Goal: Task Accomplishment & Management: Complete application form

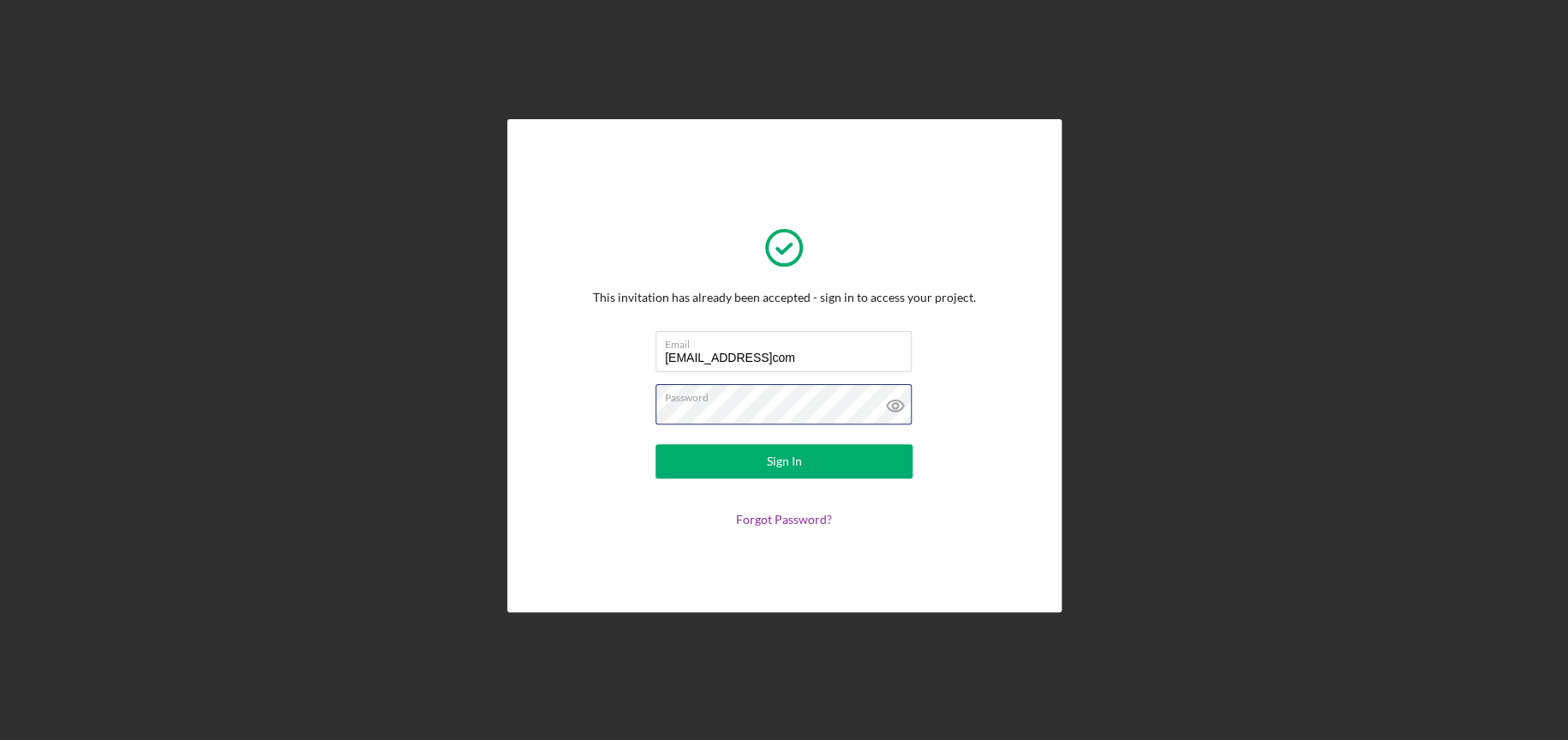
click at [656, 444] on button "Sign In" at bounding box center [784, 461] width 257 height 35
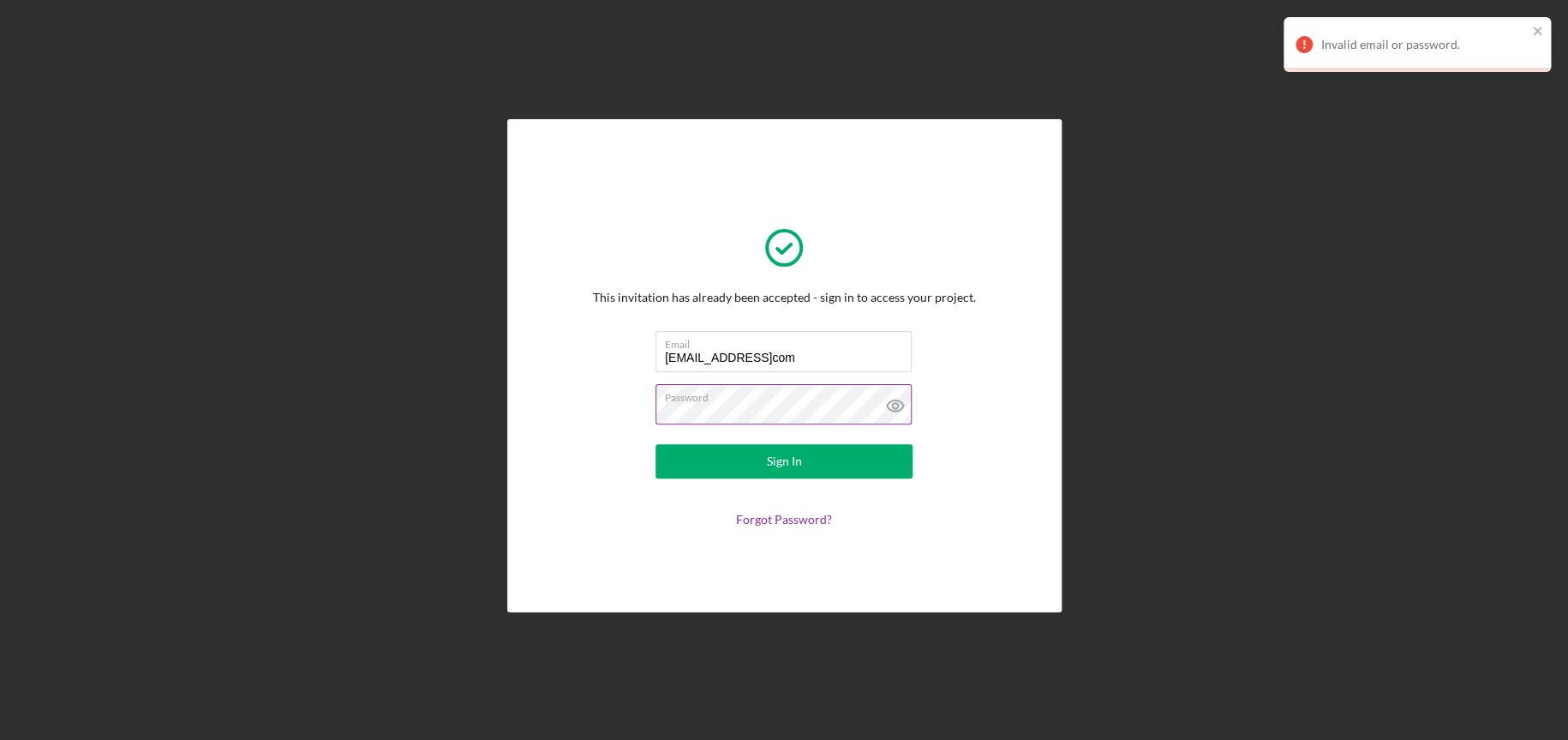
click at [905, 400] on icon at bounding box center [896, 405] width 43 height 43
click at [763, 470] on button "Sign In" at bounding box center [784, 461] width 257 height 35
click at [788, 357] on input "[EMAIL_ADDRESS]com" at bounding box center [783, 351] width 256 height 41
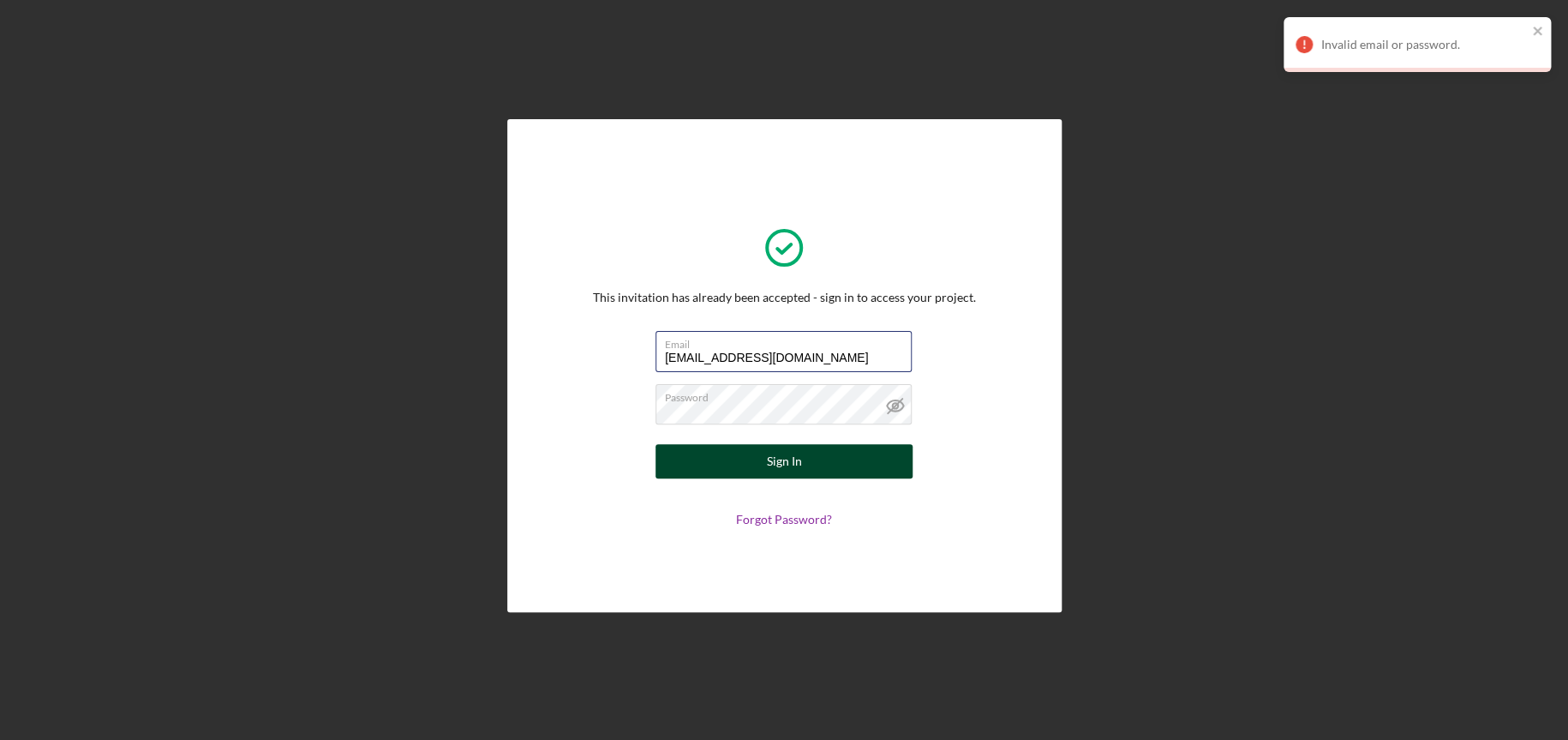
type input "[EMAIL_ADDRESS][DOMAIN_NAME]"
click at [848, 458] on button "Sign In" at bounding box center [784, 461] width 257 height 35
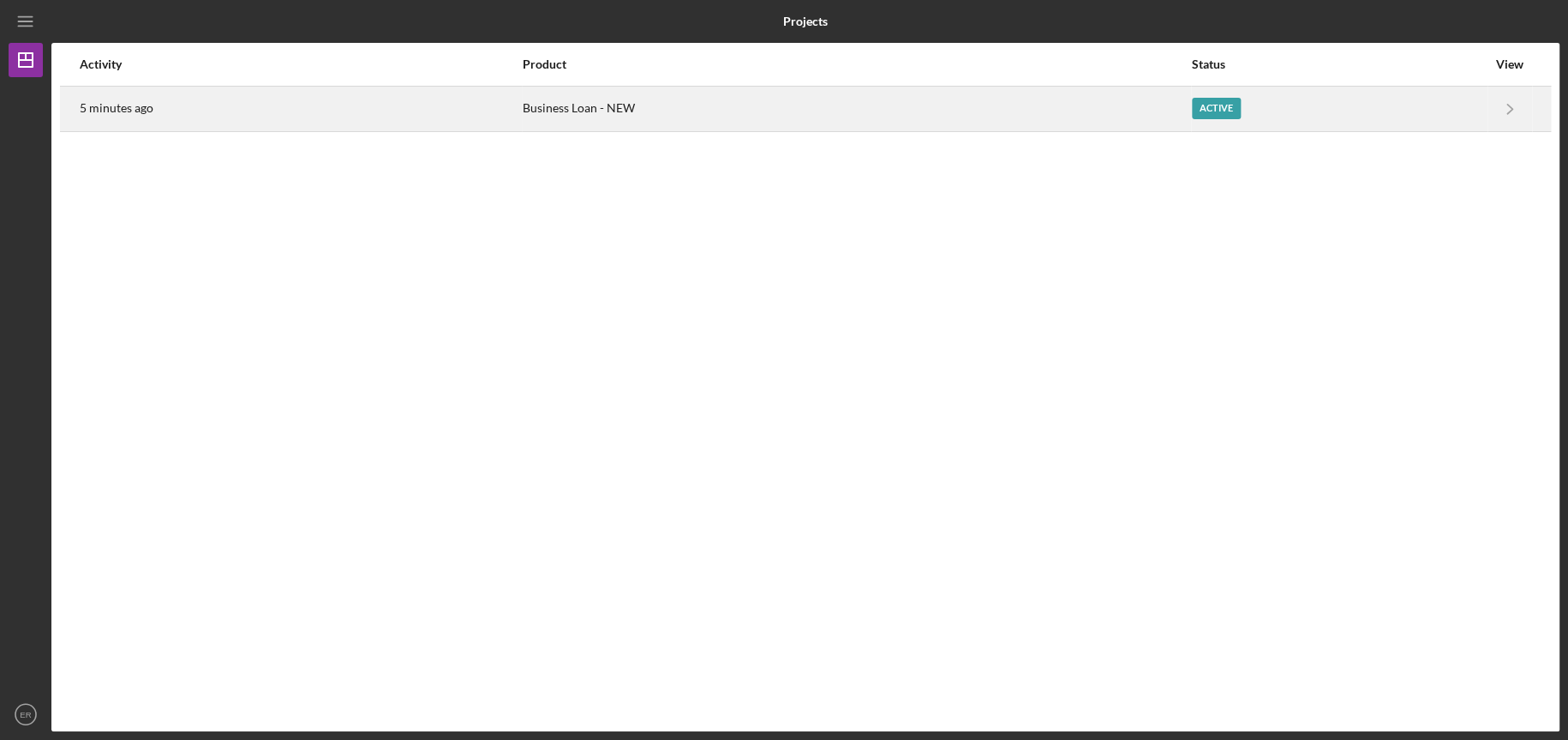
click at [1400, 106] on div "Active" at bounding box center [1339, 109] width 295 height 43
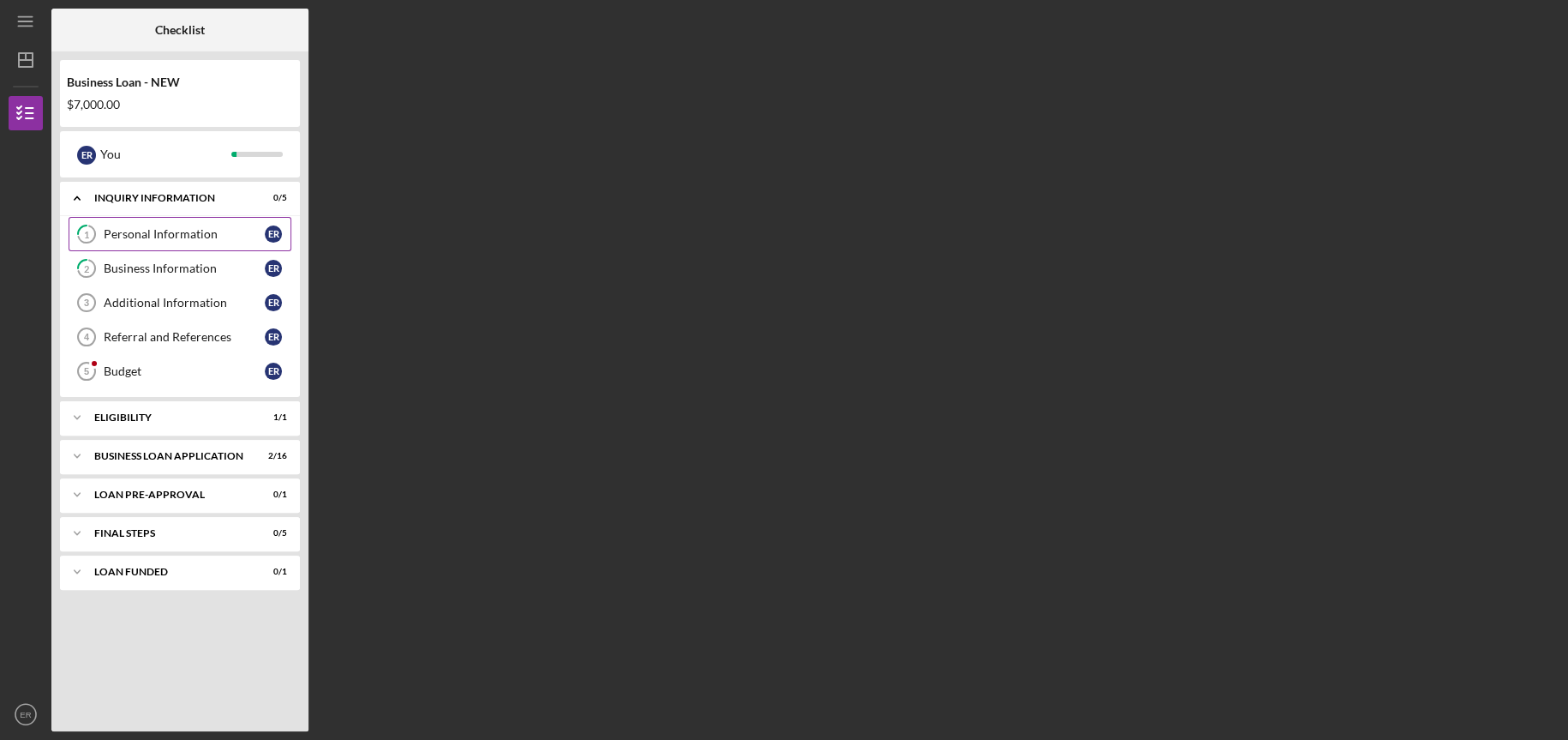
click at [205, 235] on div "Personal Information" at bounding box center [184, 233] width 161 height 13
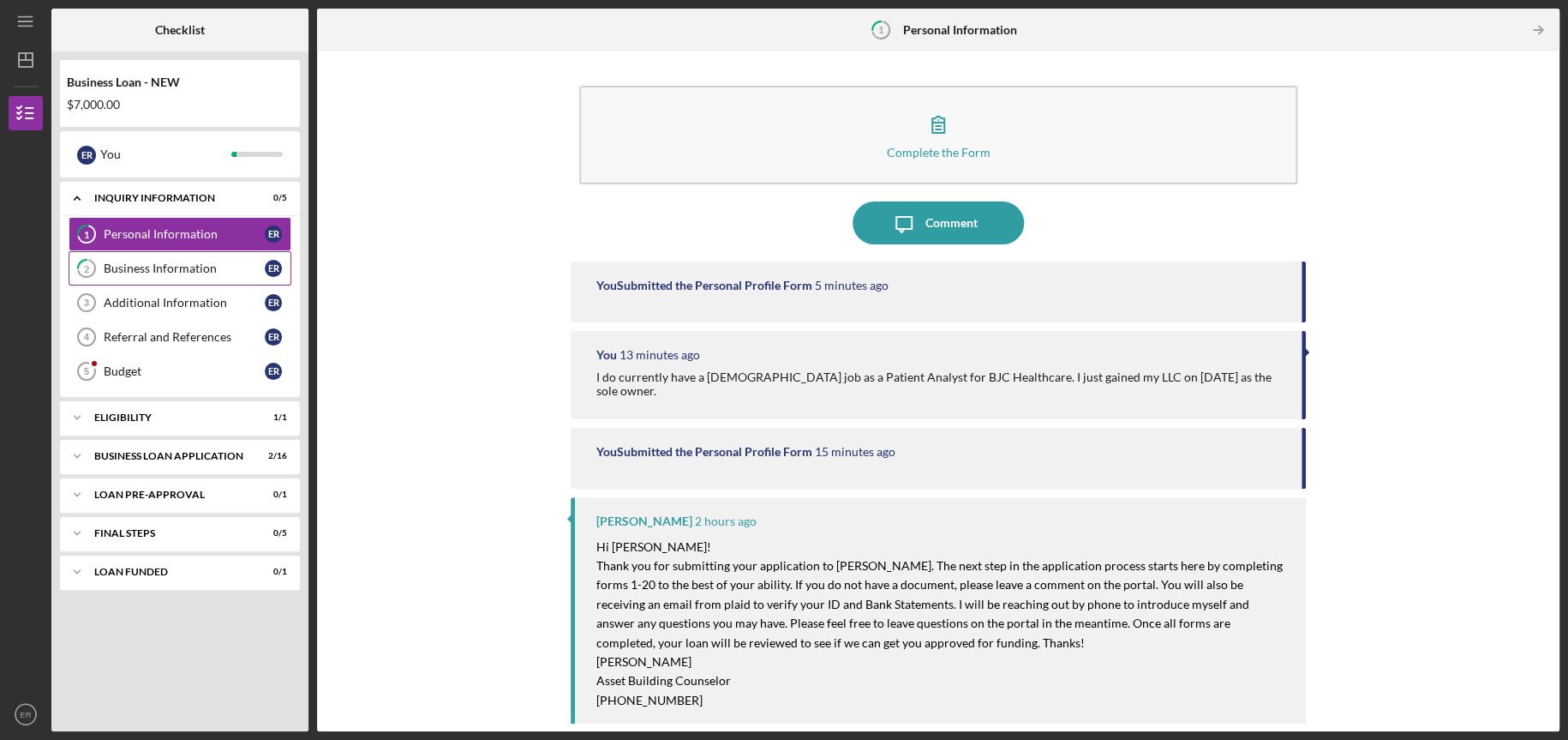
click at [184, 266] on div "Business Information" at bounding box center [184, 268] width 161 height 13
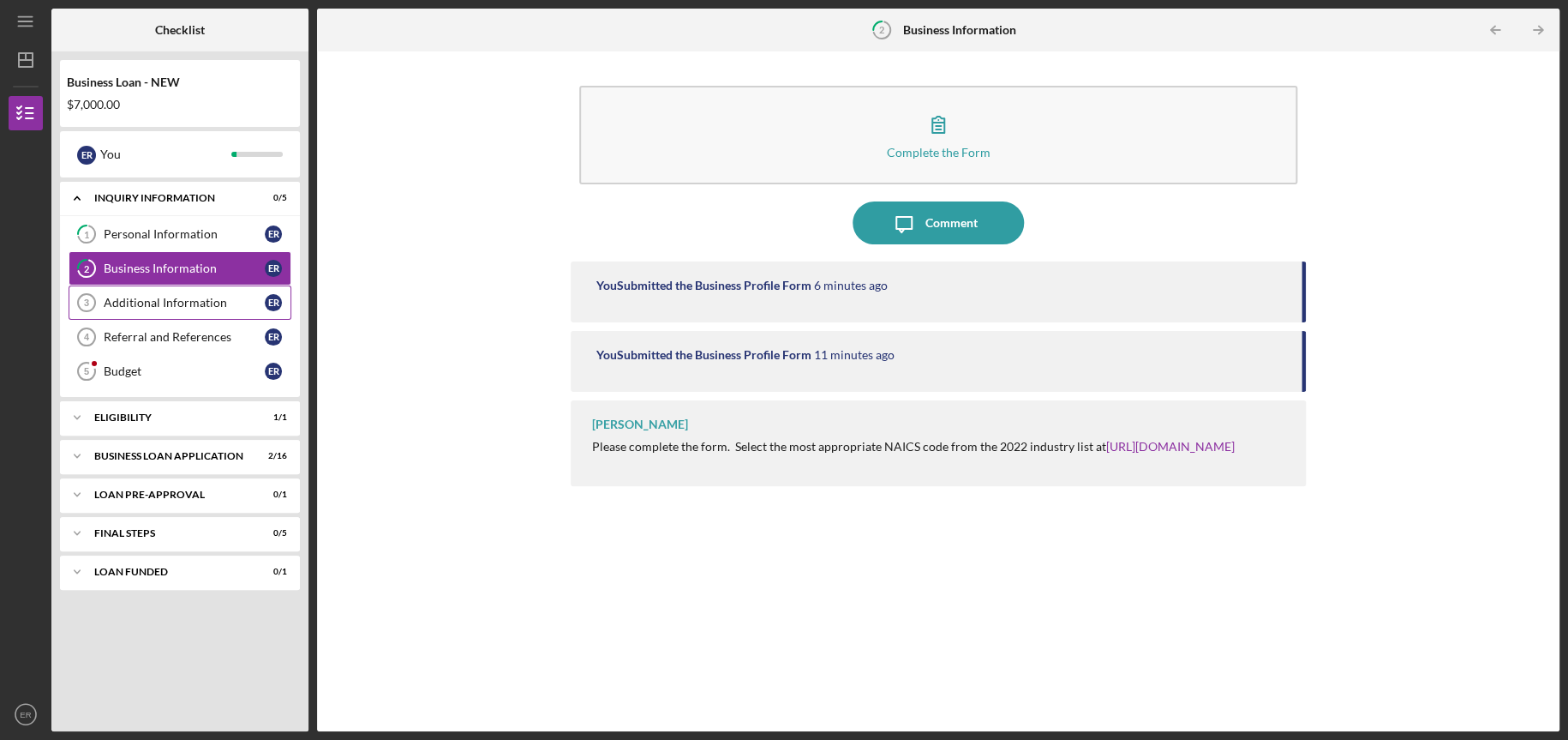
click at [173, 297] on div "Additional Information" at bounding box center [184, 302] width 161 height 13
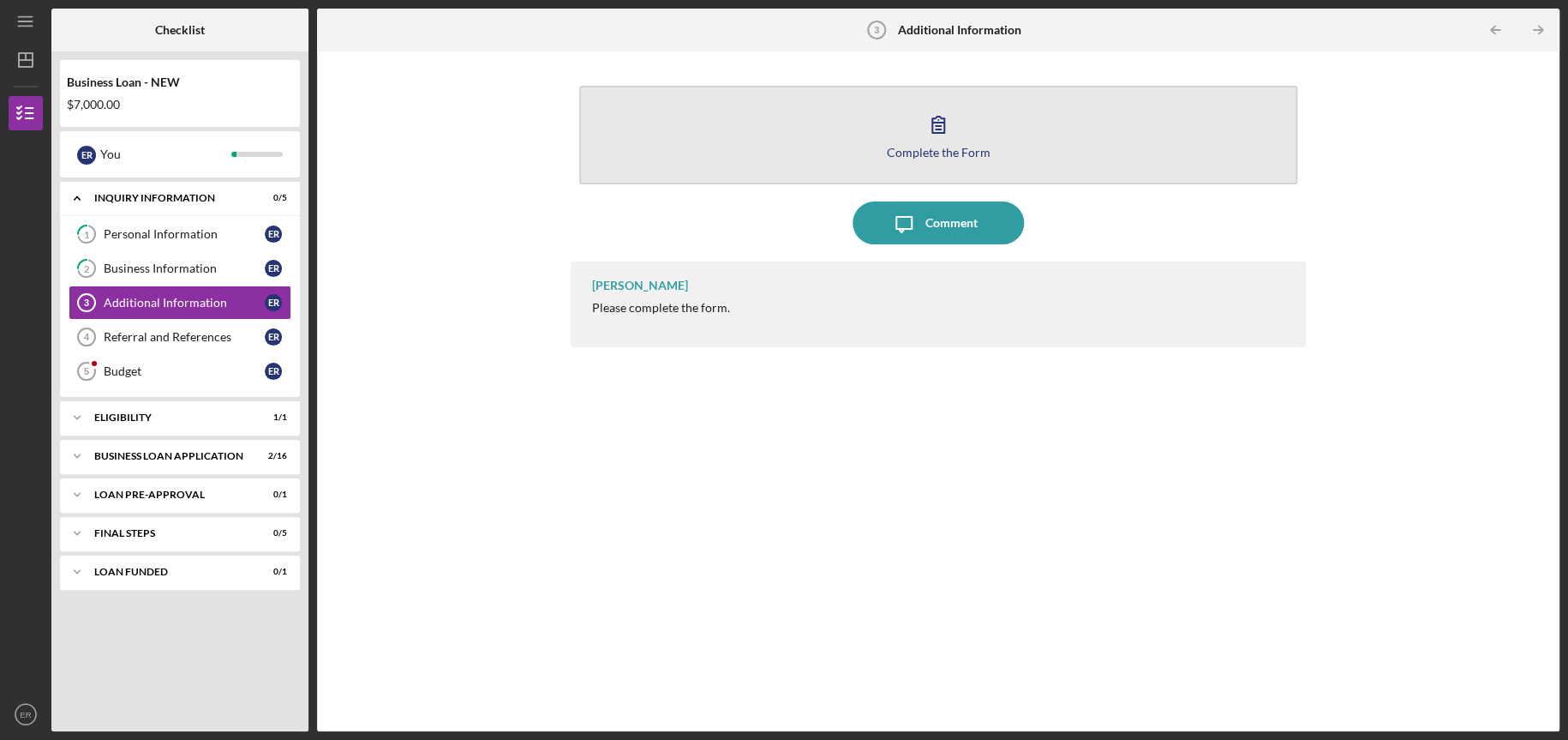
click at [683, 153] on button "Complete the Form Form" at bounding box center [938, 135] width 718 height 98
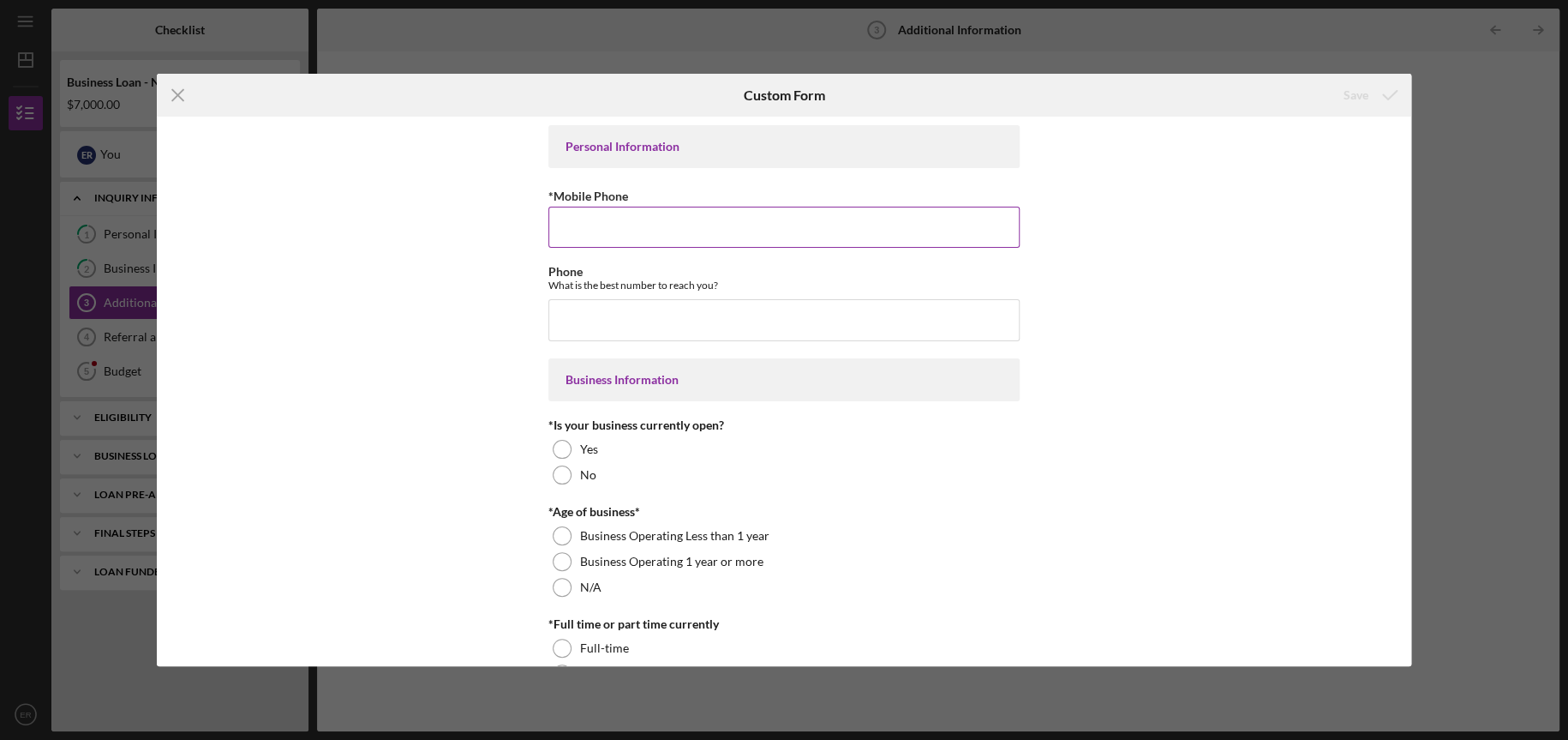
click at [557, 232] on input "*Mobile Phone" at bounding box center [784, 227] width 471 height 41
type input "[PHONE_NUMBER]"
click at [680, 315] on input "Phone" at bounding box center [784, 320] width 471 height 41
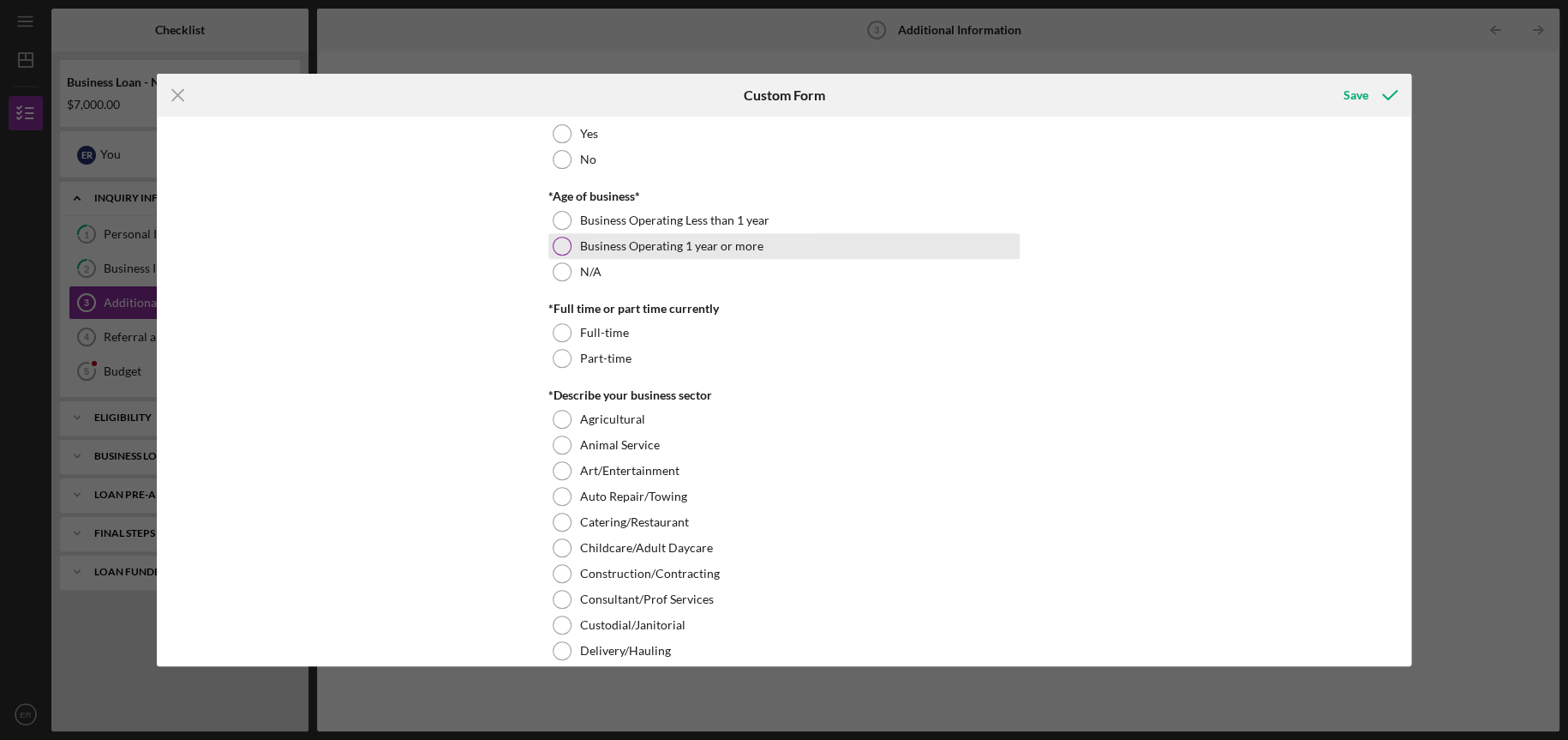
scroll to position [285, 0]
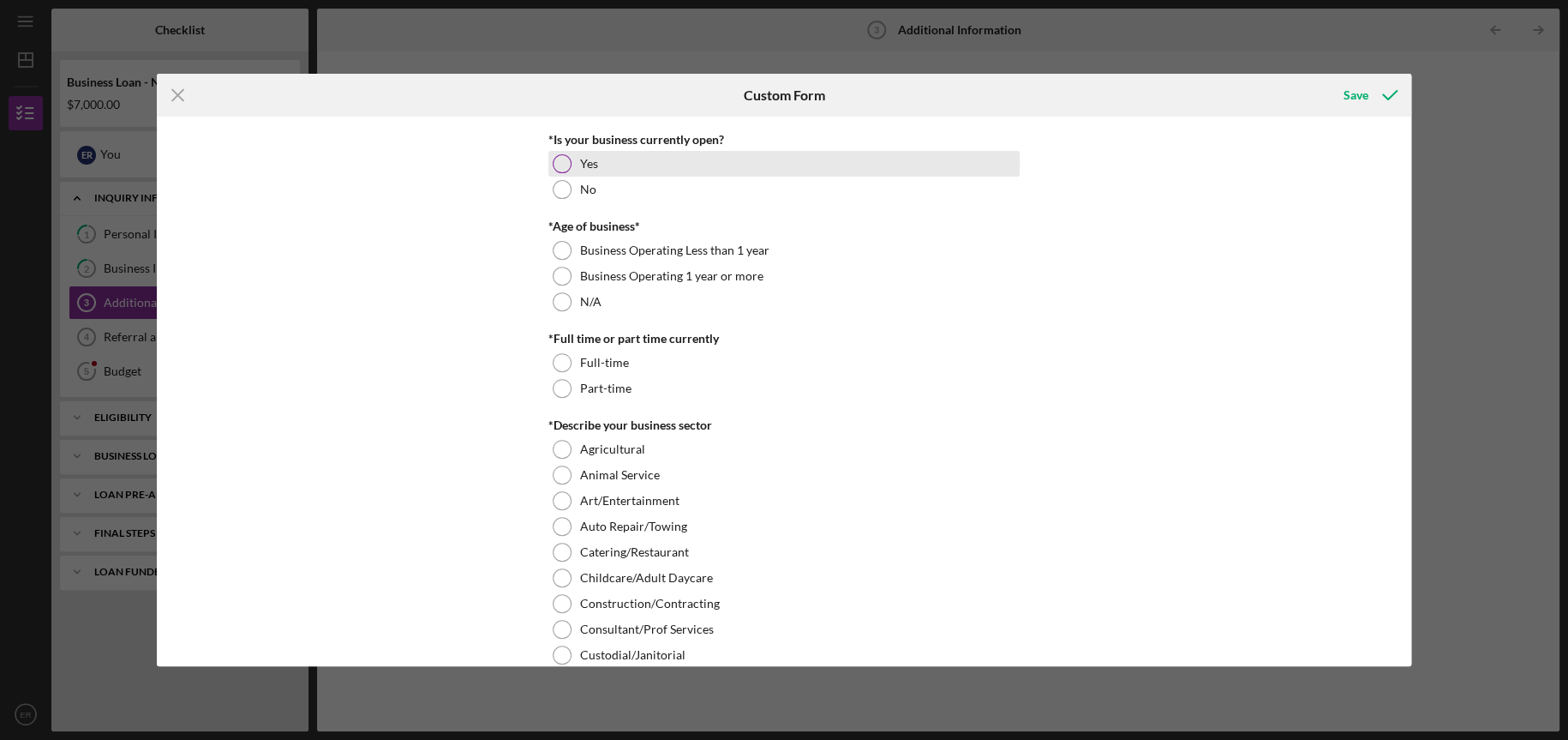
click at [557, 158] on div at bounding box center [562, 163] width 19 height 19
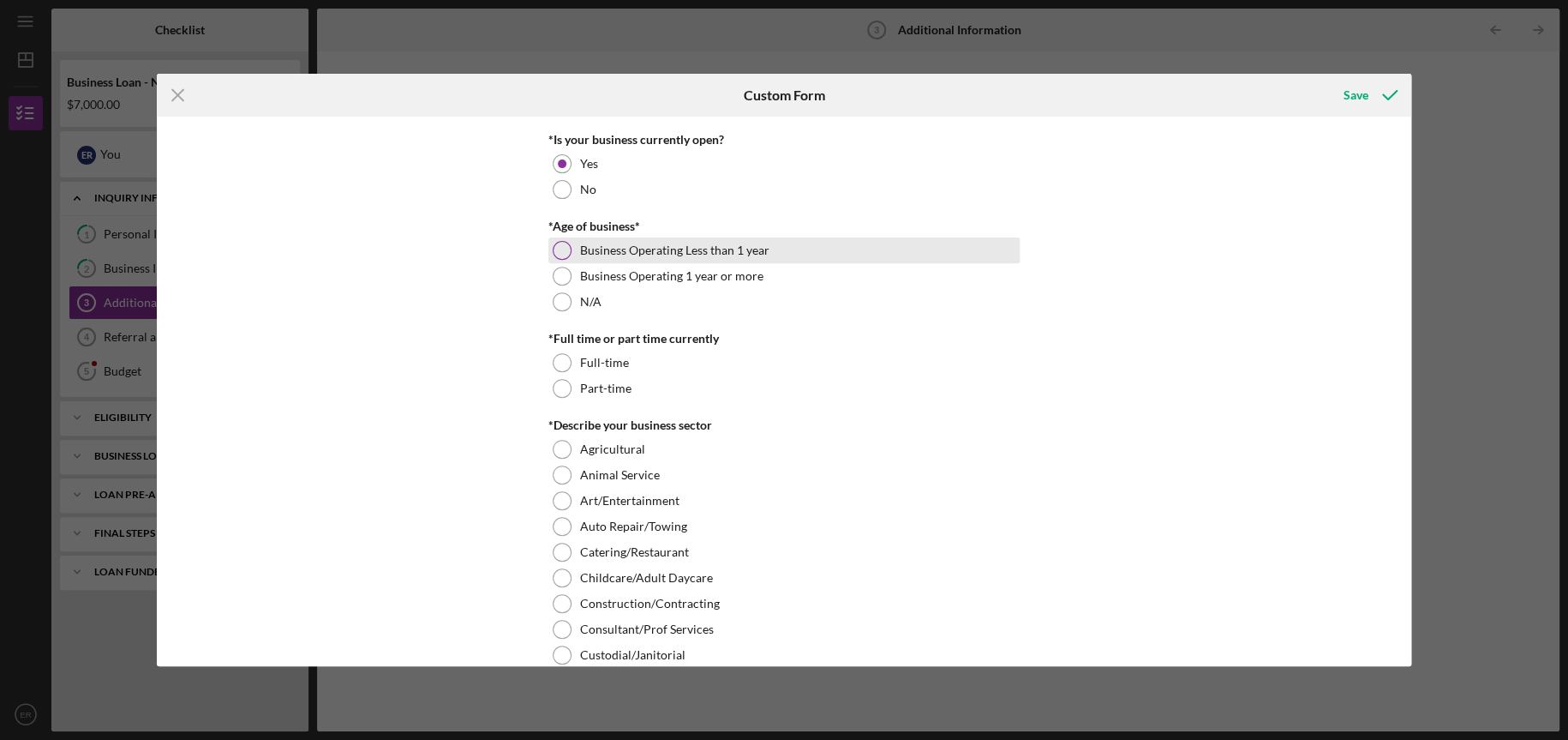
click at [559, 251] on div at bounding box center [562, 250] width 19 height 19
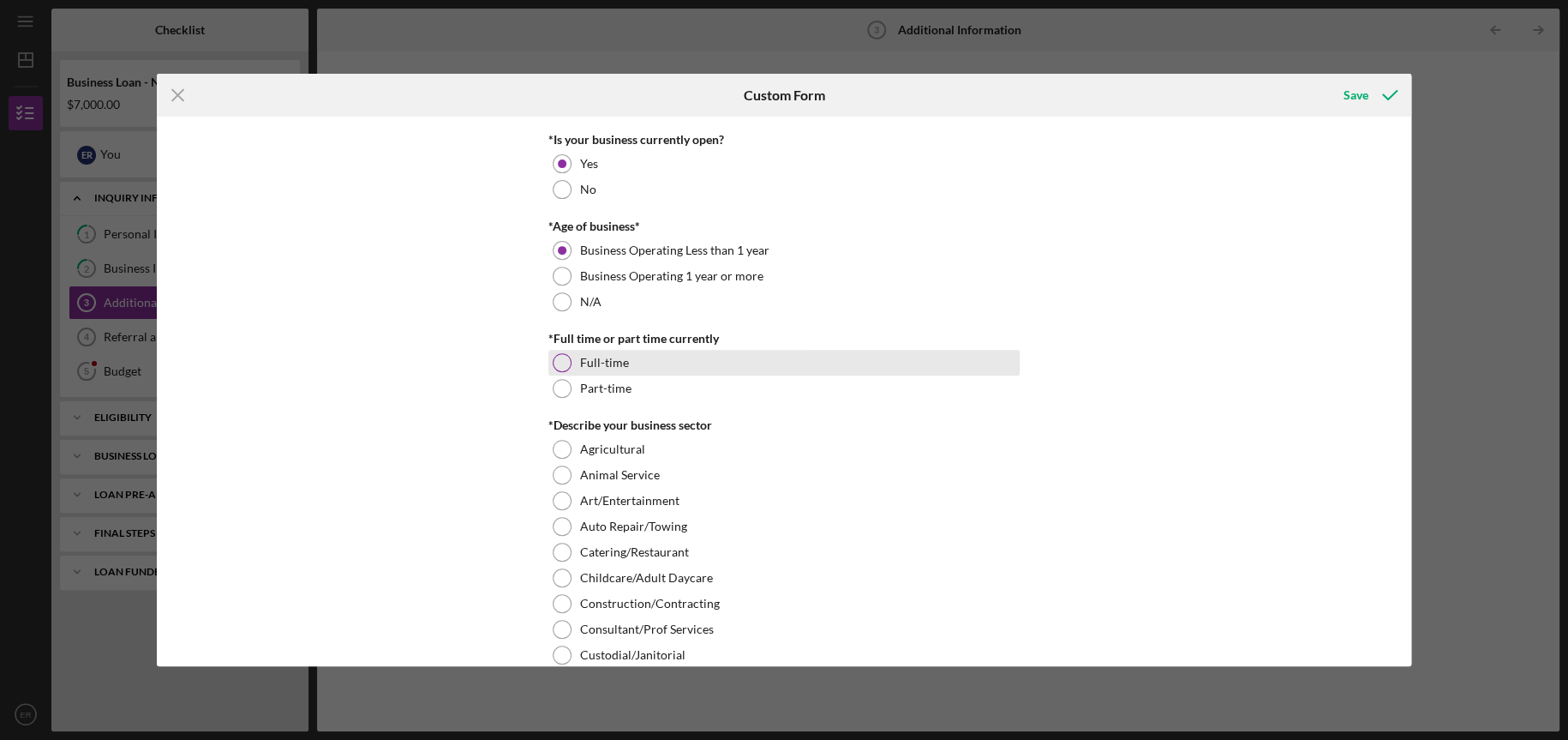
click at [553, 359] on div at bounding box center [562, 362] width 19 height 19
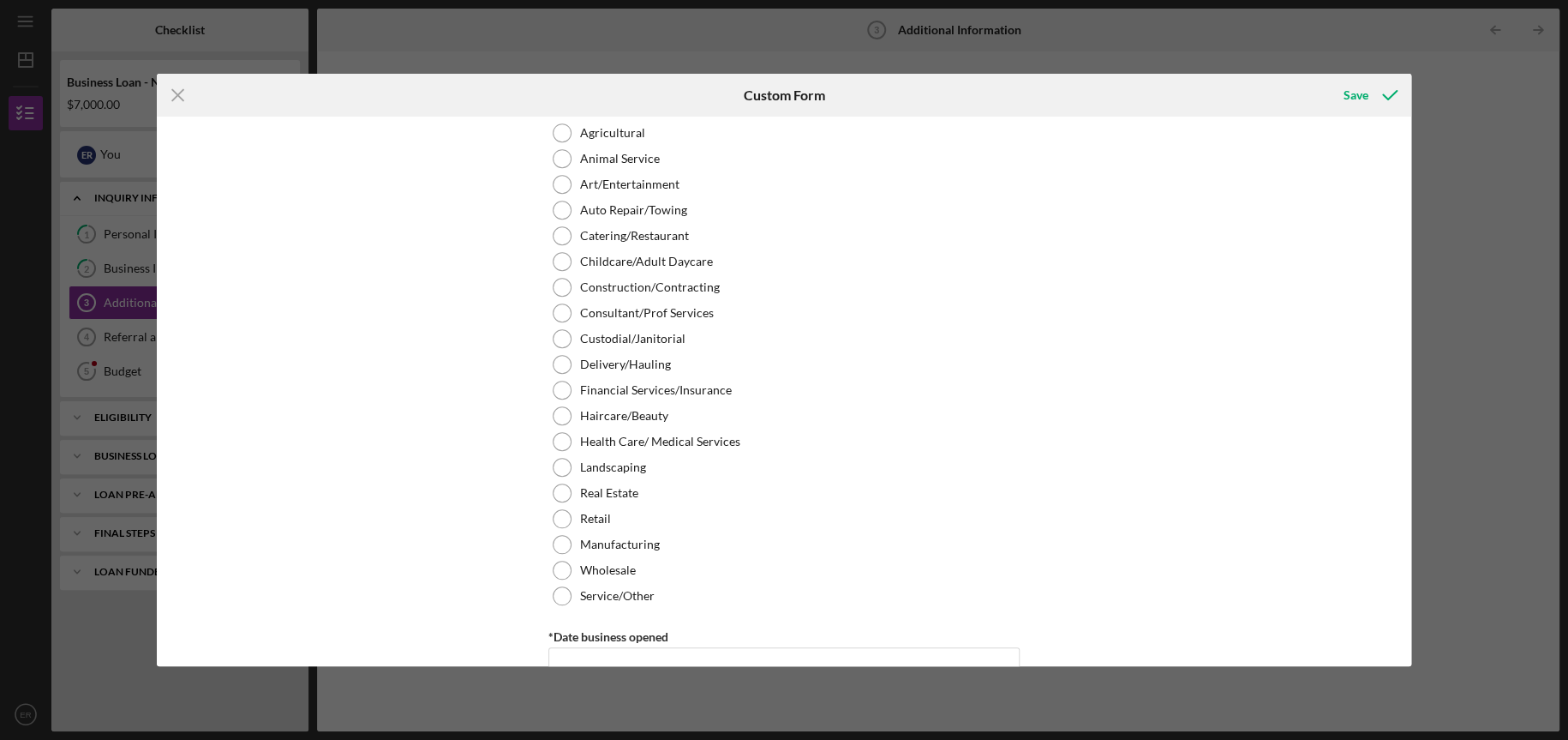
scroll to position [610, 0]
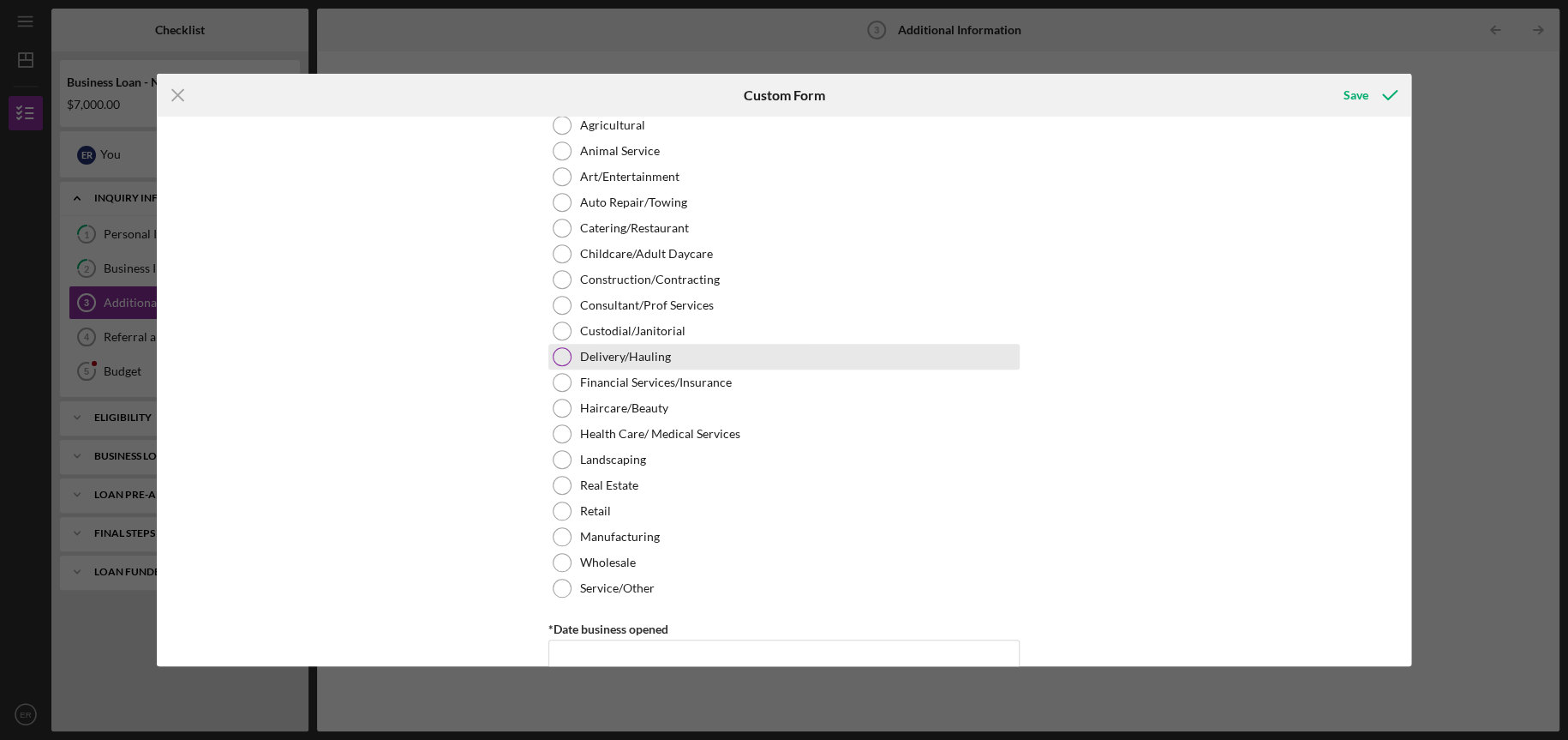
click at [560, 349] on div at bounding box center [562, 356] width 19 height 19
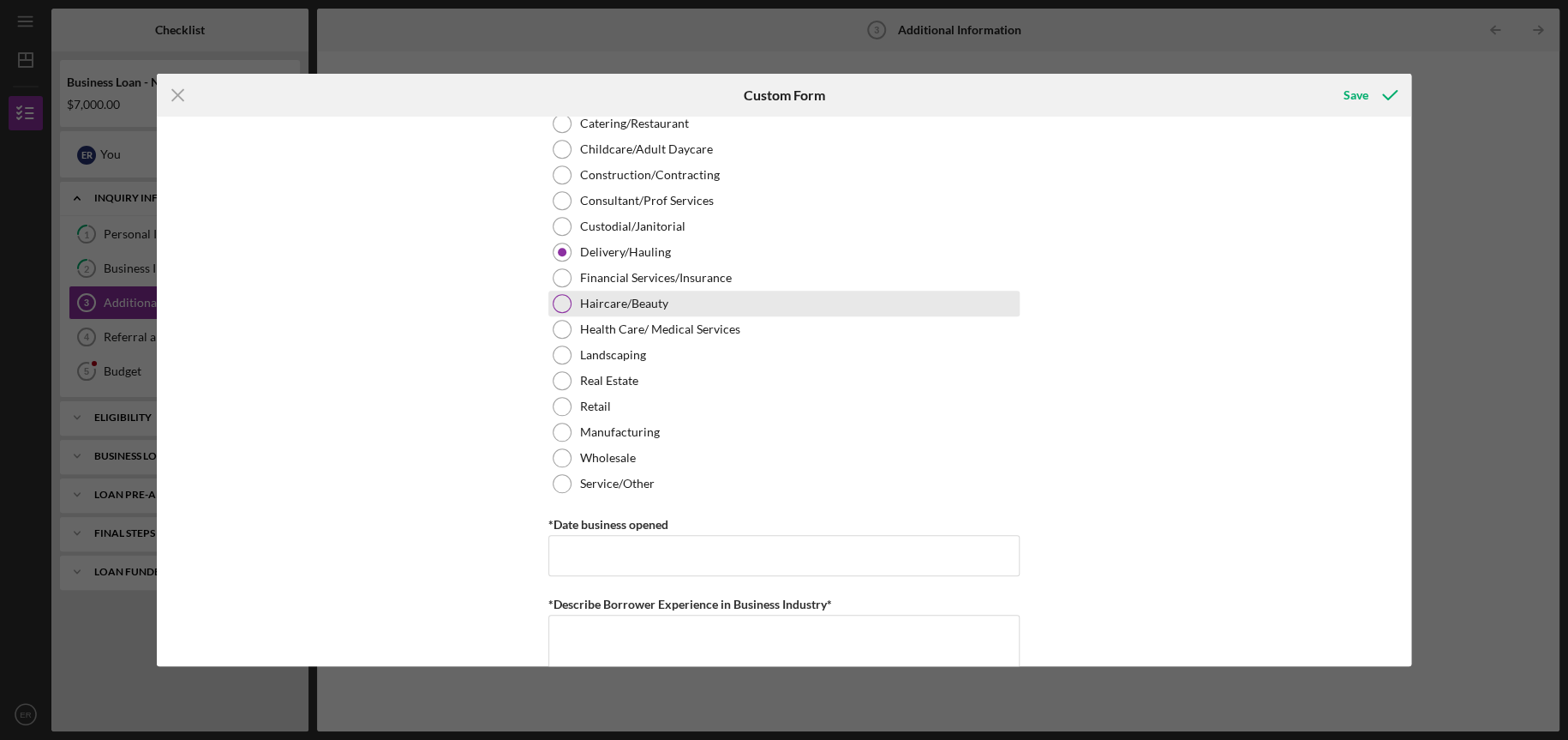
scroll to position [752, 0]
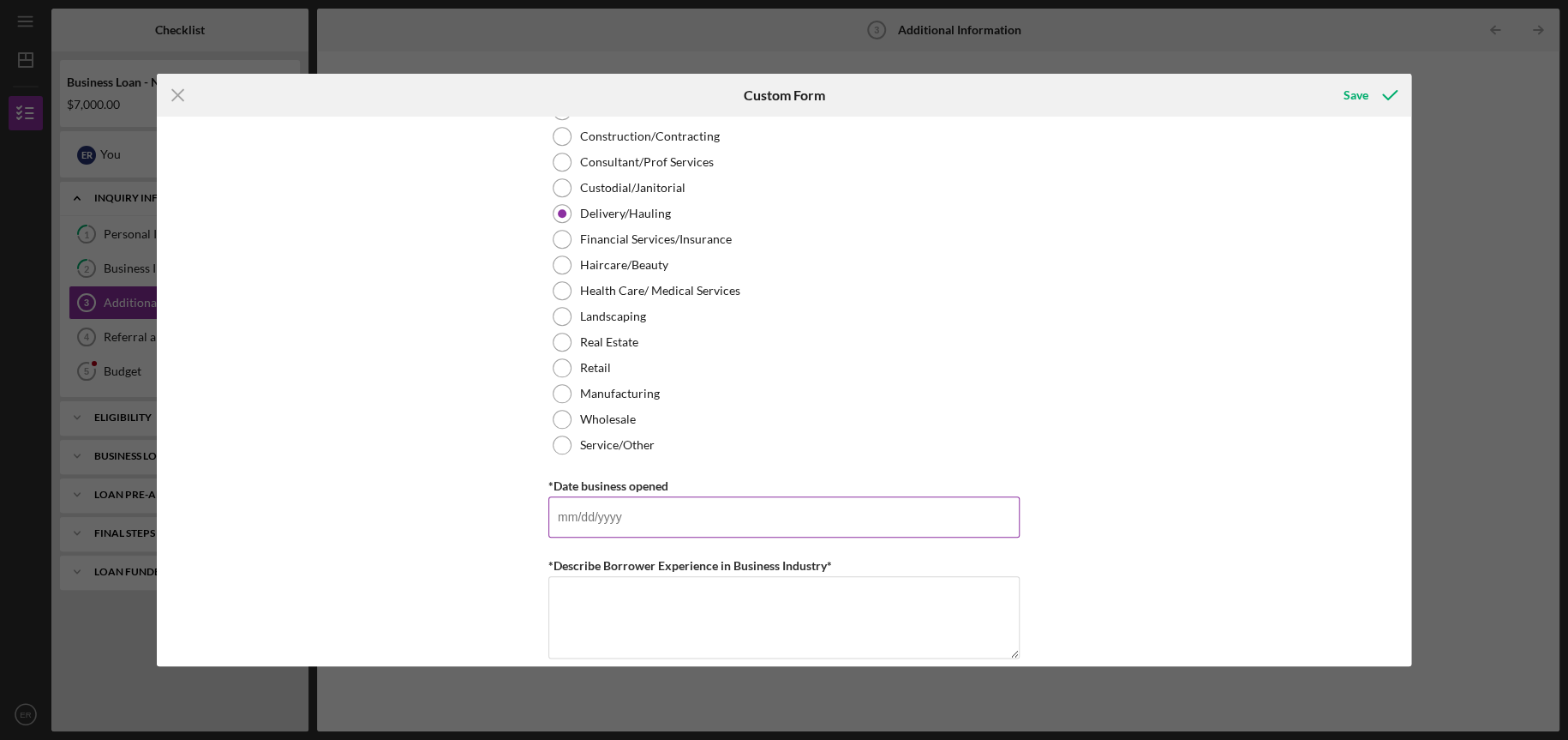
click at [671, 513] on input "*Date business opened" at bounding box center [784, 517] width 471 height 41
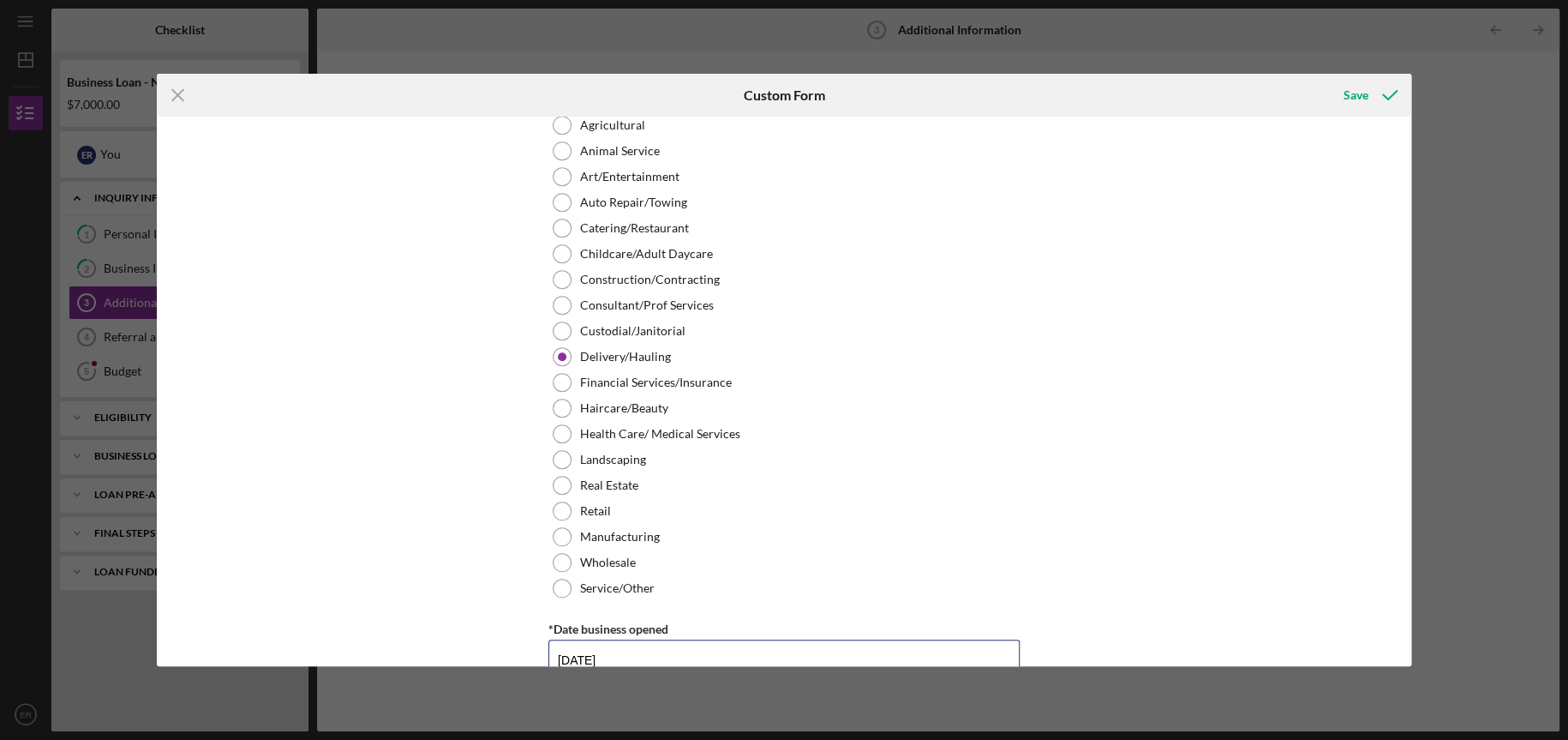
type input "[DATE]"
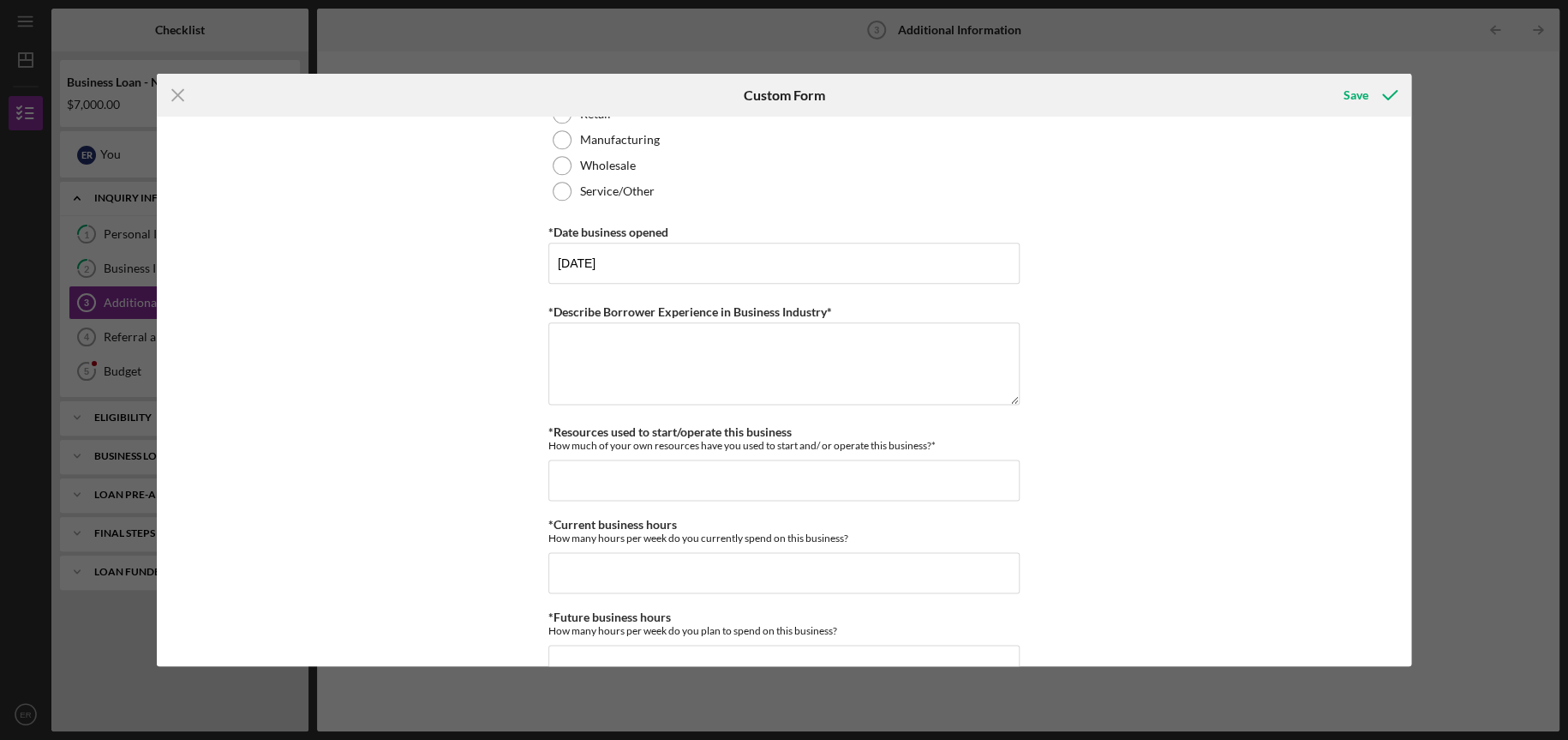
scroll to position [1022, 0]
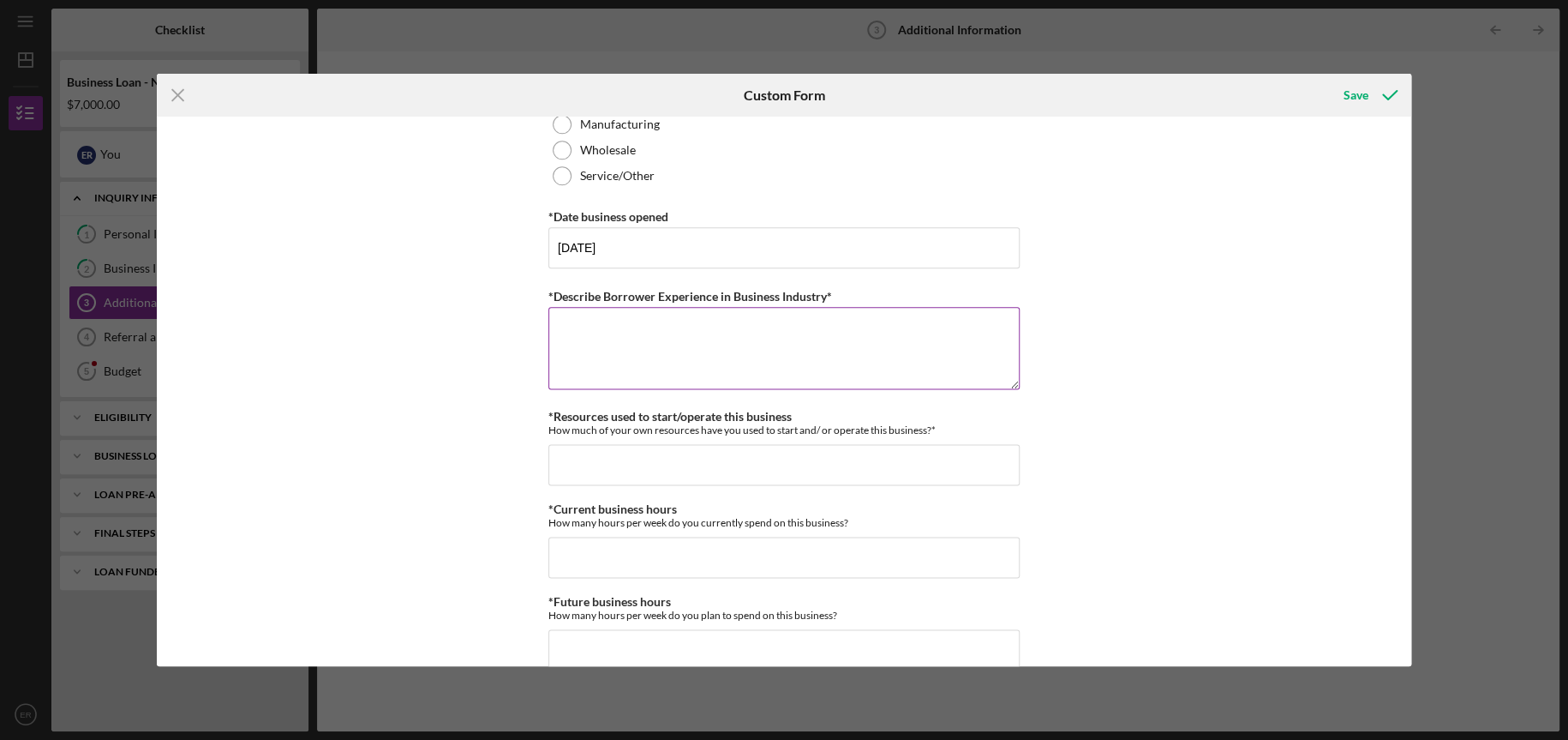
click at [637, 359] on textarea "*Describe Borrower Experience in Business Industry*" at bounding box center [784, 347] width 471 height 82
click at [990, 325] on textarea "I have made several deliveries through companies: Walmart (Spark), Instacart, A…" at bounding box center [784, 347] width 471 height 82
click at [726, 350] on textarea "I have made several deliveries through companies: Walmart (Spark), Instacart, A…" at bounding box center [784, 347] width 471 height 82
click at [654, 340] on textarea "I have made several deliveries through companies: Walmart (Spark), Instacart, A…" at bounding box center [784, 347] width 471 height 82
click at [631, 339] on textarea "I have made several deliveries through companies: Walmart (Spark), Instacart, A…" at bounding box center [784, 347] width 471 height 82
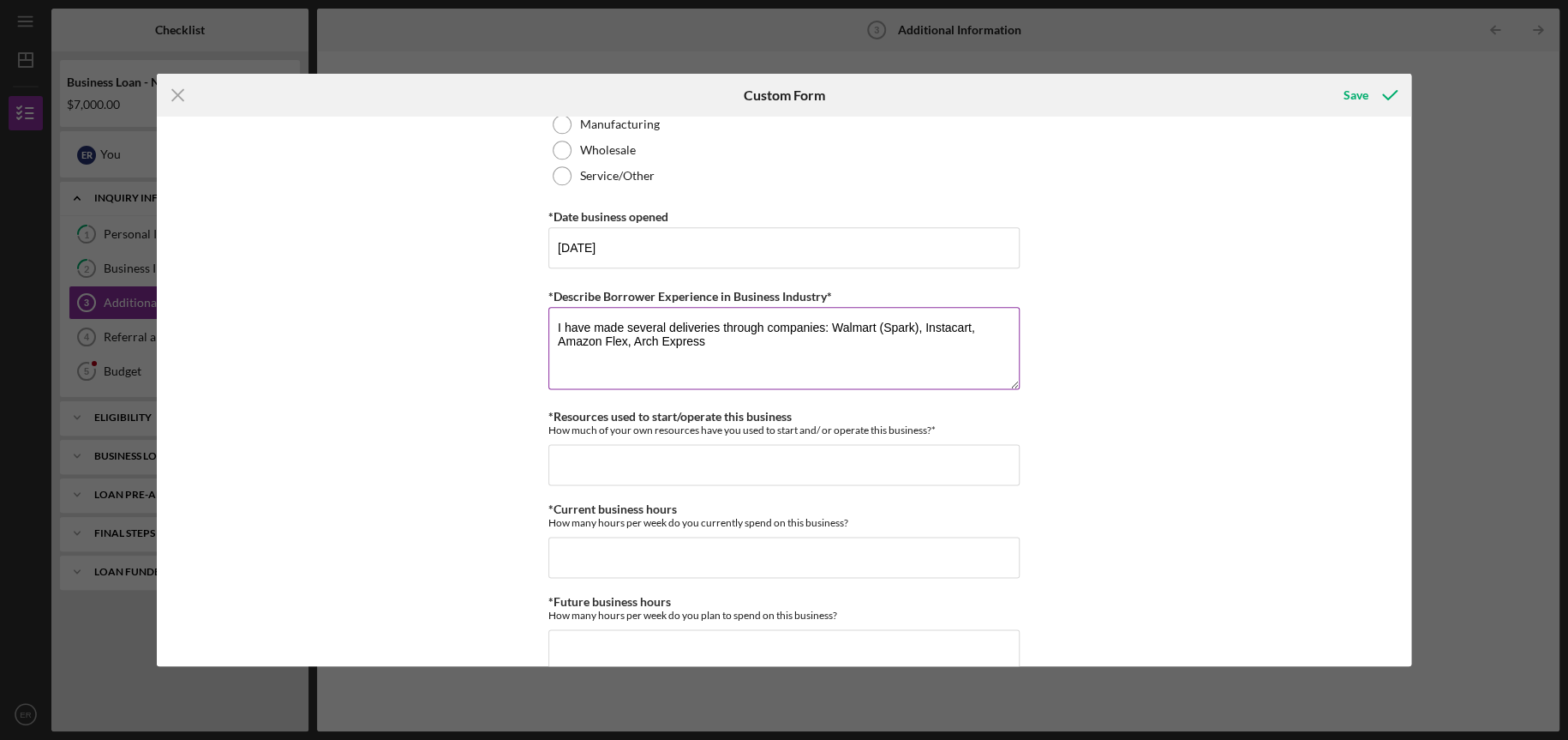
click at [725, 338] on textarea "I have made several deliveries through companies: Walmart (Spark), Instacart, A…" at bounding box center [784, 347] width 471 height 82
type textarea "I have made several deliveries through companies: Walmart (Spark), Instacart, A…"
click at [636, 470] on input "*Resources used to start/operate this business" at bounding box center [784, 464] width 471 height 41
click at [737, 471] on input "*Resources used to start/operate this business" at bounding box center [784, 464] width 471 height 41
click at [603, 464] on input "$2,500" at bounding box center [784, 464] width 471 height 41
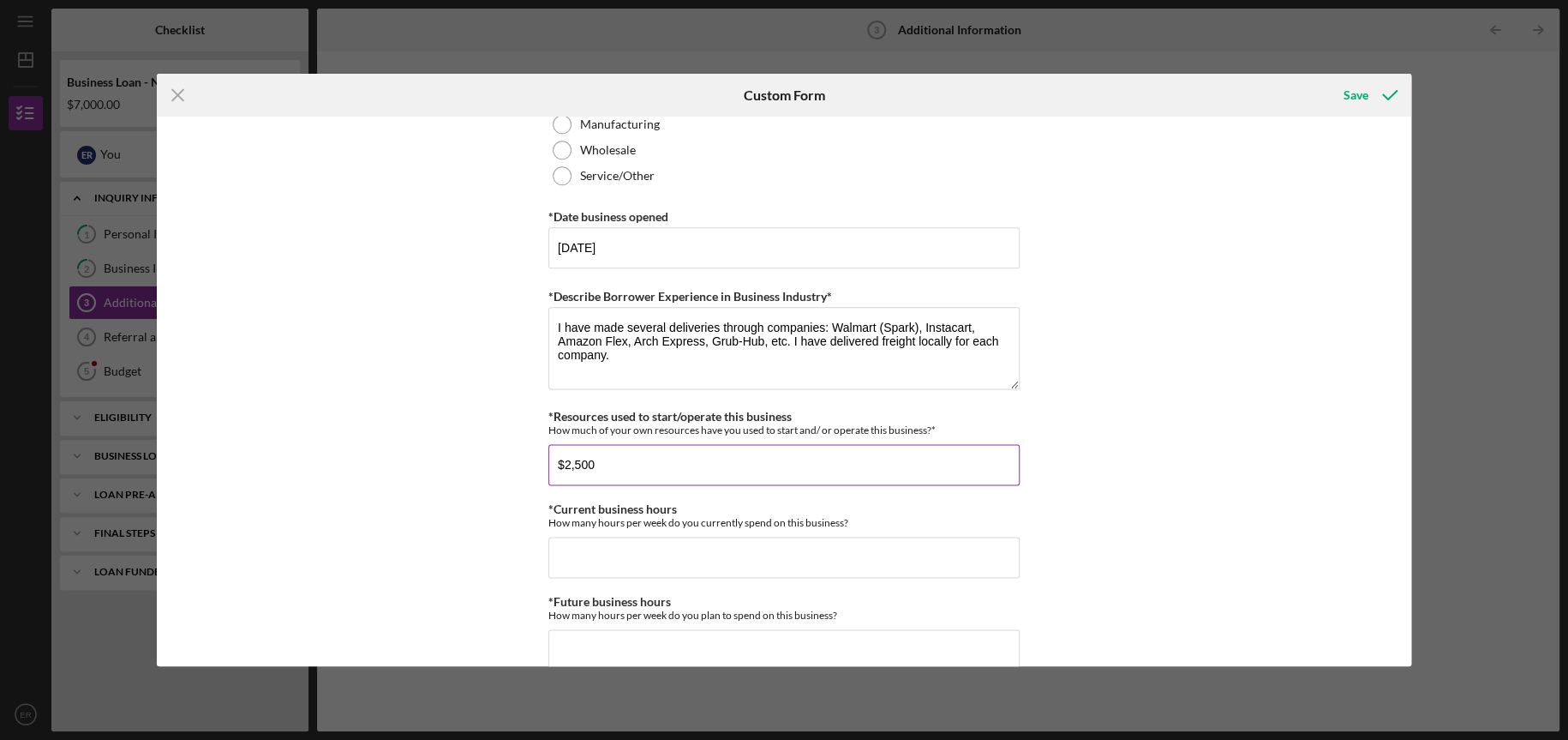
click at [603, 464] on input "$2,500" at bounding box center [784, 464] width 471 height 41
type input "$285"
click at [657, 557] on input "*Current business hours" at bounding box center [784, 557] width 471 height 41
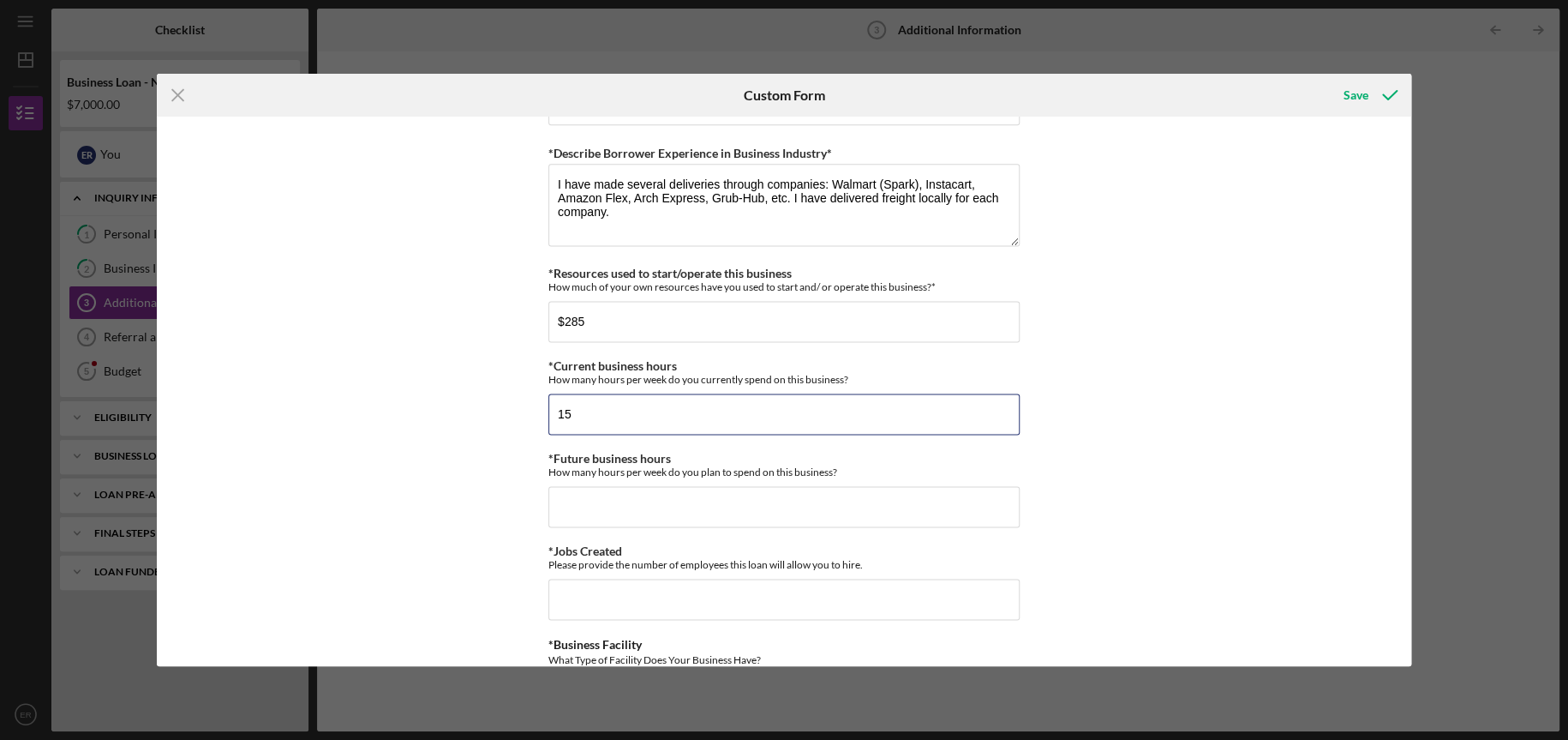
type input "1"
type input "20"
click at [696, 508] on input "*Future business hours" at bounding box center [784, 506] width 471 height 41
type input "40"
click at [772, 602] on input "*Jobs Created" at bounding box center [784, 599] width 471 height 41
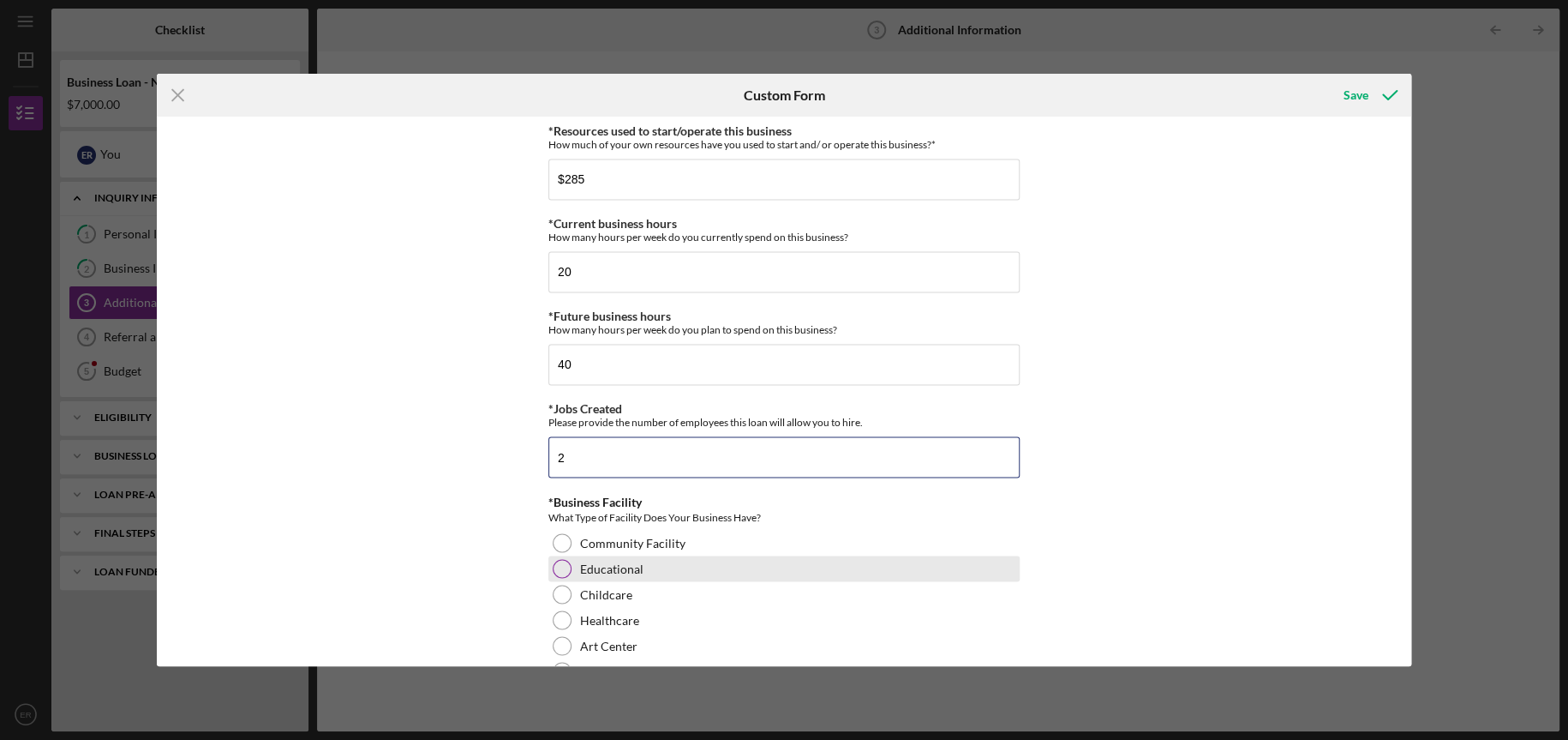
scroll to position [1451, 0]
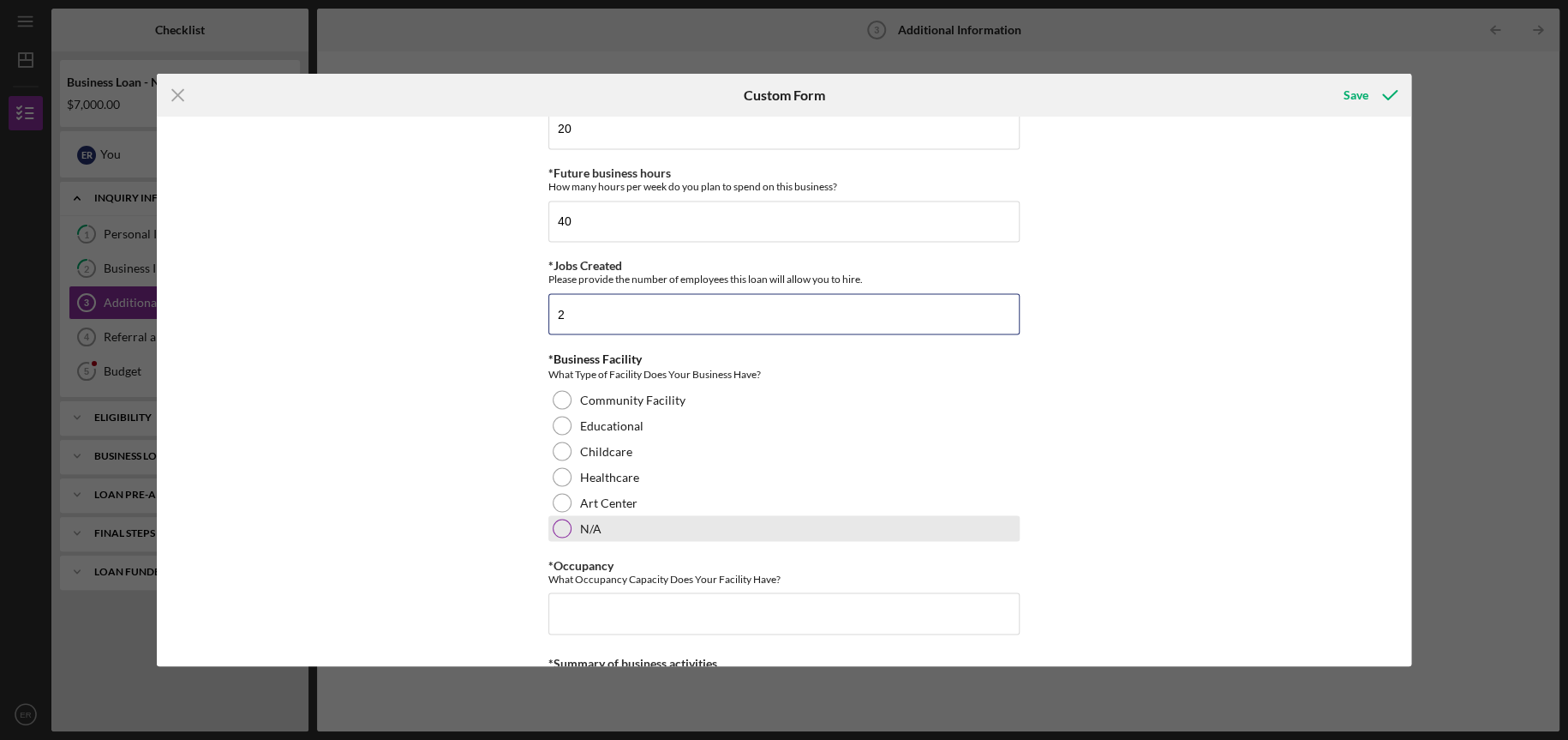
type input "2"
click at [696, 522] on div "N/A" at bounding box center [784, 527] width 471 height 26
drag, startPoint x: 1405, startPoint y: 480, endPoint x: 1402, endPoint y: 519, distance: 39.1
click at [1402, 519] on div "Personal Information *Mobile Phone [PHONE_NUMBER] Phone What is the best number…" at bounding box center [784, 391] width 1254 height 549
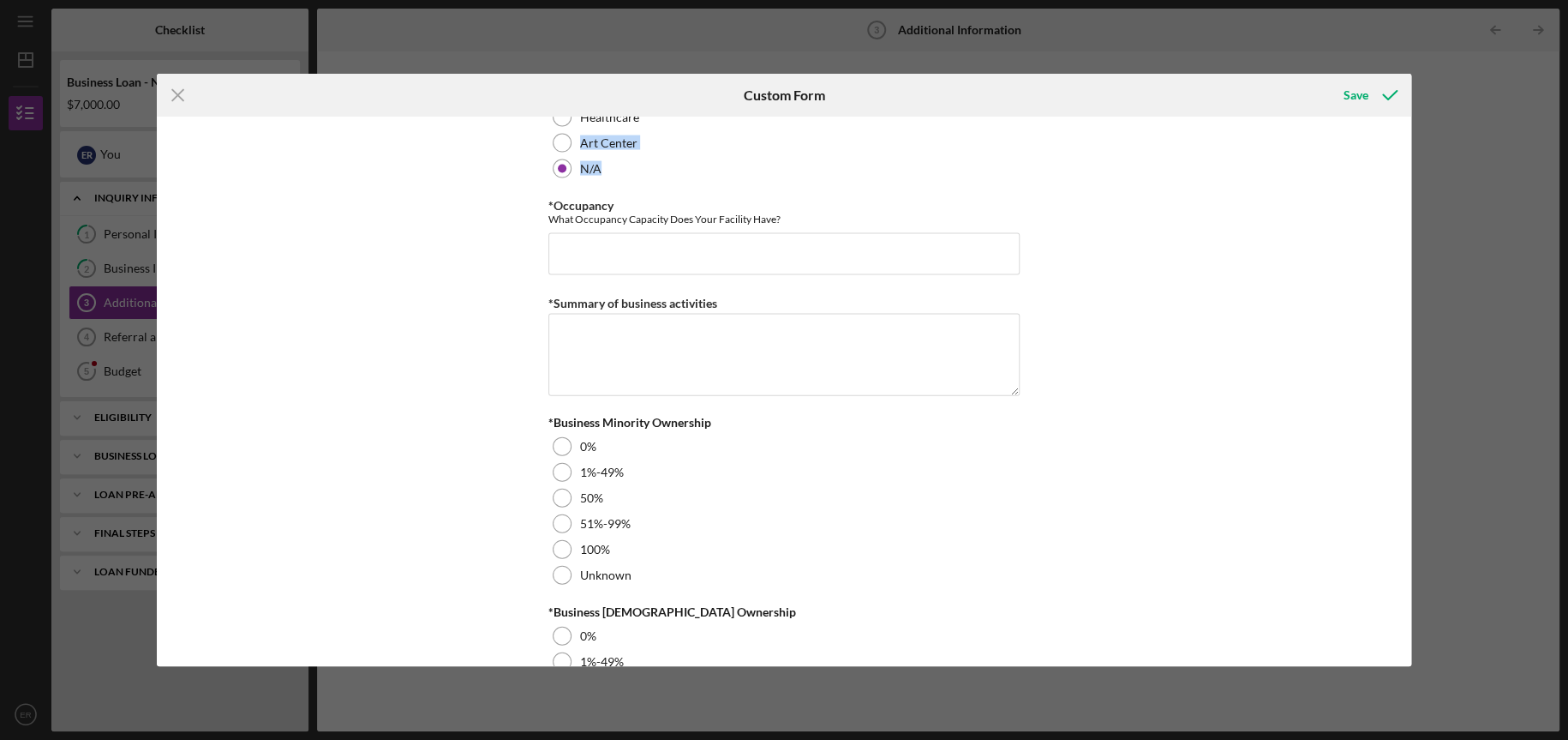
scroll to position [1831, 0]
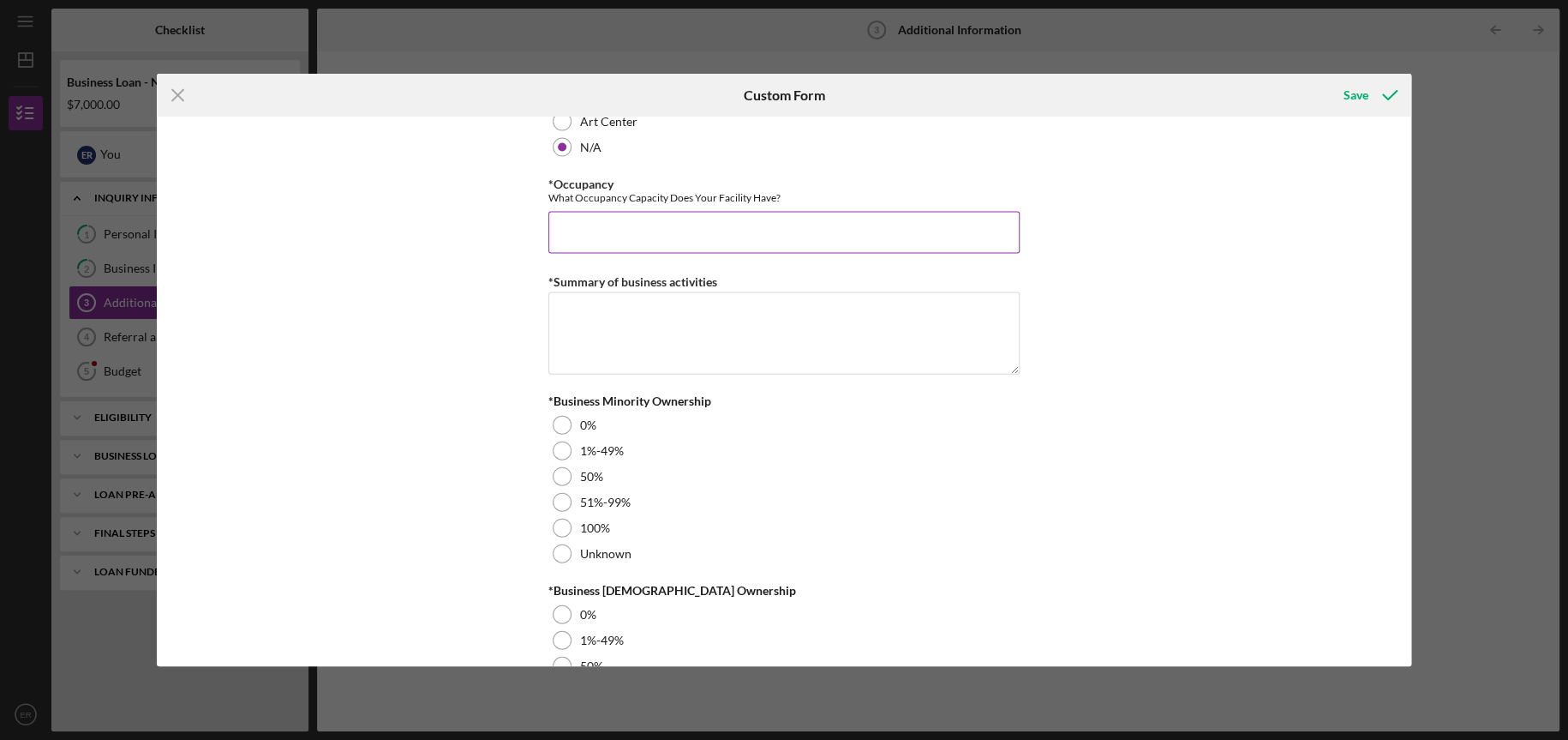
click at [613, 227] on input "*Occupancy" at bounding box center [784, 232] width 471 height 41
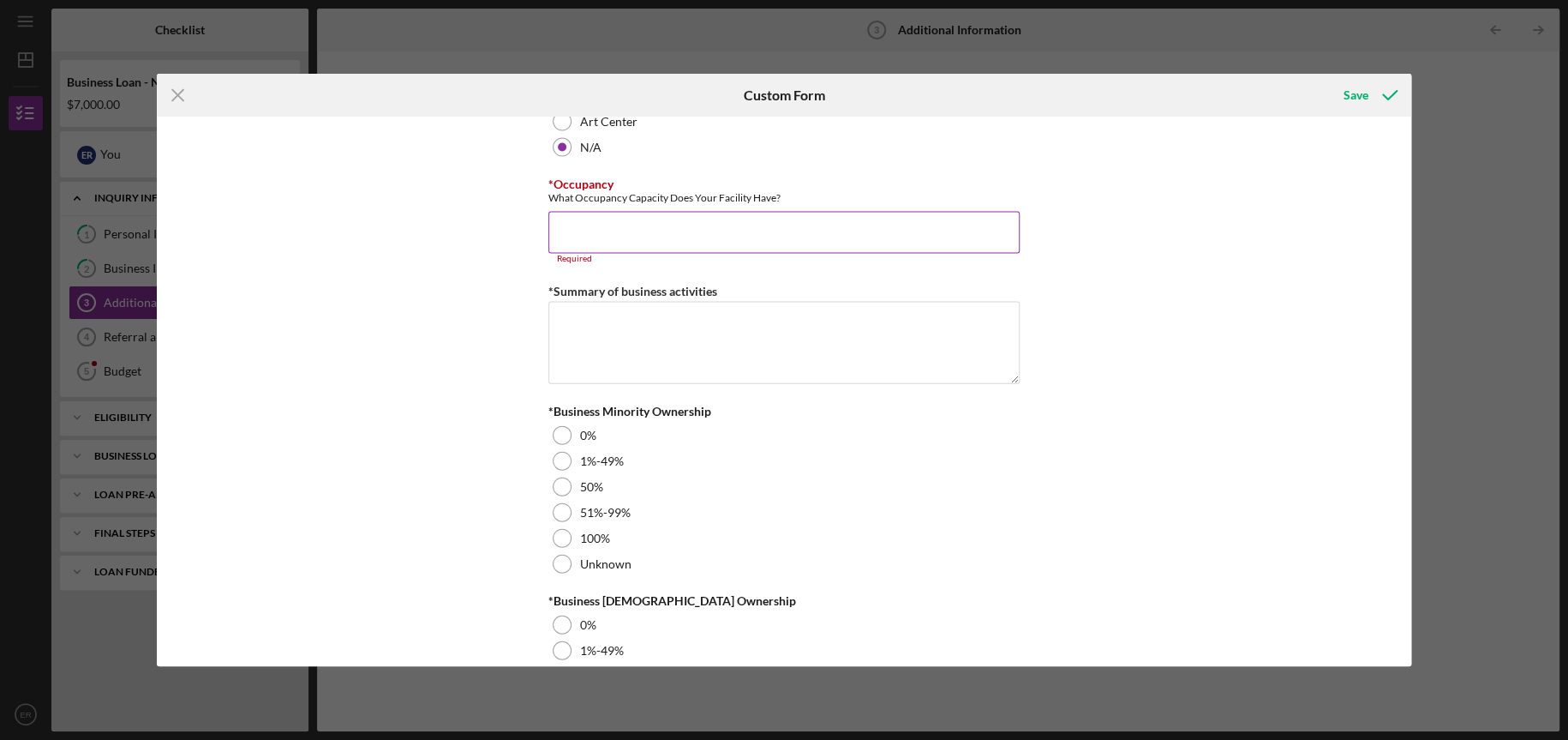
drag, startPoint x: 785, startPoint y: 195, endPoint x: 549, endPoint y: 207, distance: 236.3
click at [549, 207] on div "*Occupancy What Occupancy Capacity Does Your Facility Have? Required" at bounding box center [784, 220] width 471 height 86
drag, startPoint x: 544, startPoint y: 197, endPoint x: 790, endPoint y: 196, distance: 246.0
click at [790, 196] on div "Personal Information *Mobile Phone [PHONE_NUMBER] Phone What is the best number…" at bounding box center [784, 391] width 1254 height 549
copy div "What Occupancy Capacity Does Your Facility Have?"
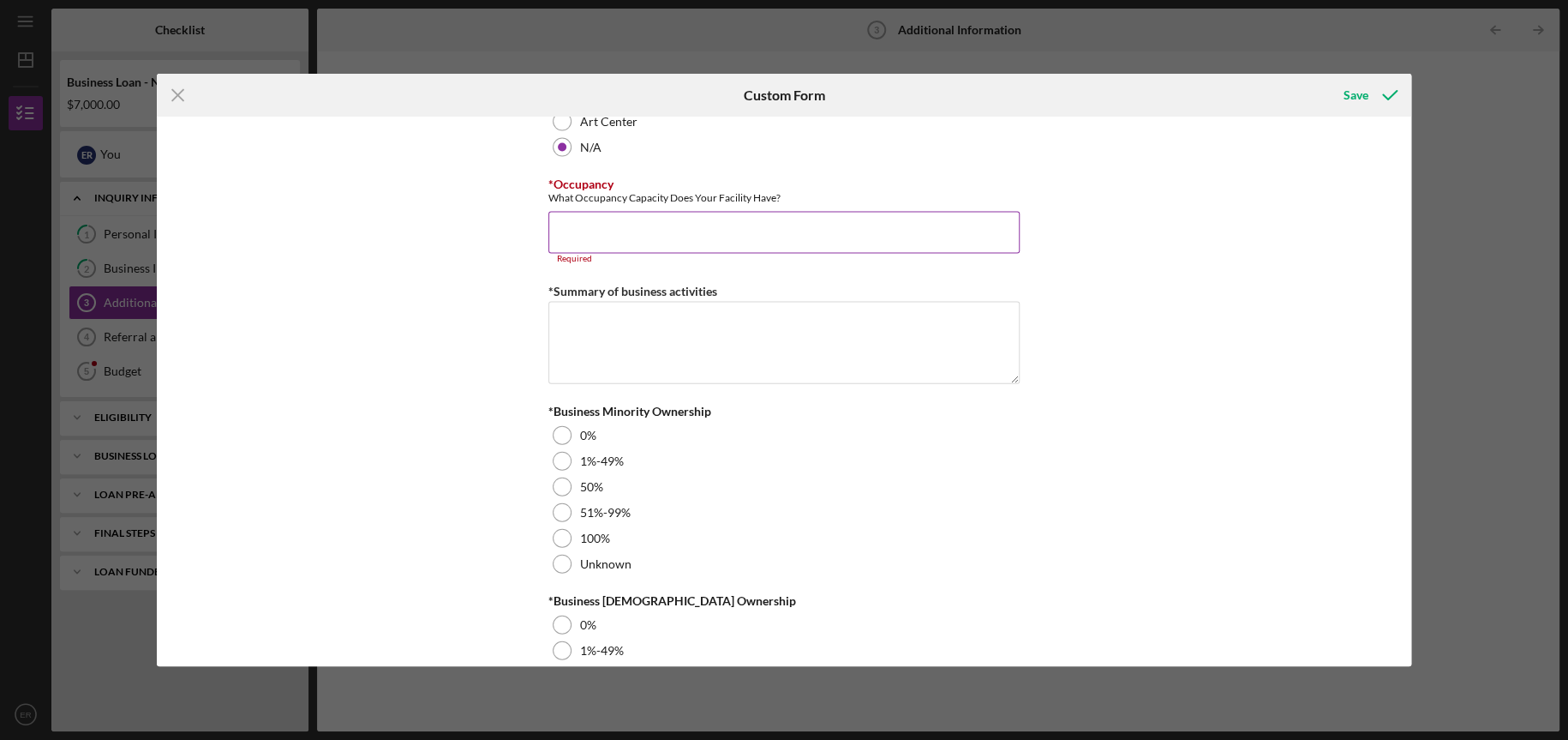
click at [667, 239] on input "*Occupancy" at bounding box center [784, 232] width 471 height 41
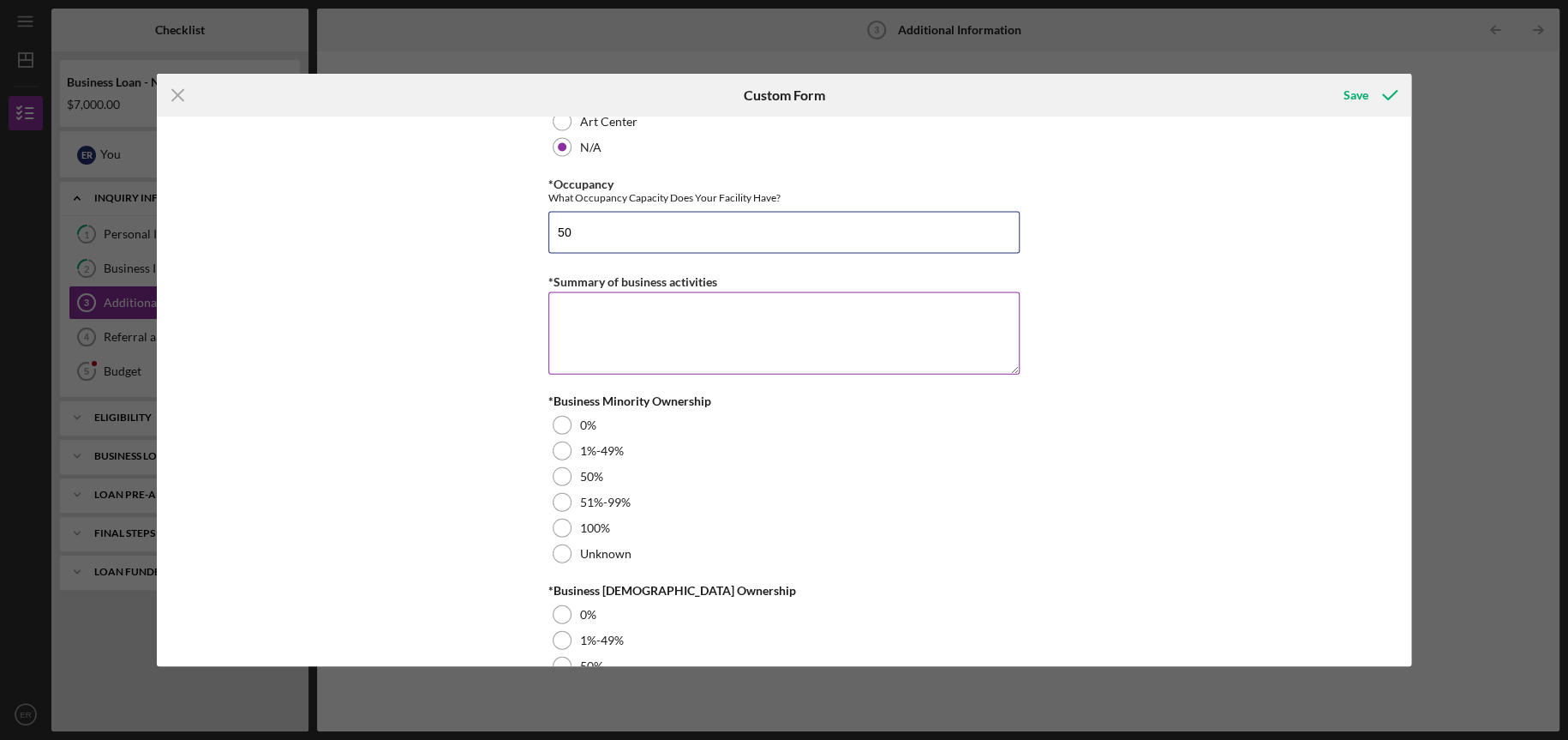
type input "50"
click at [754, 334] on textarea "*Summary of business activities" at bounding box center [784, 333] width 471 height 82
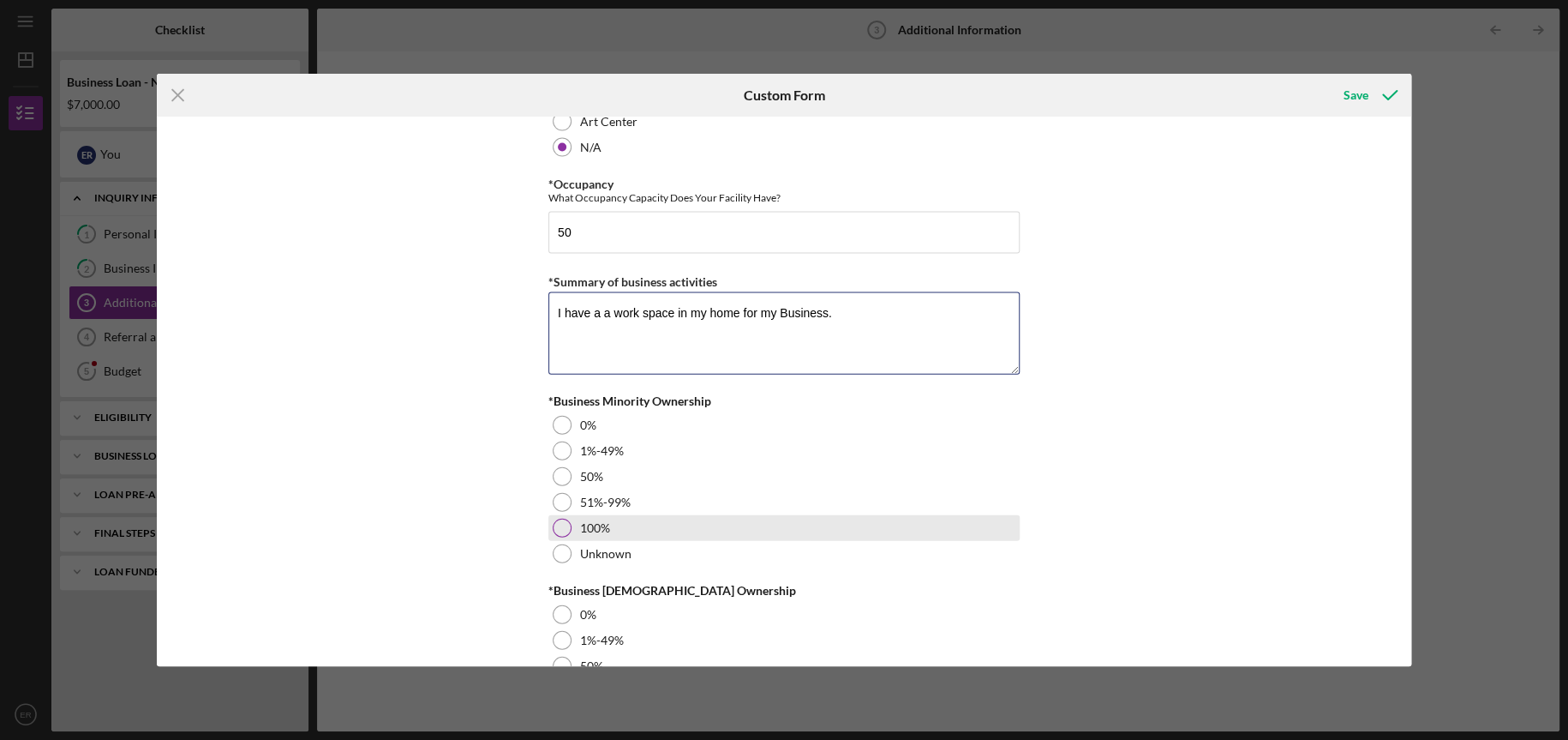
type textarea "I have a a work space in my home for my Business."
click at [569, 533] on div "100%" at bounding box center [784, 527] width 471 height 26
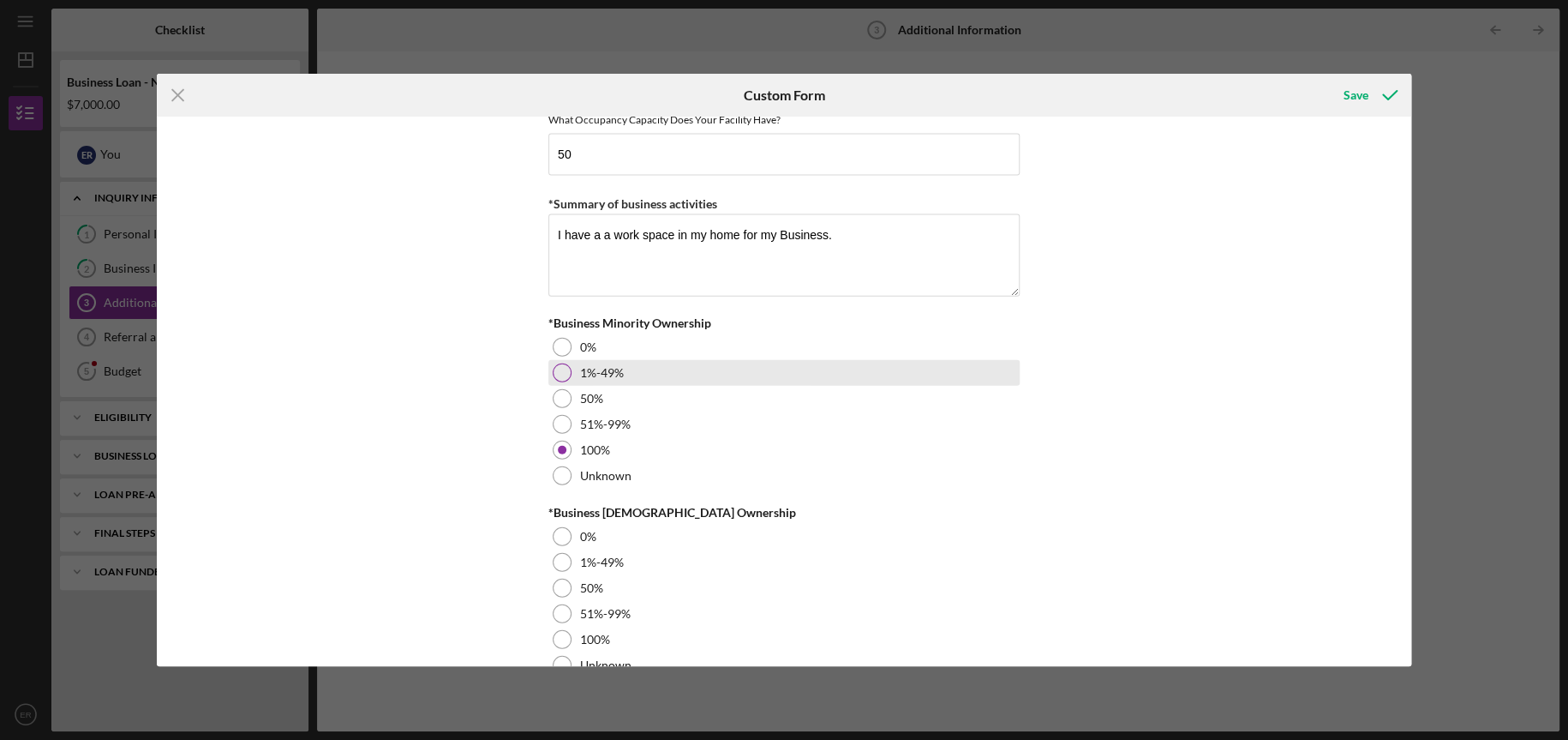
scroll to position [1947, 0]
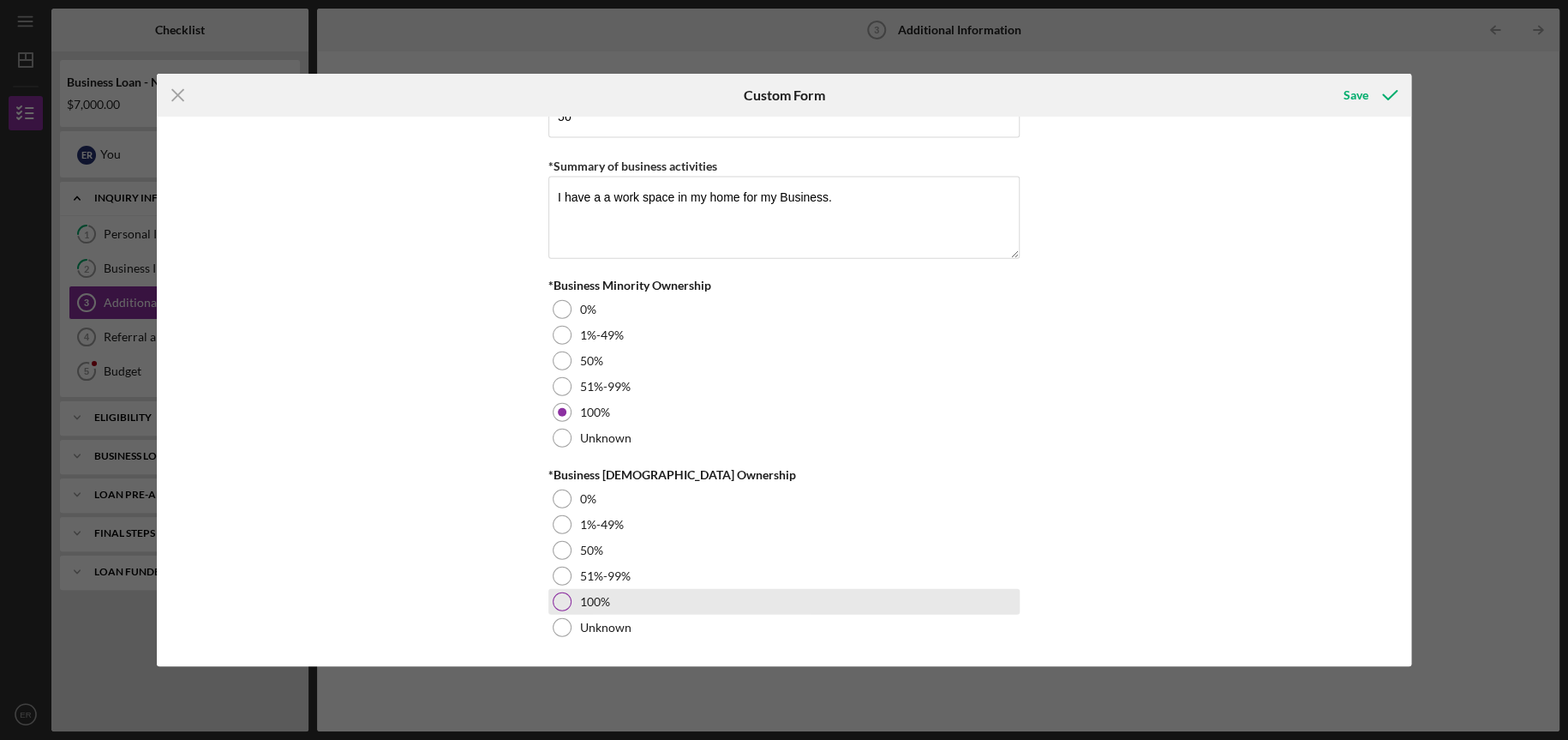
click at [558, 601] on div at bounding box center [562, 601] width 19 height 19
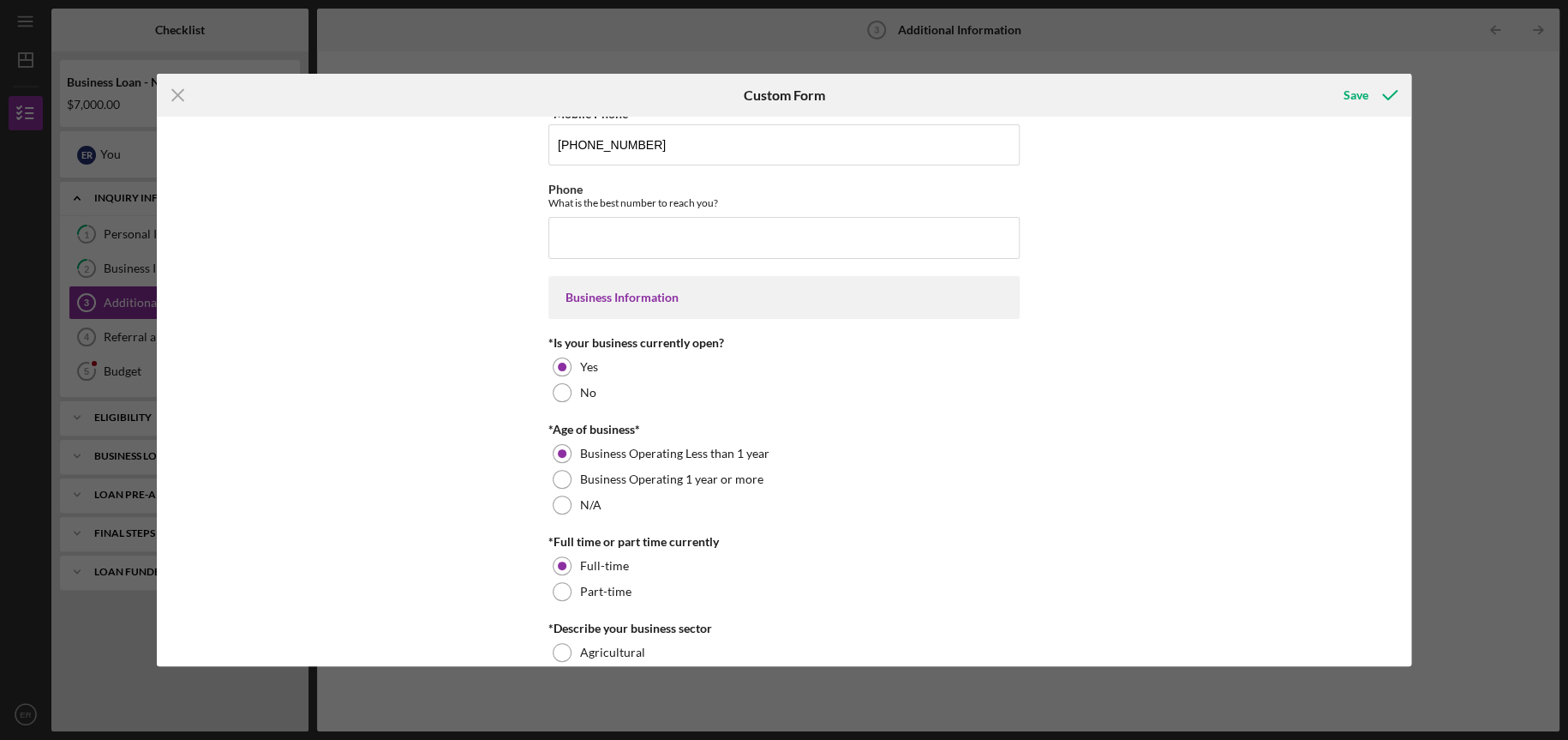
scroll to position [0, 0]
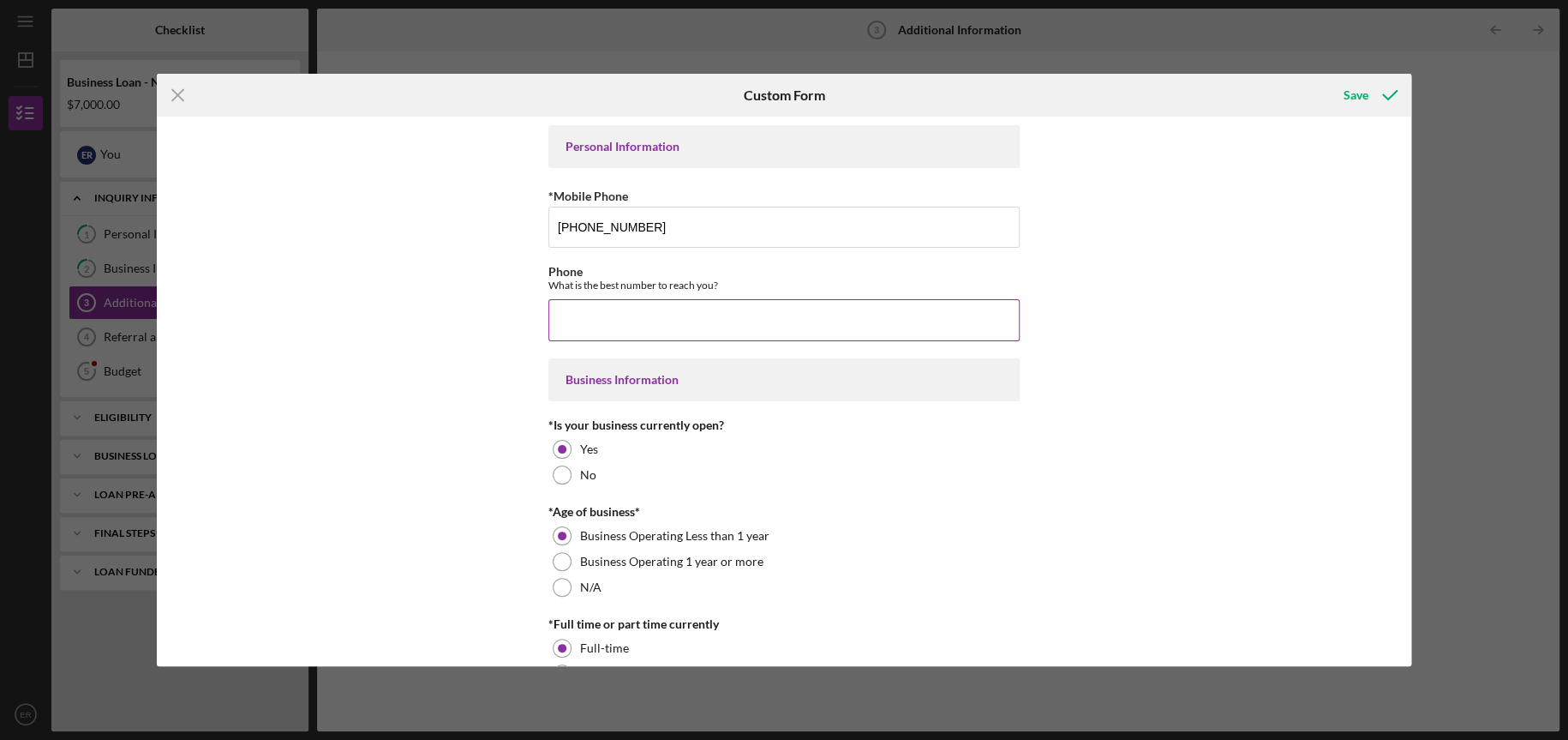
click at [670, 329] on input "Phone" at bounding box center [784, 320] width 471 height 41
type input "[PHONE_NUMBER]"
click at [1348, 92] on div "Save" at bounding box center [1356, 95] width 25 height 35
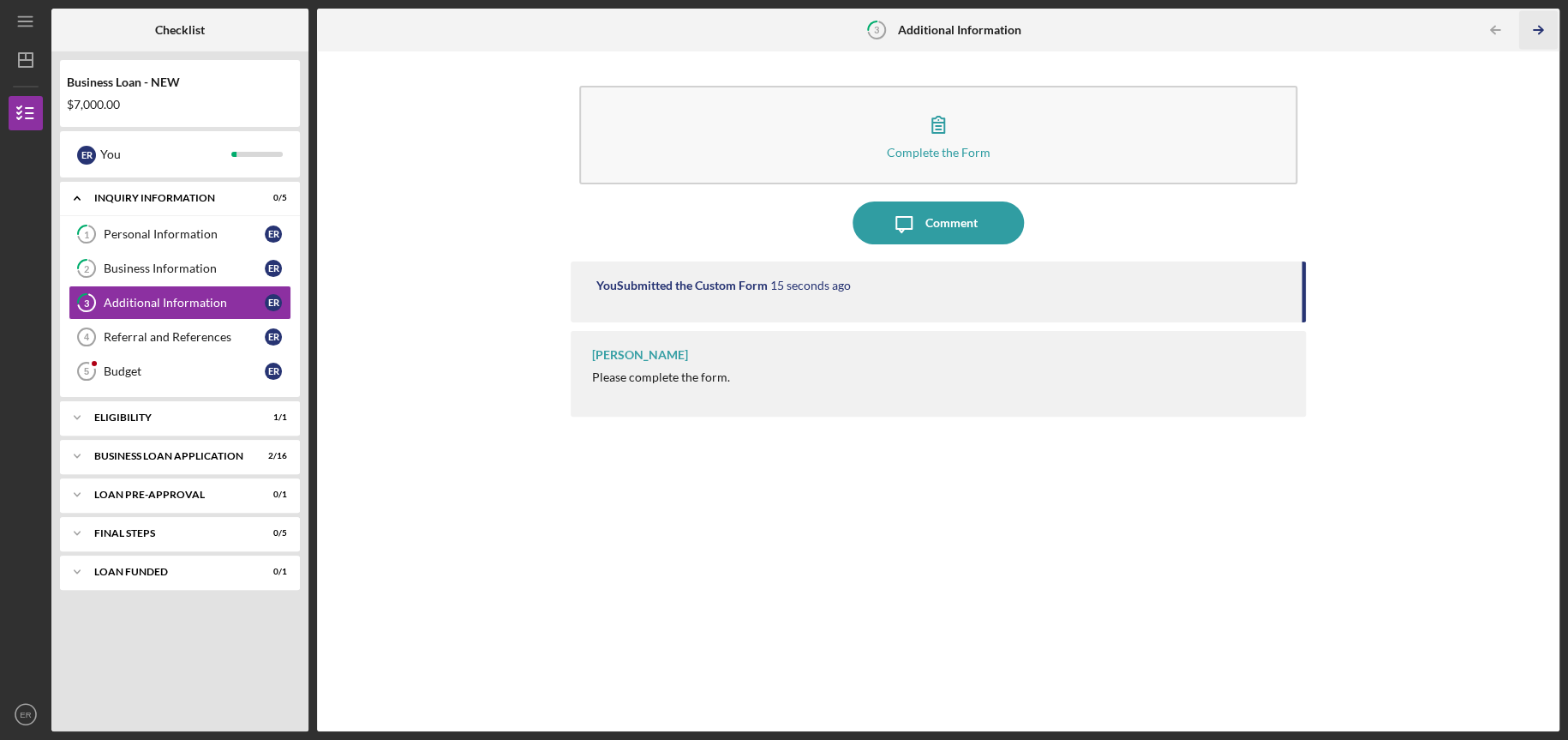
click at [1534, 27] on icon "Icon/Table Pagination Arrow" at bounding box center [1538, 31] width 39 height 39
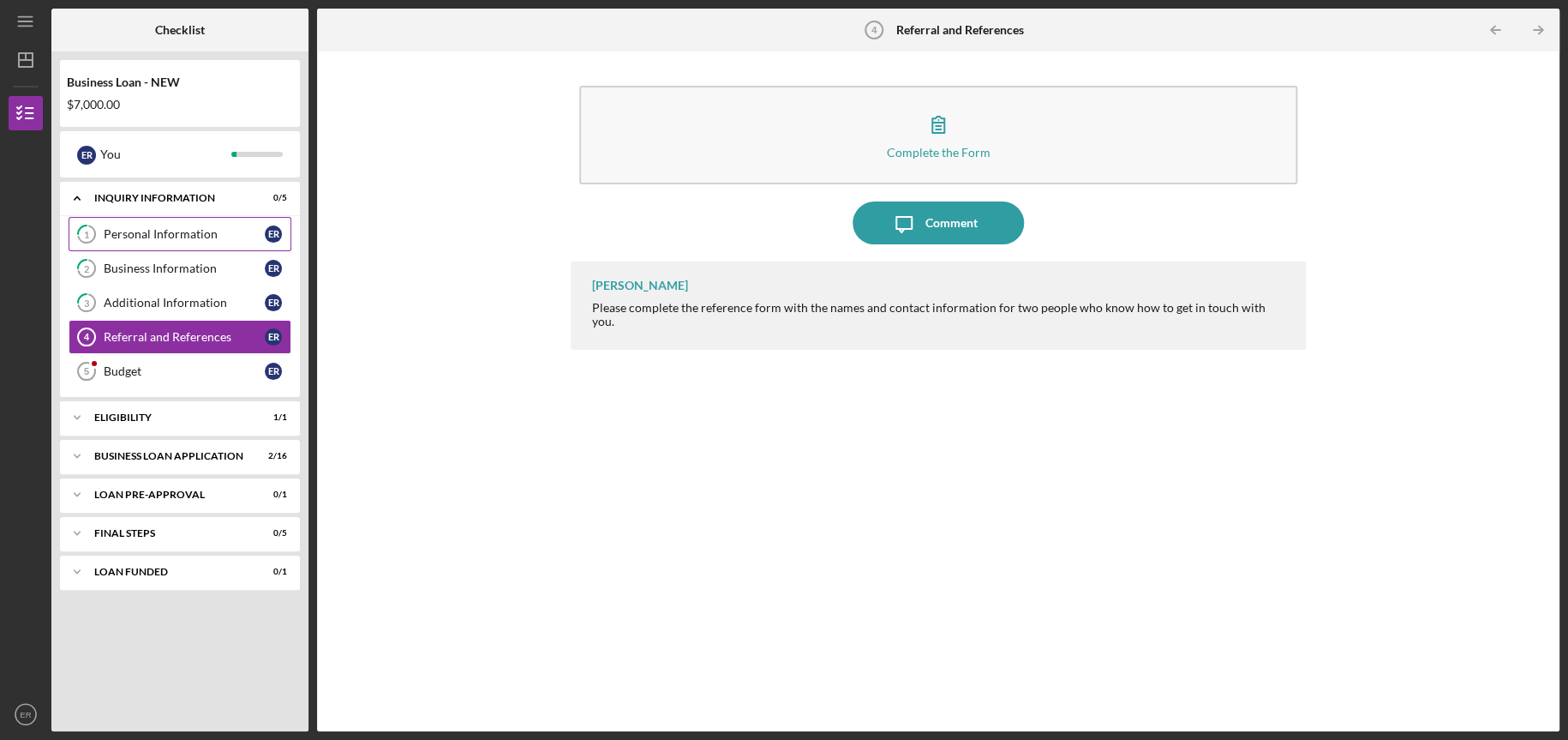
click at [171, 236] on div "Personal Information" at bounding box center [184, 233] width 161 height 13
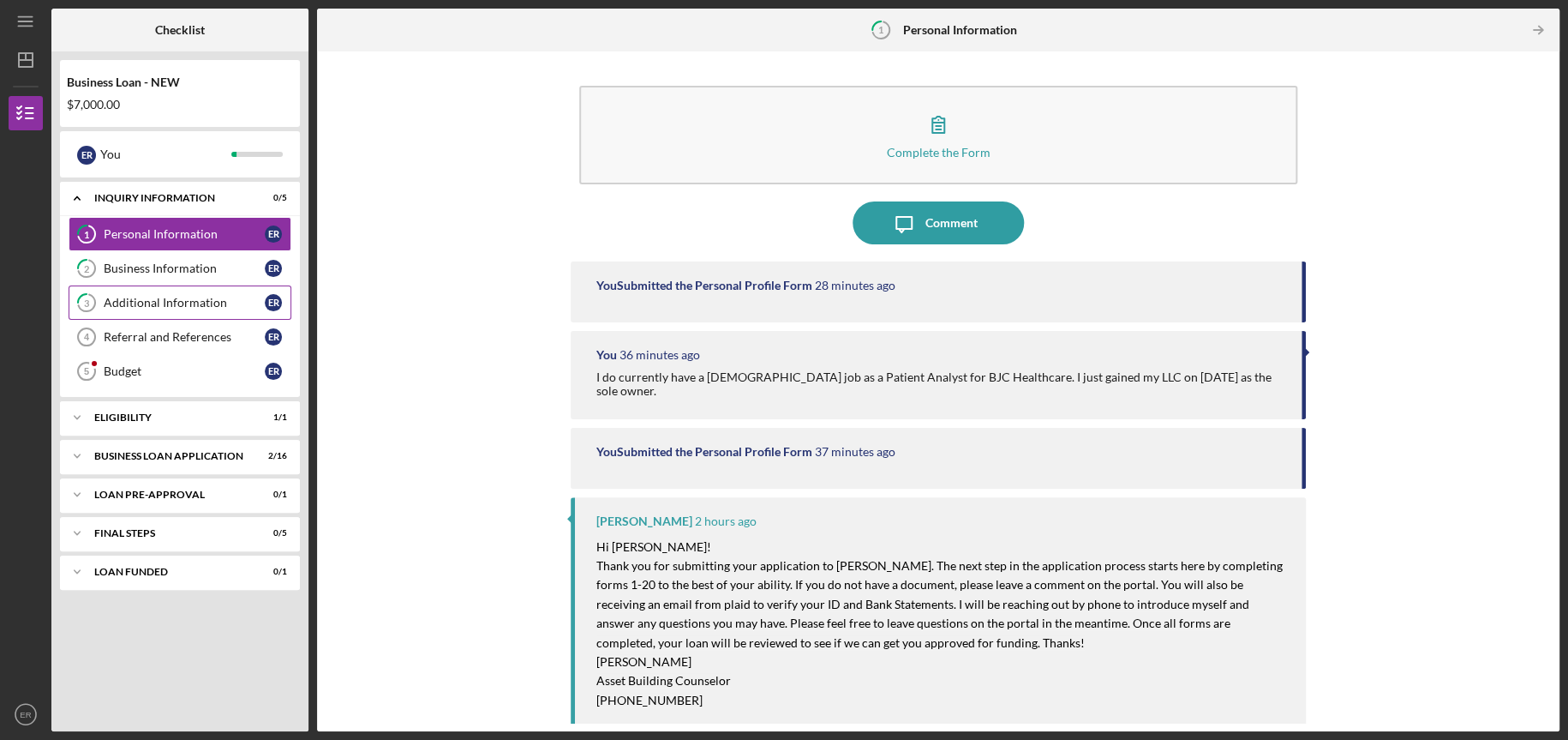
click at [160, 301] on div "Additional Information" at bounding box center [184, 302] width 161 height 13
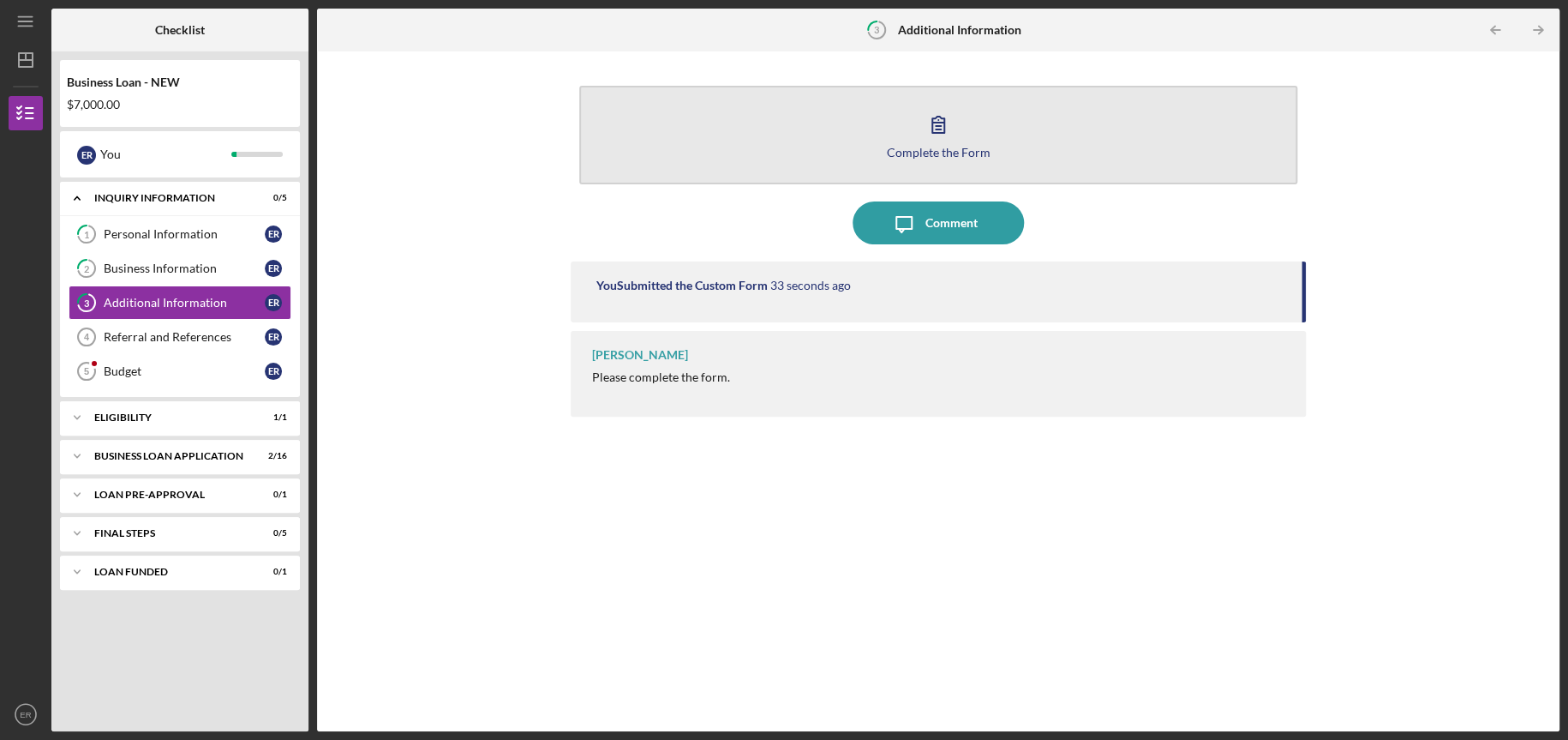
click at [746, 159] on button "Complete the Form Form" at bounding box center [938, 135] width 718 height 98
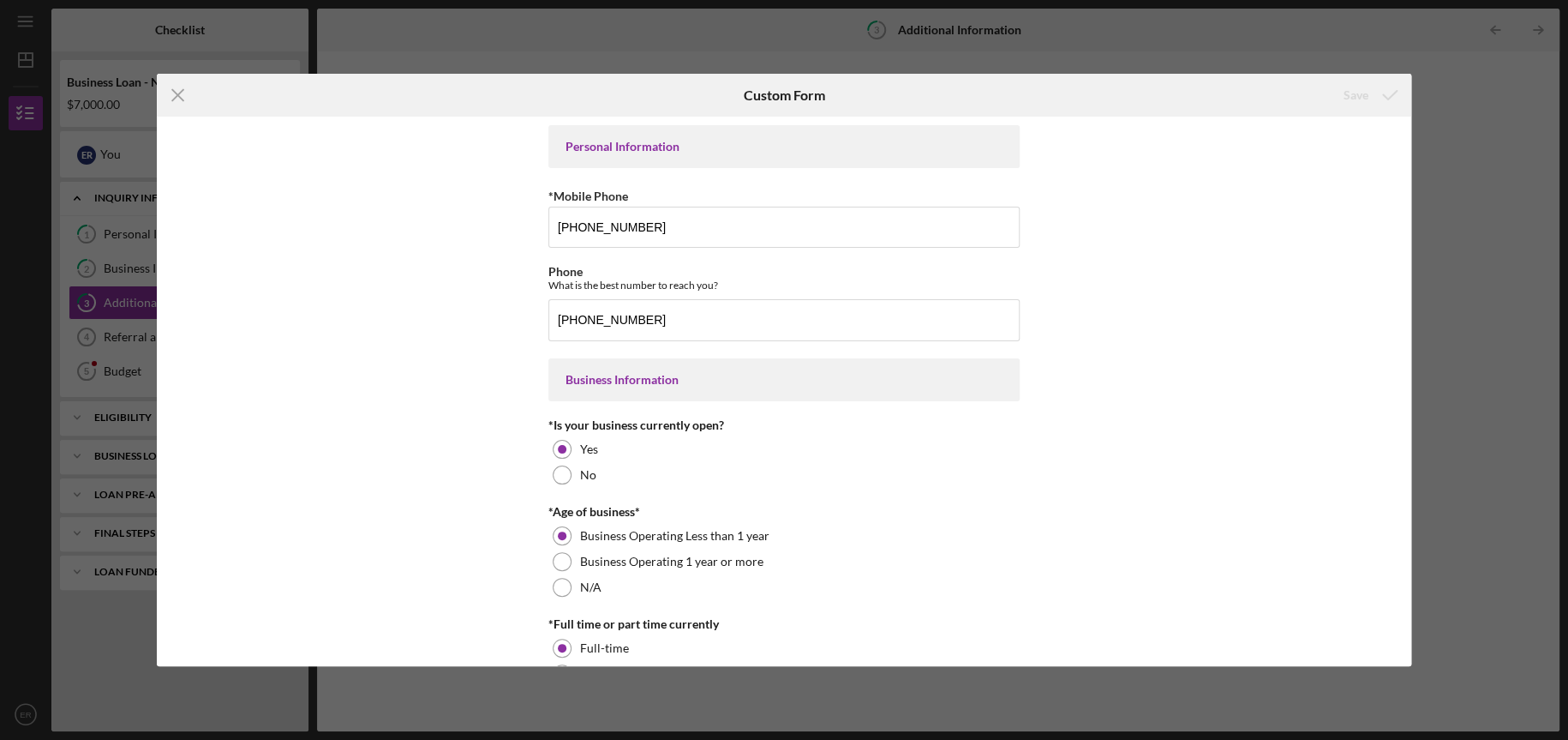
click at [1430, 85] on div "Icon/Menu Close Custom Form Save Personal Information *Mobile Phone [PHONE_NUMB…" at bounding box center [784, 370] width 1568 height 740
click at [176, 102] on icon "Icon/Menu Close" at bounding box center [178, 95] width 43 height 43
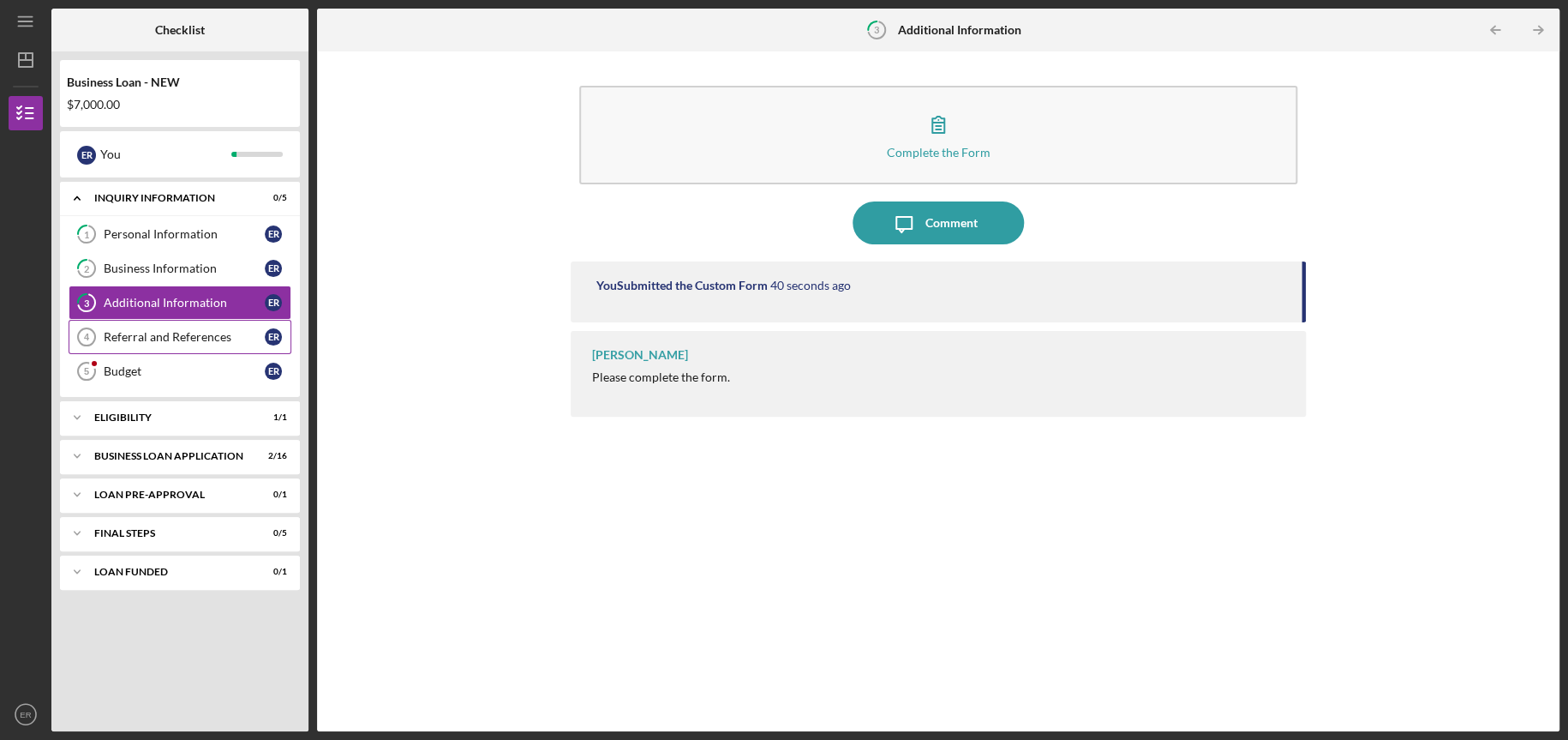
click at [150, 337] on div "Referral and References" at bounding box center [184, 336] width 161 height 13
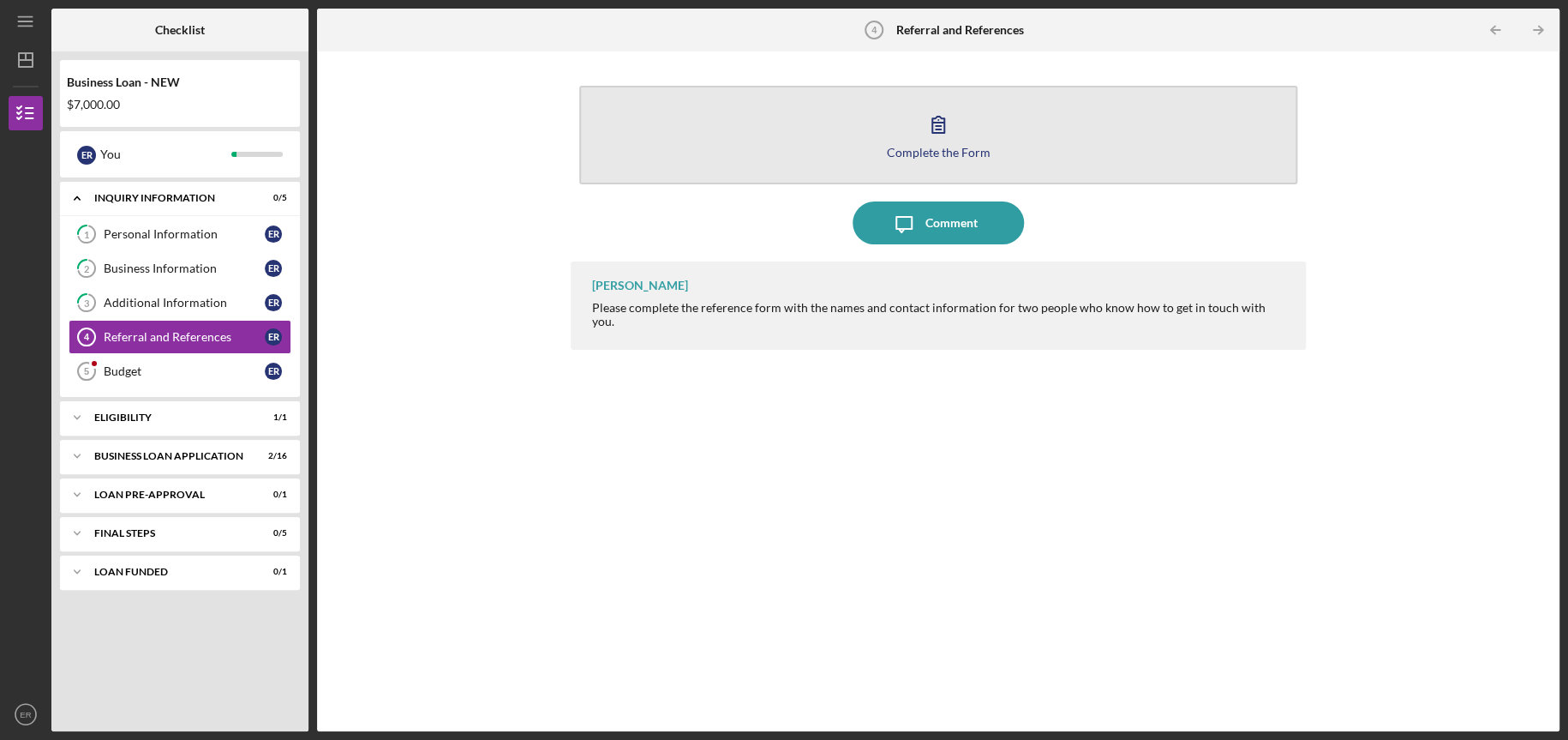
click at [959, 145] on div "Complete the Form" at bounding box center [938, 152] width 104 height 13
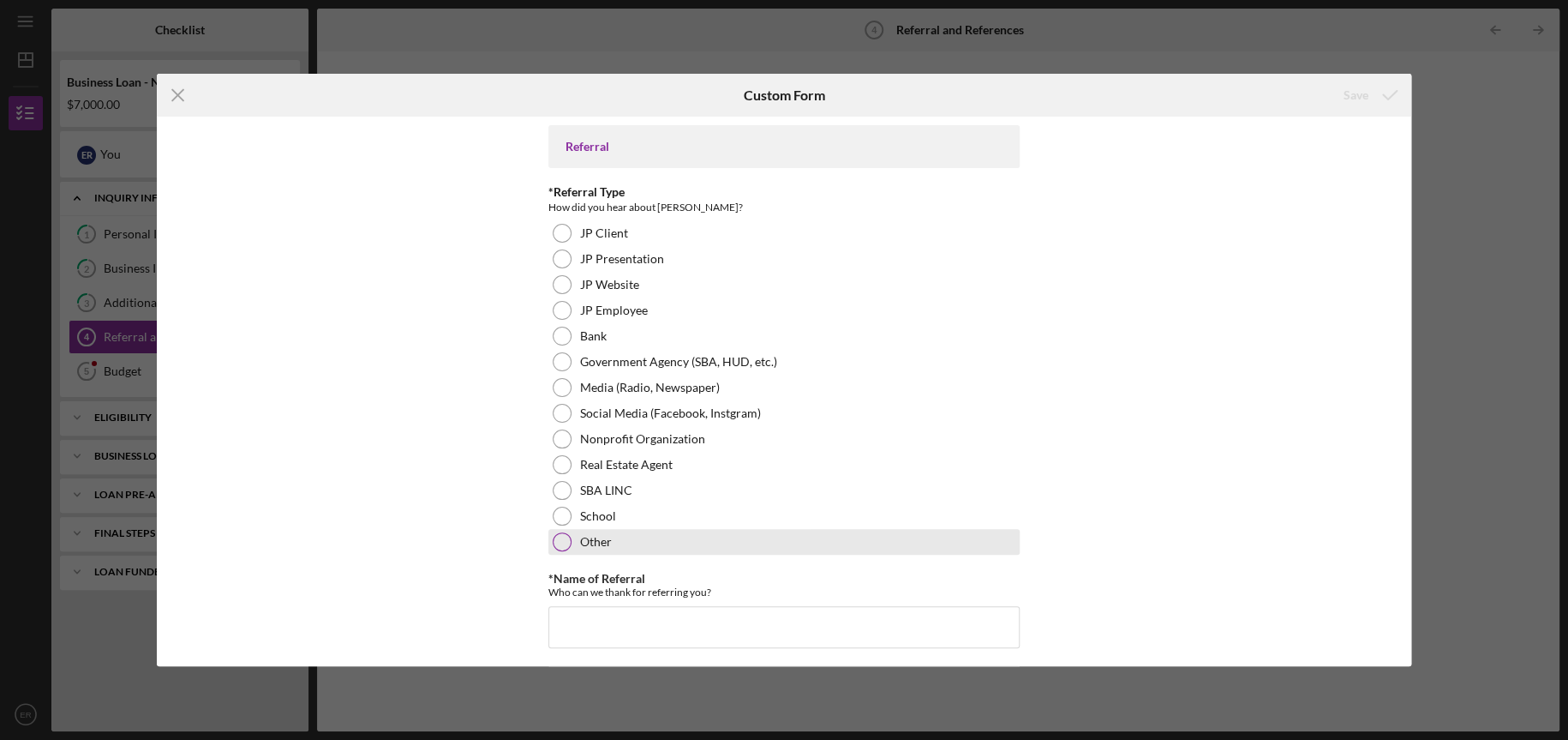
click at [563, 541] on div at bounding box center [562, 541] width 19 height 19
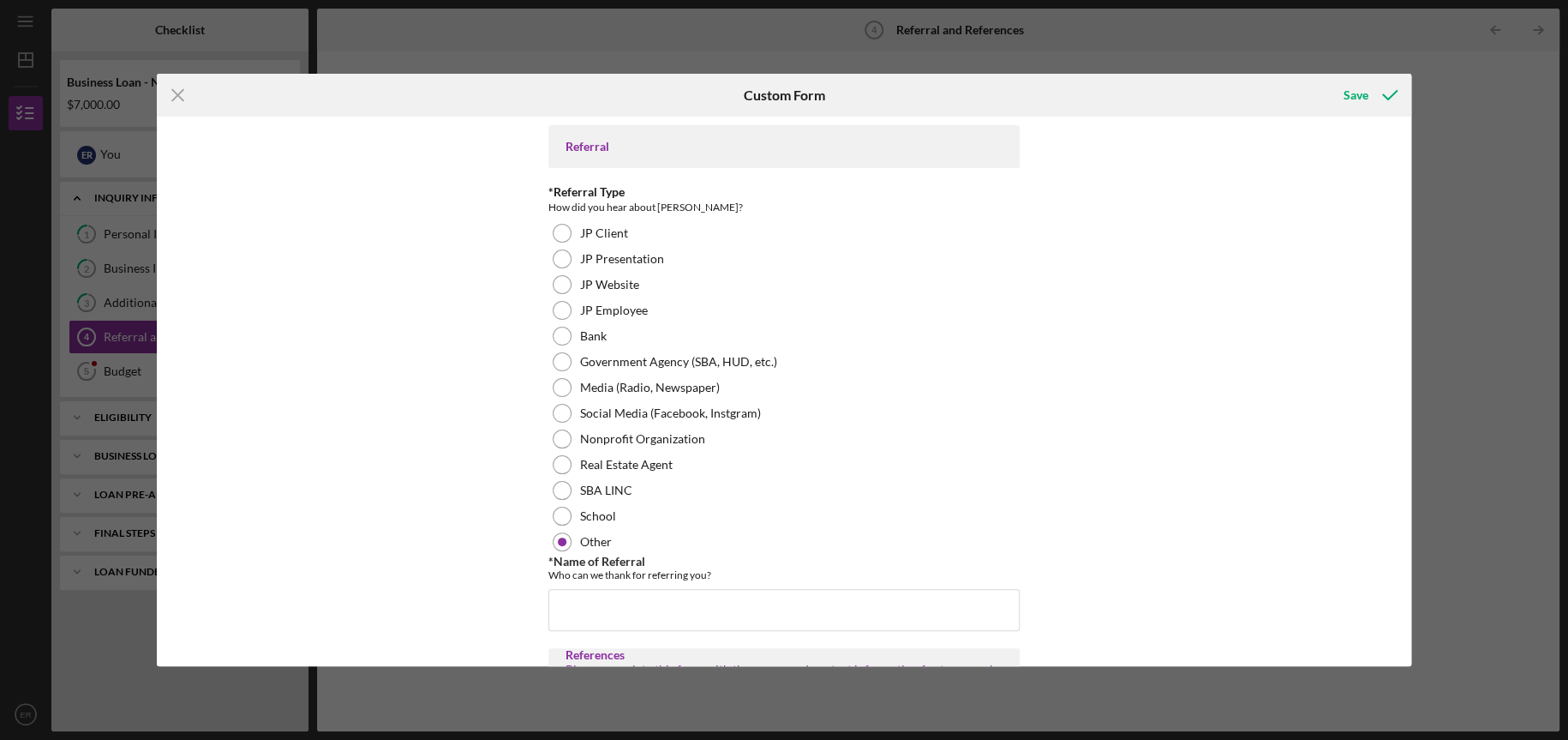
scroll to position [143, 0]
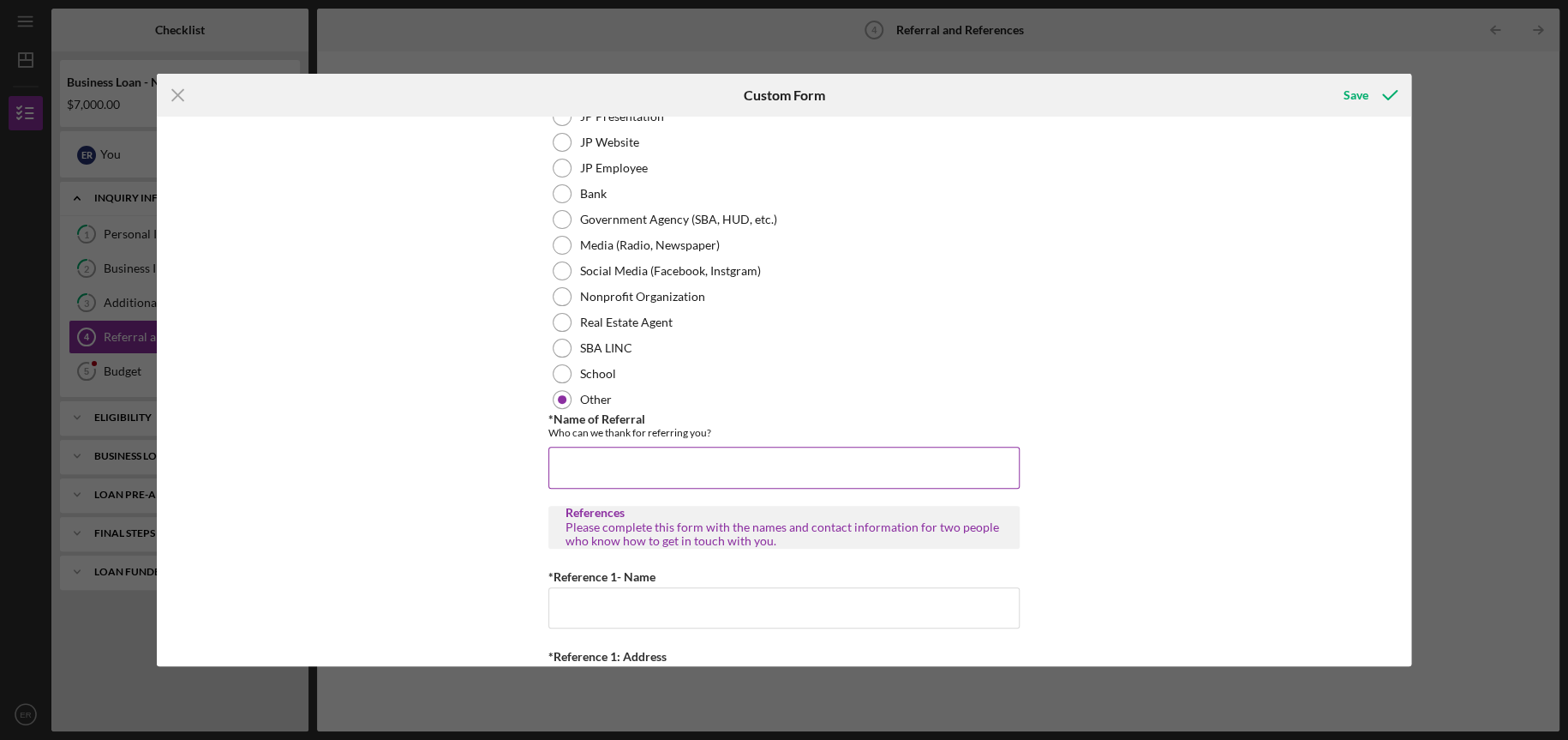
click at [748, 471] on input "*Name of Referral" at bounding box center [784, 467] width 471 height 41
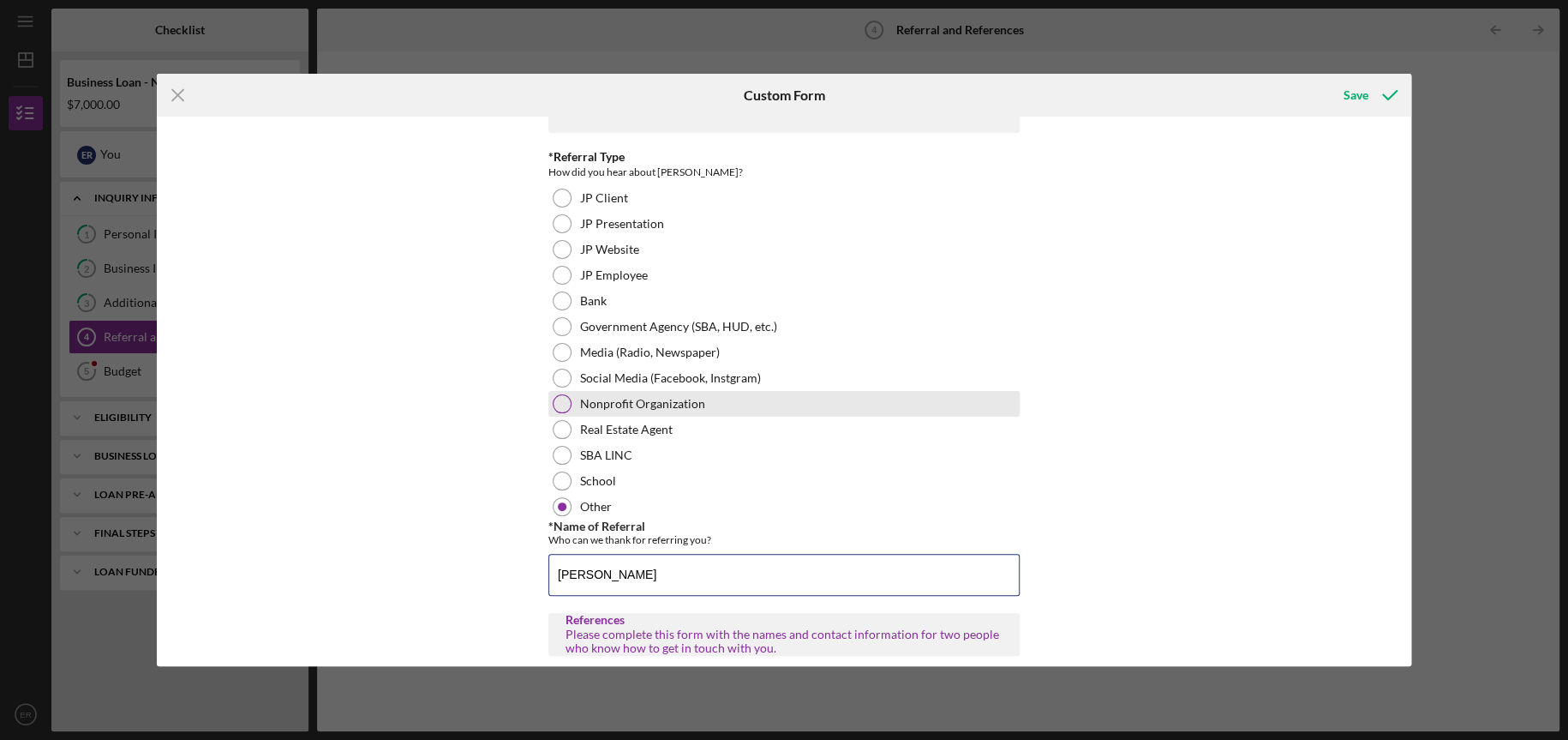
scroll to position [0, 0]
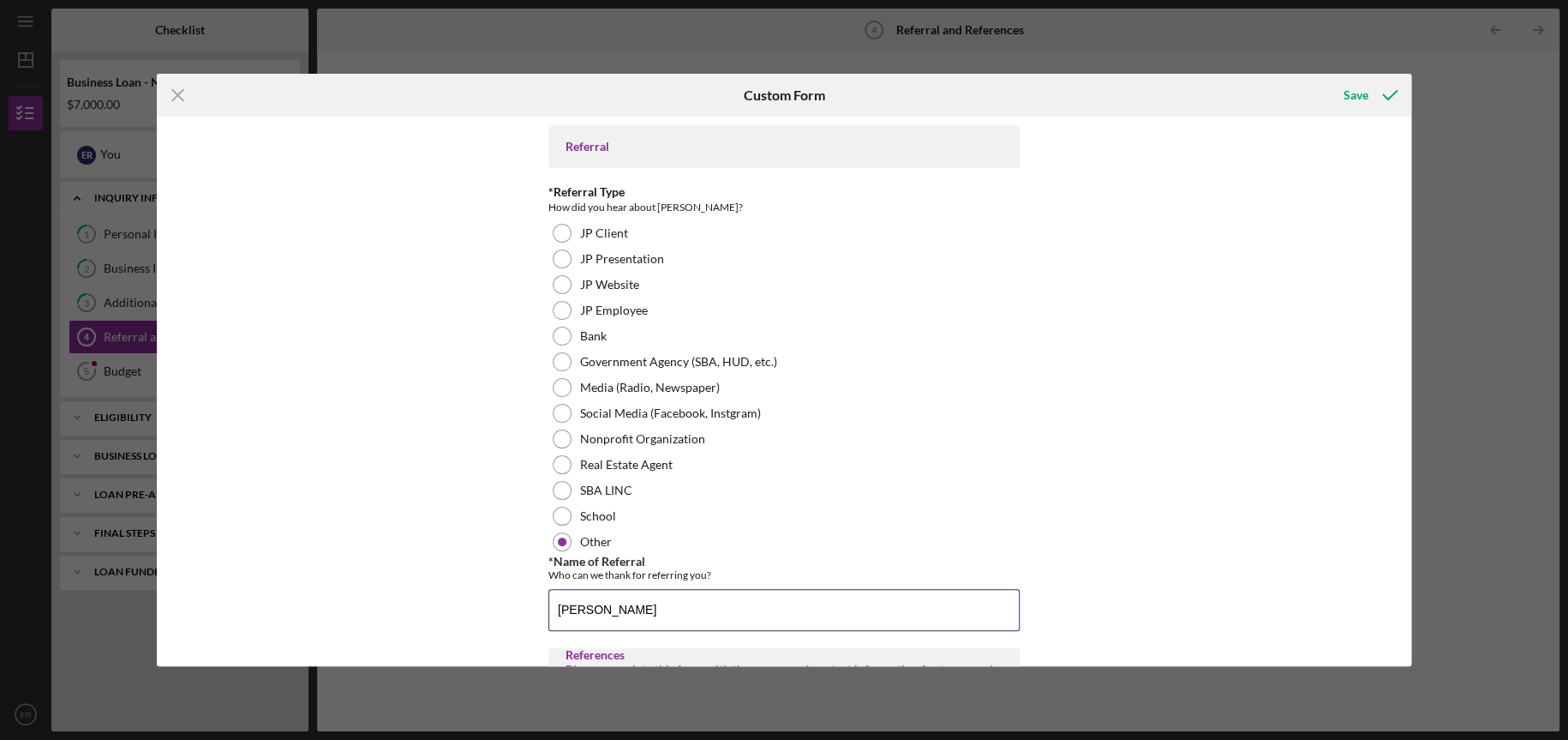
type input "[PERSON_NAME]"
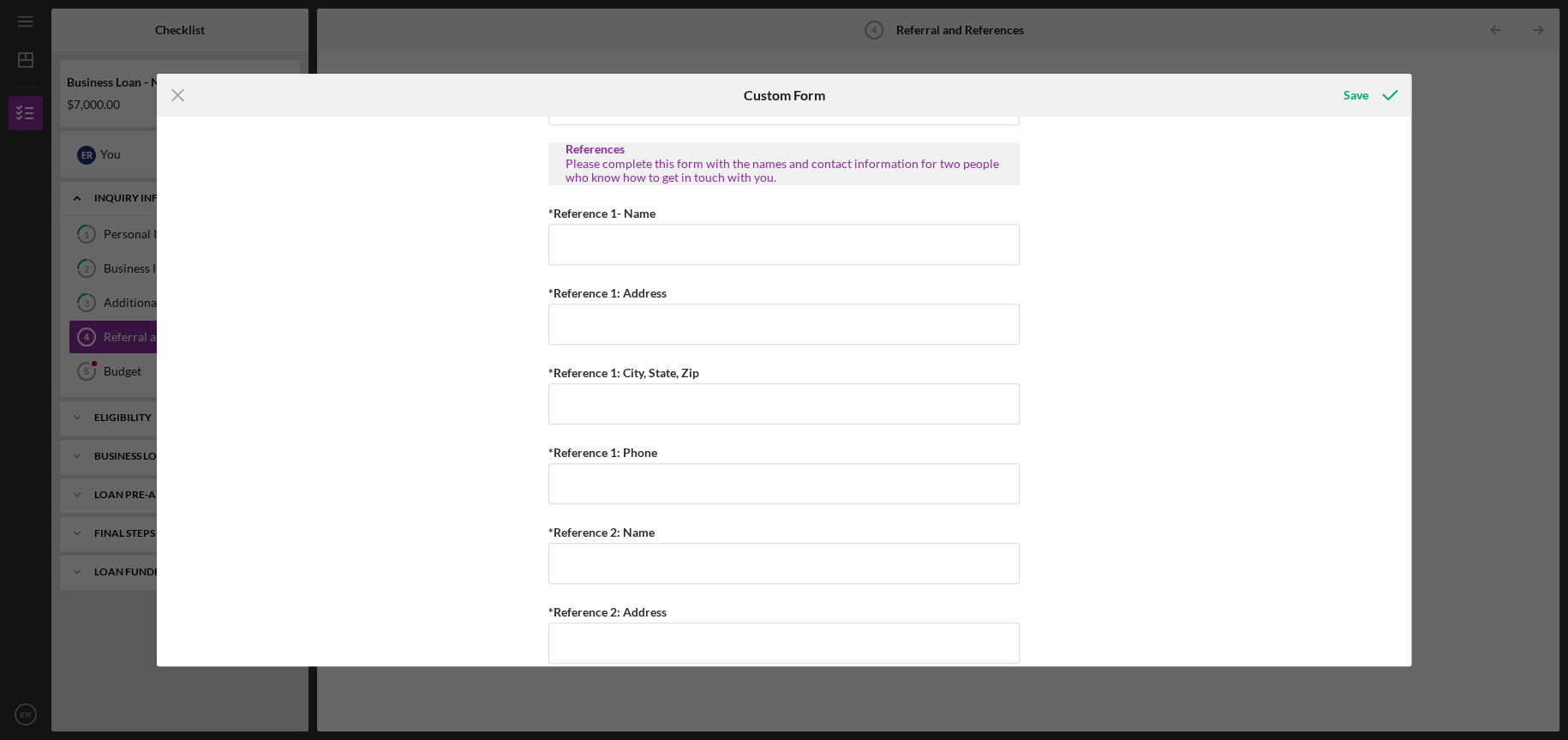
scroll to position [481, 0]
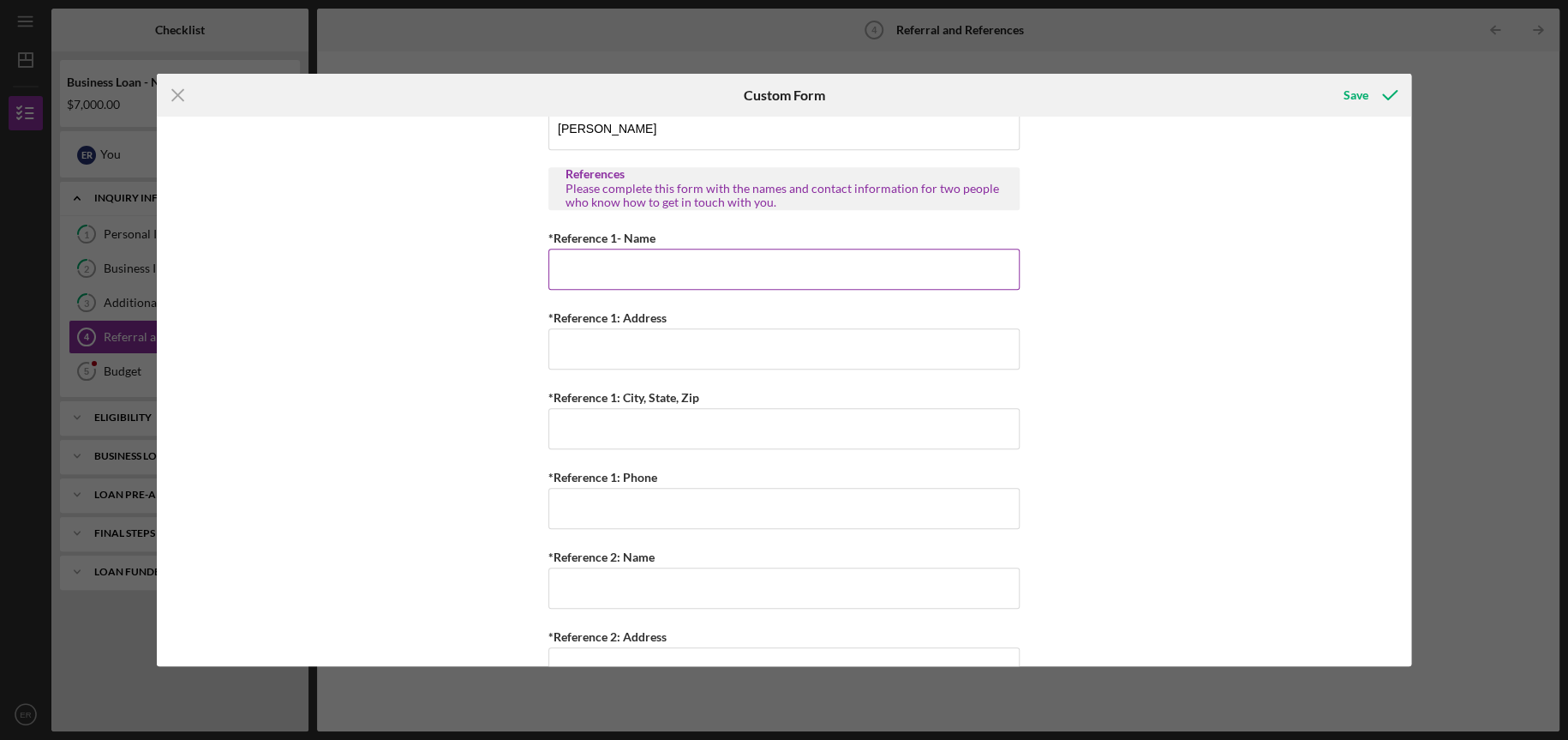
click at [572, 264] on input "*Reference 1- Name" at bounding box center [784, 269] width 471 height 41
type input "[PERSON_NAME]"
type input "214 Chamberlains Xing"
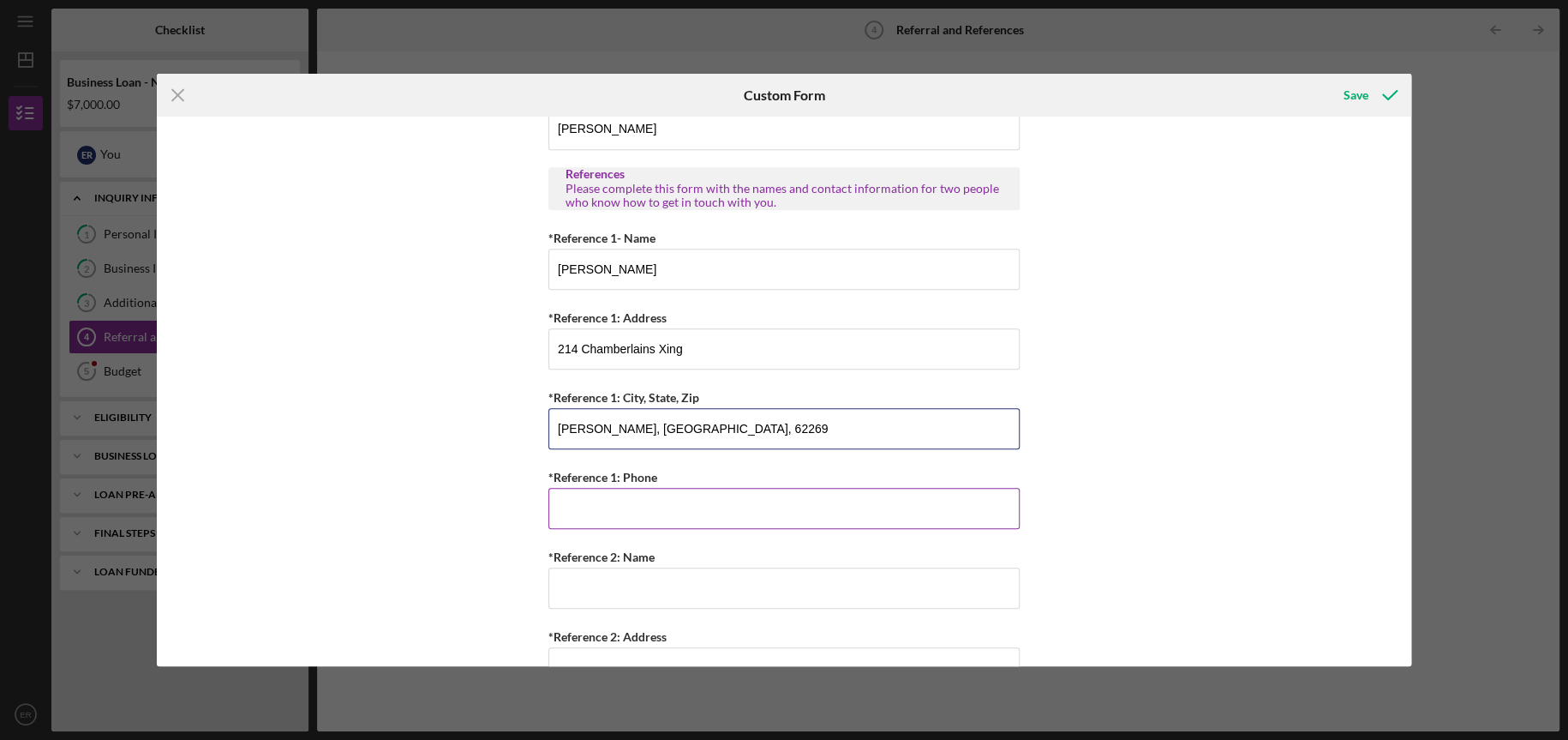
type input "[PERSON_NAME], [GEOGRAPHIC_DATA], 62269"
click at [569, 493] on input "*Reference 1: Phone" at bounding box center [784, 508] width 471 height 41
type input "[PHONE_NUMBER]"
click at [577, 584] on input "*Reference 2: Name" at bounding box center [784, 588] width 471 height 41
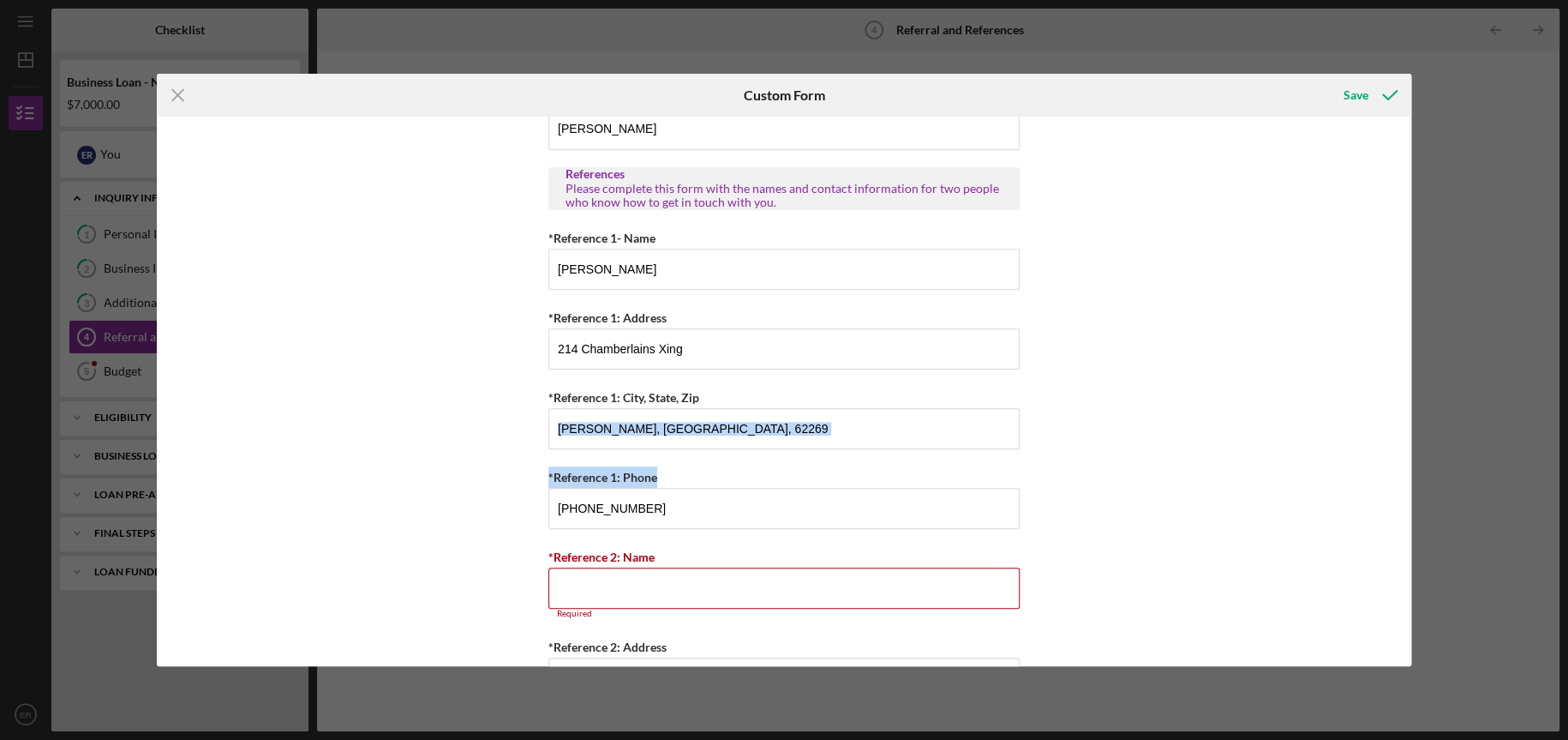
drag, startPoint x: 1405, startPoint y: 409, endPoint x: 1407, endPoint y: 494, distance: 85.0
click at [1407, 494] on div "Referral *Referral Type How did you hear about [PERSON_NAME]? JP Client JP Pres…" at bounding box center [784, 391] width 1254 height 549
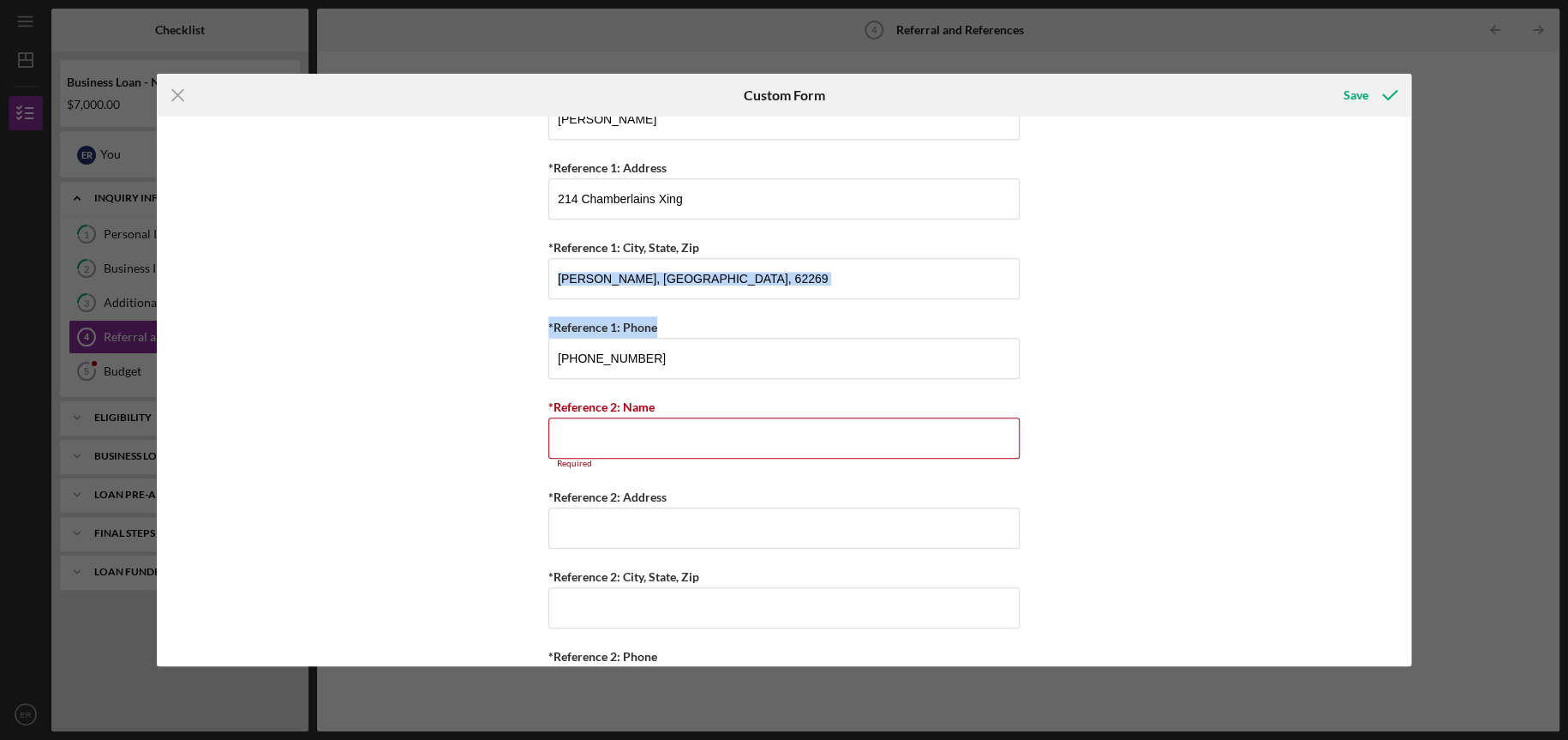
scroll to position [697, 0]
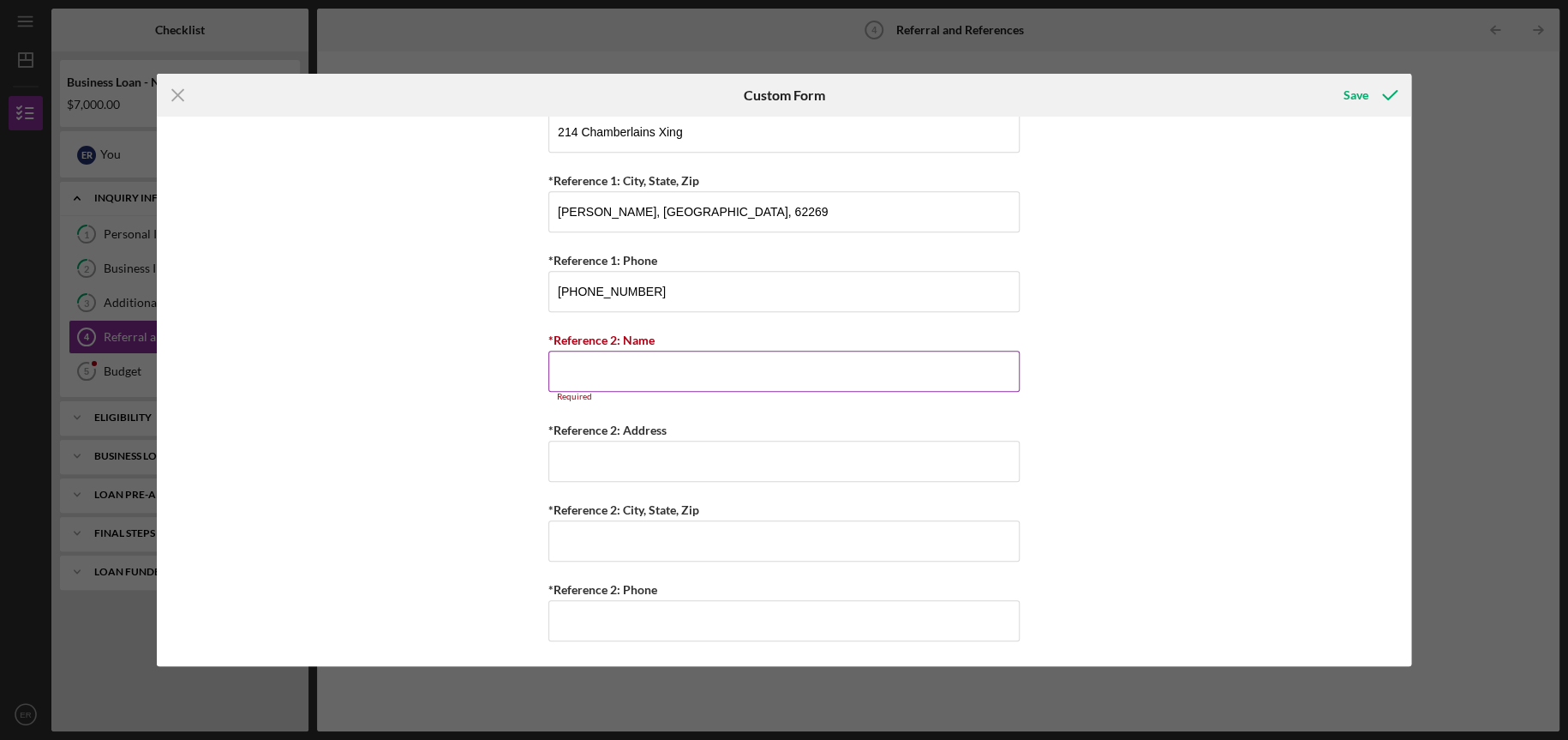
click at [902, 370] on input "*Reference 2: Name" at bounding box center [784, 371] width 471 height 41
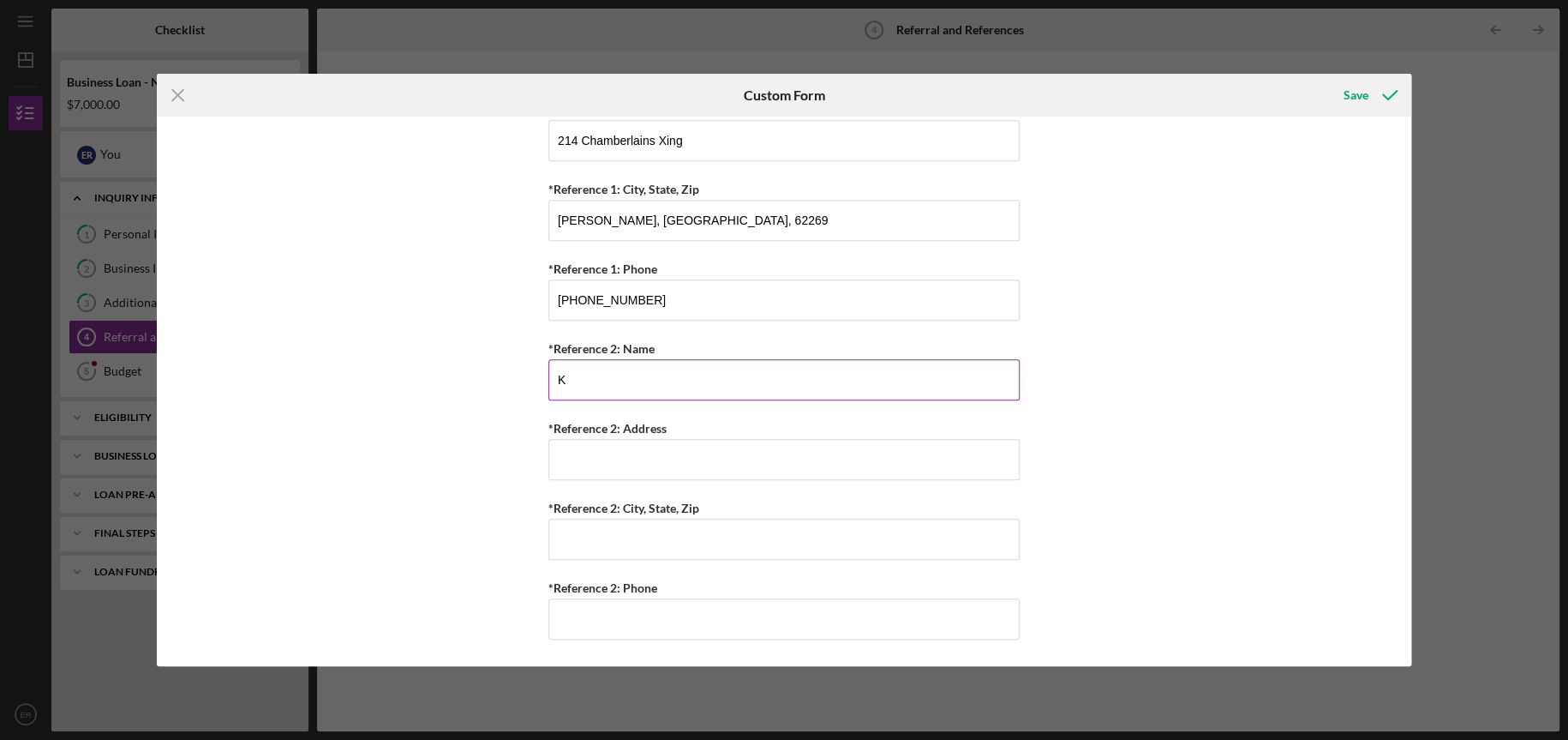
scroll to position [688, 0]
type input "[PERSON_NAME]"
type input "[STREET_ADDRESS]"
type input "[GEOGRAPHIC_DATA]"
click at [613, 614] on input "*Reference 2: Phone" at bounding box center [784, 620] width 471 height 41
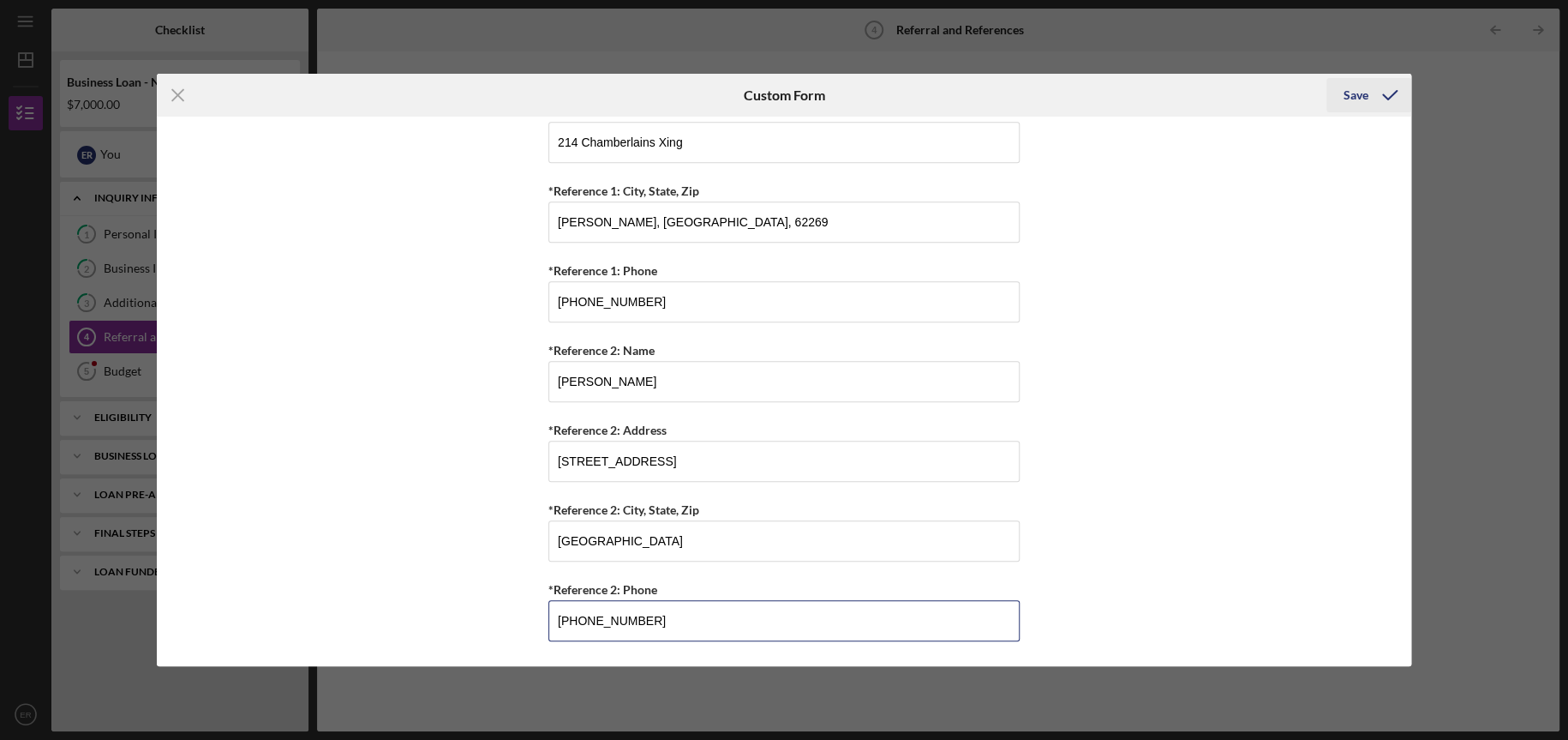
type input "[PHONE_NUMBER]"
click at [1369, 91] on icon "submit" at bounding box center [1390, 95] width 43 height 43
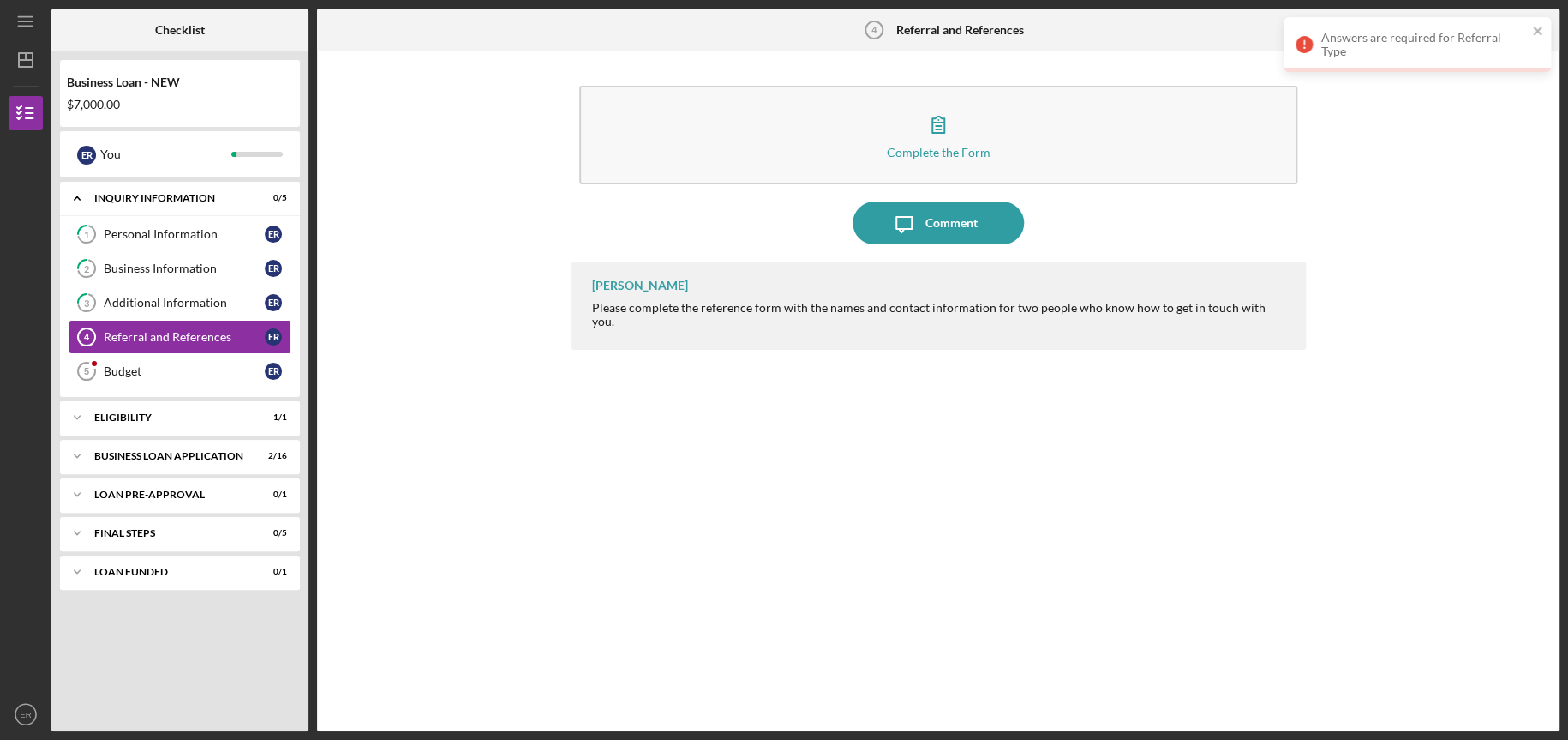
click at [1381, 47] on div "Answers are required for Referral Type" at bounding box center [1424, 44] width 206 height 27
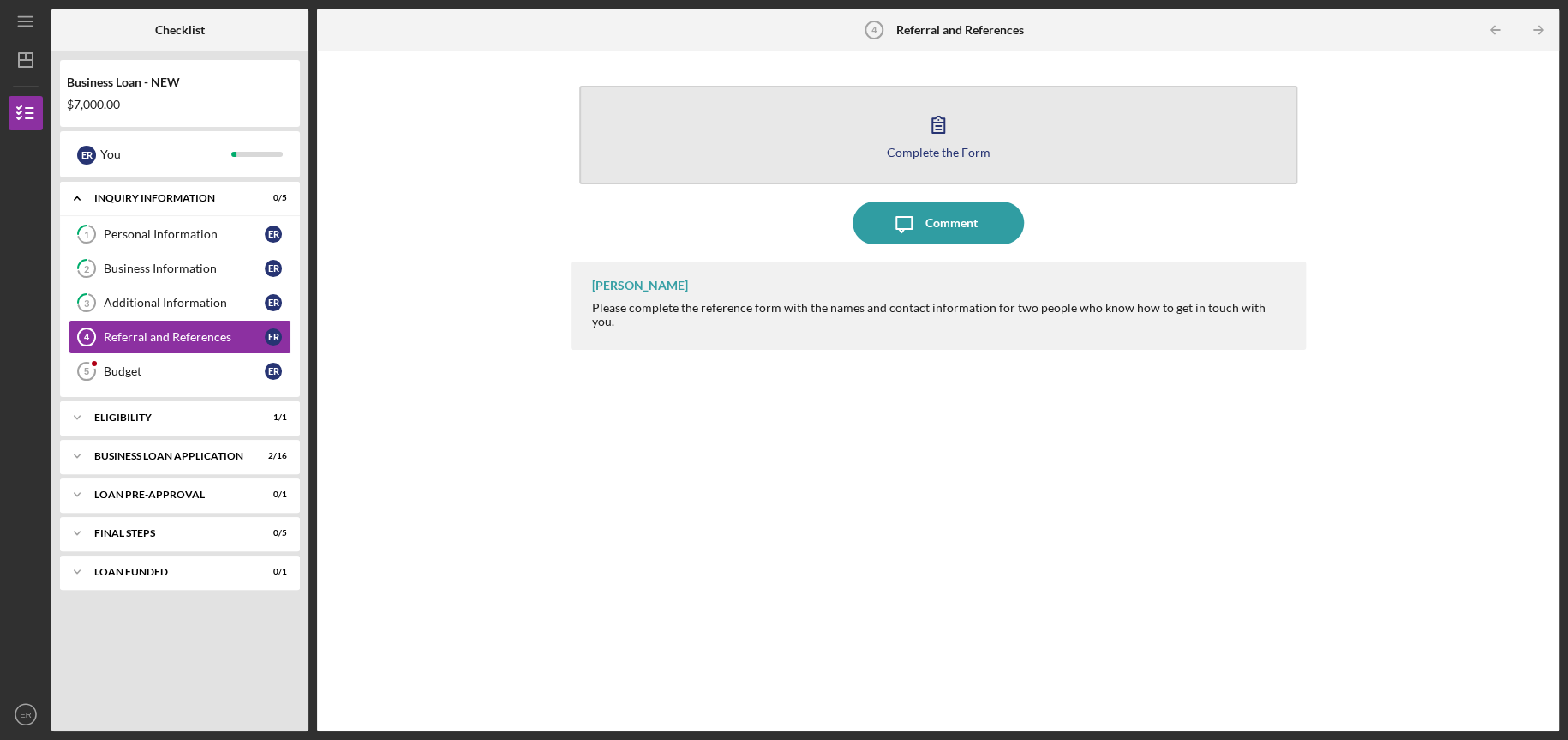
click at [980, 146] on div "Complete the Form" at bounding box center [938, 152] width 104 height 13
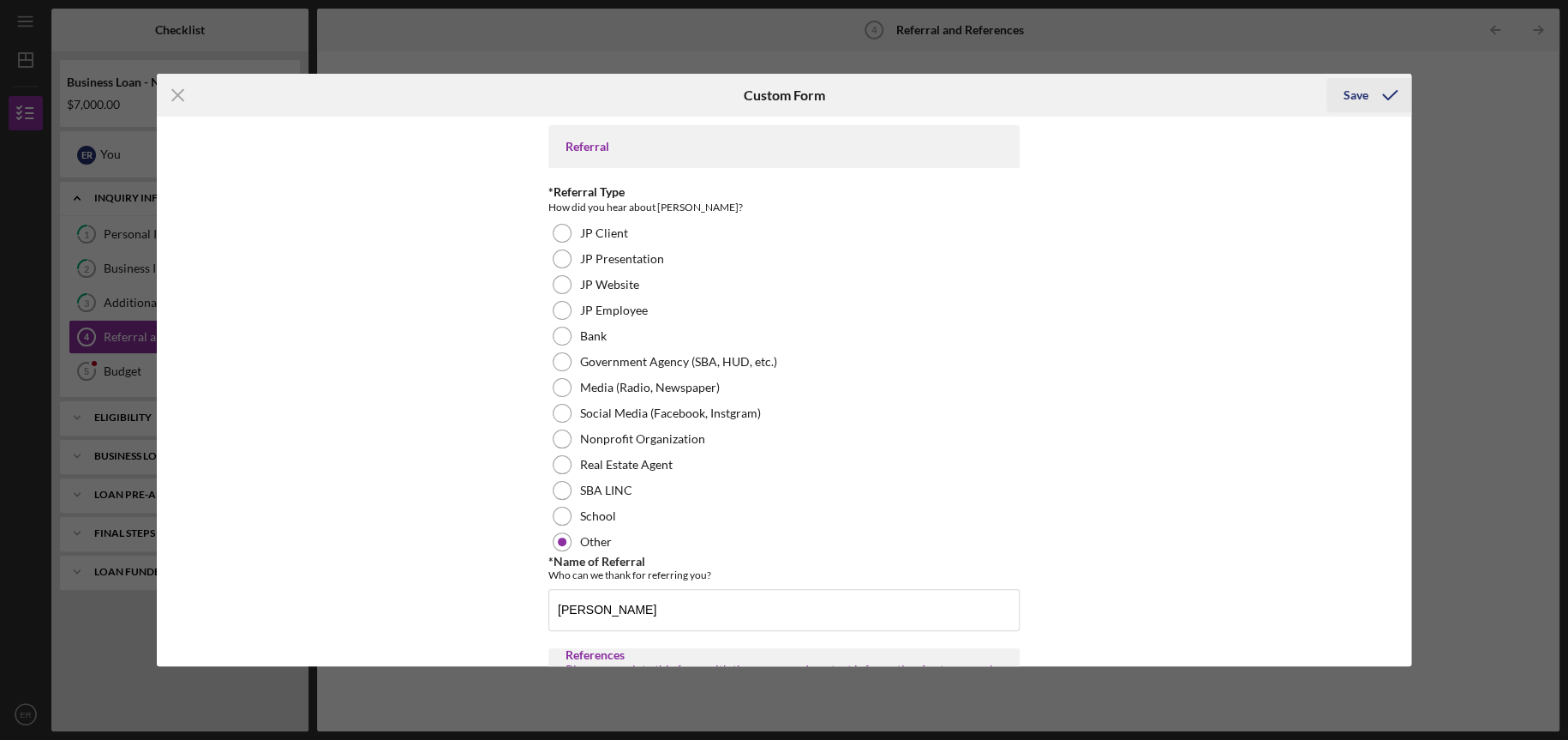
click at [1351, 96] on div "Save" at bounding box center [1356, 95] width 25 height 35
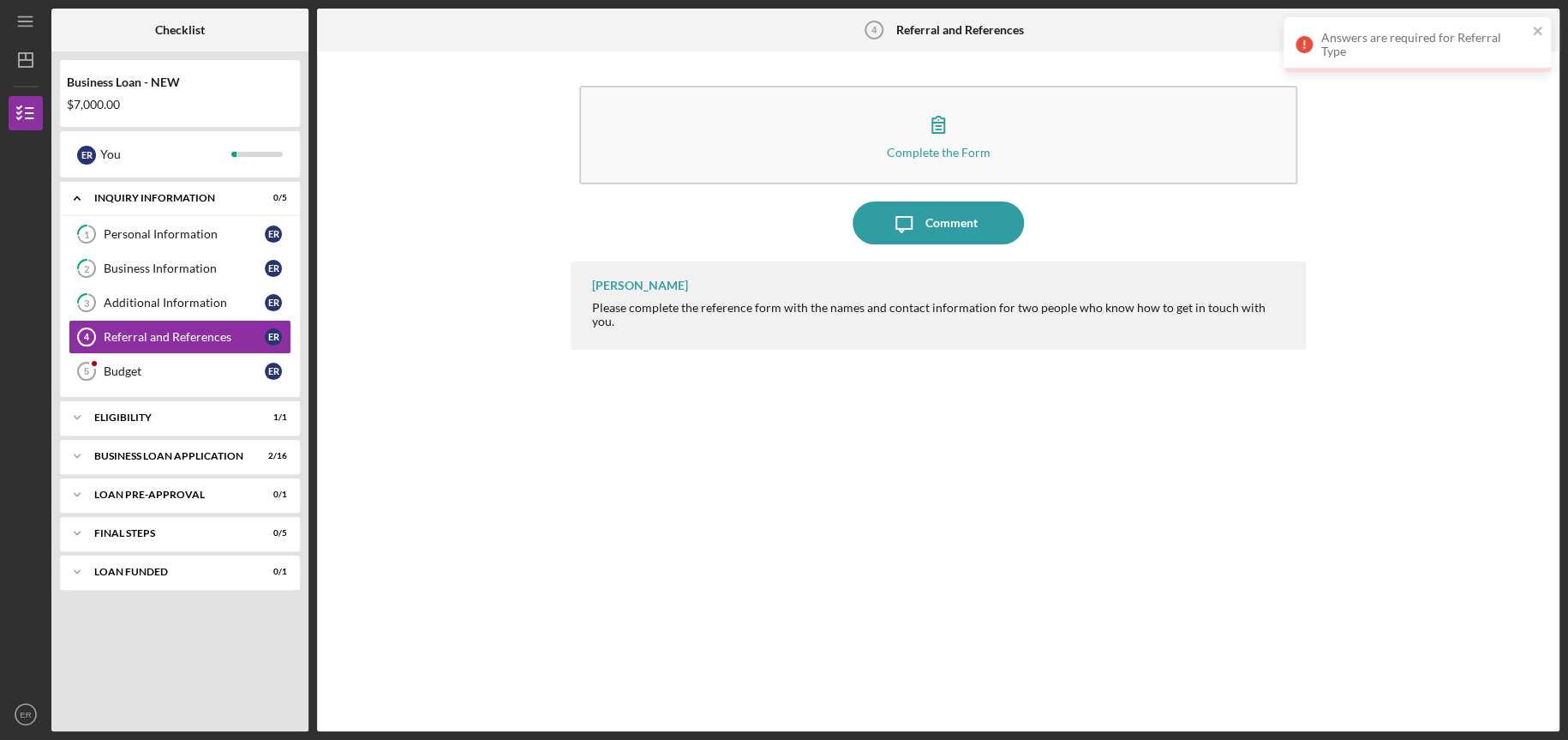
click at [1364, 52] on div "Answers are required for Referral Type" at bounding box center [1411, 44] width 242 height 38
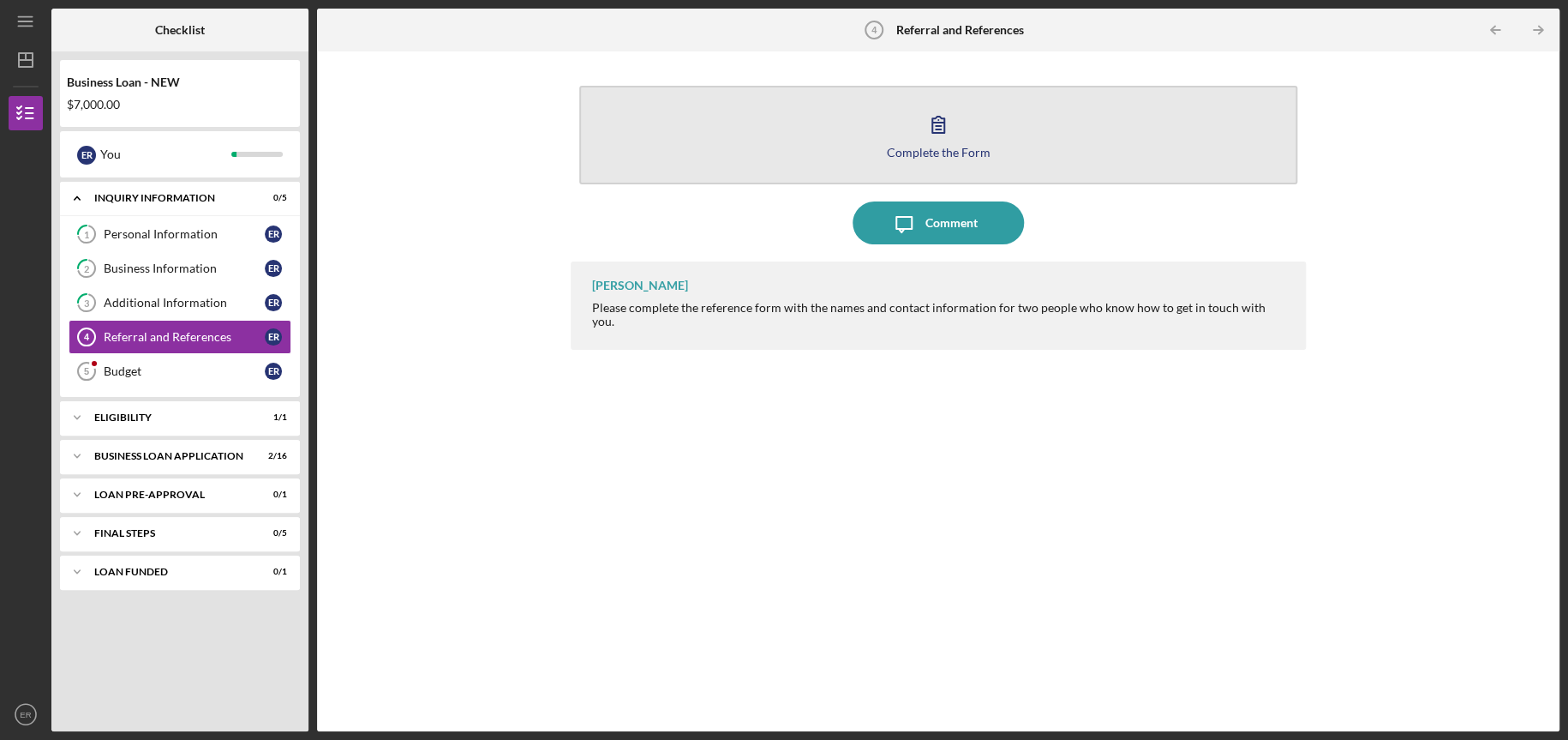
click at [923, 145] on div "Complete the Form" at bounding box center [938, 152] width 104 height 13
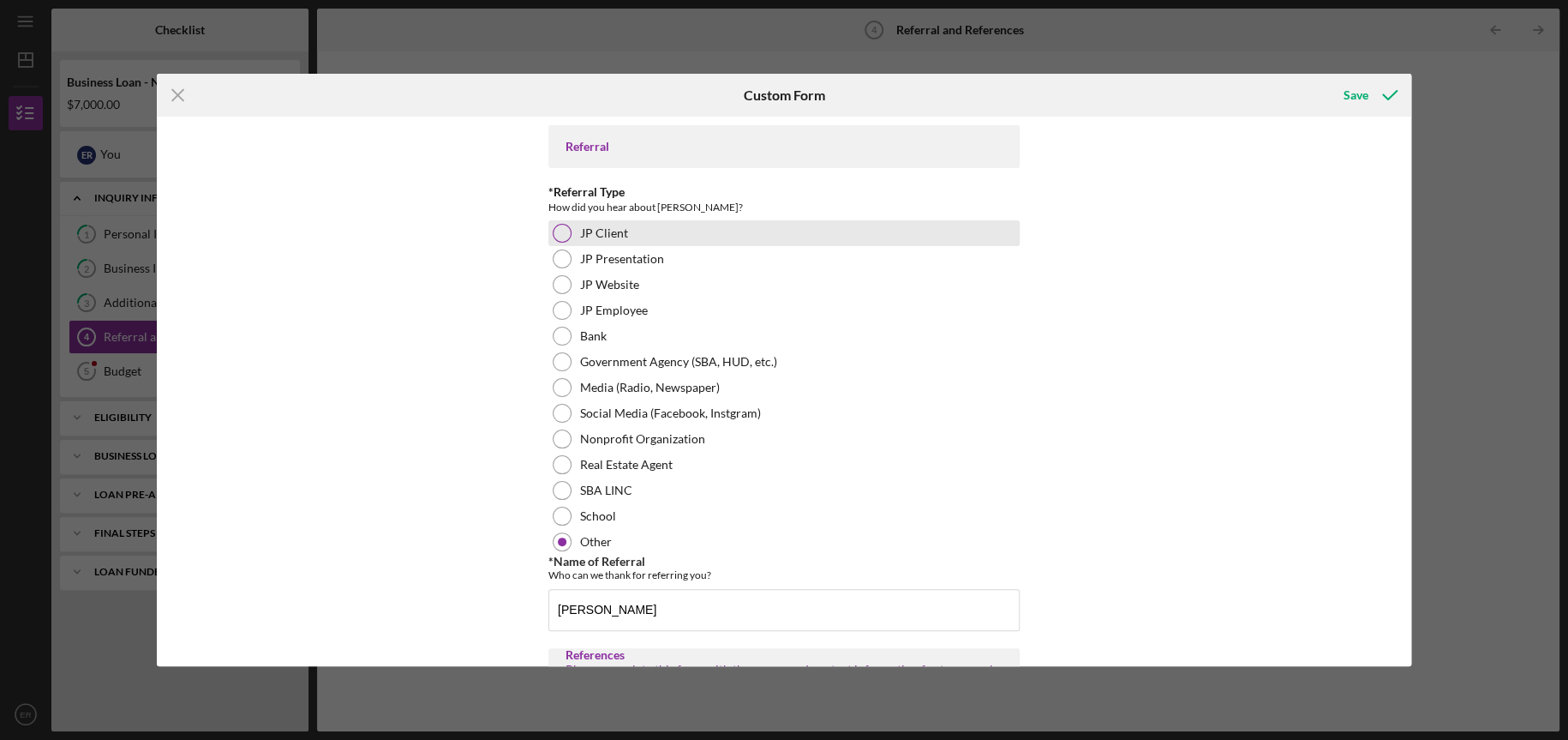
click at [559, 234] on div at bounding box center [562, 232] width 19 height 19
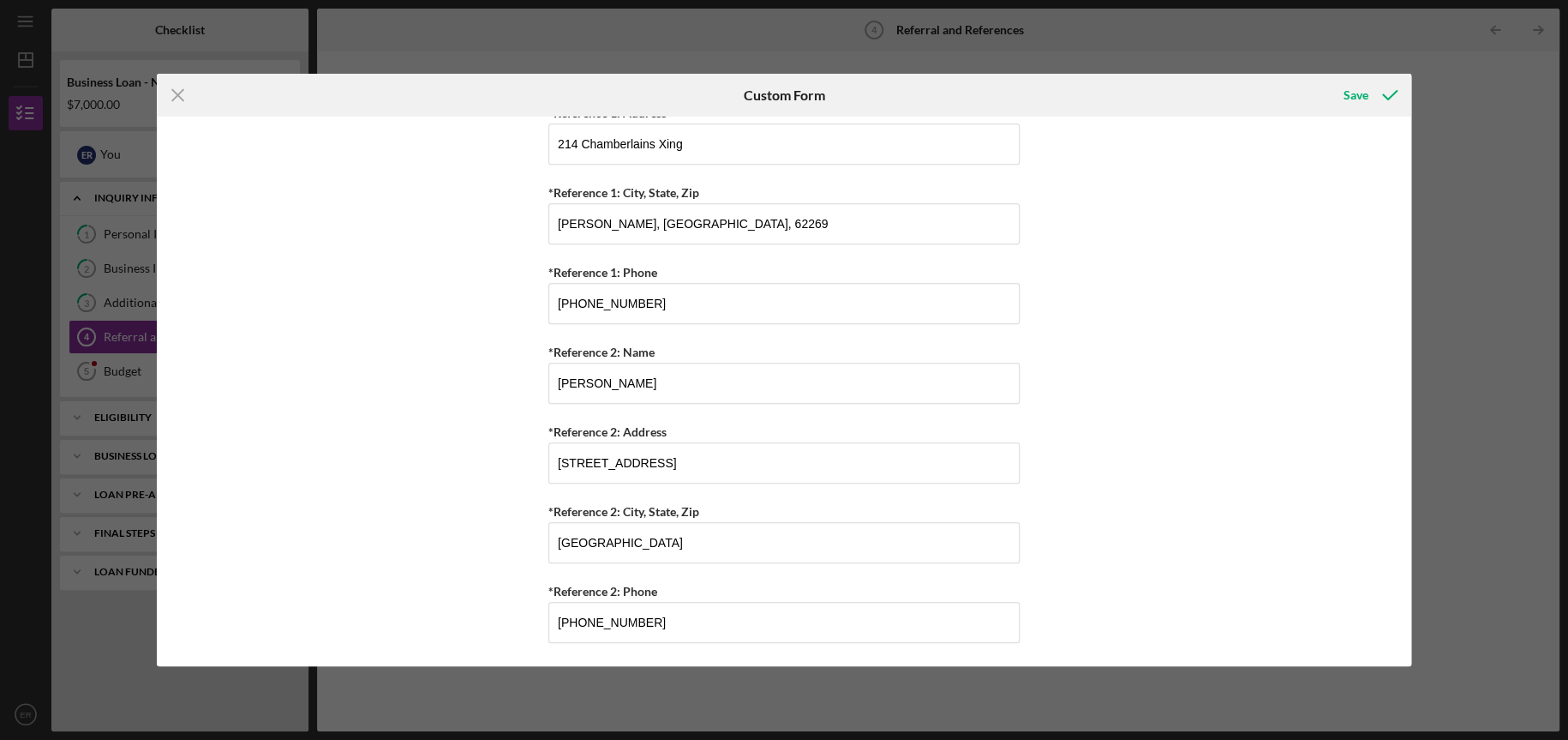
scroll to position [705, 0]
drag, startPoint x: 622, startPoint y: 540, endPoint x: 662, endPoint y: 546, distance: 40.4
click at [621, 540] on input "[GEOGRAPHIC_DATA]" at bounding box center [784, 541] width 471 height 41
type input "[GEOGRAPHIC_DATA][PERSON_NAME]"
click at [1358, 95] on div "Save" at bounding box center [1356, 95] width 25 height 35
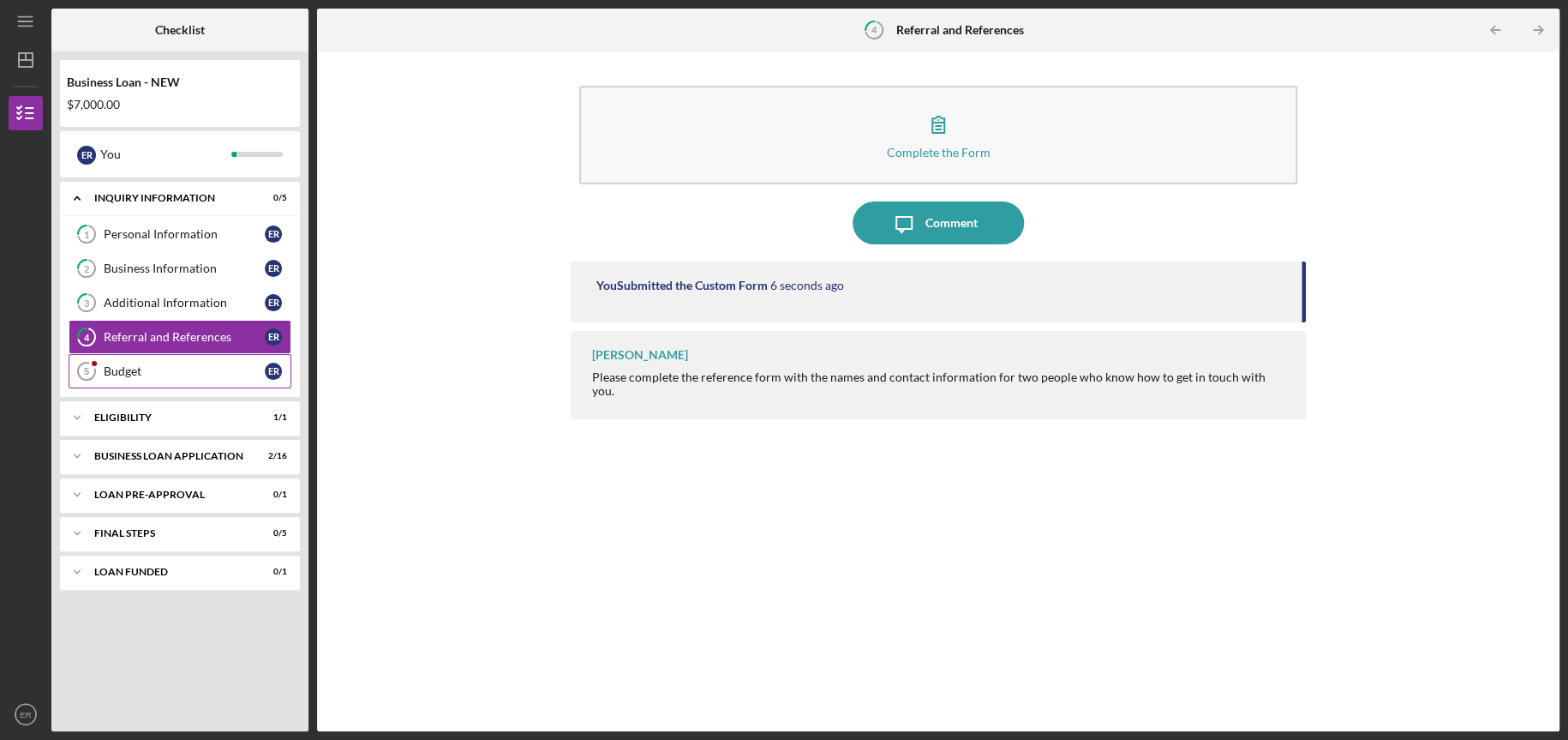
click at [177, 367] on div "Budget" at bounding box center [184, 370] width 161 height 13
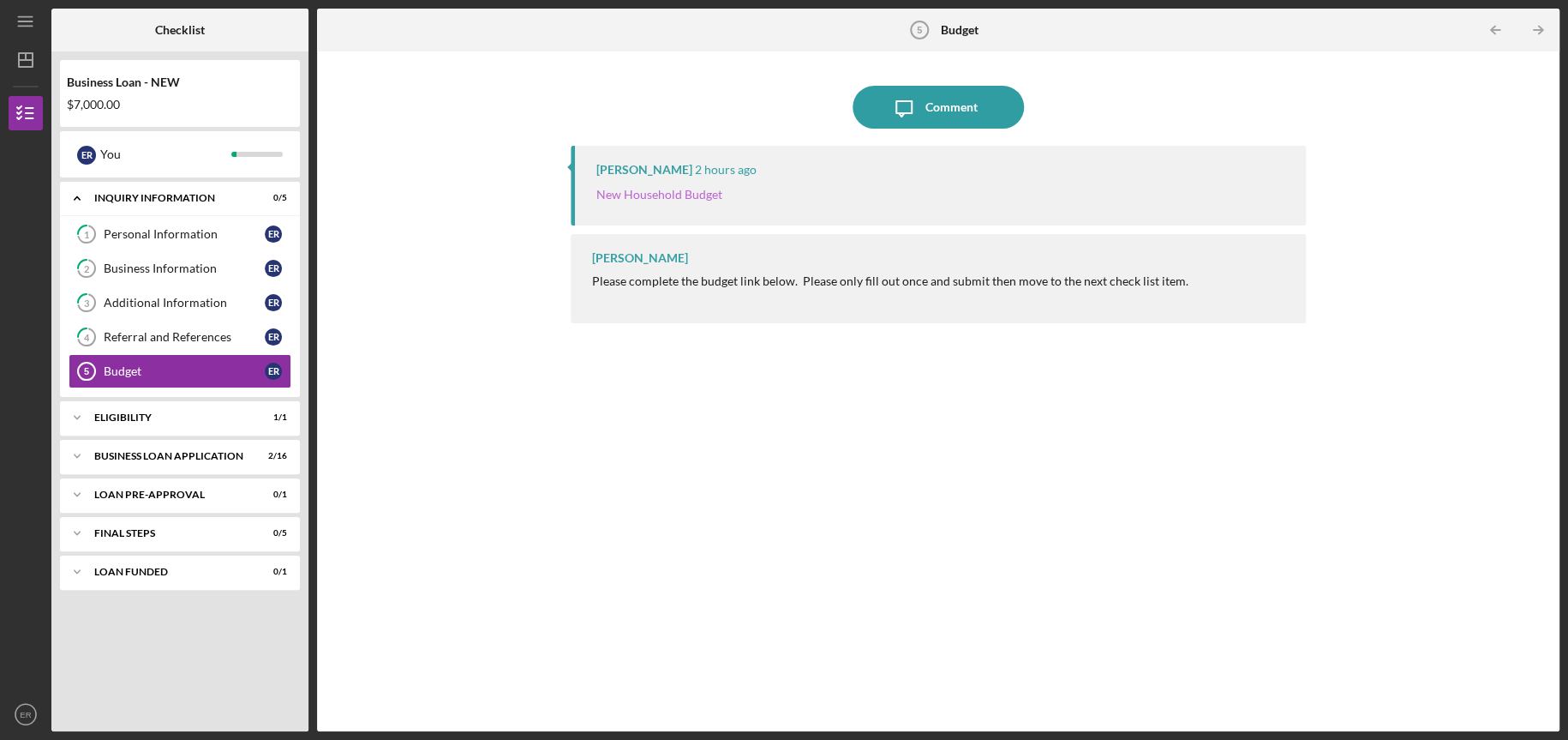
click at [702, 192] on link "New Household Budget" at bounding box center [659, 194] width 126 height 14
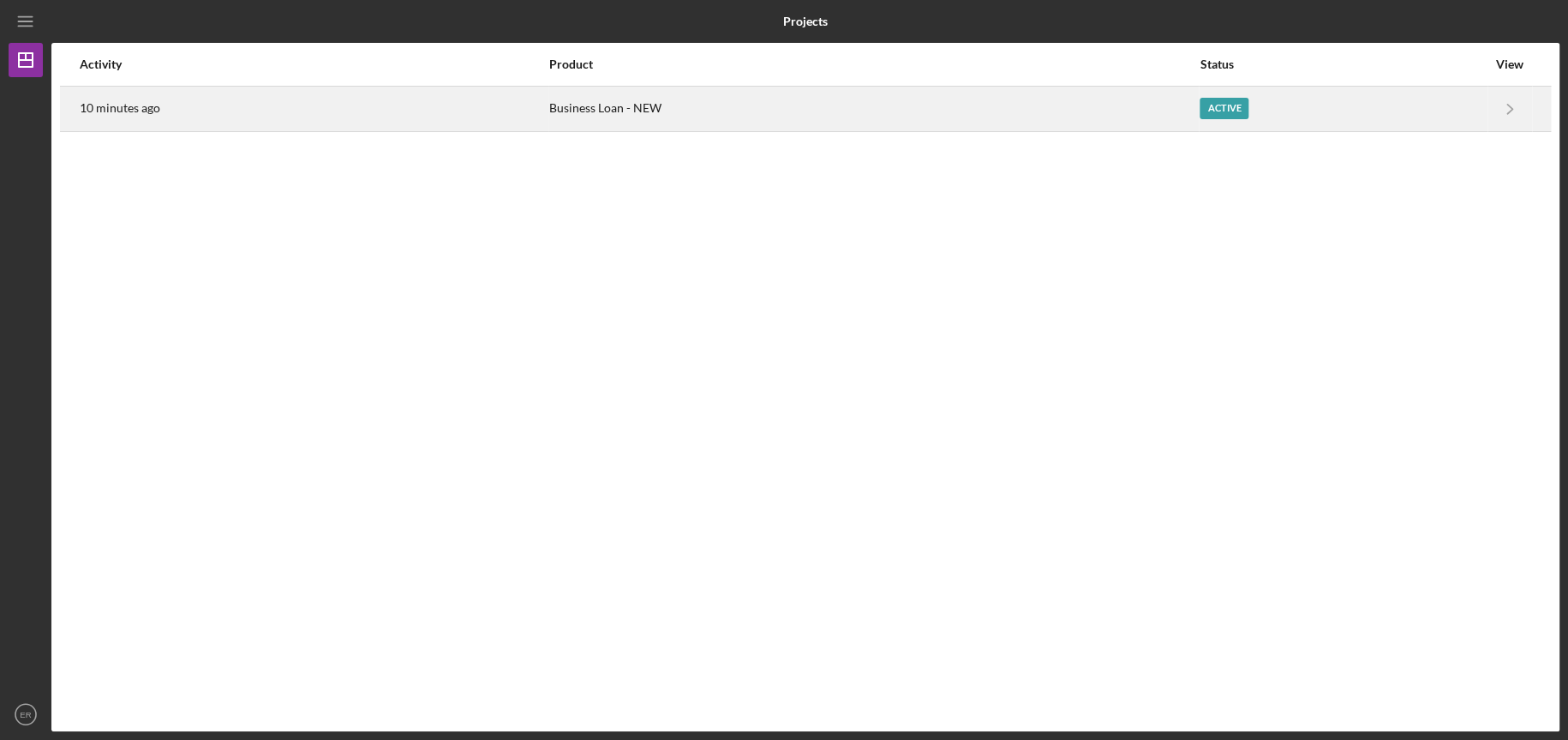
click at [1287, 110] on div "Active" at bounding box center [1343, 109] width 287 height 43
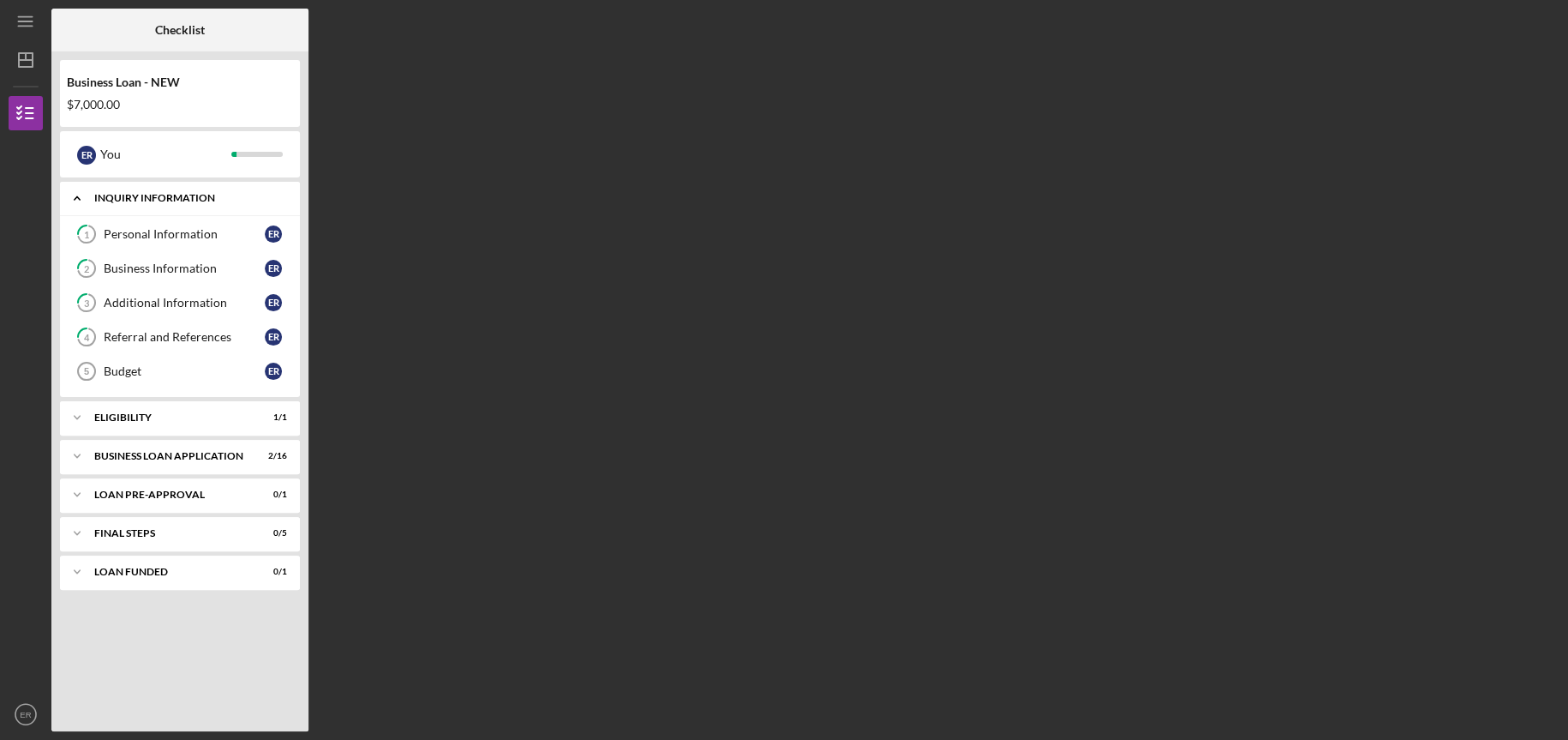
click at [143, 194] on div "INQUIRY INFORMATION" at bounding box center [186, 199] width 184 height 11
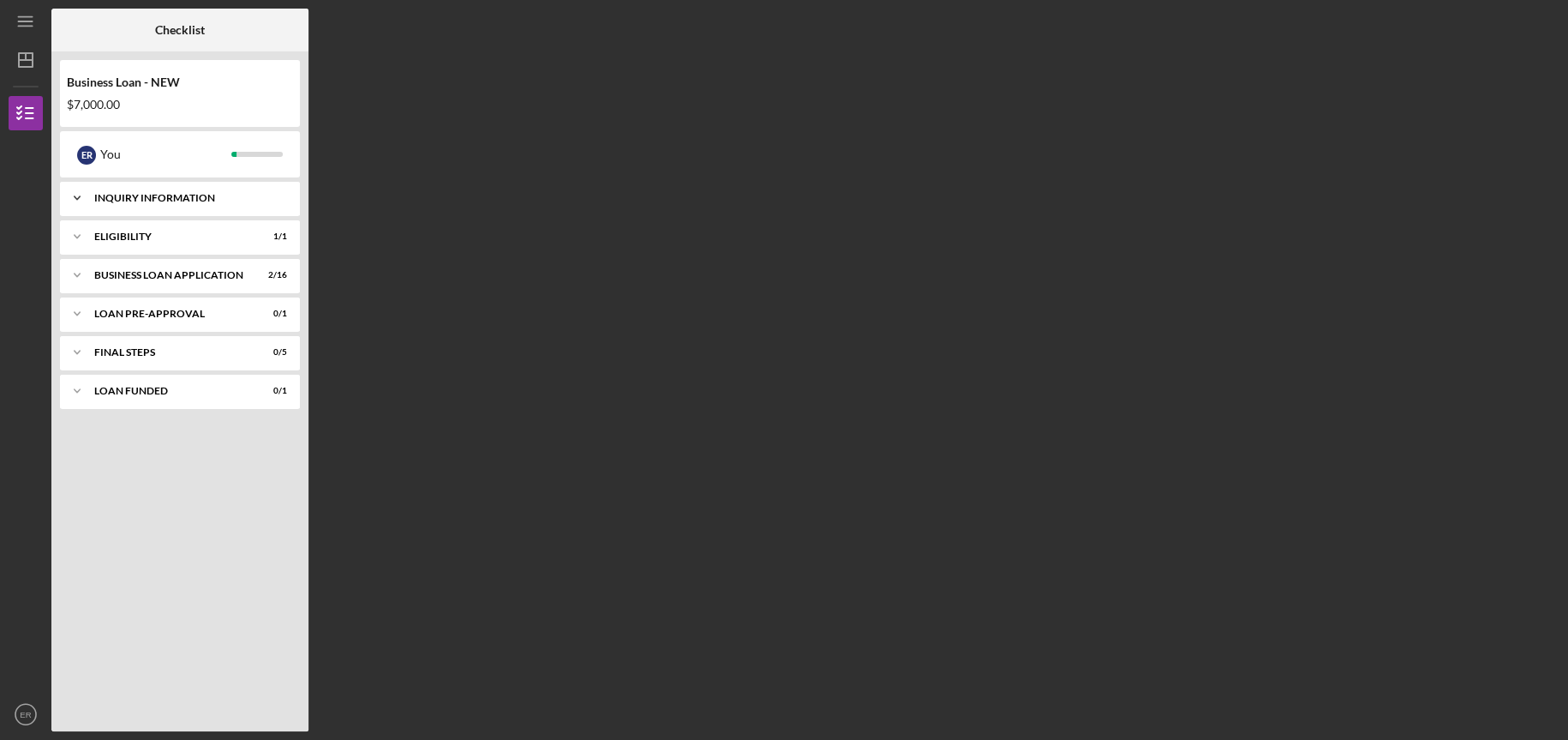
click at [143, 194] on div "INQUIRY INFORMATION" at bounding box center [186, 199] width 184 height 11
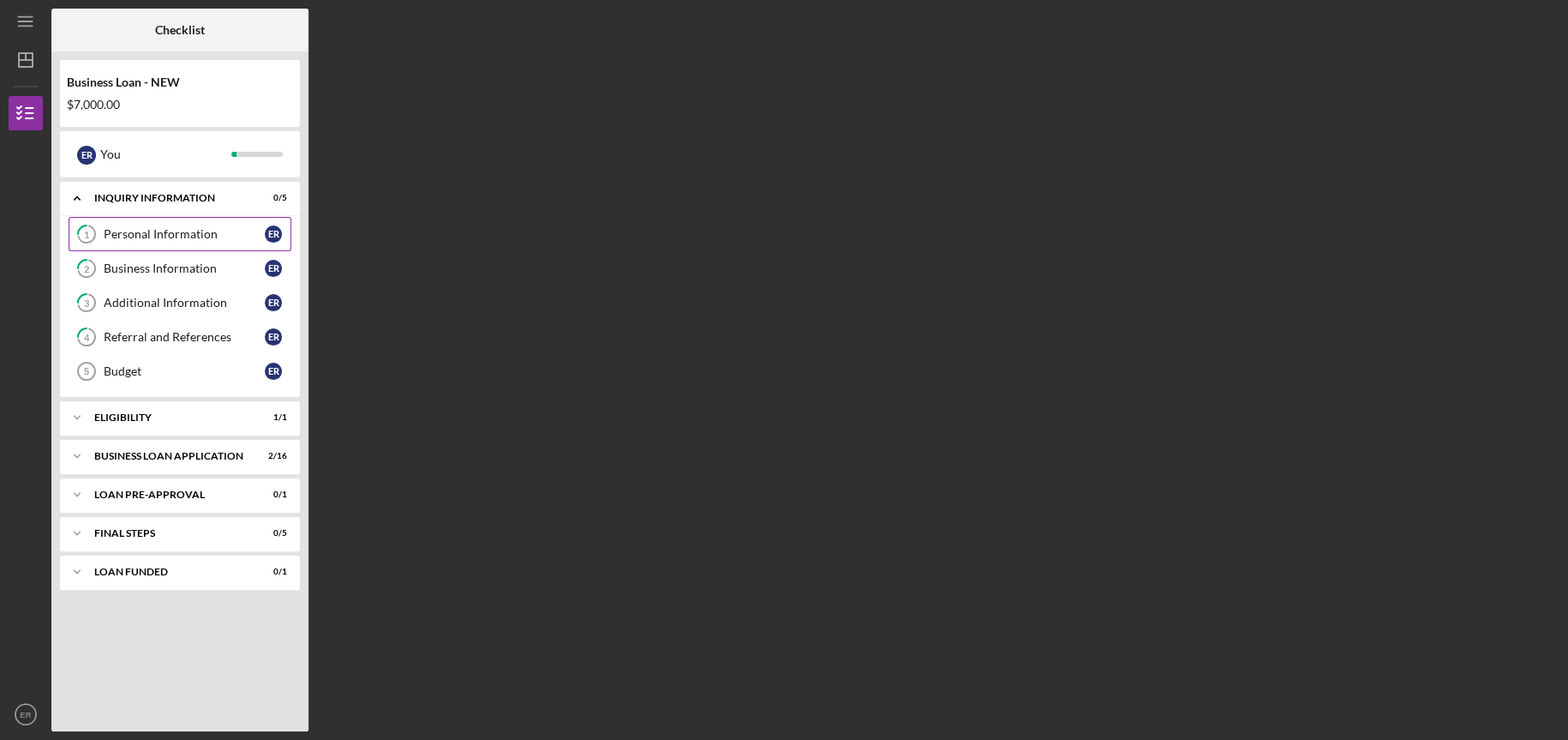
click at [144, 230] on div "Personal Information" at bounding box center [184, 233] width 161 height 13
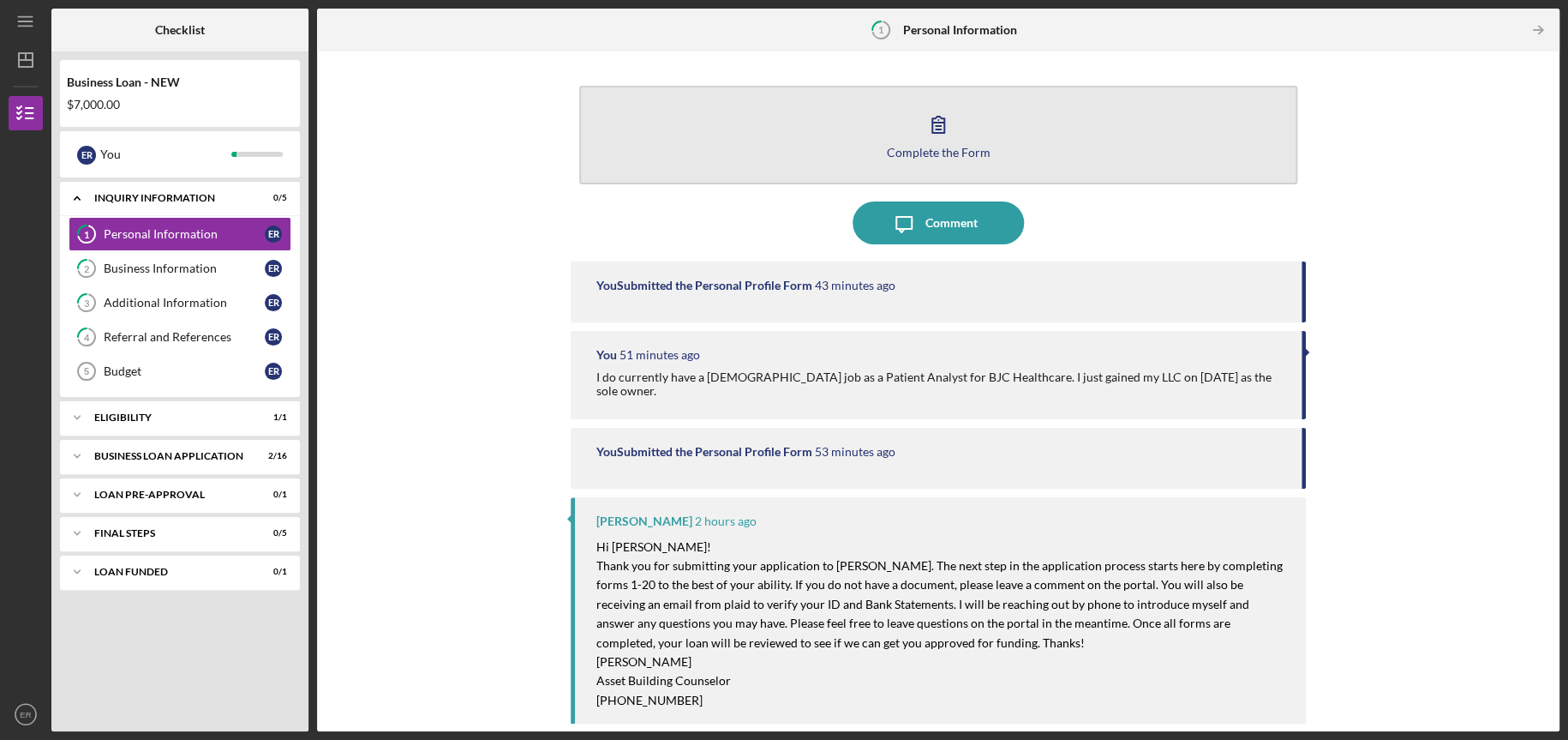
click at [912, 149] on div "Complete the Form" at bounding box center [938, 152] width 104 height 13
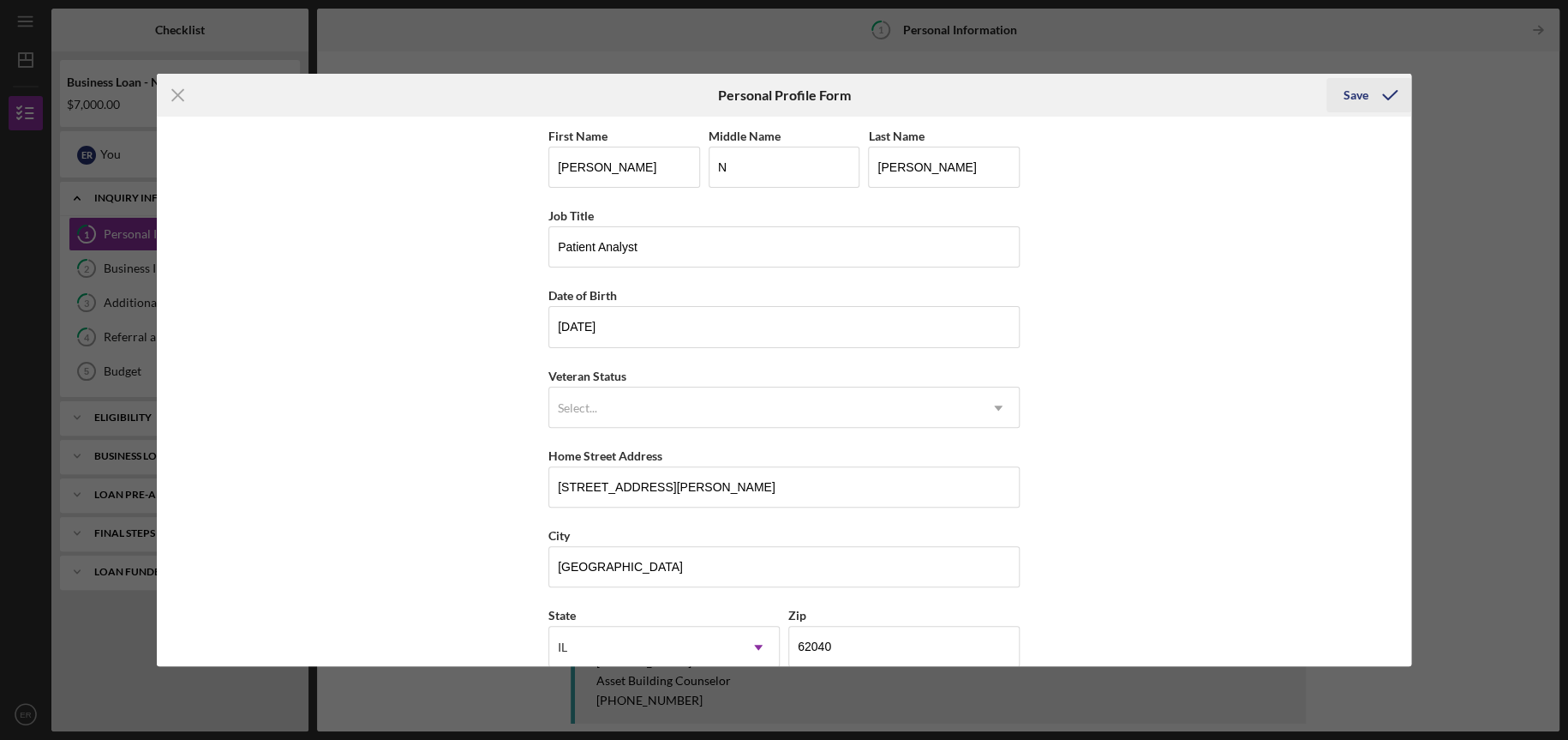
click at [1364, 95] on div "Save" at bounding box center [1356, 95] width 25 height 35
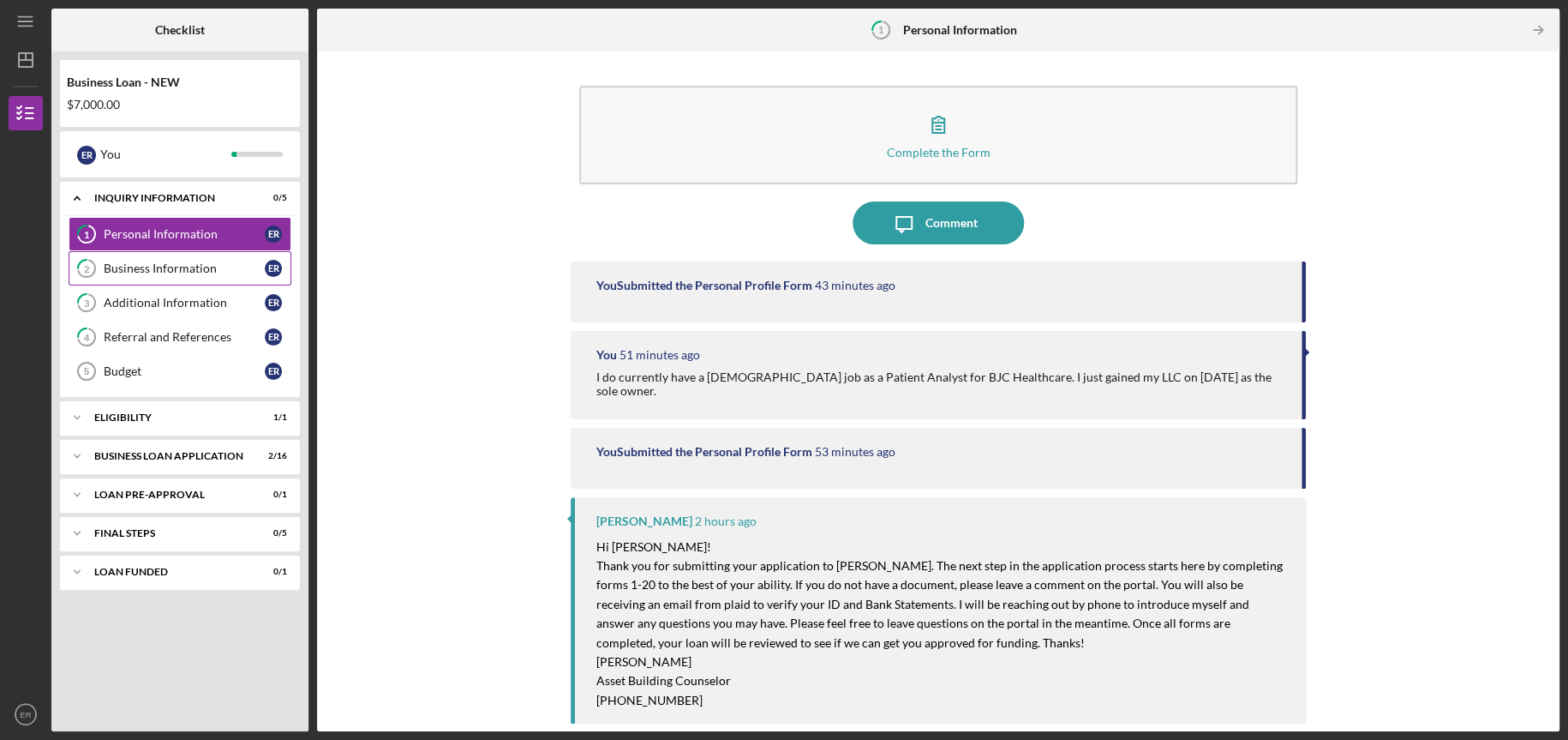
click at [159, 264] on div "Business Information" at bounding box center [184, 268] width 161 height 13
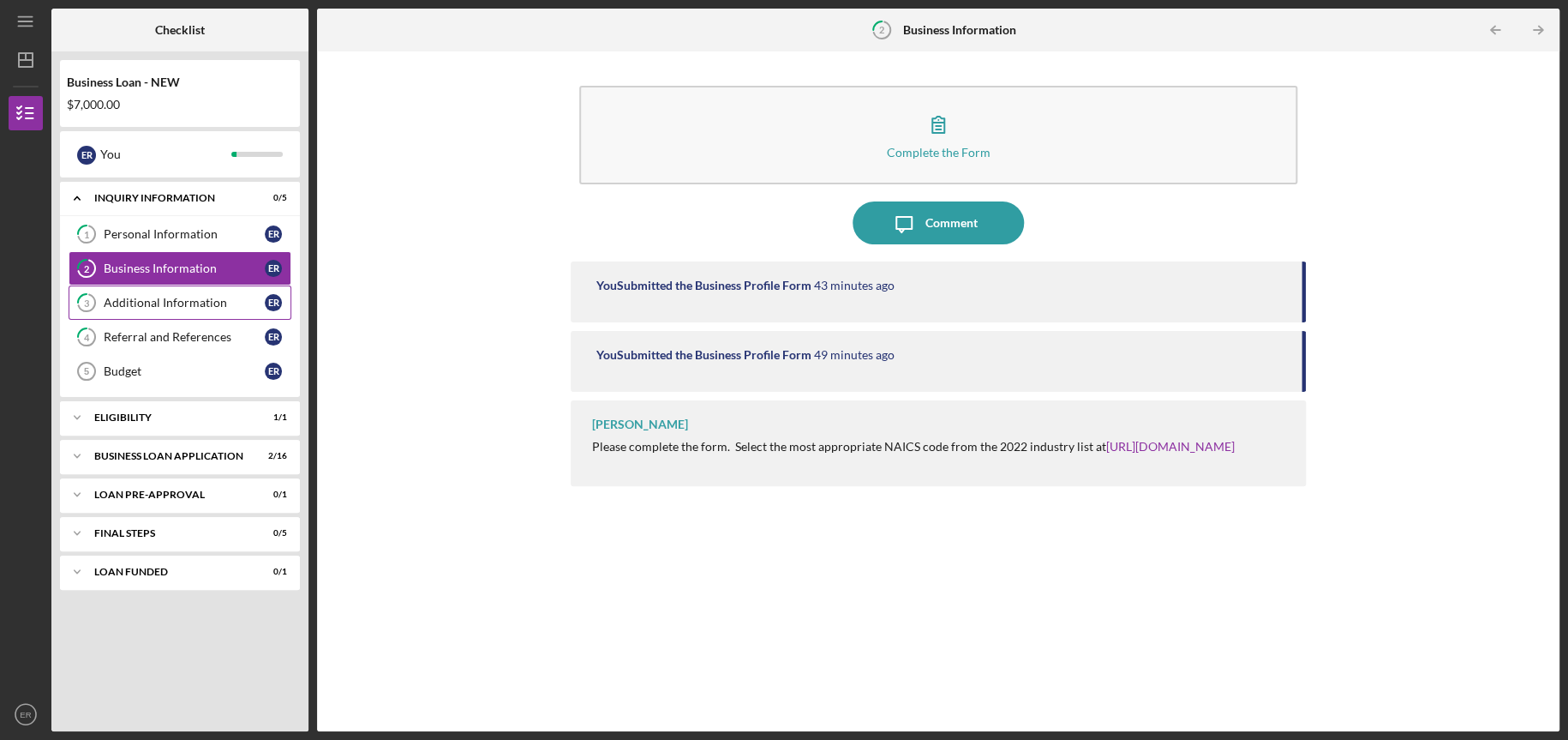
click at [170, 304] on div "Additional Information" at bounding box center [184, 302] width 161 height 13
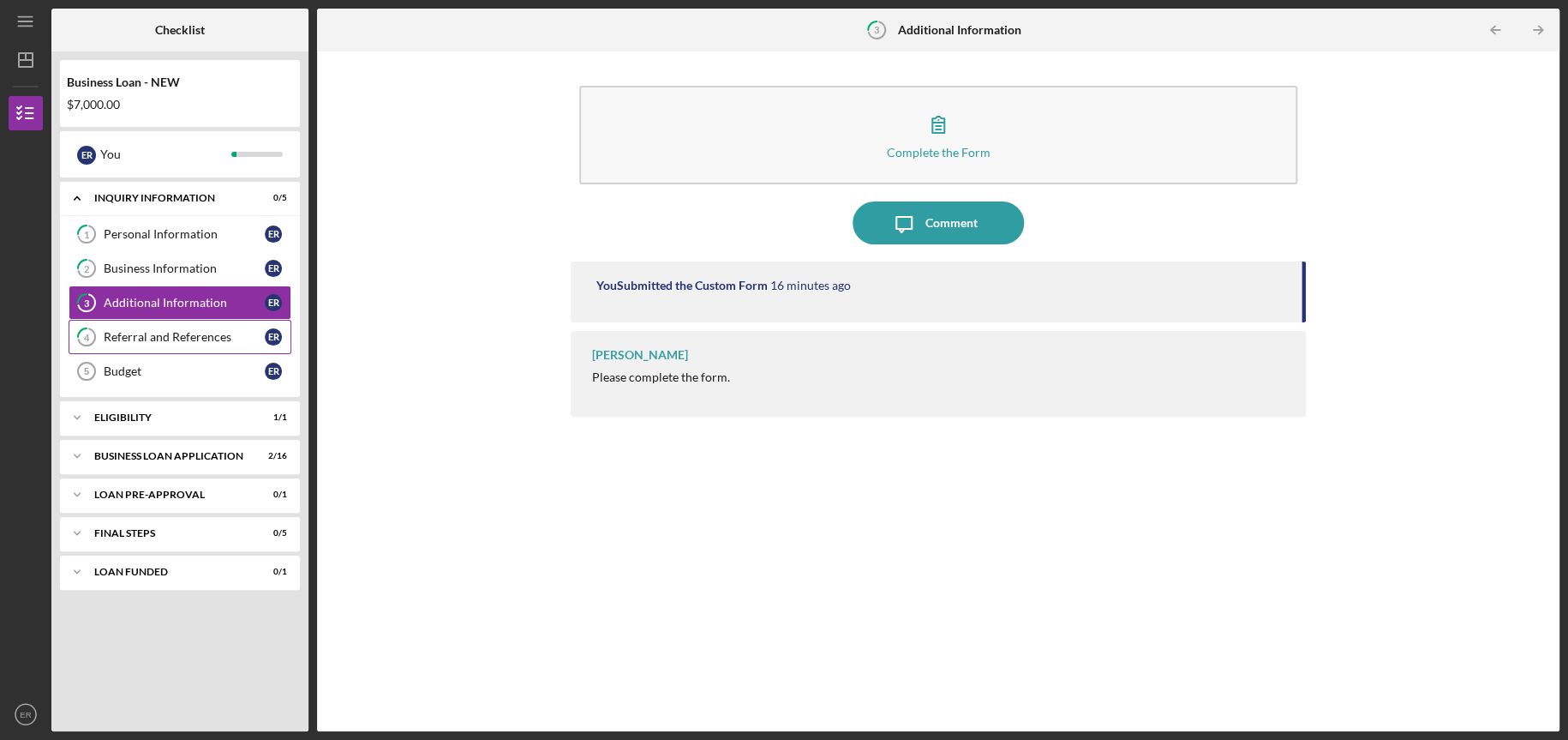
click at [182, 325] on link "4 Referral and References E R" at bounding box center [179, 337] width 222 height 35
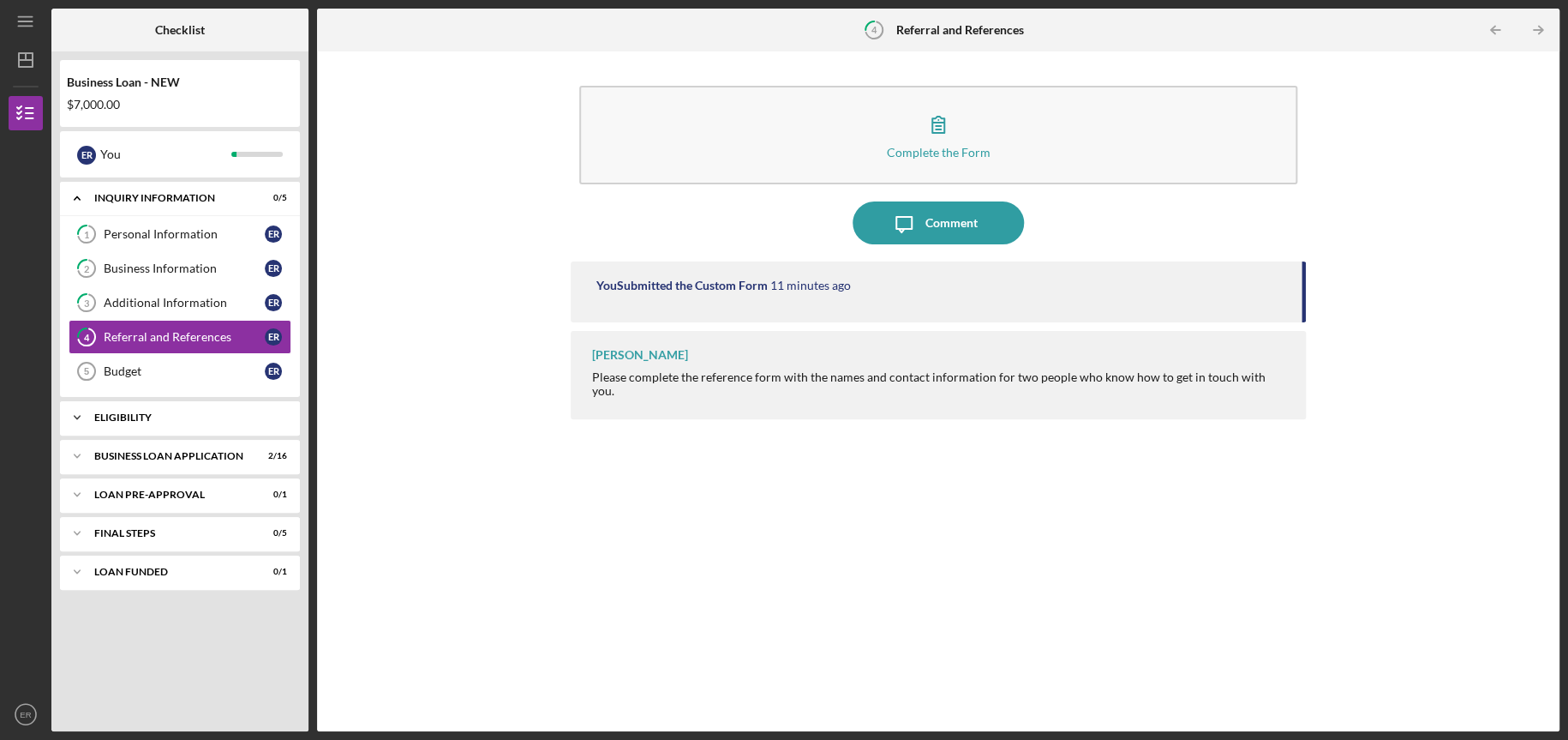
click at [187, 417] on div "ELIGIBILITY" at bounding box center [186, 417] width 184 height 11
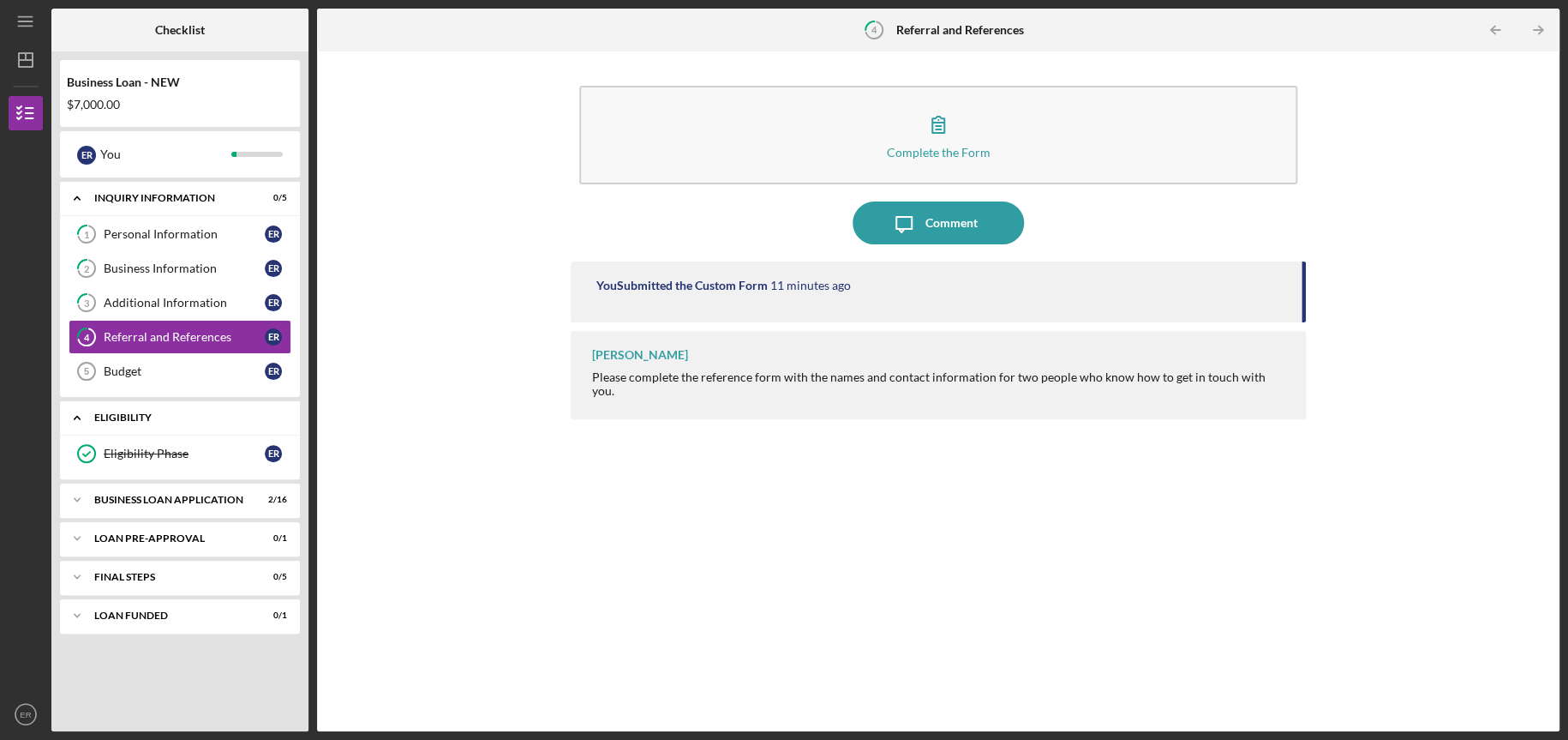
click at [187, 417] on div "ELIGIBILITY" at bounding box center [186, 417] width 184 height 11
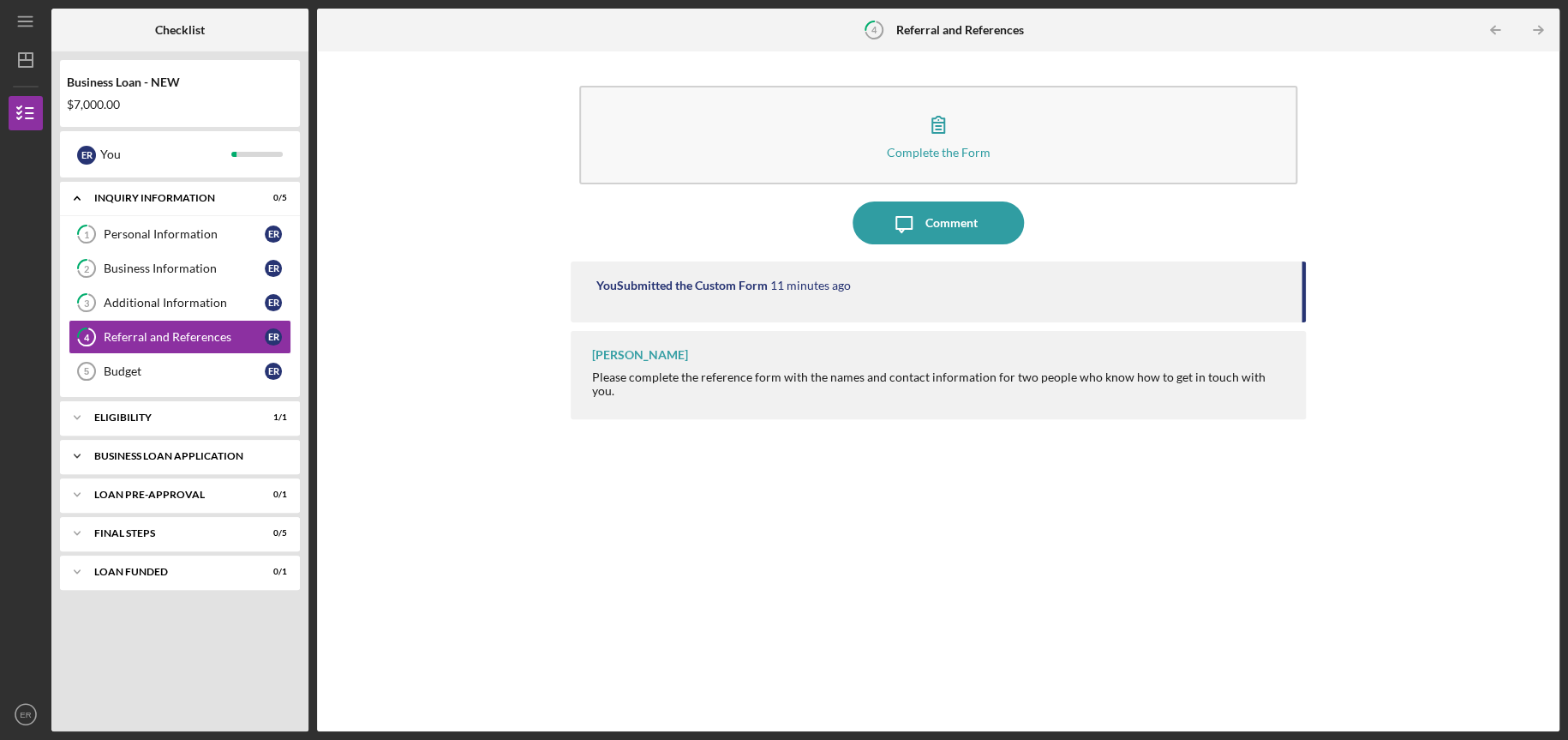
click at [189, 456] on div "BUSINESS LOAN APPLICATION" at bounding box center [186, 456] width 184 height 11
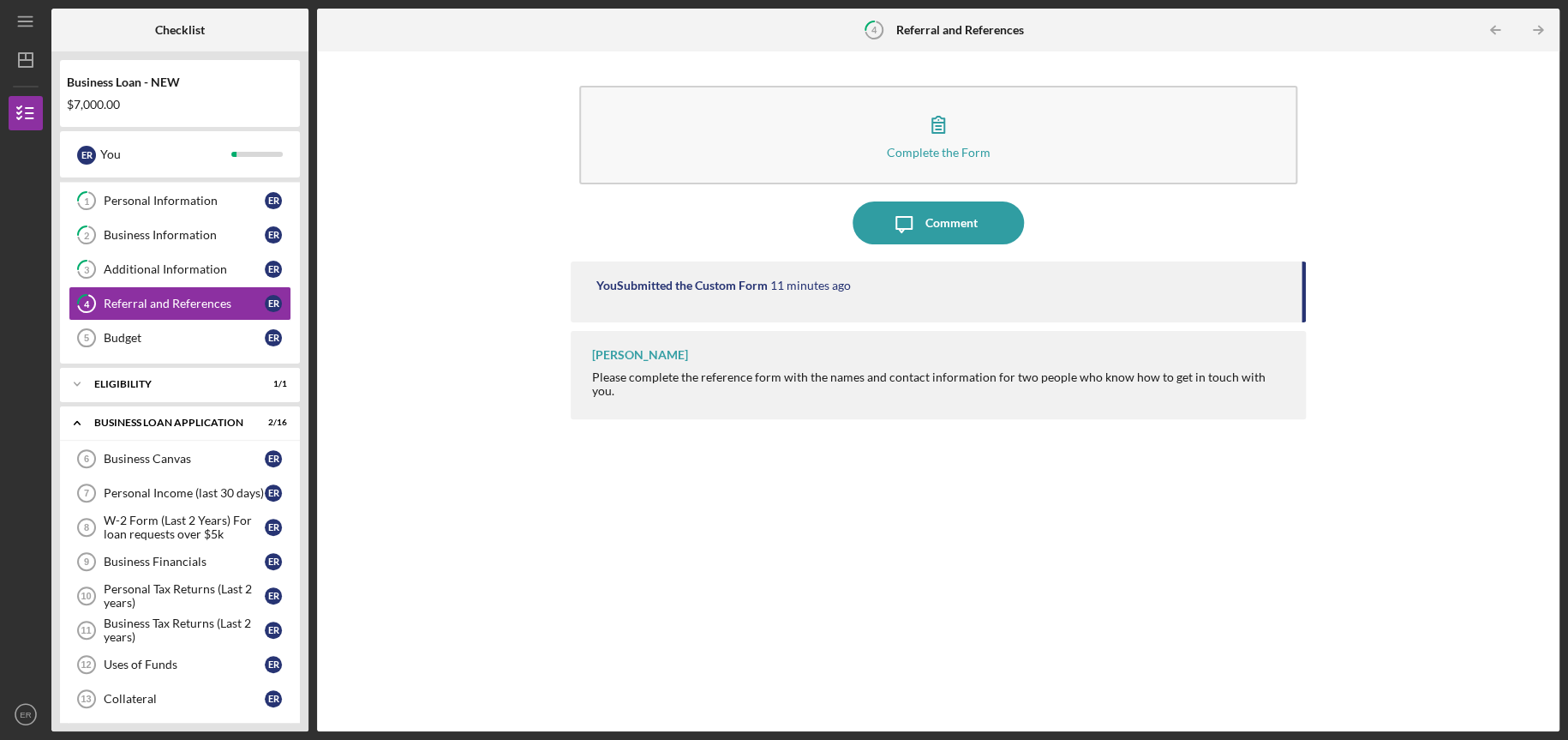
scroll to position [3, 0]
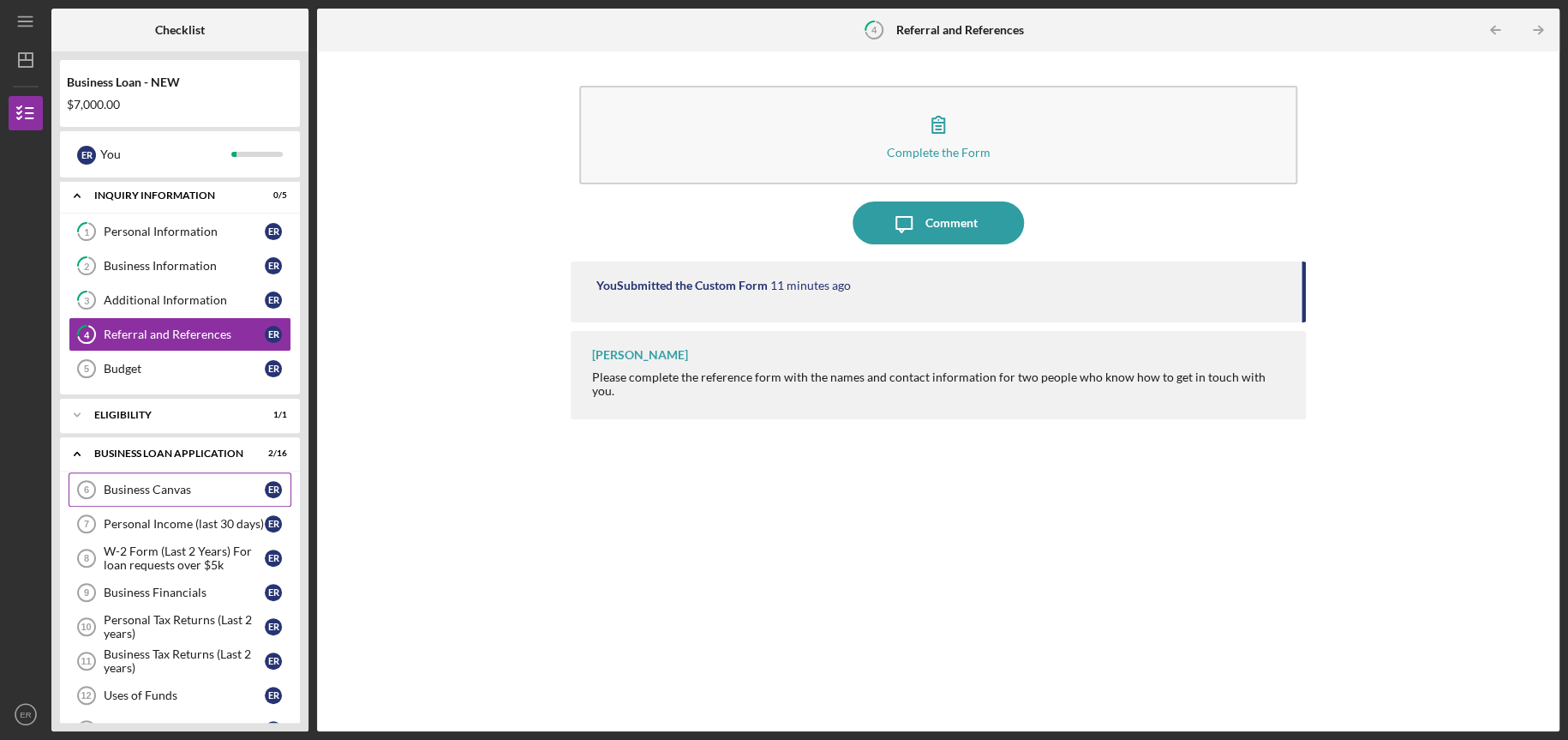
click at [166, 485] on div "Business Canvas" at bounding box center [184, 489] width 161 height 13
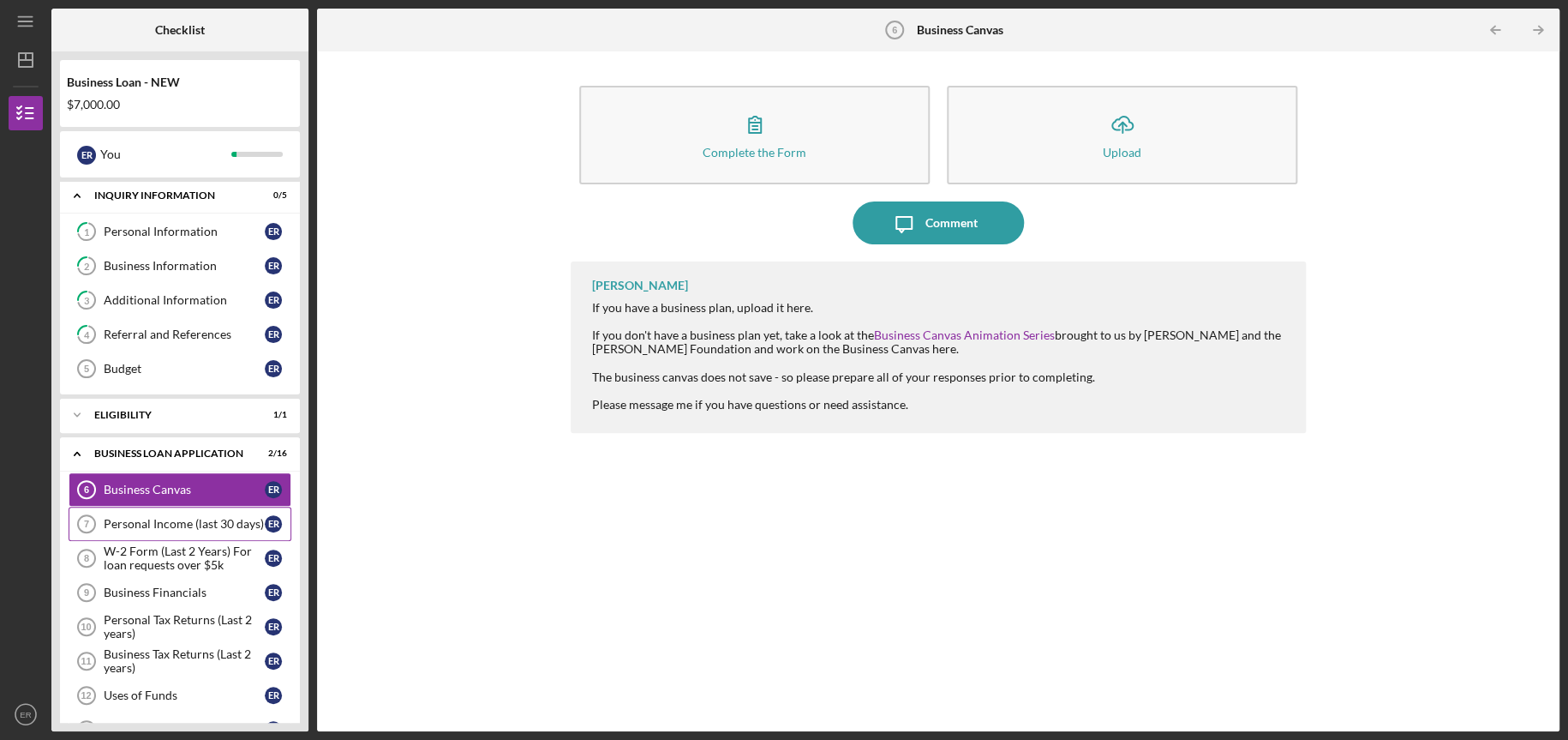
click at [152, 524] on div "Personal Income (last 30 days)" at bounding box center [184, 523] width 161 height 13
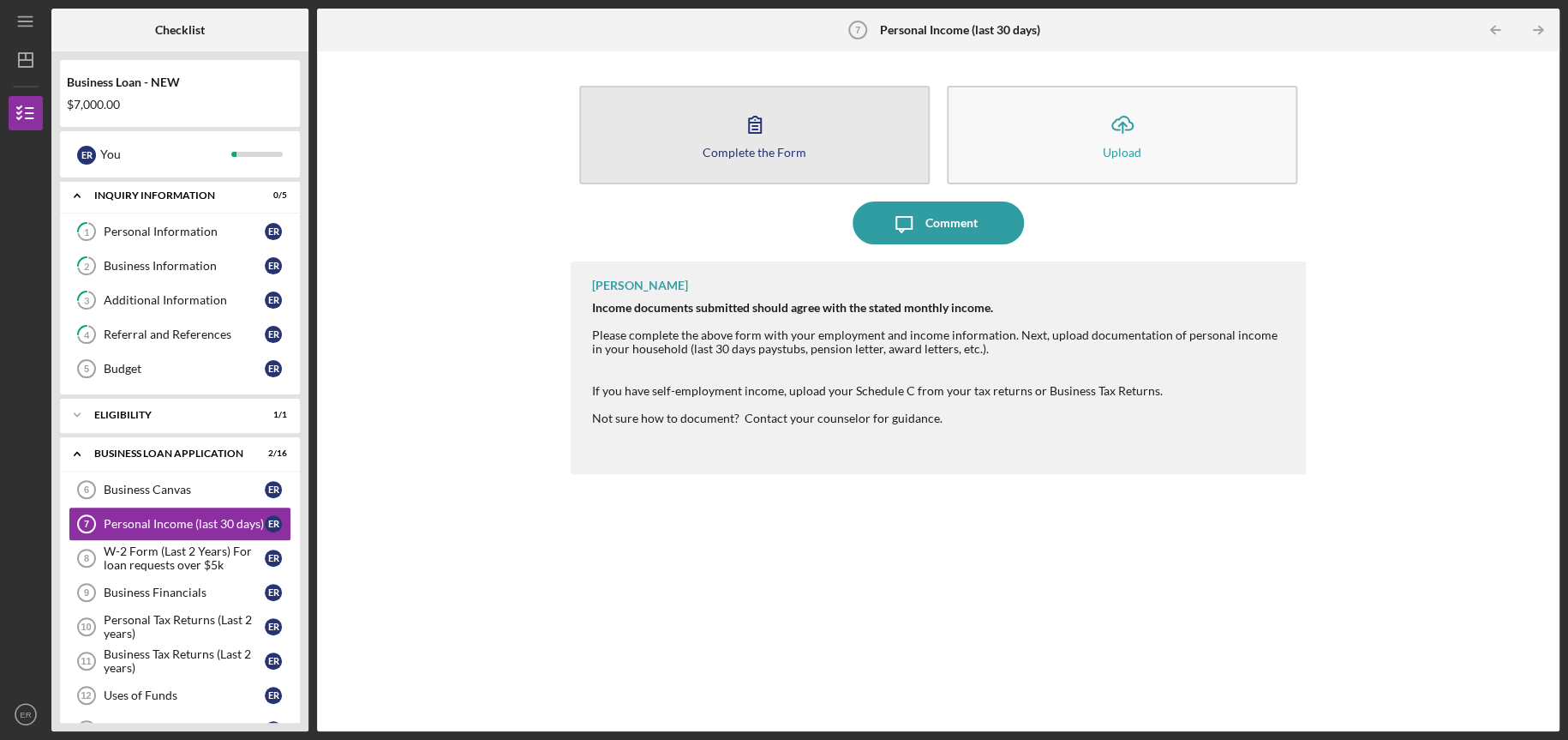
click at [702, 152] on button "Complete the Form Form" at bounding box center [755, 135] width 351 height 98
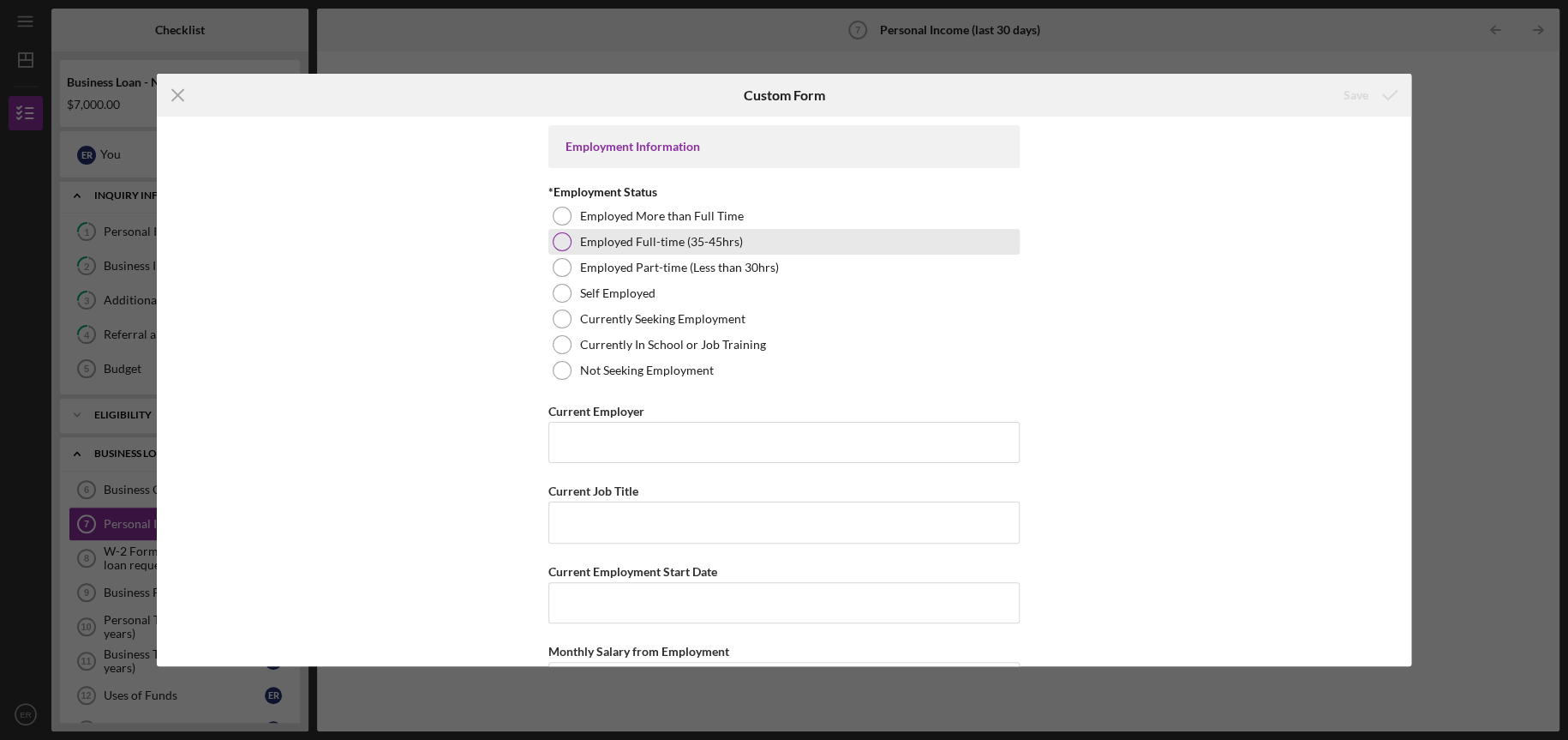
click at [613, 243] on label "Employed Full-time (35-45hrs)" at bounding box center [662, 241] width 163 height 13
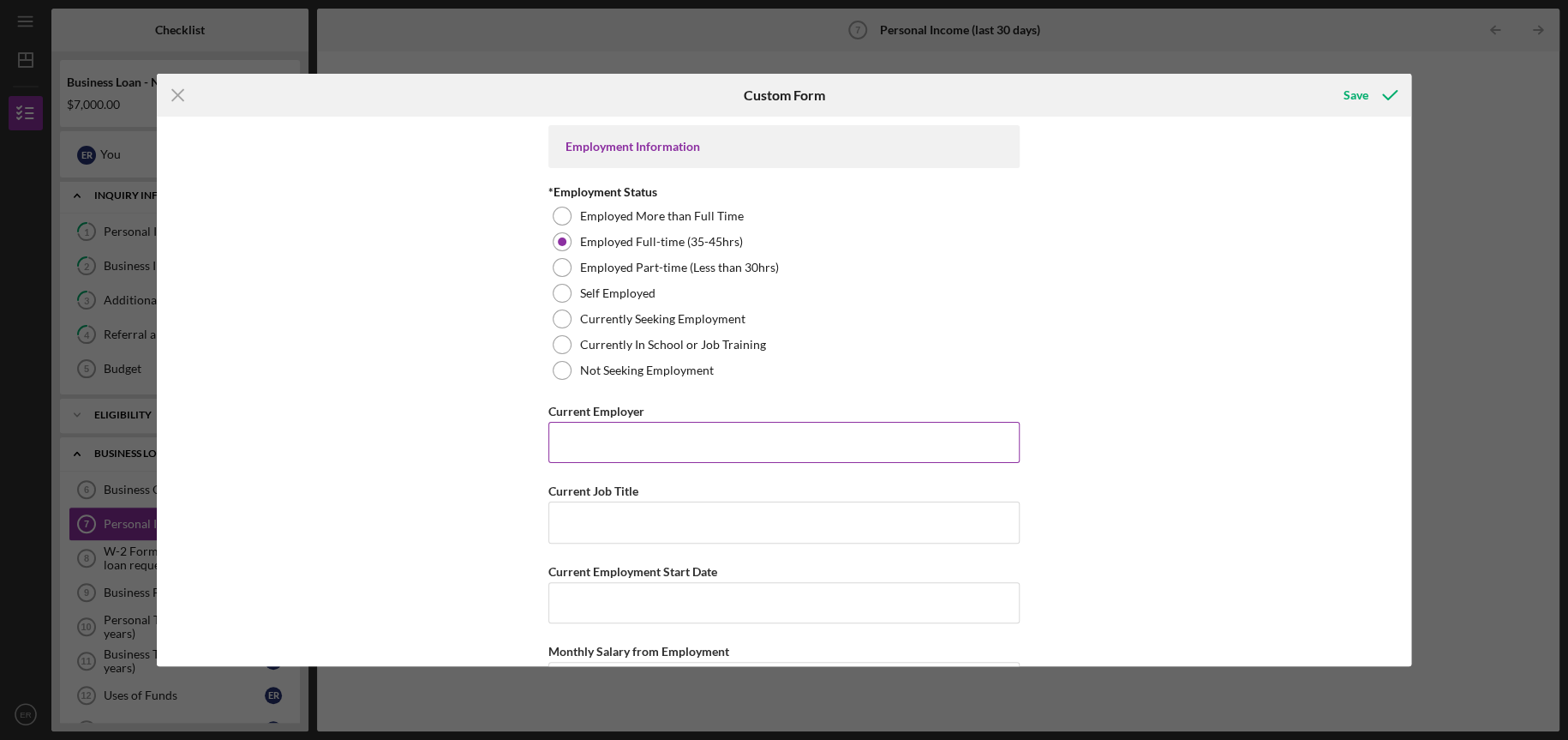
click at [610, 453] on input "Current Employer" at bounding box center [784, 442] width 471 height 41
type input "BJC Healthcare"
type input "Patient Analyst"
drag, startPoint x: 1405, startPoint y: 245, endPoint x: 1409, endPoint y: 274, distance: 29.3
click at [1409, 274] on div "Employment Information *Employment Status Employed More than Full Time Employed…" at bounding box center [784, 391] width 1254 height 549
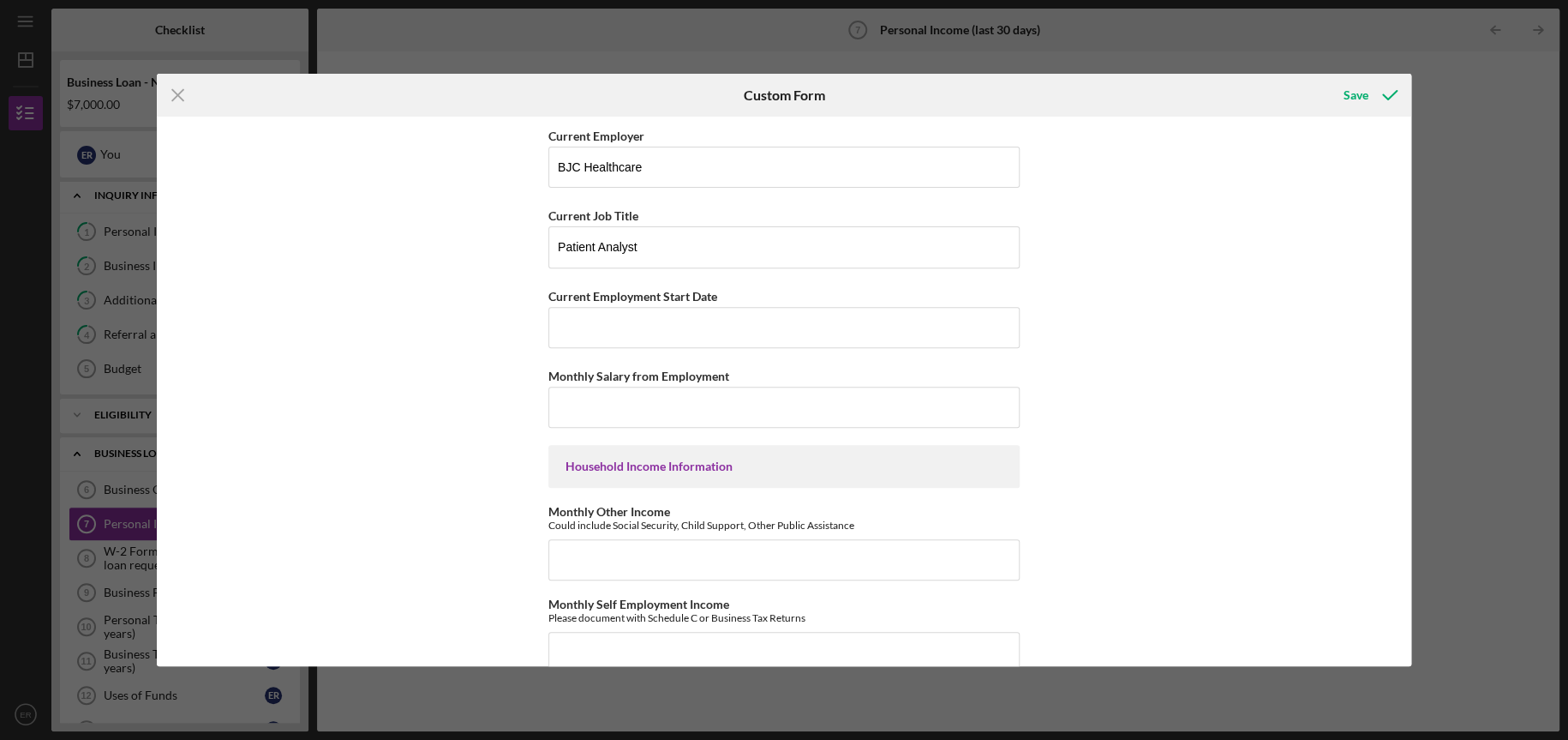
scroll to position [279, 0]
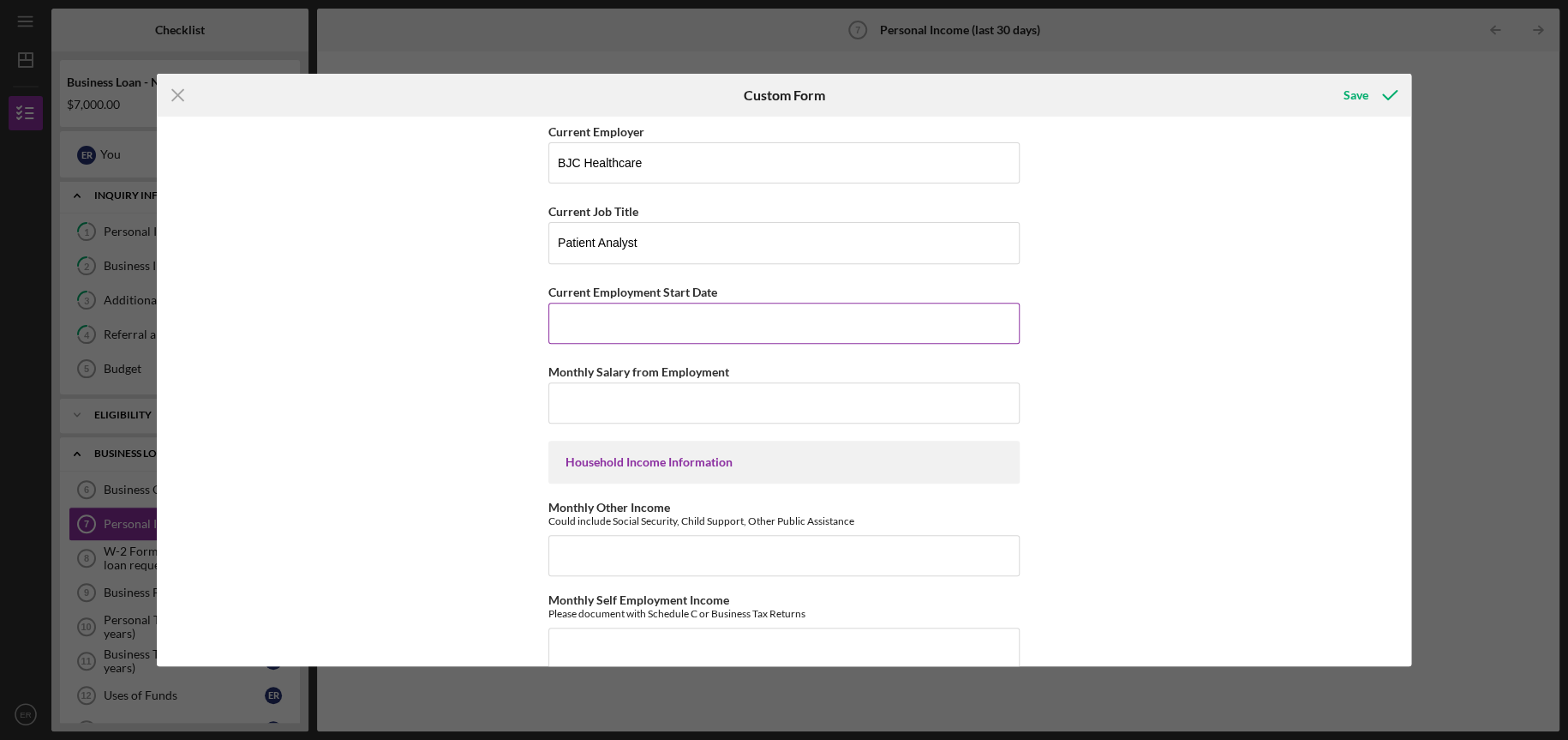
click at [628, 329] on input "Current Employment Start Date" at bounding box center [784, 323] width 471 height 41
type input "09/2022"
click at [600, 406] on input "Monthly Salary from Employment" at bounding box center [784, 402] width 471 height 41
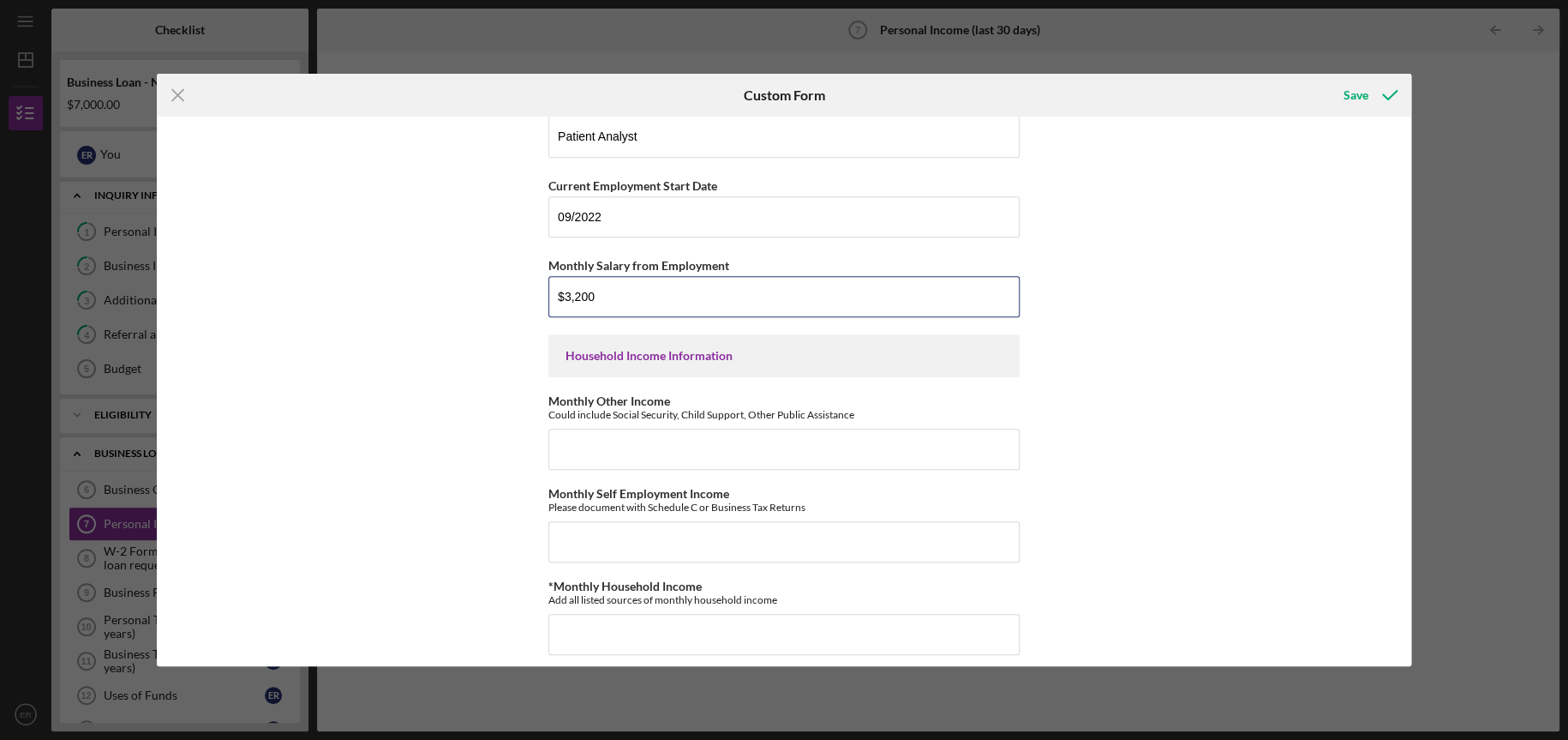
scroll to position [423, 0]
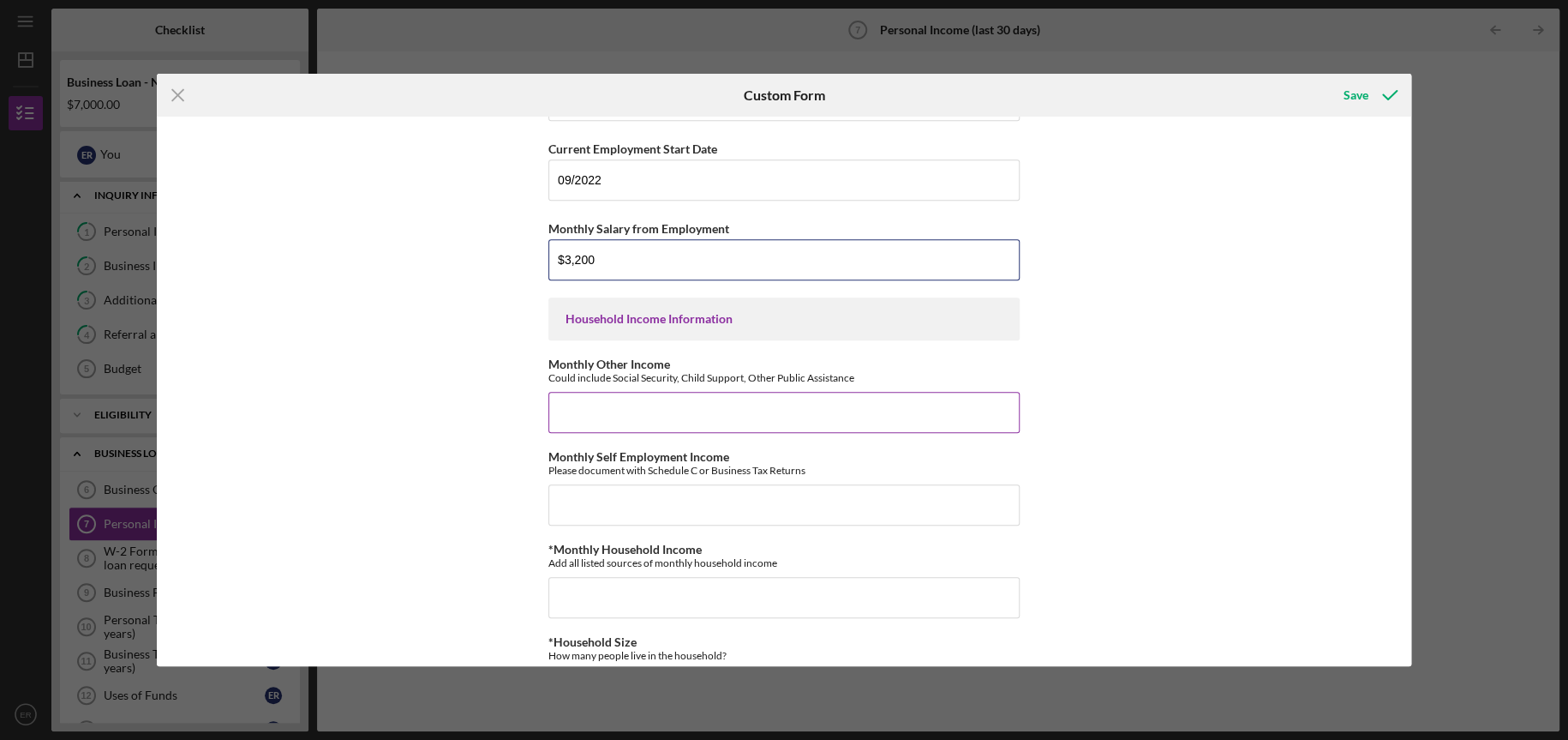
type input "$3,200"
click at [562, 421] on input "Monthly Other Income" at bounding box center [784, 412] width 471 height 41
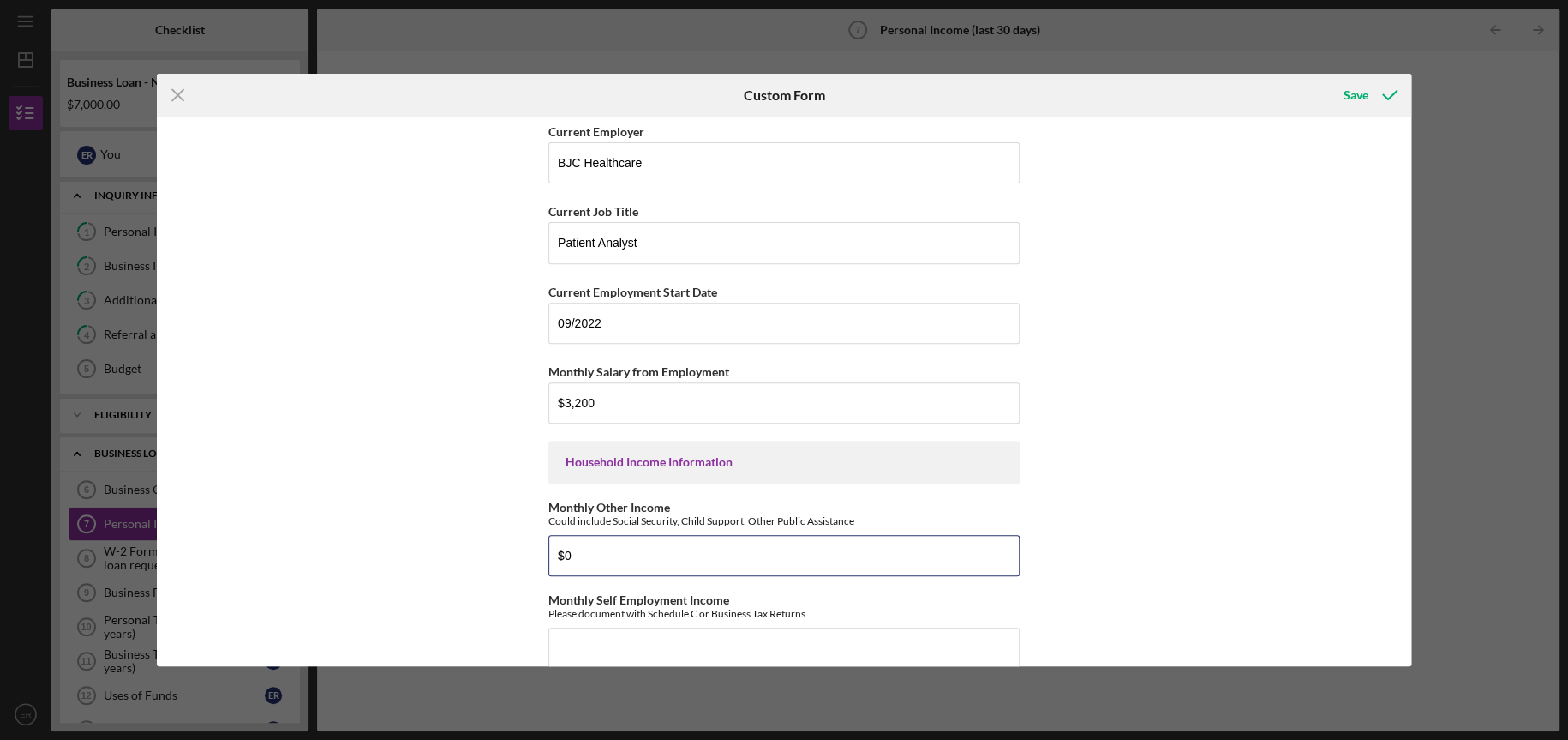
type input "$0"
drag, startPoint x: 1404, startPoint y: 378, endPoint x: 1399, endPoint y: 428, distance: 50.2
click at [1399, 428] on div "Employment Information *Employment Status Employed More than Full Time Employed…" at bounding box center [784, 391] width 1254 height 549
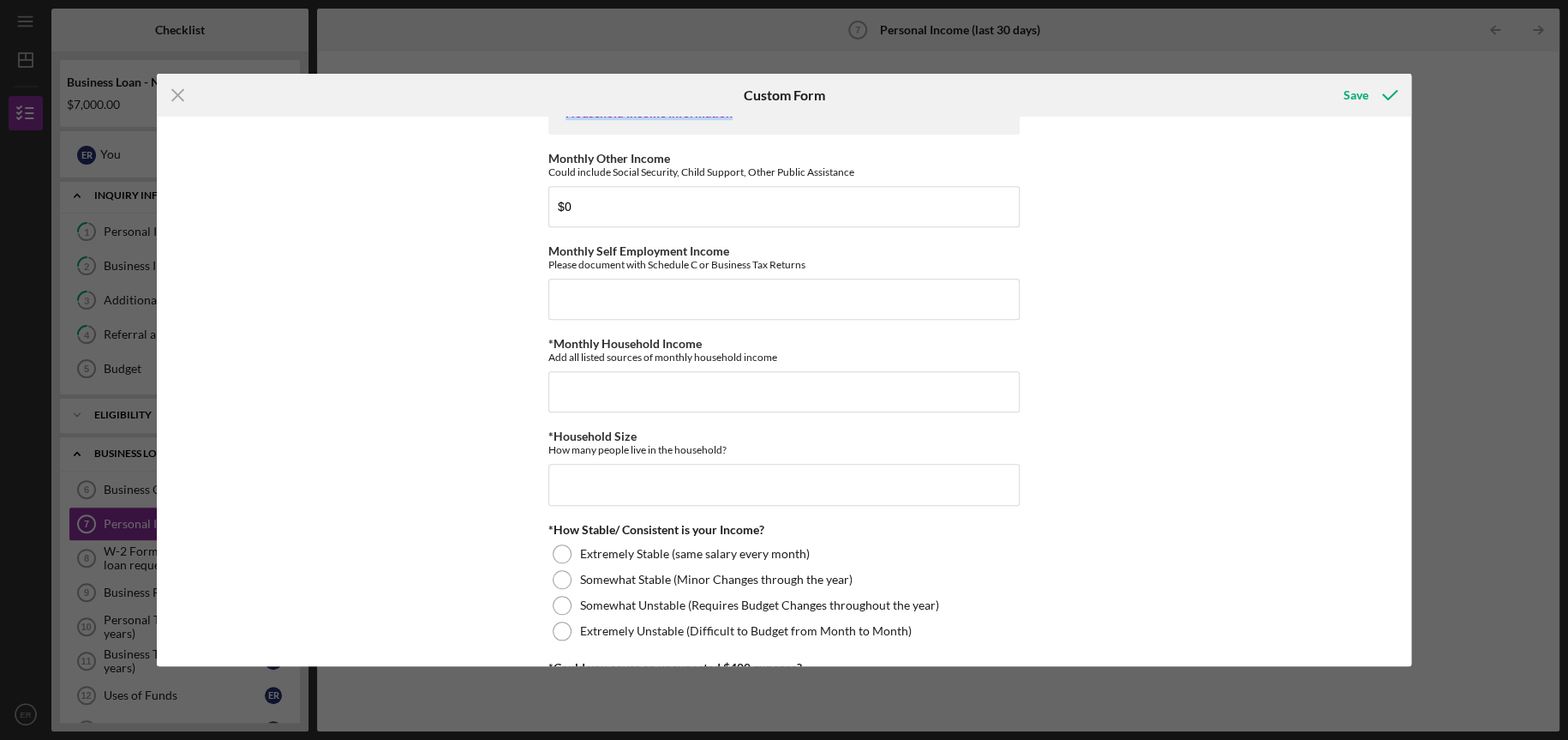
scroll to position [631, 0]
click at [1335, 537] on div "Employment Information *Employment Status Employed More than Full Time Employed…" at bounding box center [784, 391] width 1254 height 549
click at [657, 388] on input "*Monthly Household Income" at bounding box center [784, 389] width 471 height 41
type input "$2,007"
click at [632, 479] on input "*Household Size" at bounding box center [784, 481] width 471 height 41
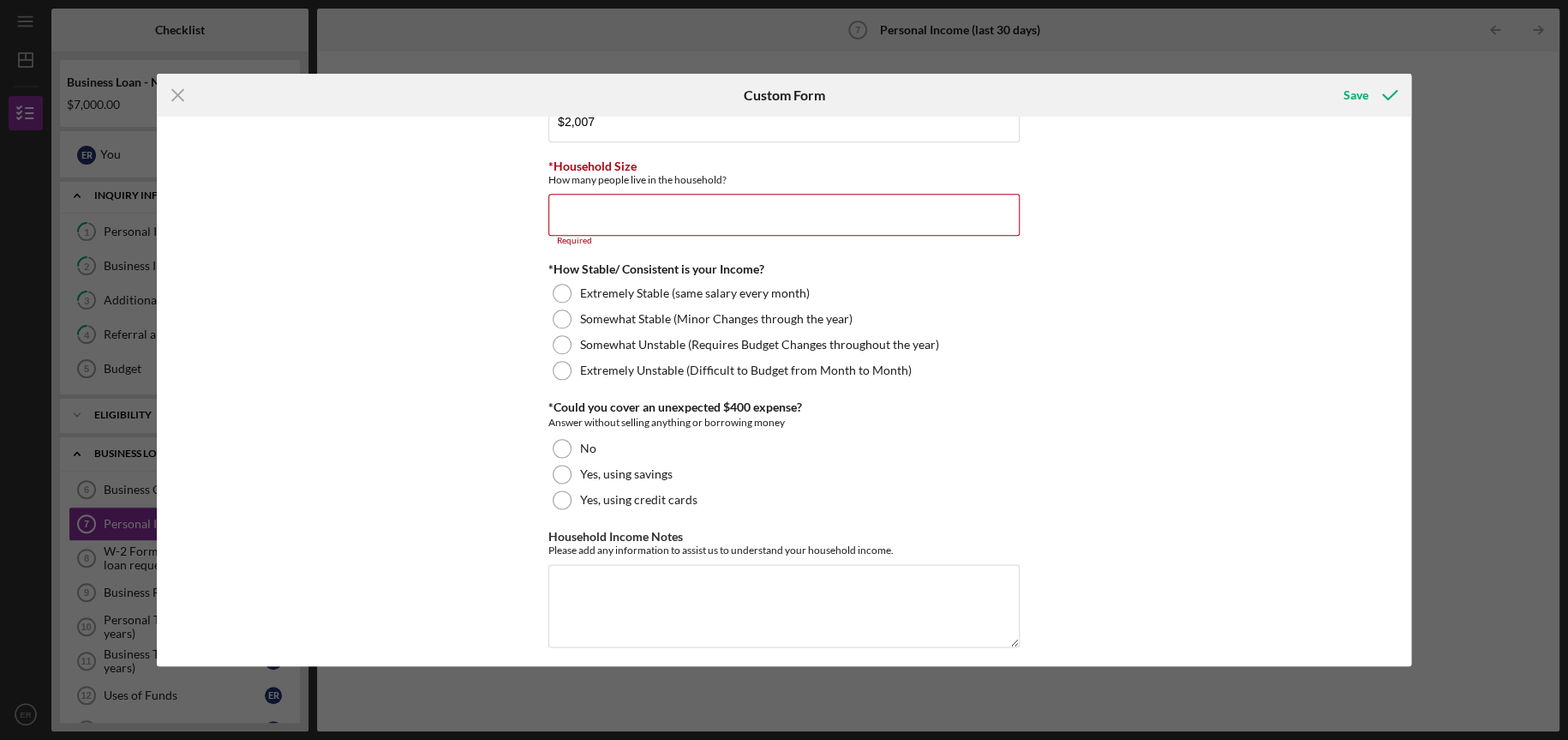
scroll to position [901, 0]
click at [647, 219] on input "*Household Size" at bounding box center [784, 212] width 471 height 41
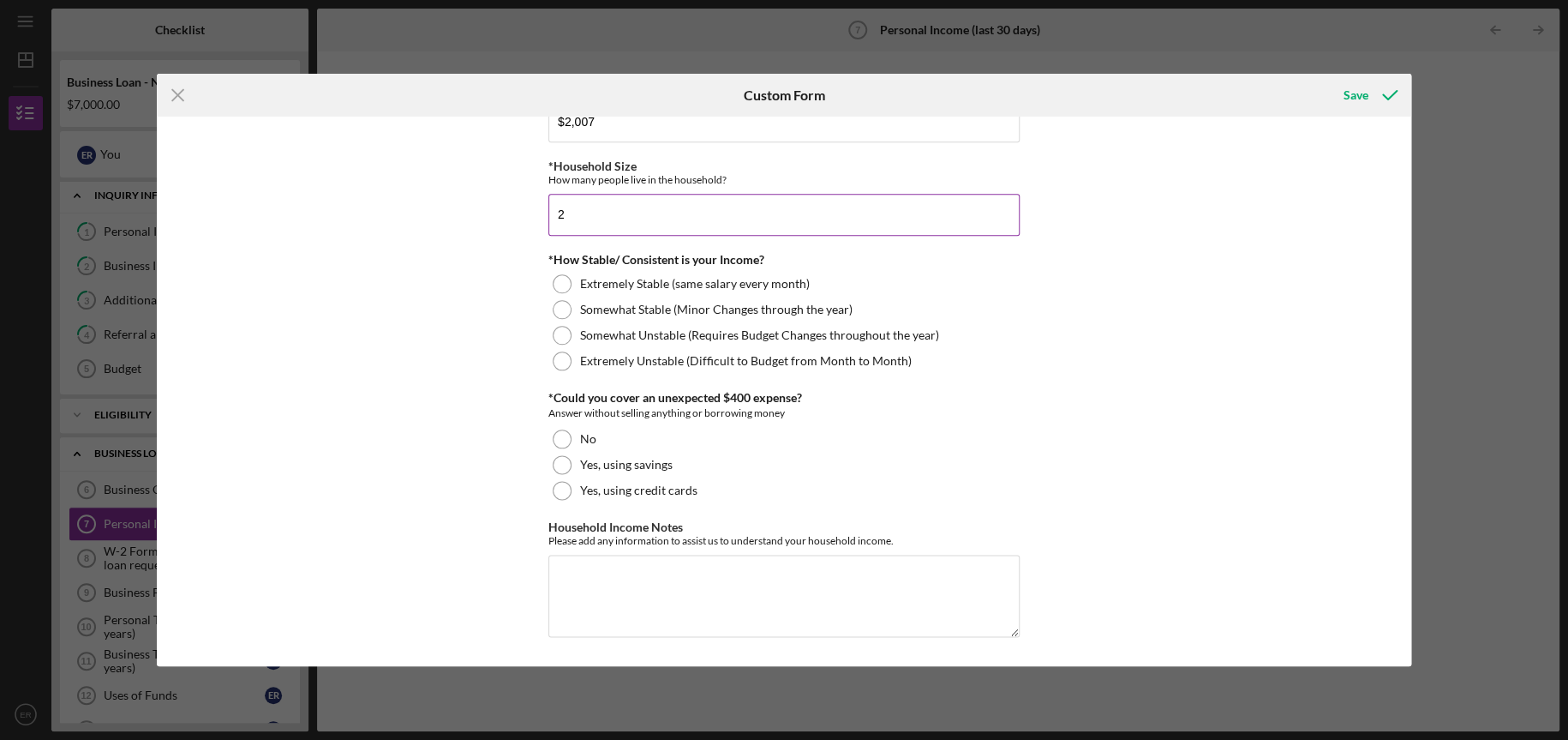
scroll to position [898, 0]
type input "2"
click at [548, 275] on div "Extremely Stable (same salary every month)" at bounding box center [784, 284] width 471 height 26
click at [554, 463] on div at bounding box center [562, 465] width 19 height 19
click at [1354, 99] on div "Save" at bounding box center [1356, 95] width 25 height 35
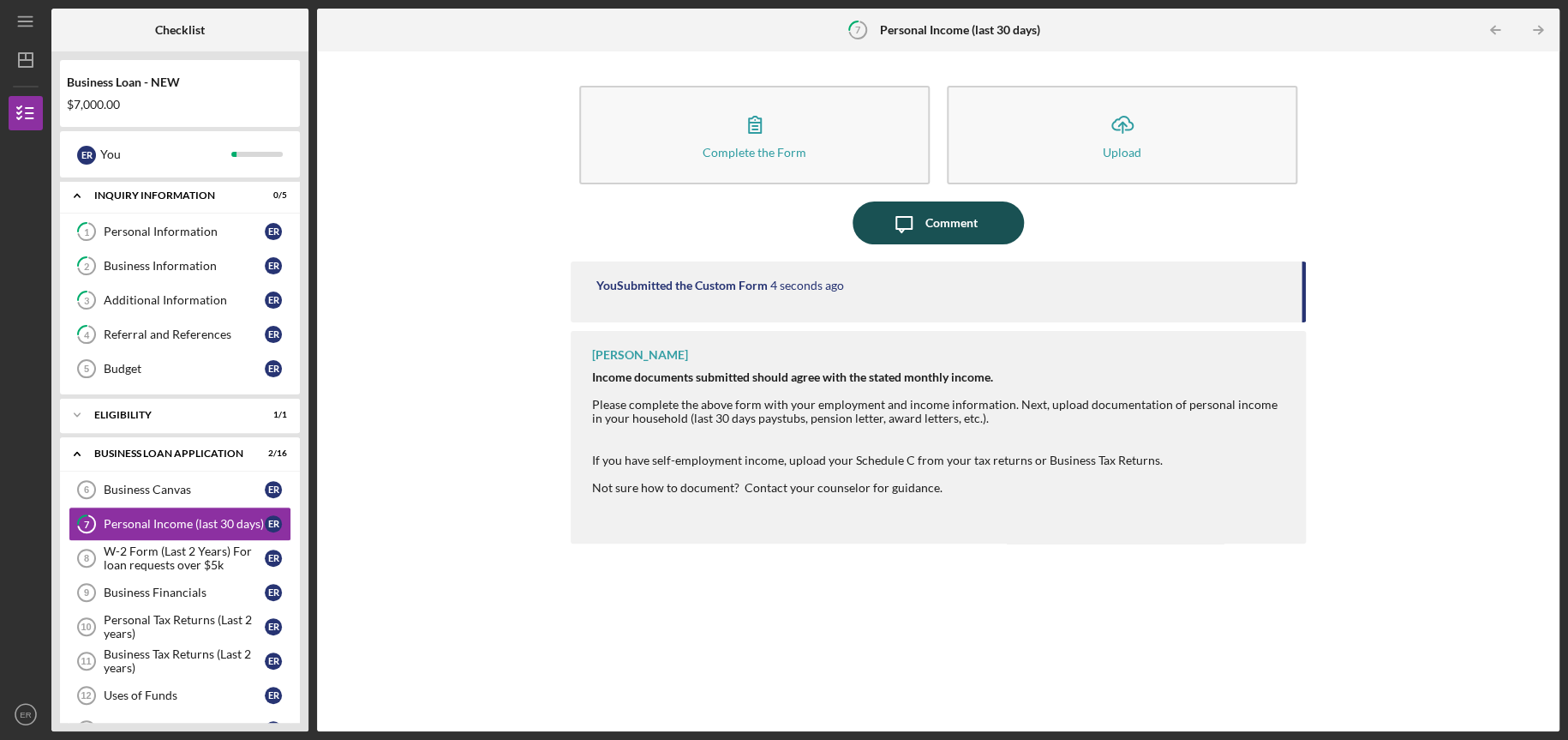
click at [992, 214] on button "Icon/Message Comment" at bounding box center [937, 222] width 171 height 43
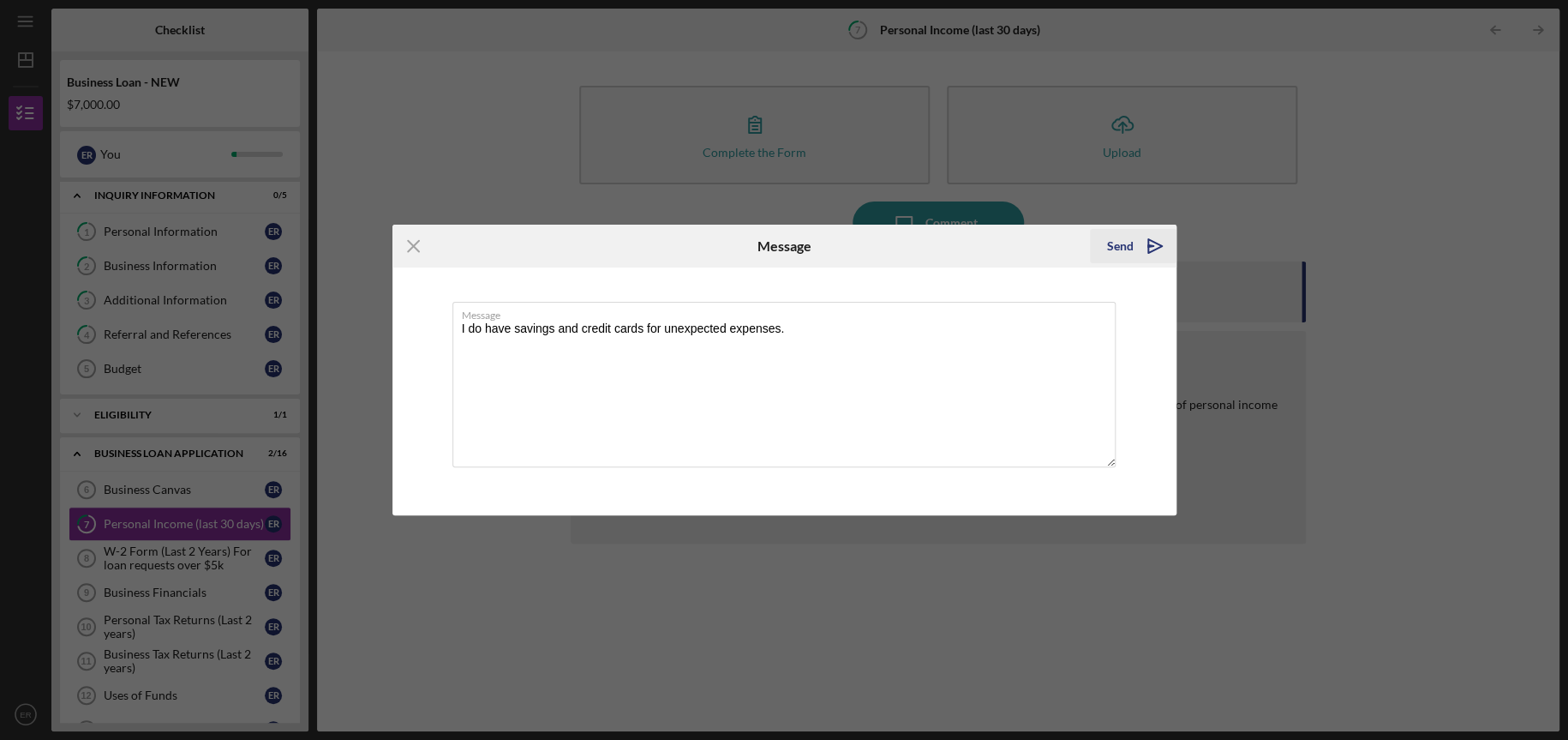
type textarea "I do have savings and credit cards for unexpected expenses."
click at [1114, 246] on div "Send" at bounding box center [1121, 245] width 27 height 35
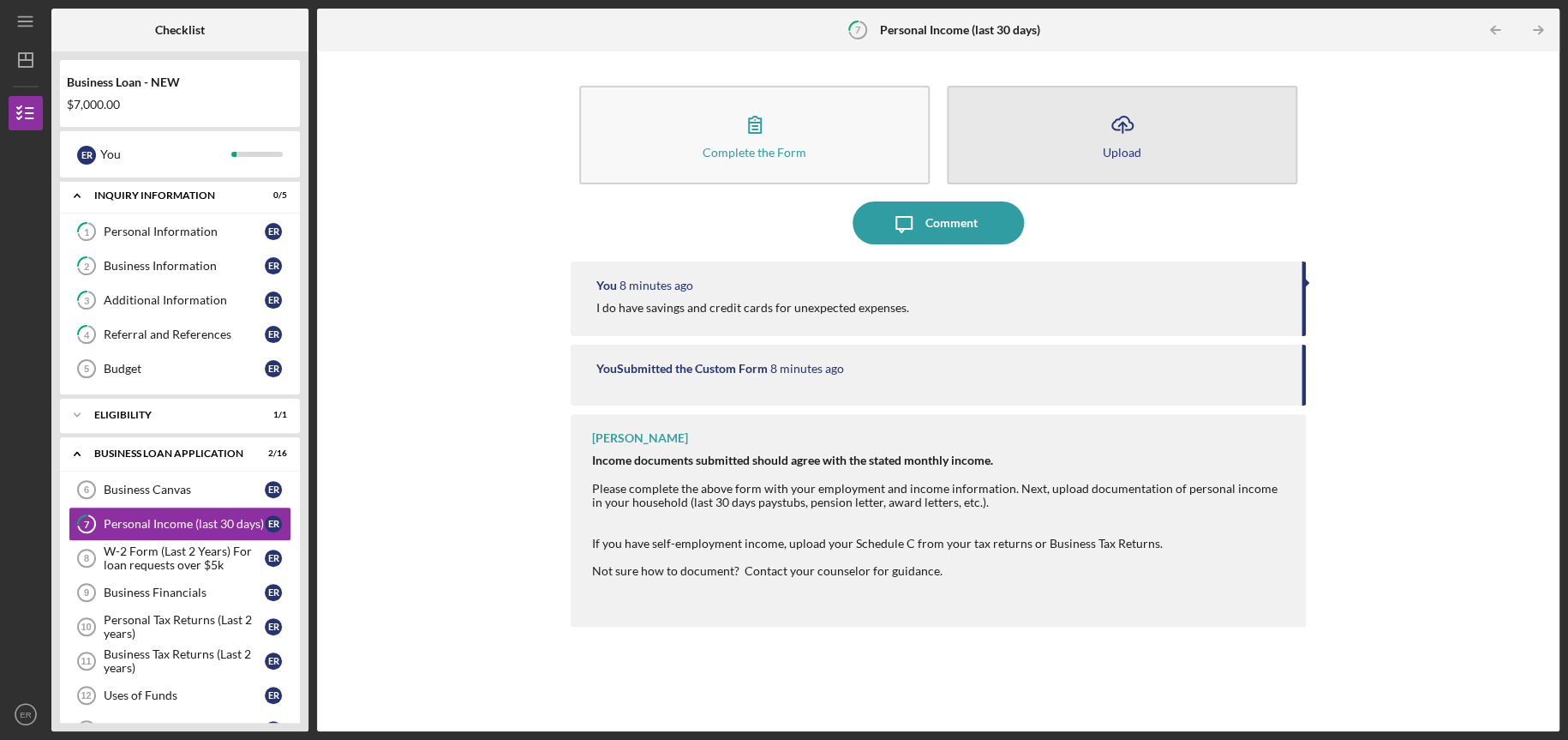
click at [1070, 145] on button "Icon/Upload Upload" at bounding box center [1122, 135] width 351 height 98
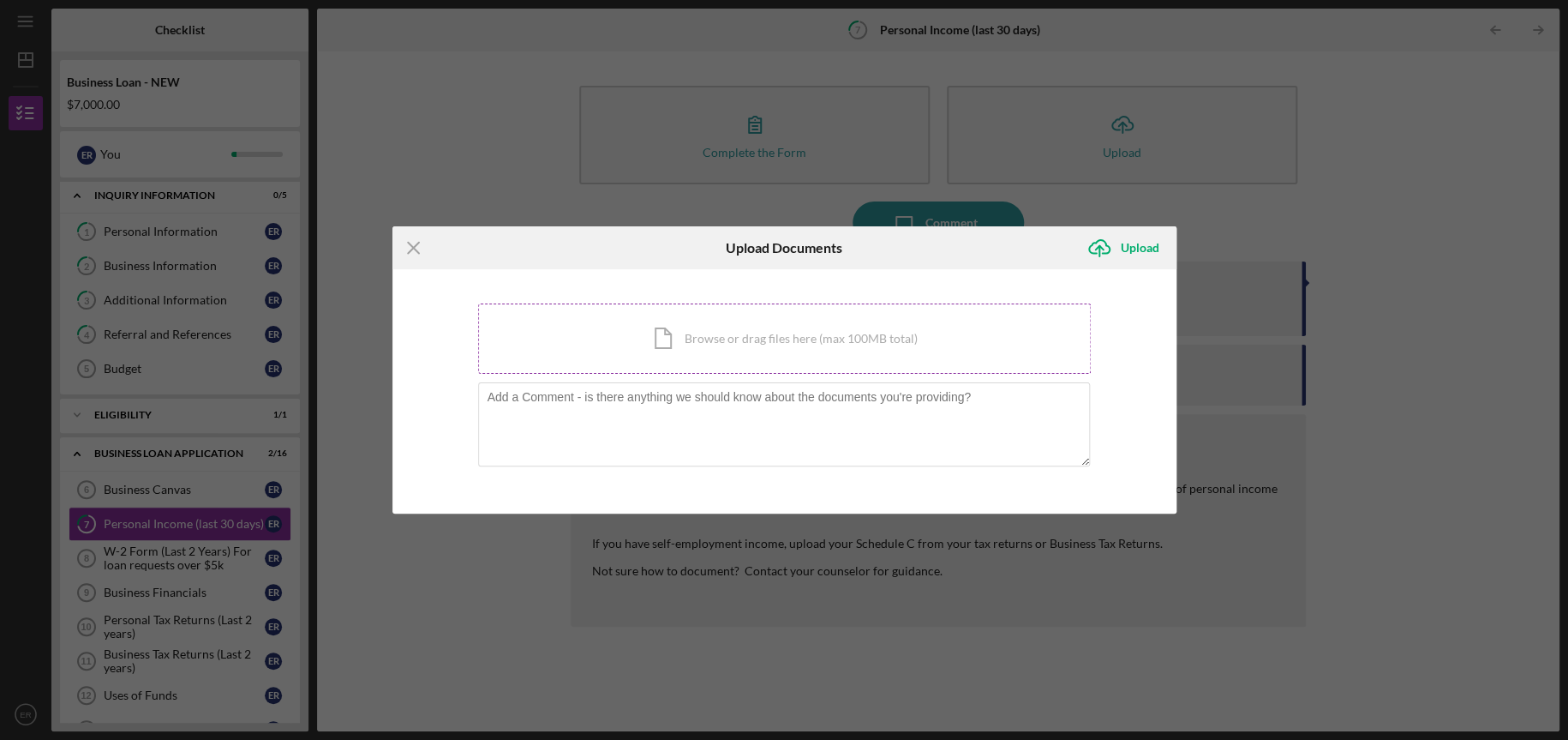
click at [715, 348] on div "Icon/Document Browse or drag files here (max 100MB total) Tap to choose files o…" at bounding box center [785, 338] width 613 height 70
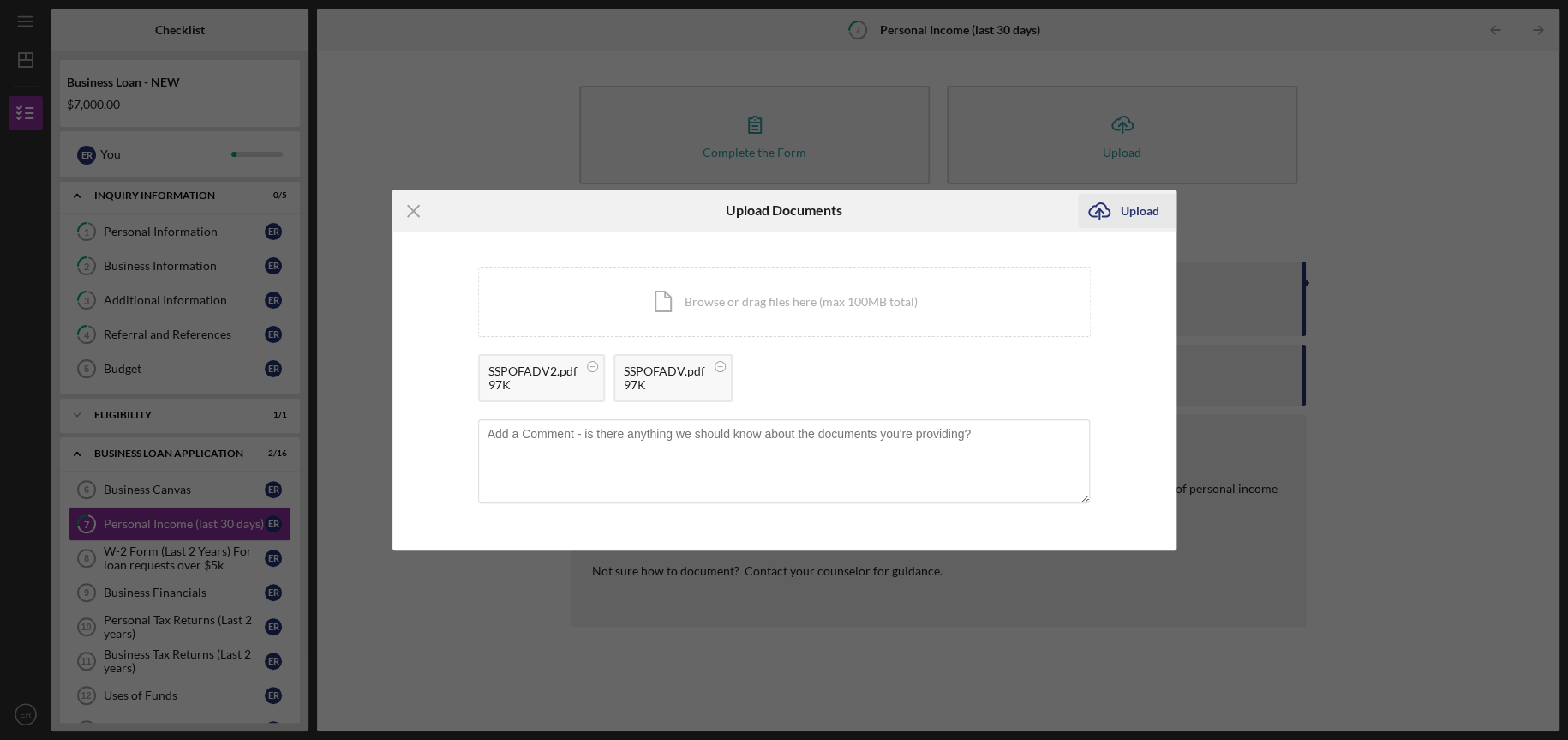
click at [1123, 208] on div "Upload" at bounding box center [1140, 211] width 39 height 35
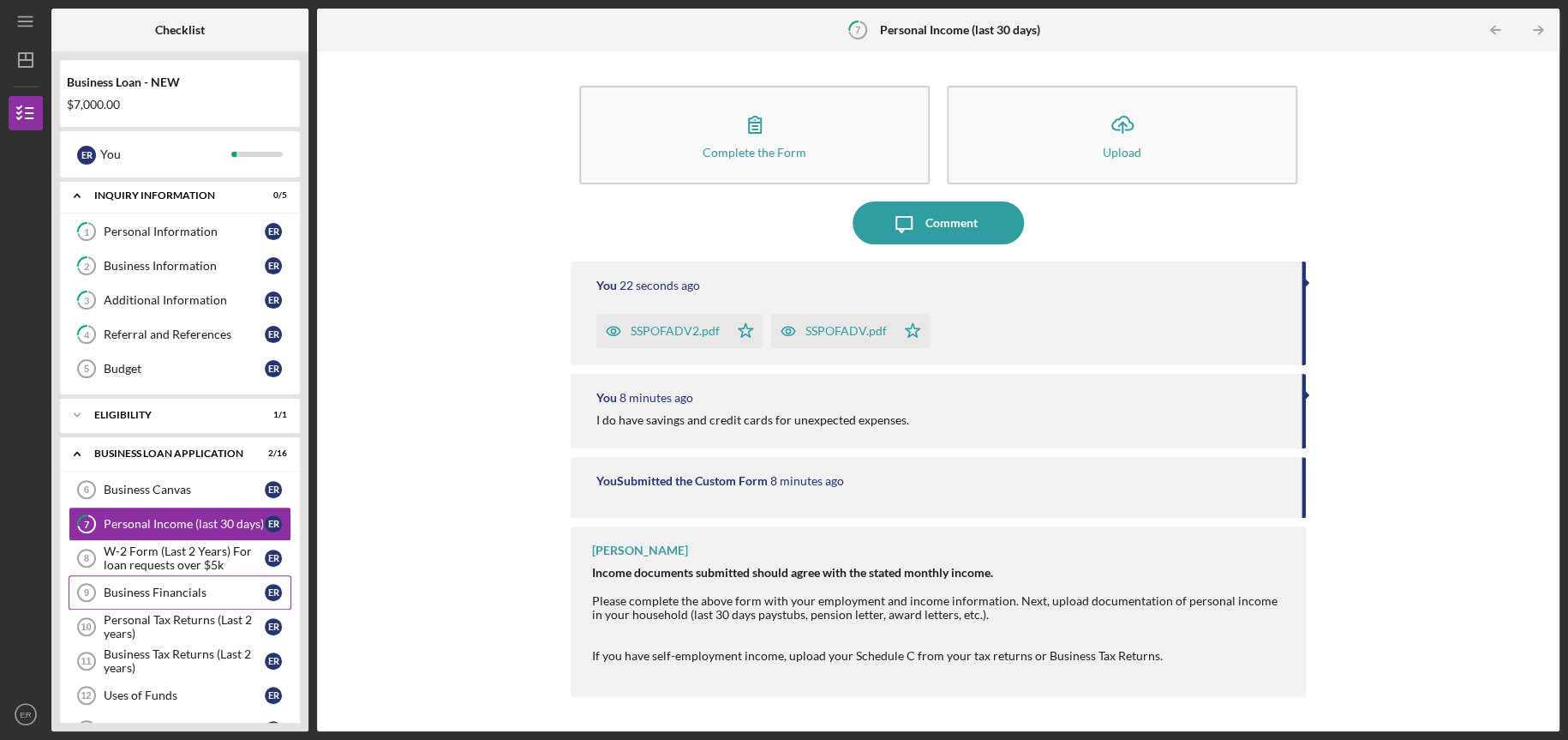
scroll to position [145, 0]
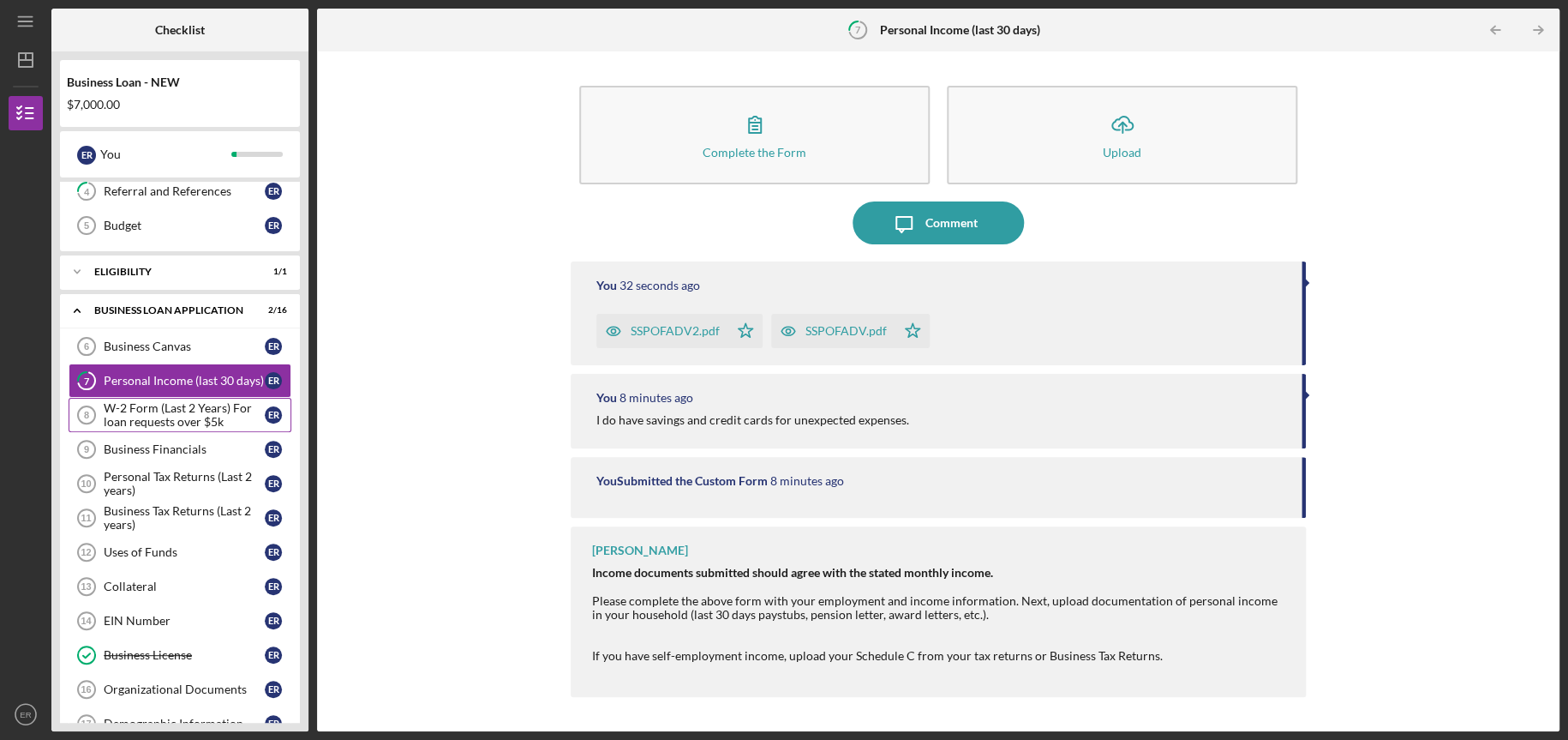
click at [151, 418] on div "W-2 Form (Last 2 Years) For loan requests over $5k" at bounding box center [184, 415] width 161 height 27
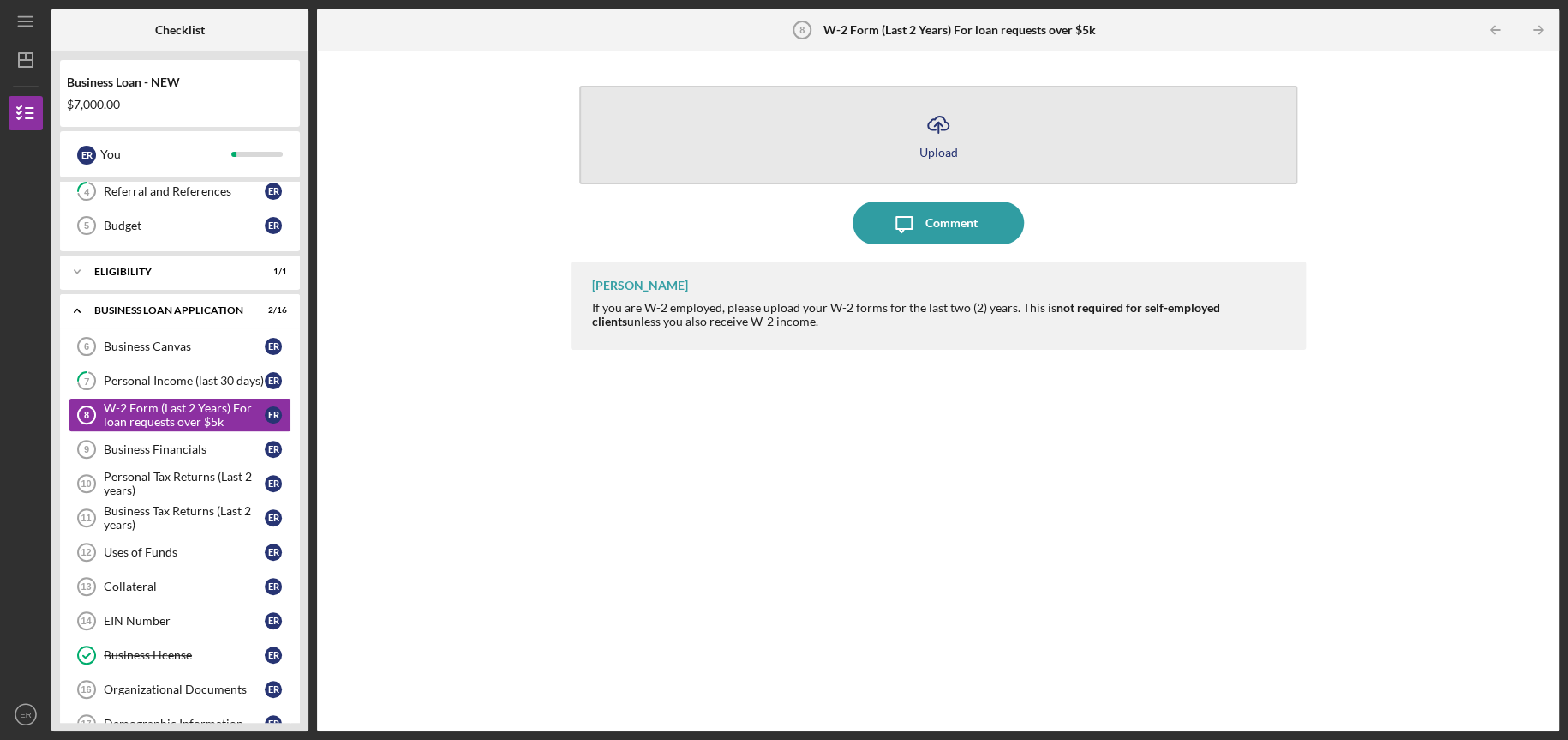
click at [914, 155] on button "Icon/Upload Upload" at bounding box center [938, 135] width 718 height 98
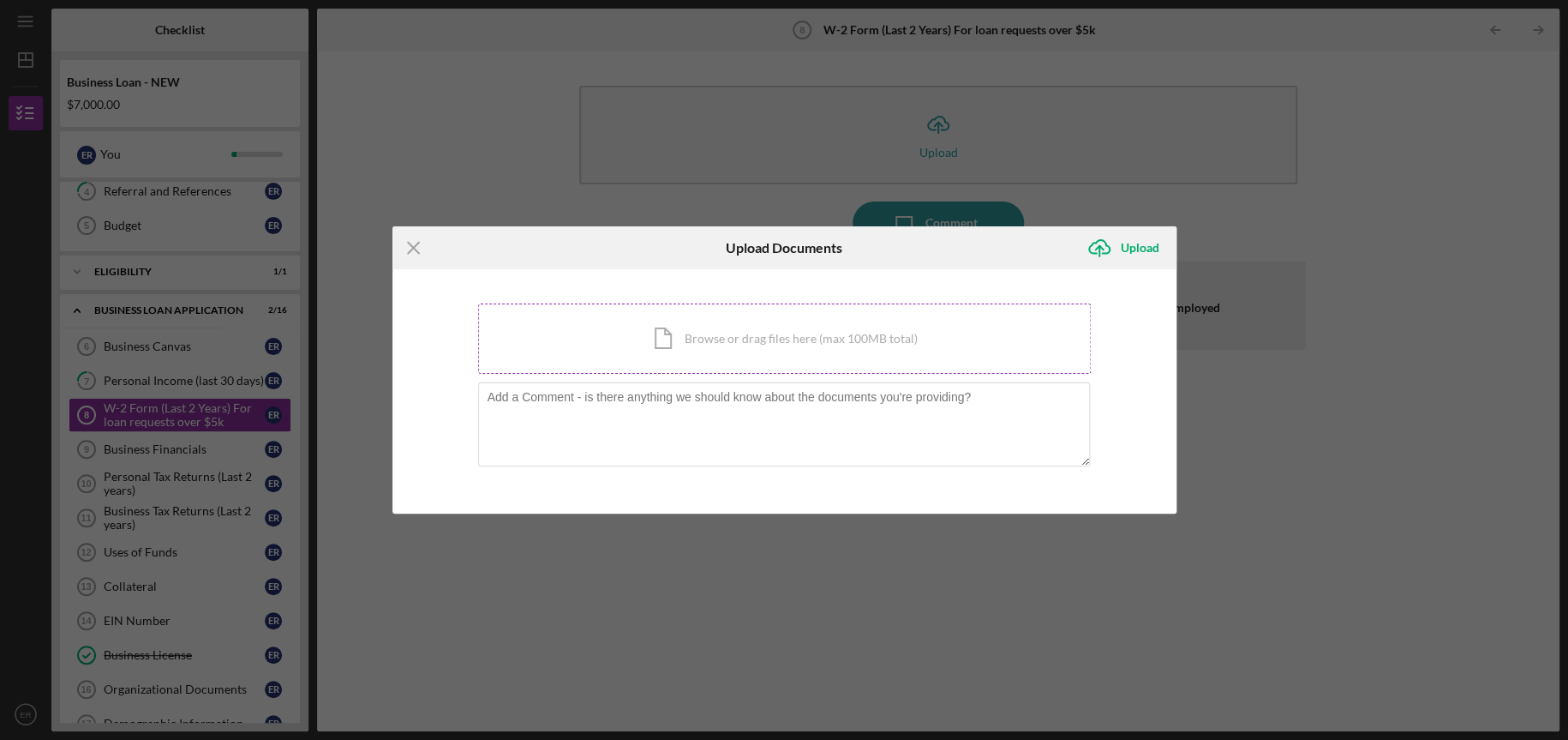
click at [755, 349] on div "Icon/Document Browse or drag files here (max 100MB total) Tap to choose files o…" at bounding box center [785, 338] width 613 height 70
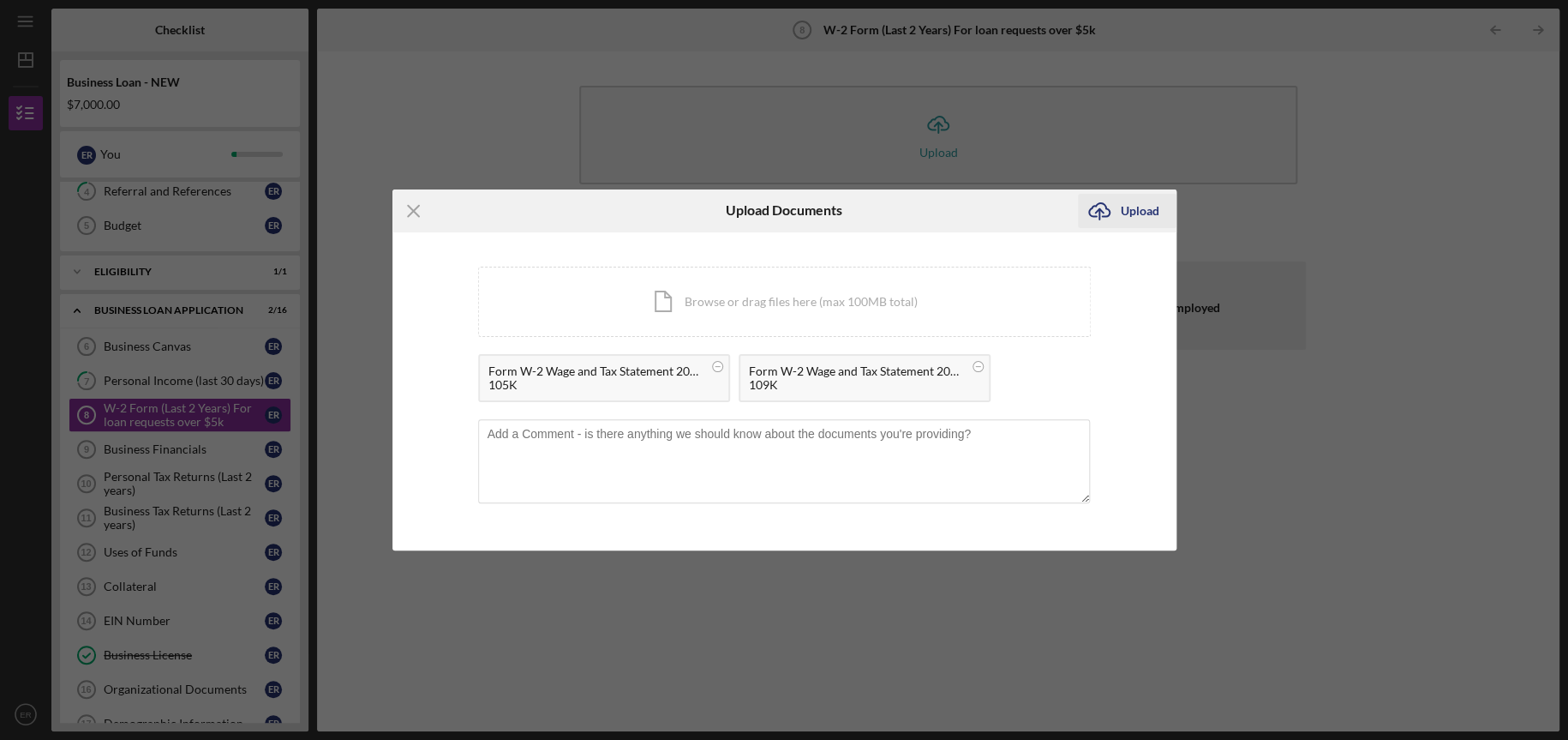
click at [1122, 214] on div "Upload" at bounding box center [1140, 211] width 39 height 35
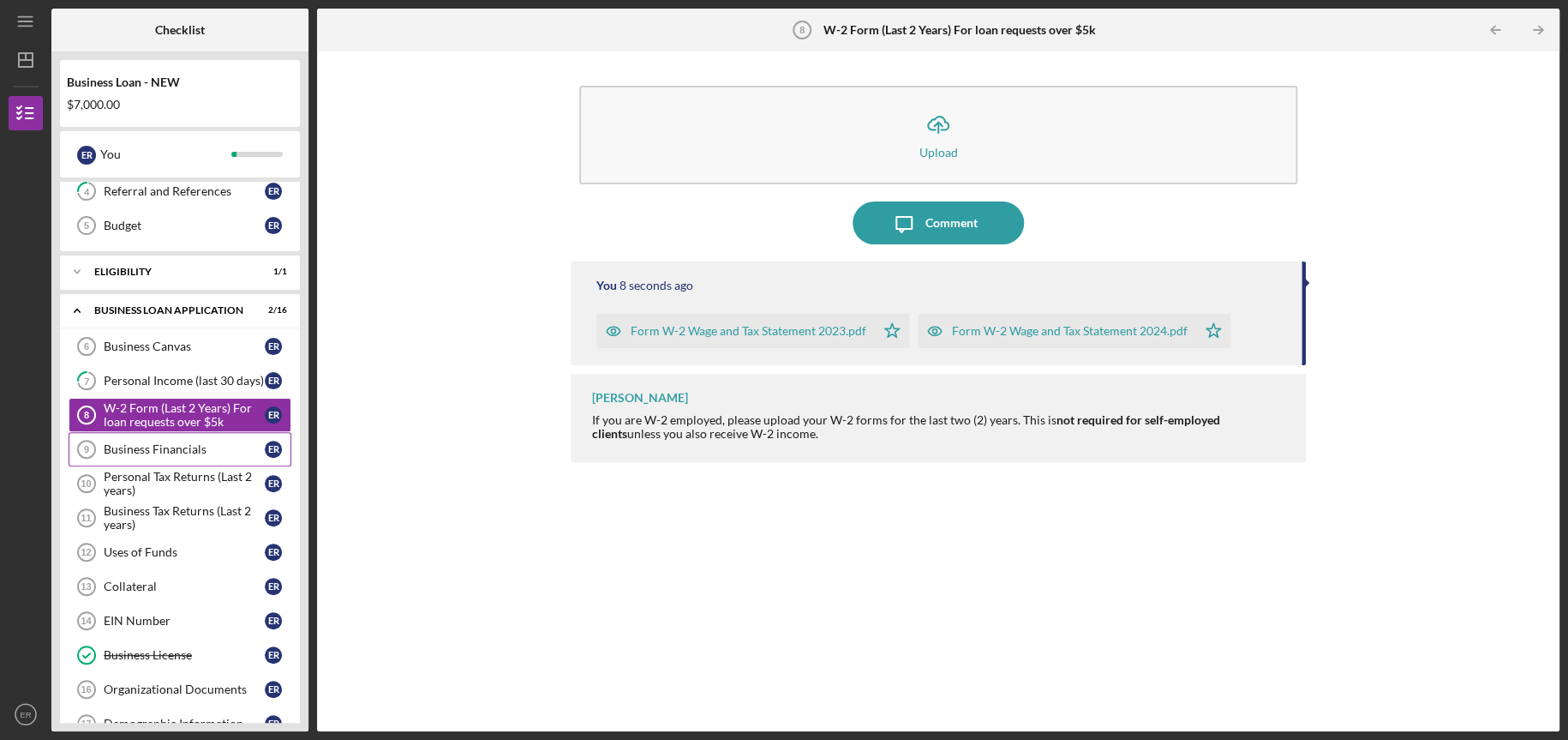
click at [159, 451] on div "Business Financials" at bounding box center [184, 448] width 161 height 13
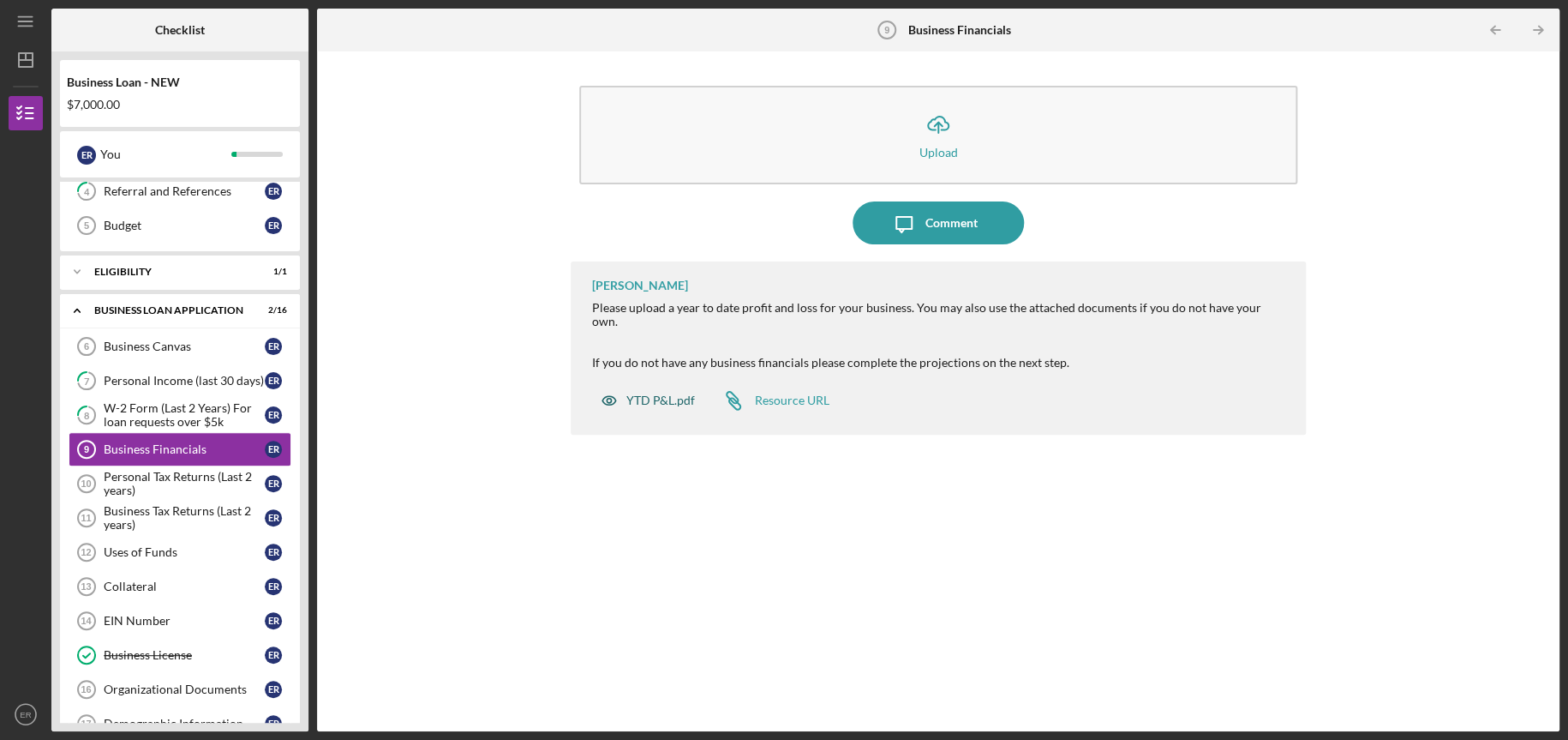
click at [654, 393] on div "YTD P&L.pdf" at bounding box center [660, 400] width 68 height 13
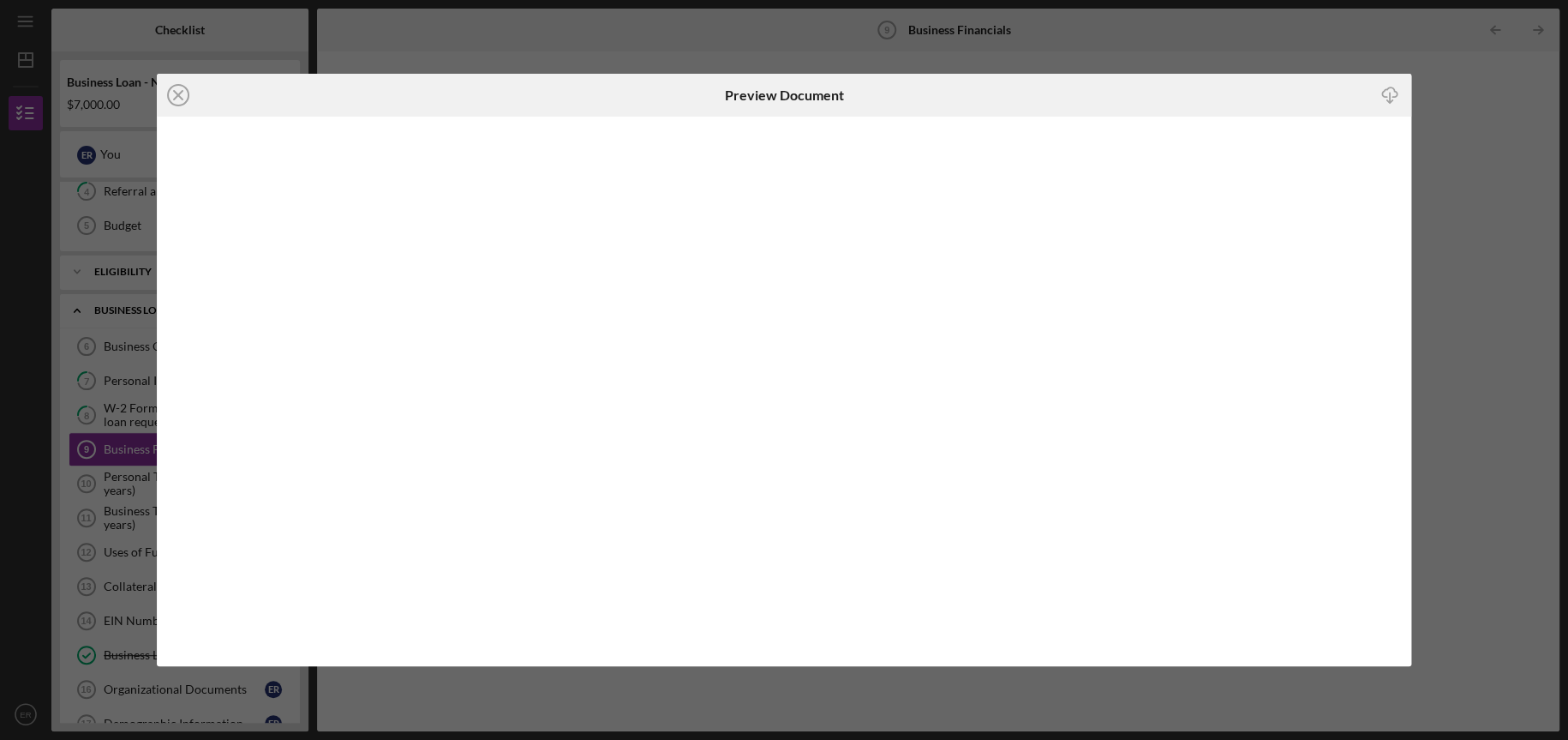
click at [1390, 91] on icon "Icon/Download" at bounding box center [1391, 96] width 39 height 39
click at [179, 98] on icon "Icon/Close" at bounding box center [178, 95] width 43 height 43
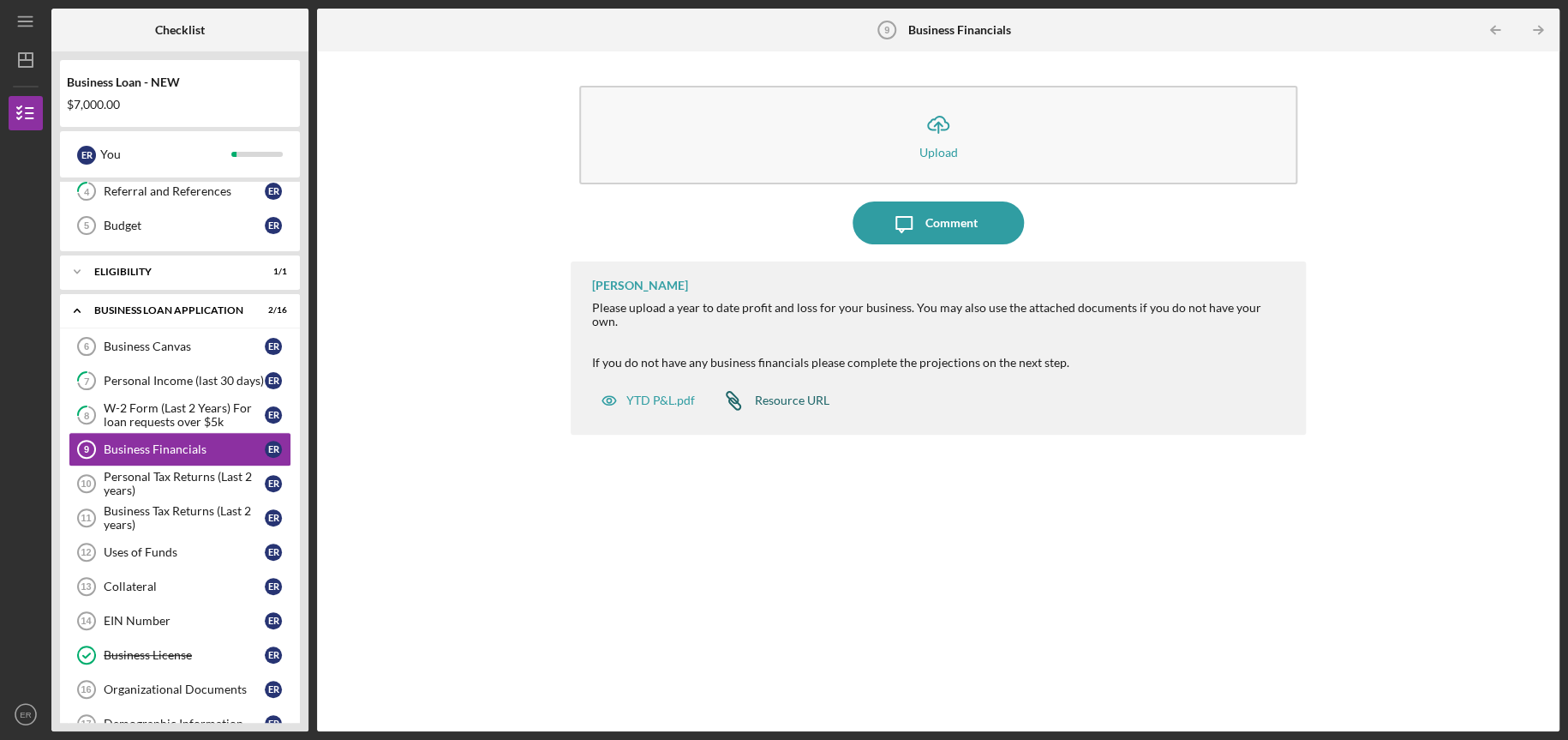
click at [792, 393] on div "Resource URL" at bounding box center [792, 400] width 74 height 13
click at [190, 478] on div "Personal Tax Returns (Last 2 years)" at bounding box center [184, 483] width 161 height 27
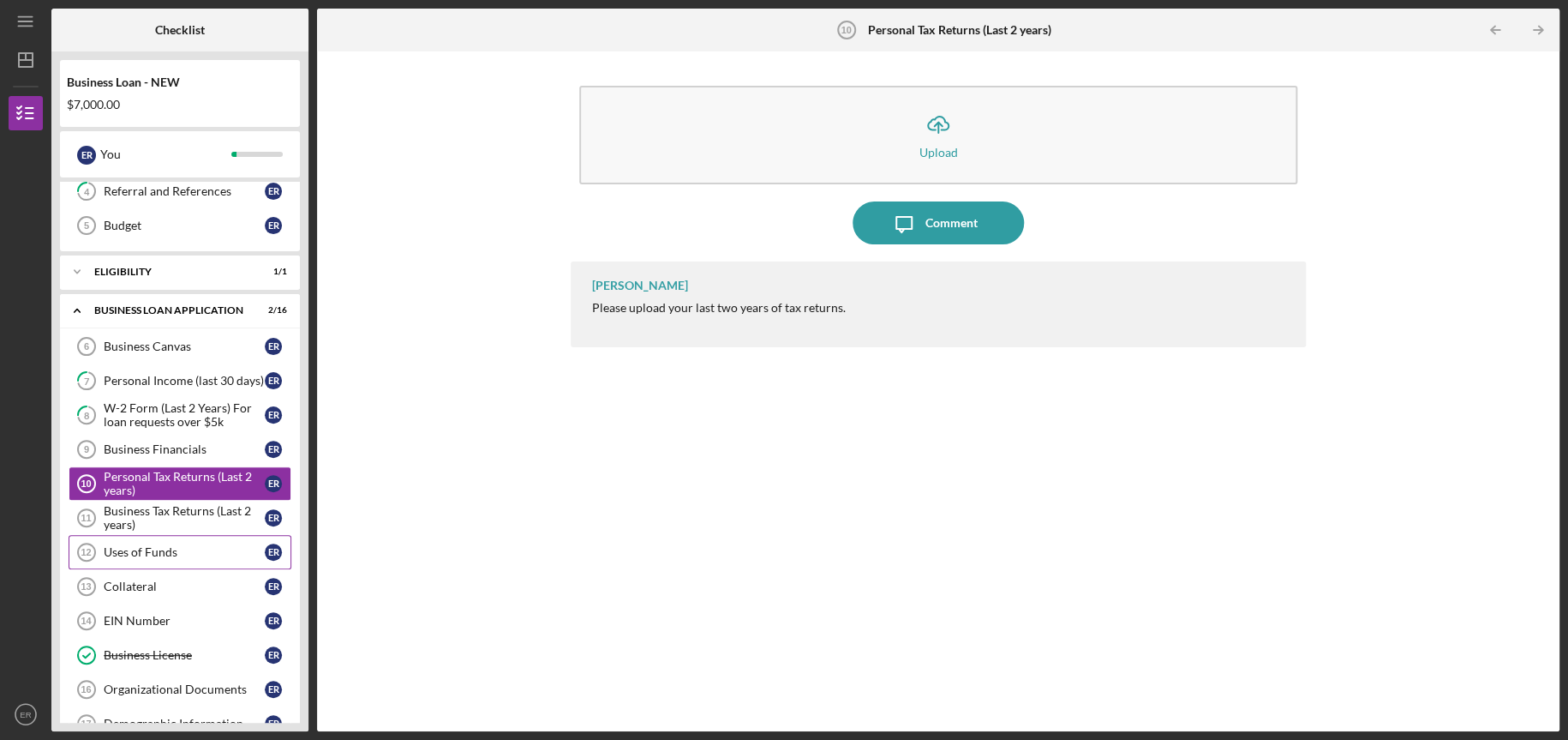
click at [179, 548] on div "Uses of Funds" at bounding box center [184, 551] width 161 height 13
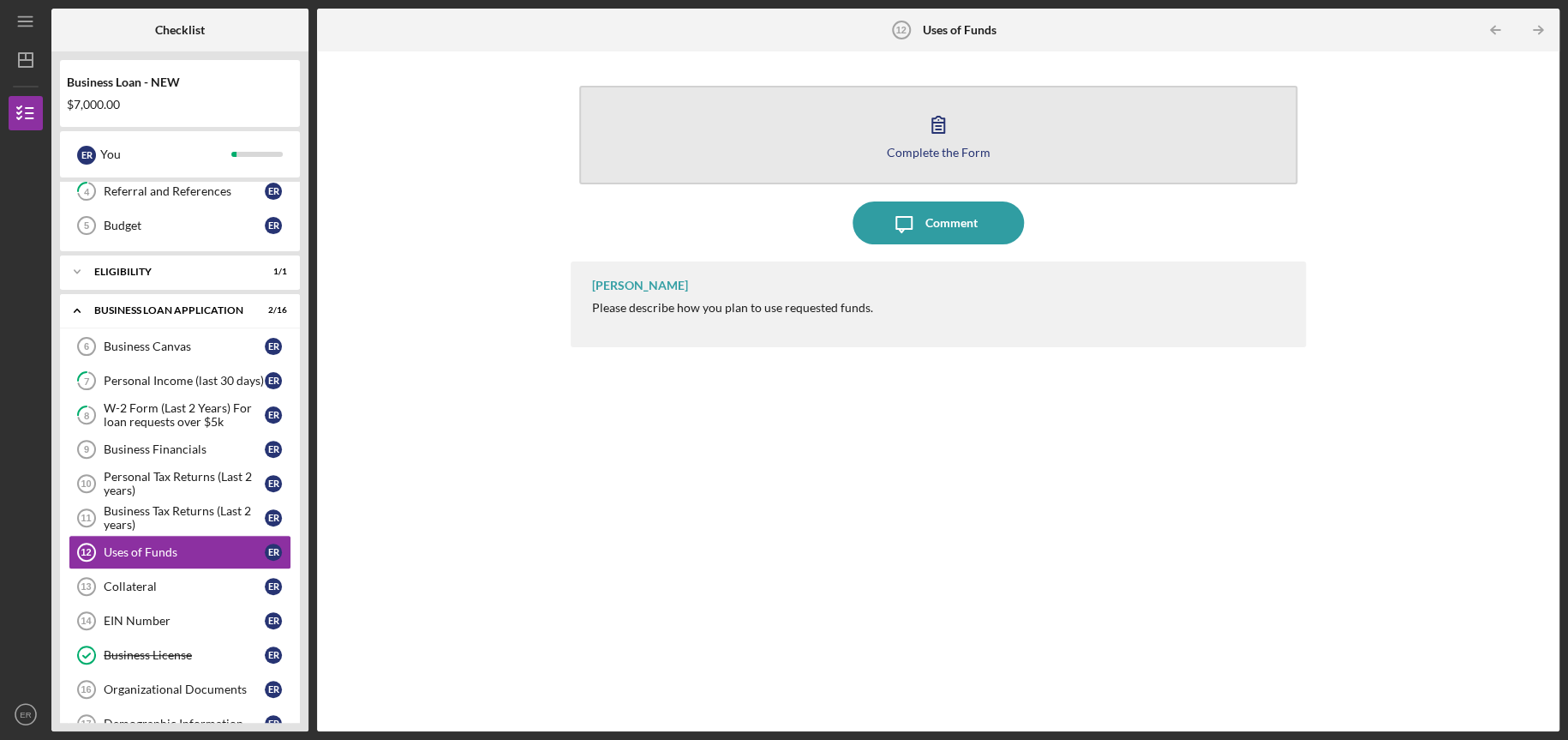
click at [885, 167] on button "Complete the Form Form" at bounding box center [938, 135] width 718 height 98
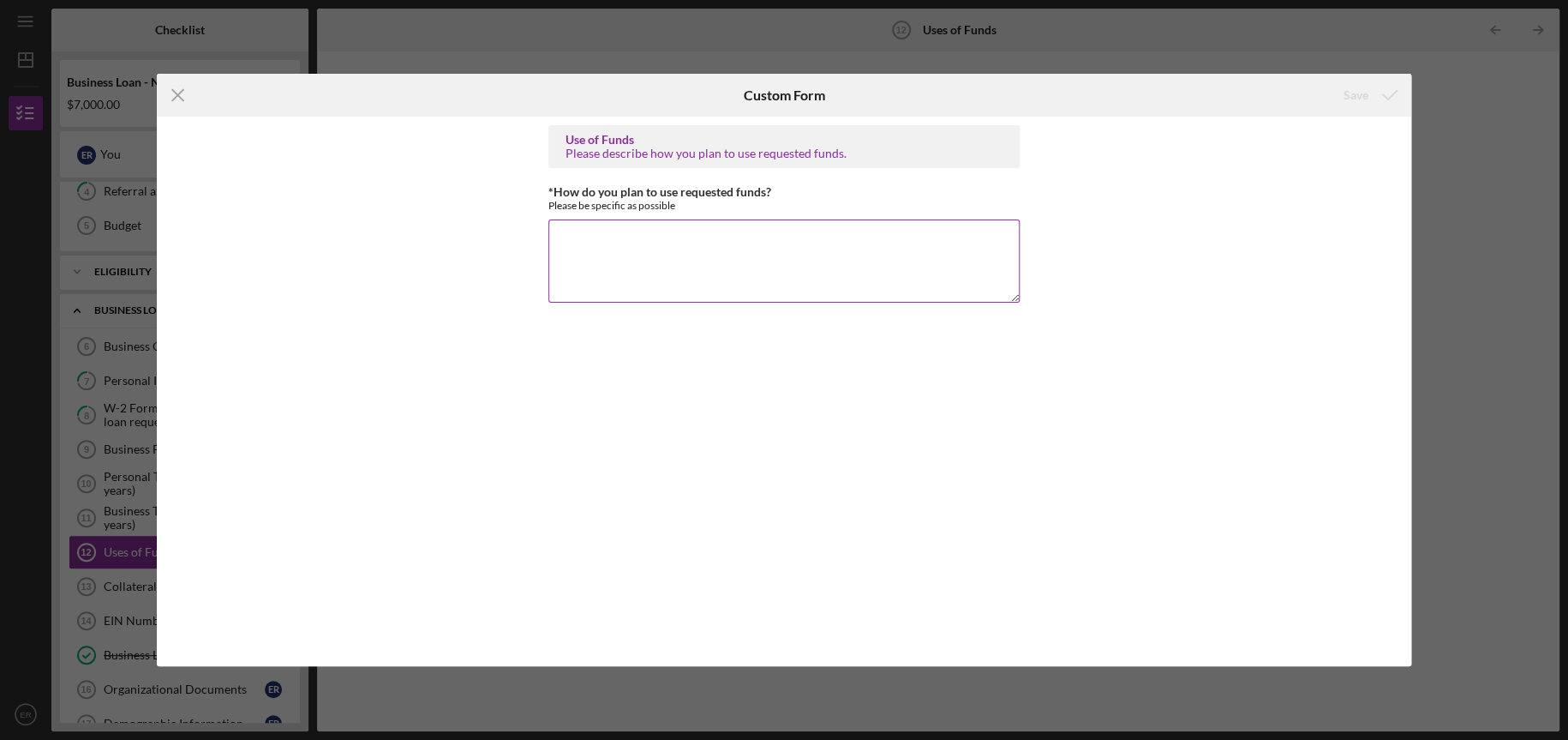
click at [772, 266] on textarea "*How do you plan to use requested funds?" at bounding box center [784, 261] width 471 height 82
click at [722, 258] on textarea "$125.00 for TWIC card under TSA. This is a Certification to transport medical o…" at bounding box center [784, 261] width 471 height 82
click at [886, 253] on textarea "$125.00 for TWIC card under TSA. This is a Certification to transport medical o…" at bounding box center [784, 261] width 471 height 82
click at [954, 271] on textarea "$125.00 for TWIC card under TSA. This is a Certification to transport medical o…" at bounding box center [784, 261] width 471 height 82
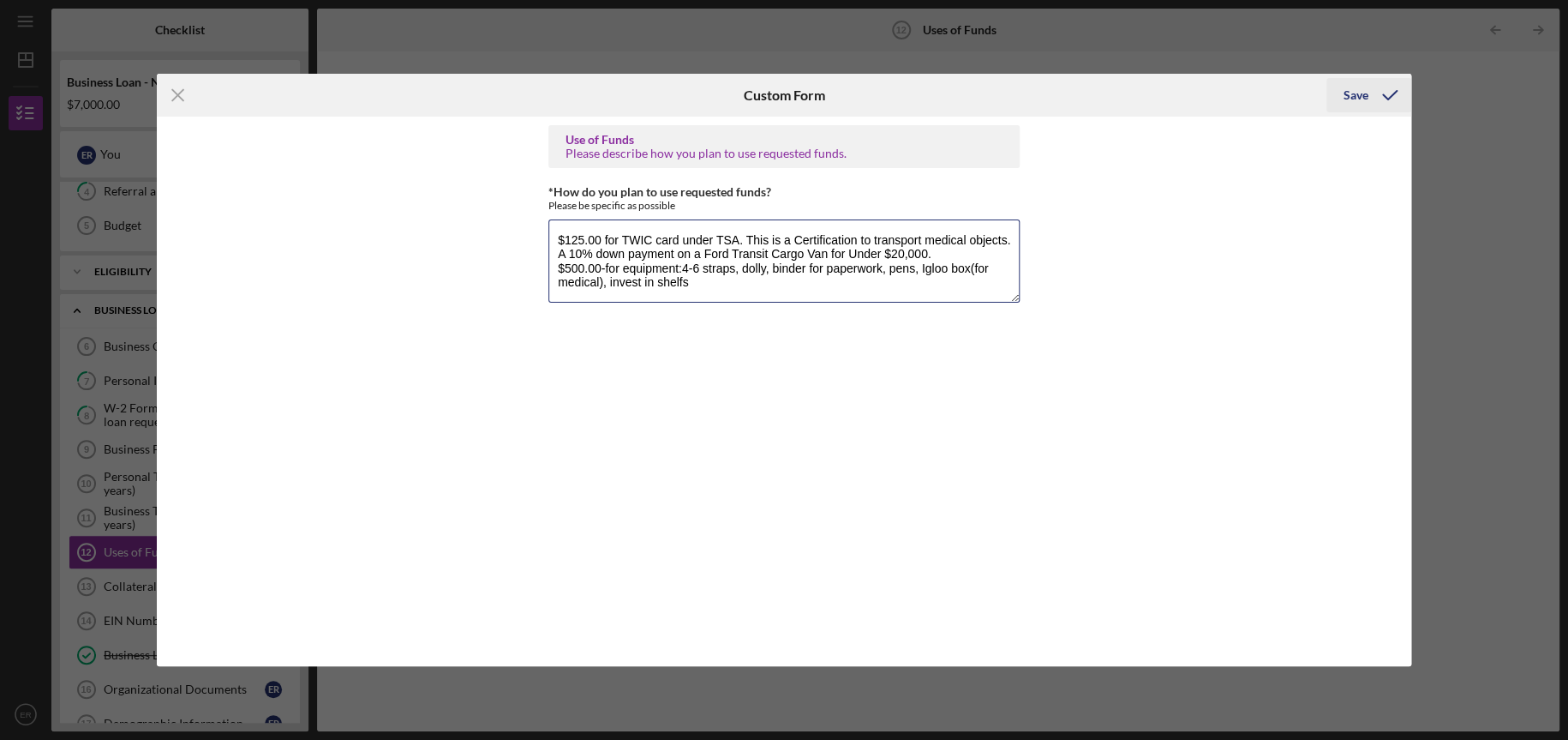
type textarea "$125.00 for TWIC card under TSA. This is a Certification to transport medical o…"
click at [1349, 98] on div "Save" at bounding box center [1356, 95] width 25 height 35
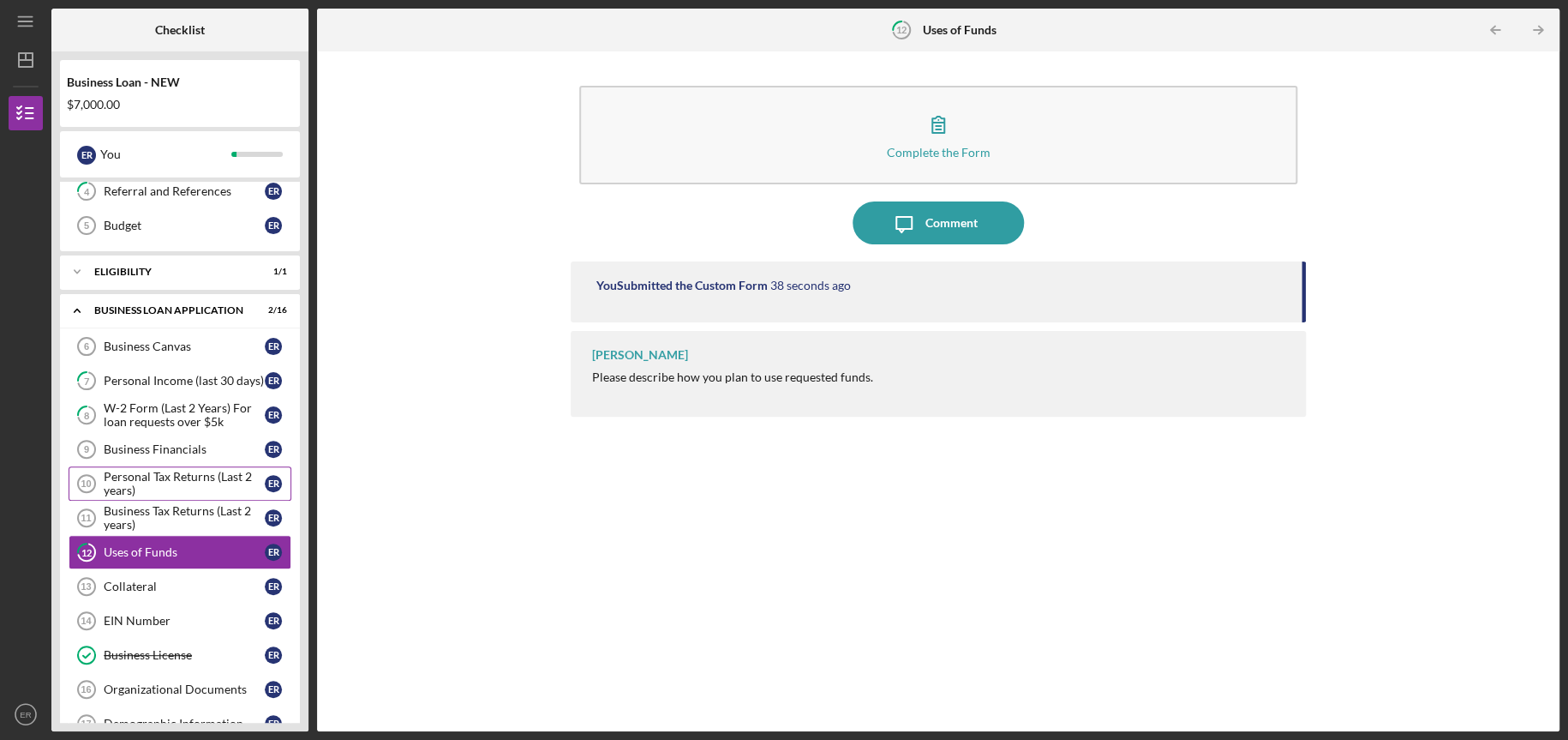
click at [170, 479] on div "Personal Tax Returns (Last 2 years)" at bounding box center [184, 483] width 161 height 27
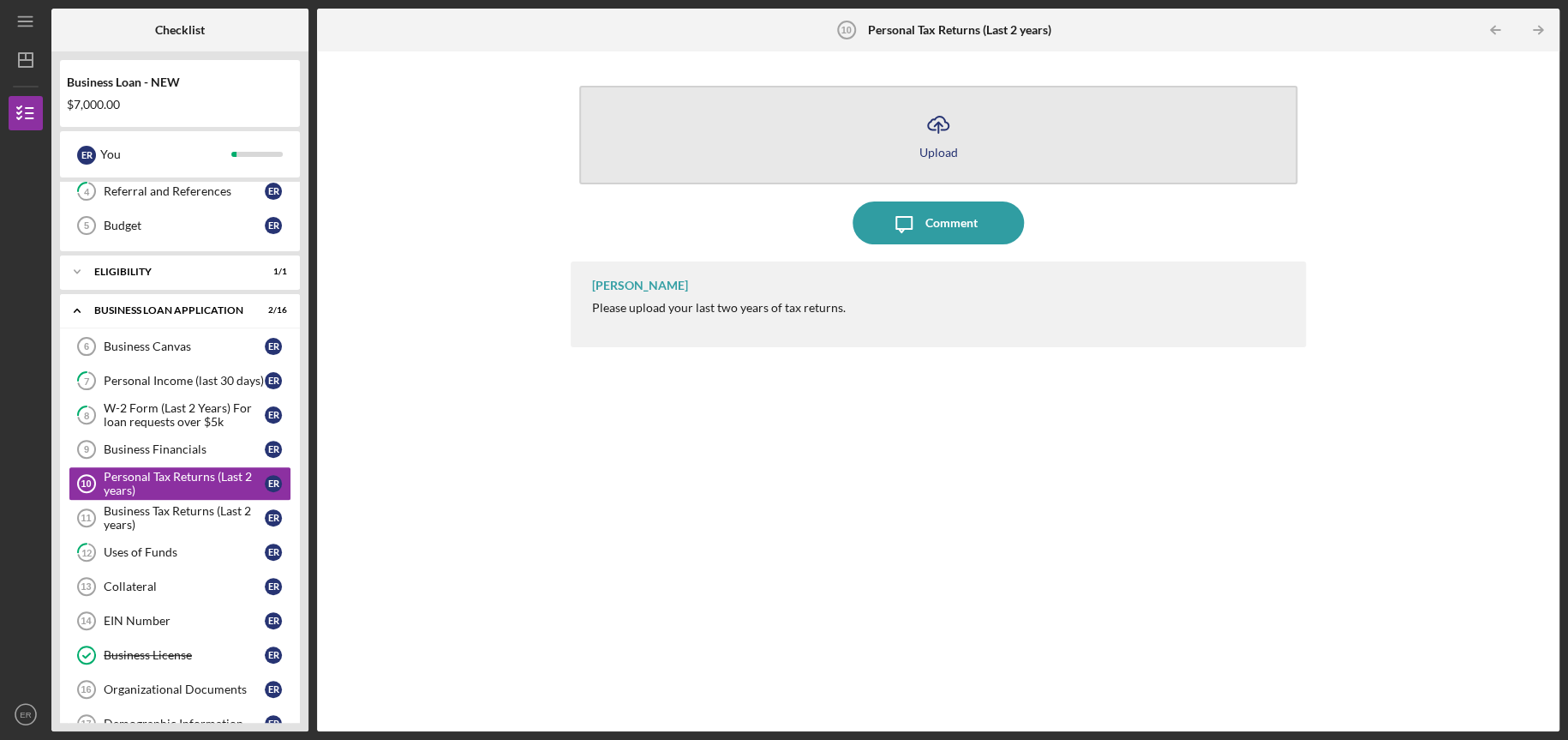
click at [949, 158] on button "Icon/Upload Upload" at bounding box center [938, 135] width 718 height 98
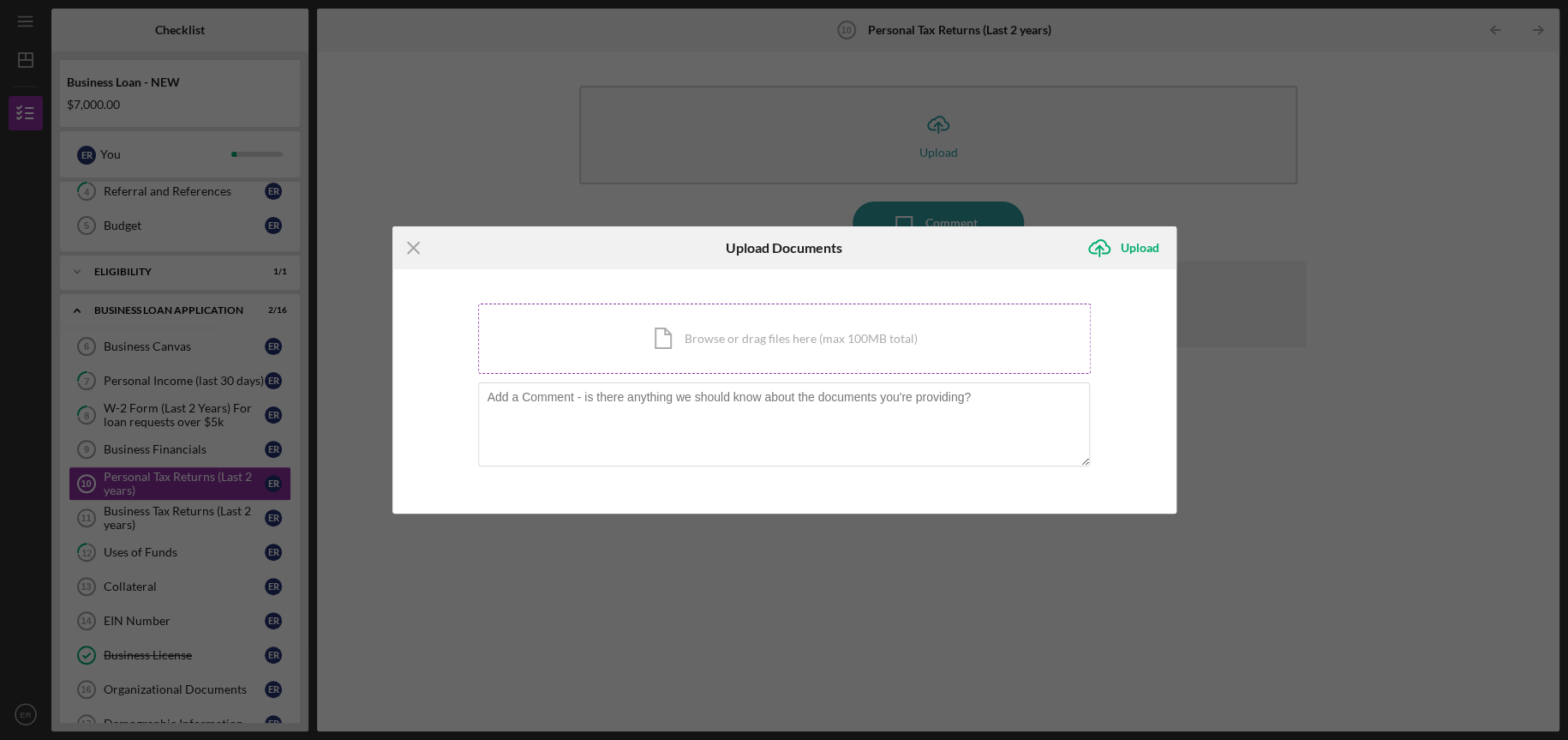
click at [702, 331] on div "Icon/Document Browse or drag files here (max 100MB total) Tap to choose files o…" at bounding box center [785, 338] width 613 height 70
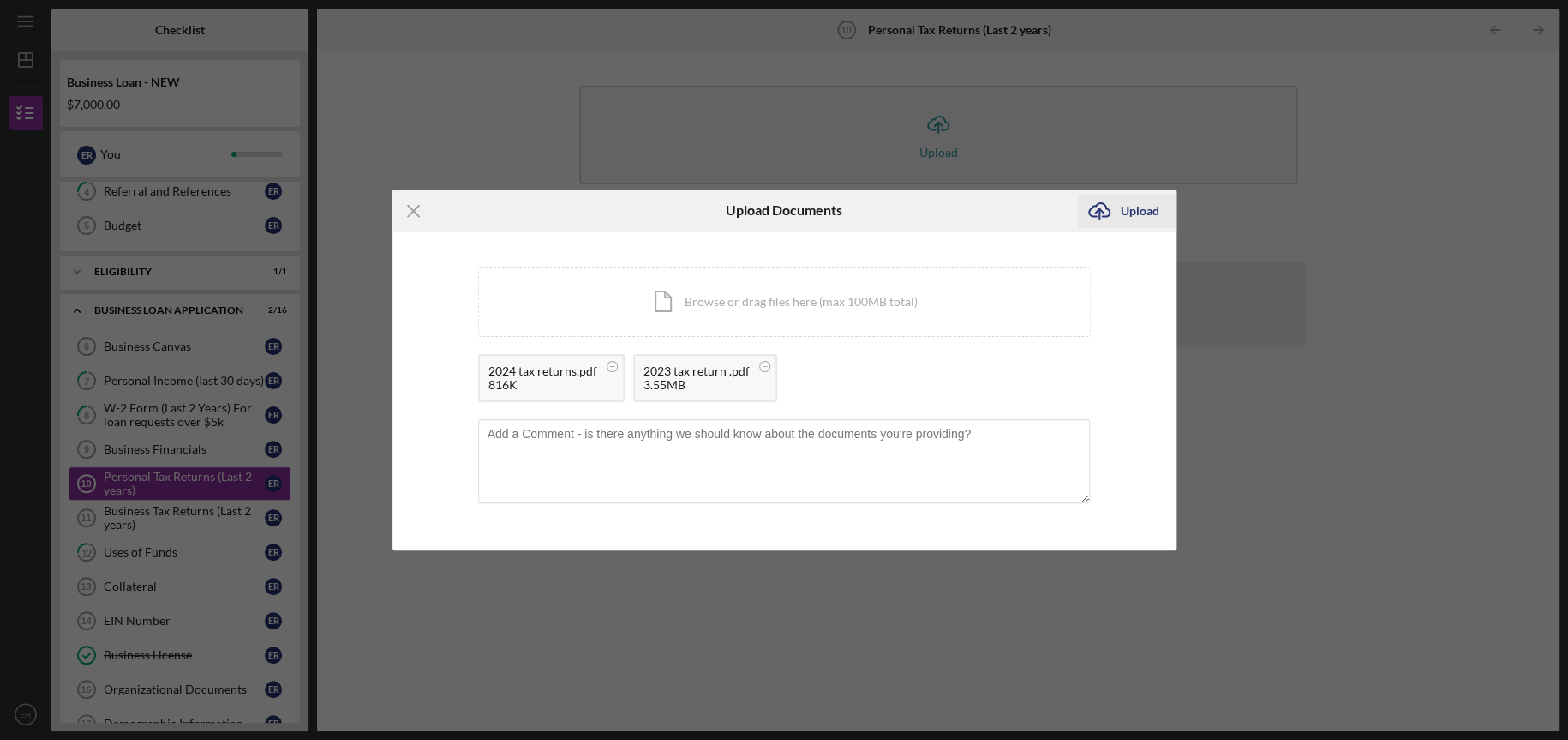
click at [1123, 202] on div "Upload" at bounding box center [1140, 211] width 39 height 35
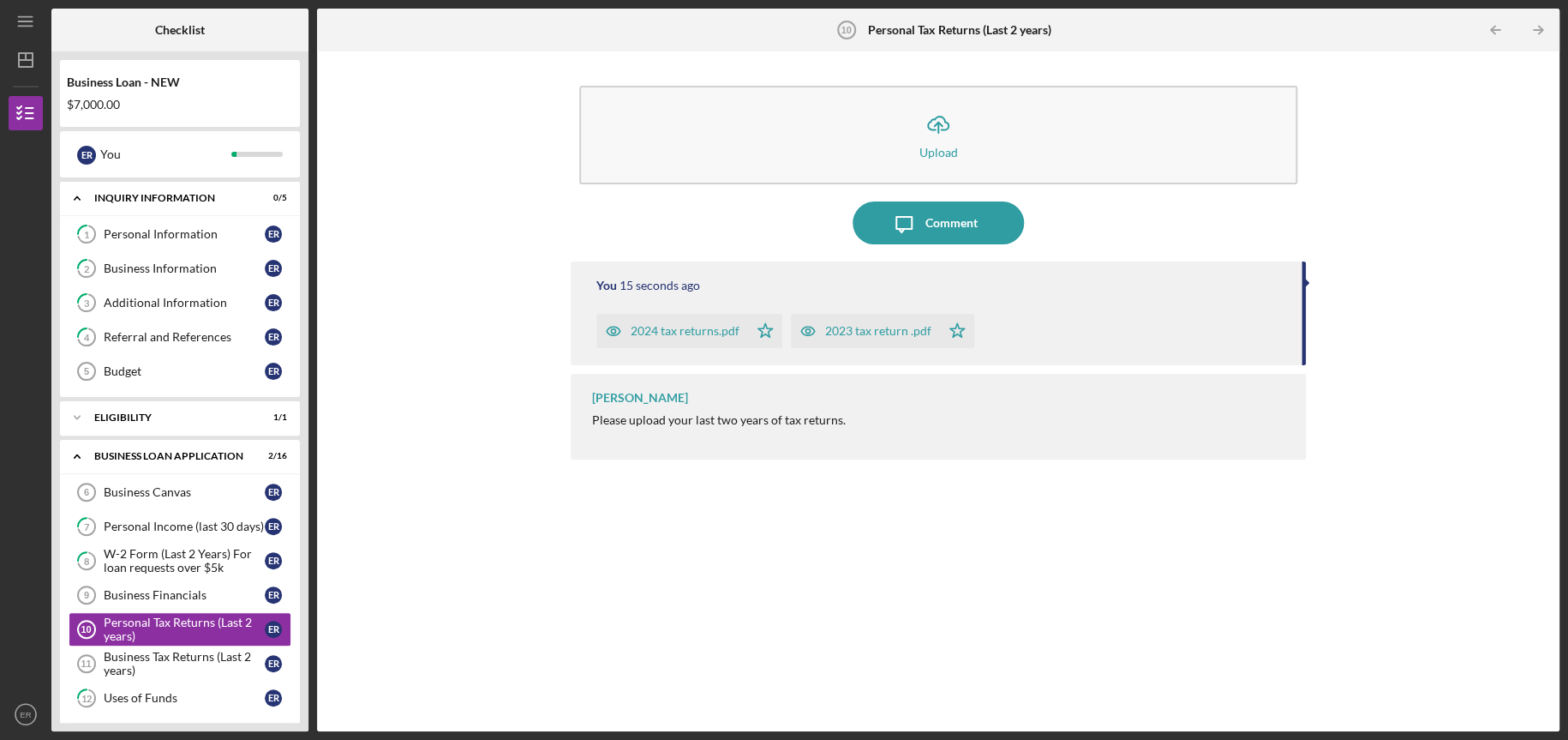
click at [1277, 528] on div "You 15 seconds ago 2024 tax returns.pdf Icon/Star 2023 tax return .pdf Icon/Sta…" at bounding box center [938, 483] width 735 height 444
click at [1544, 32] on icon "Icon/Table Pagination Arrow" at bounding box center [1538, 31] width 39 height 39
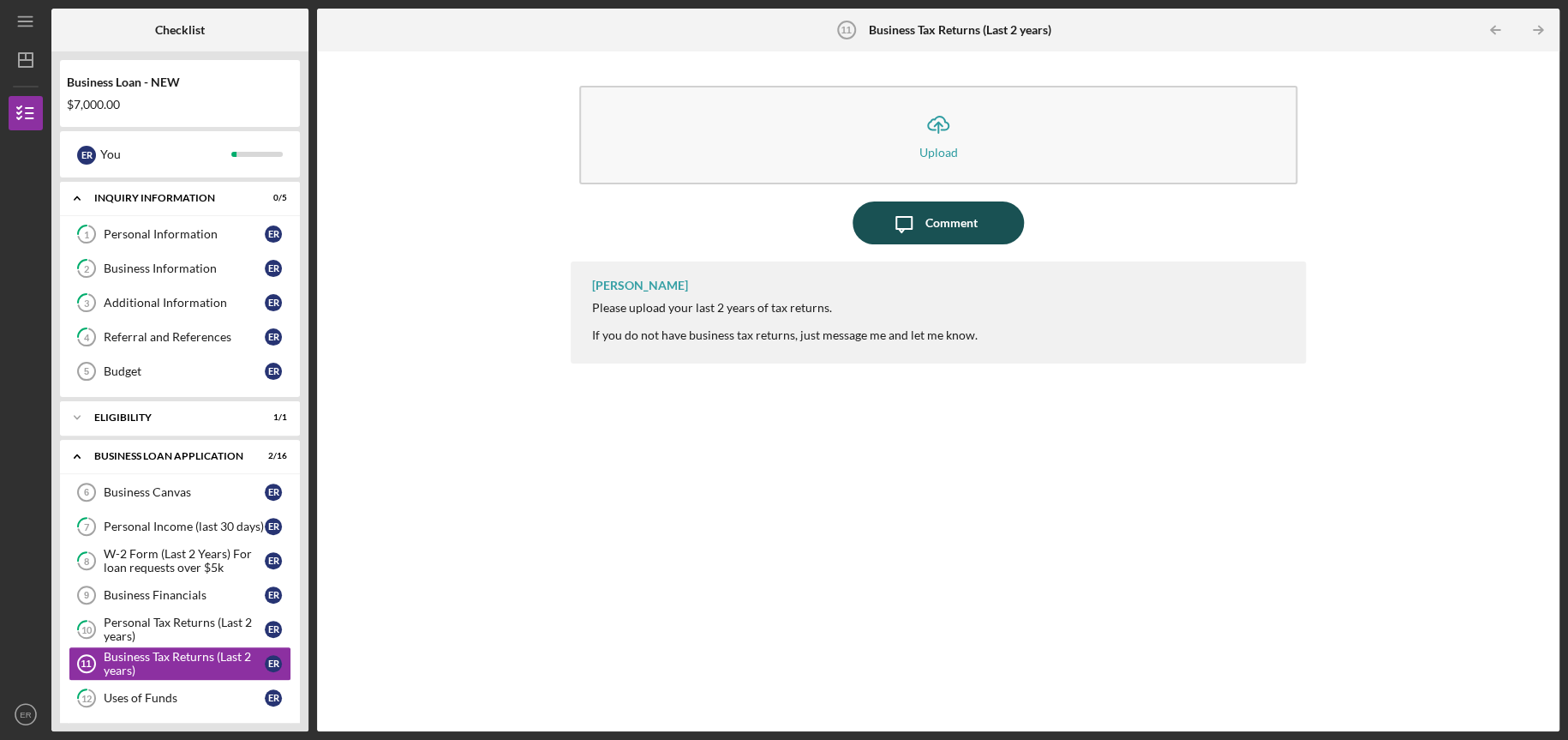
click at [948, 212] on div "Comment" at bounding box center [951, 222] width 52 height 43
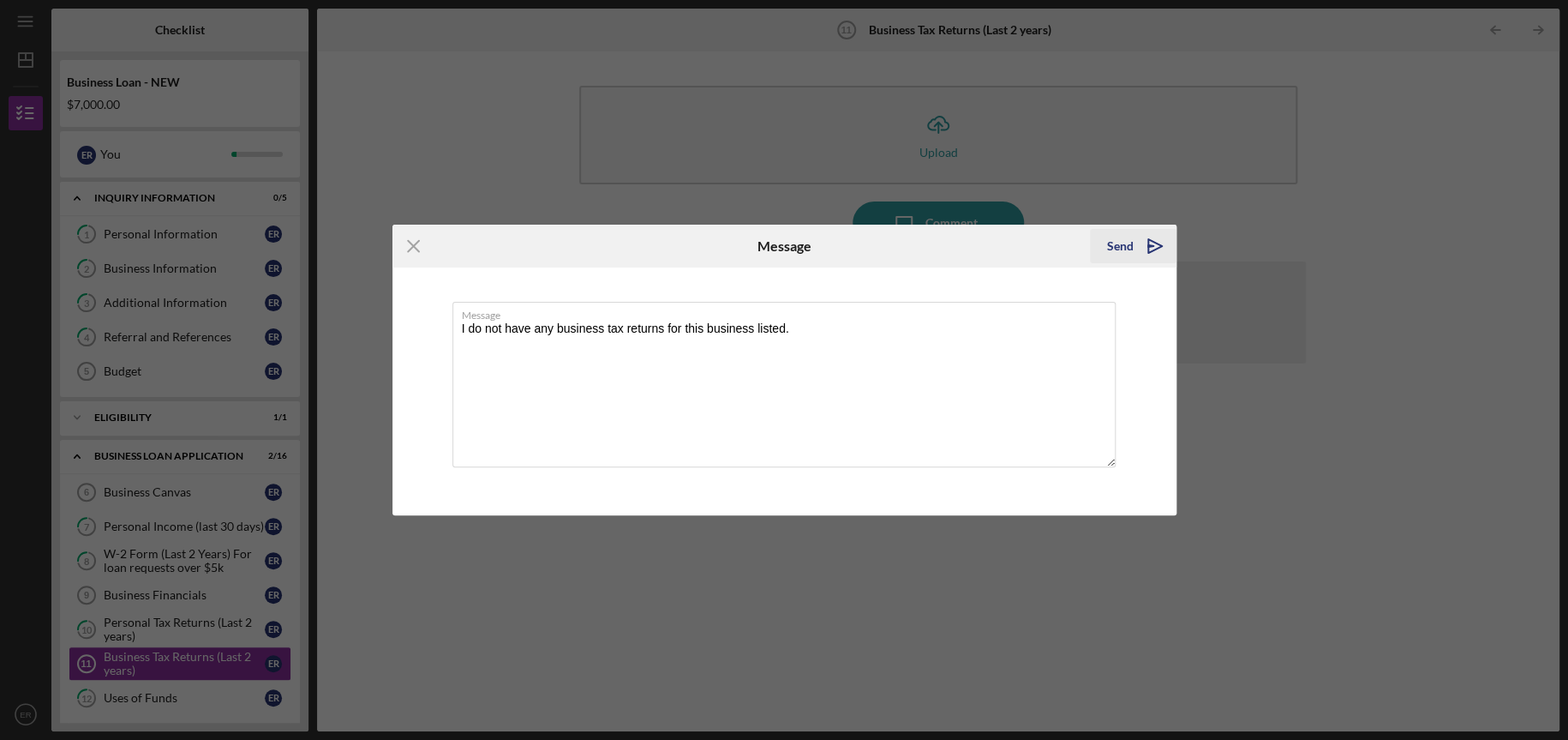
type textarea "I do not have any business tax returns for this business listed."
click at [1140, 241] on icon "Icon/icon-invite-send" at bounding box center [1155, 245] width 43 height 43
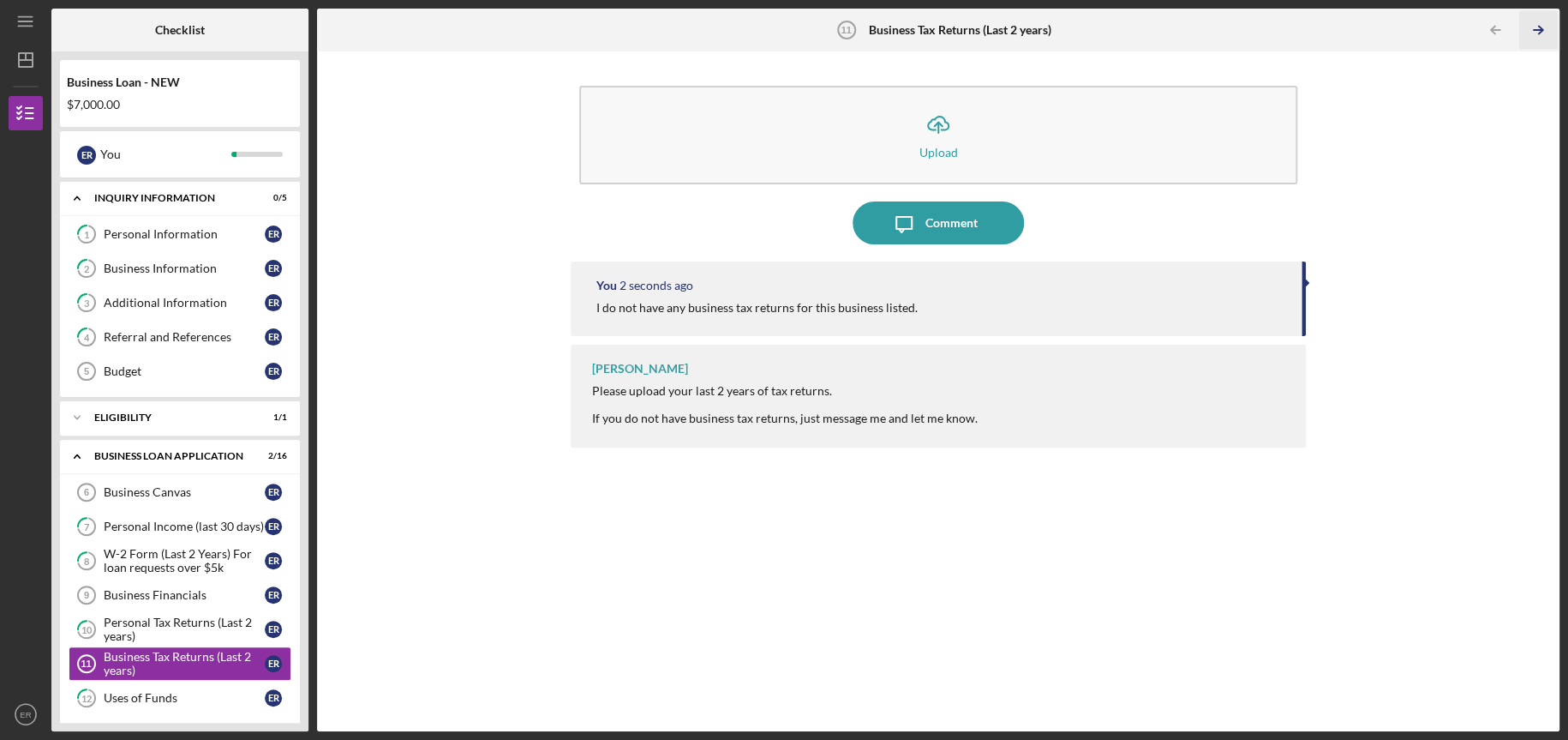
click at [1536, 32] on icon "Icon/Table Pagination Arrow" at bounding box center [1538, 31] width 39 height 39
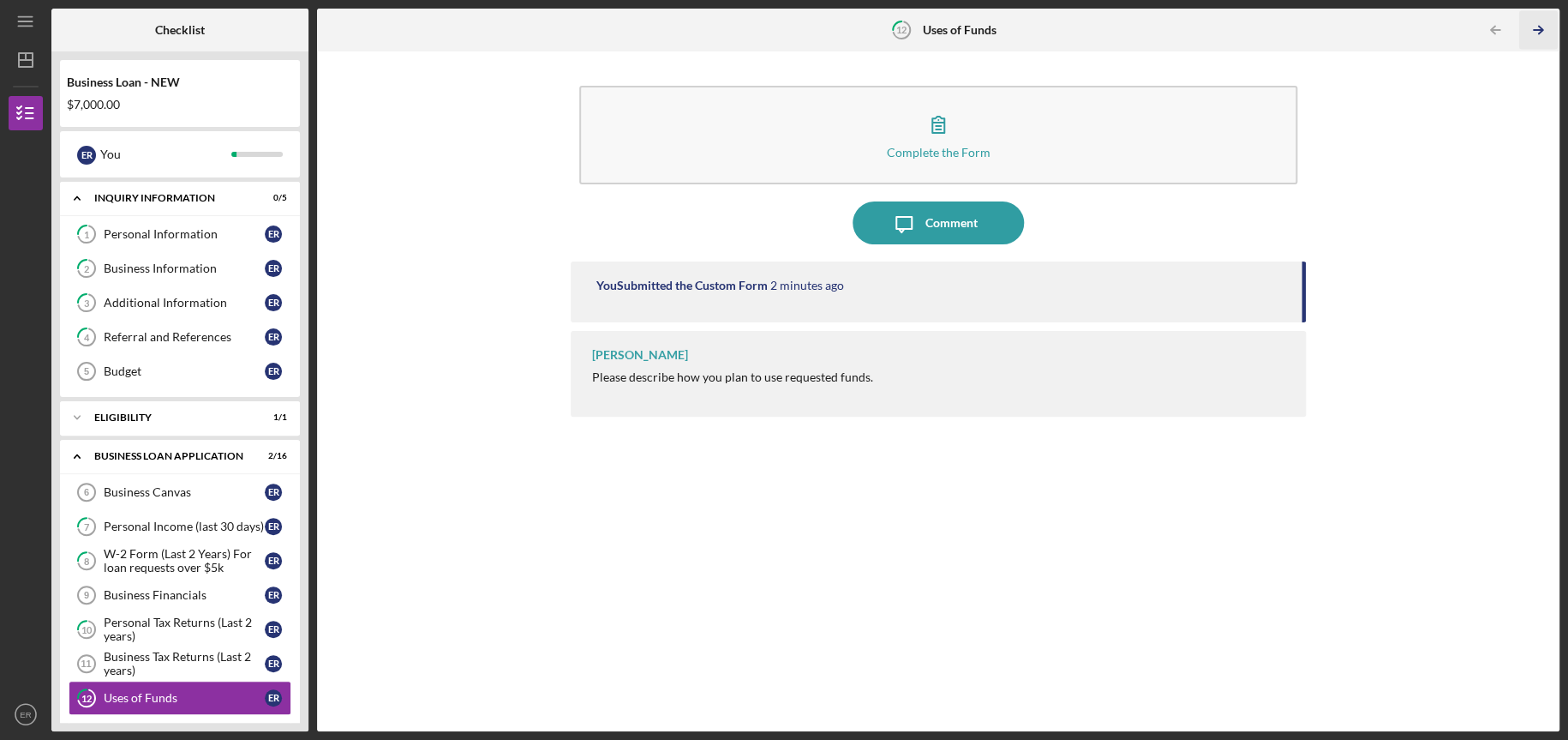
click at [1536, 32] on icon "Icon/Table Pagination Arrow" at bounding box center [1538, 31] width 39 height 39
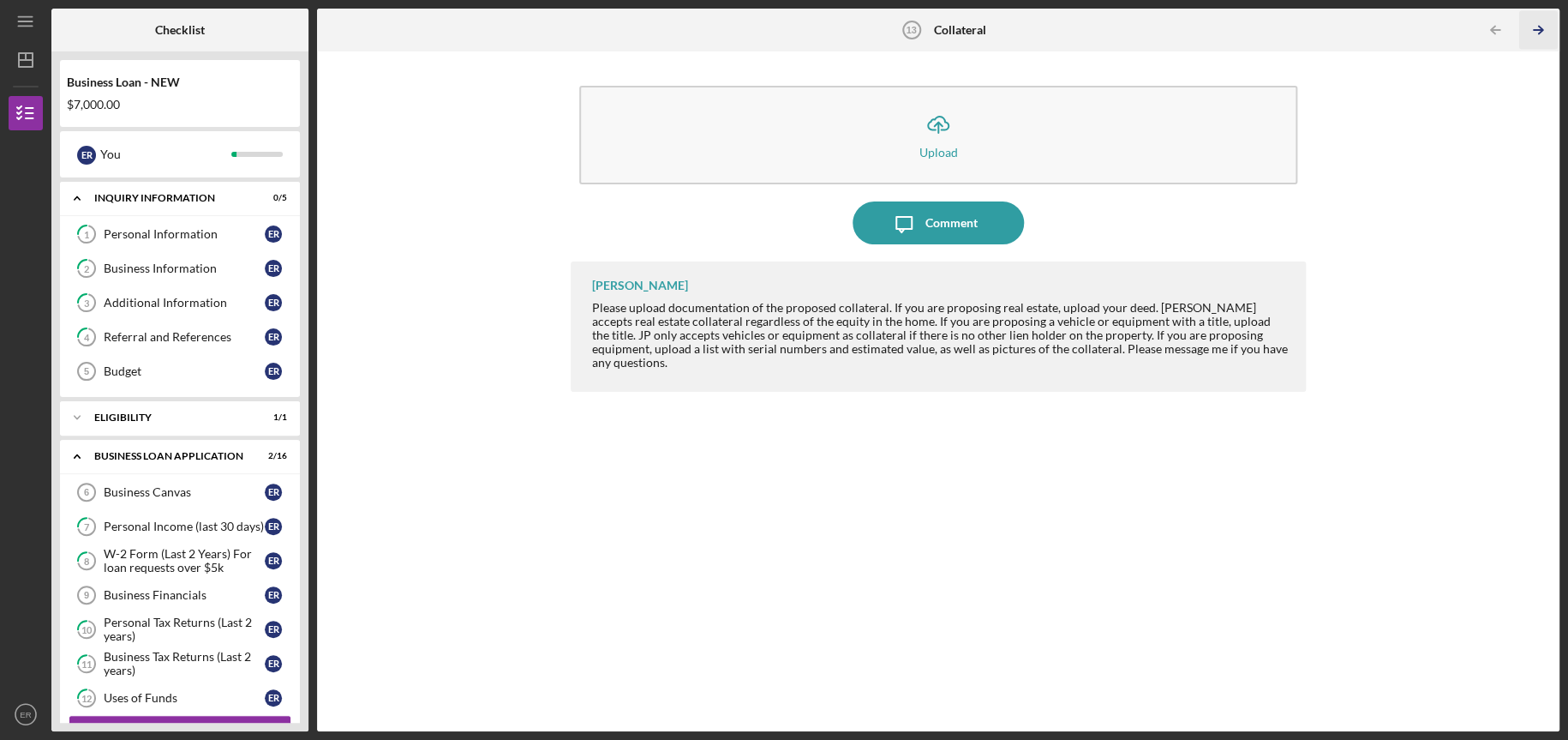
click at [1540, 27] on polyline "button" at bounding box center [1540, 30] width 4 height 8
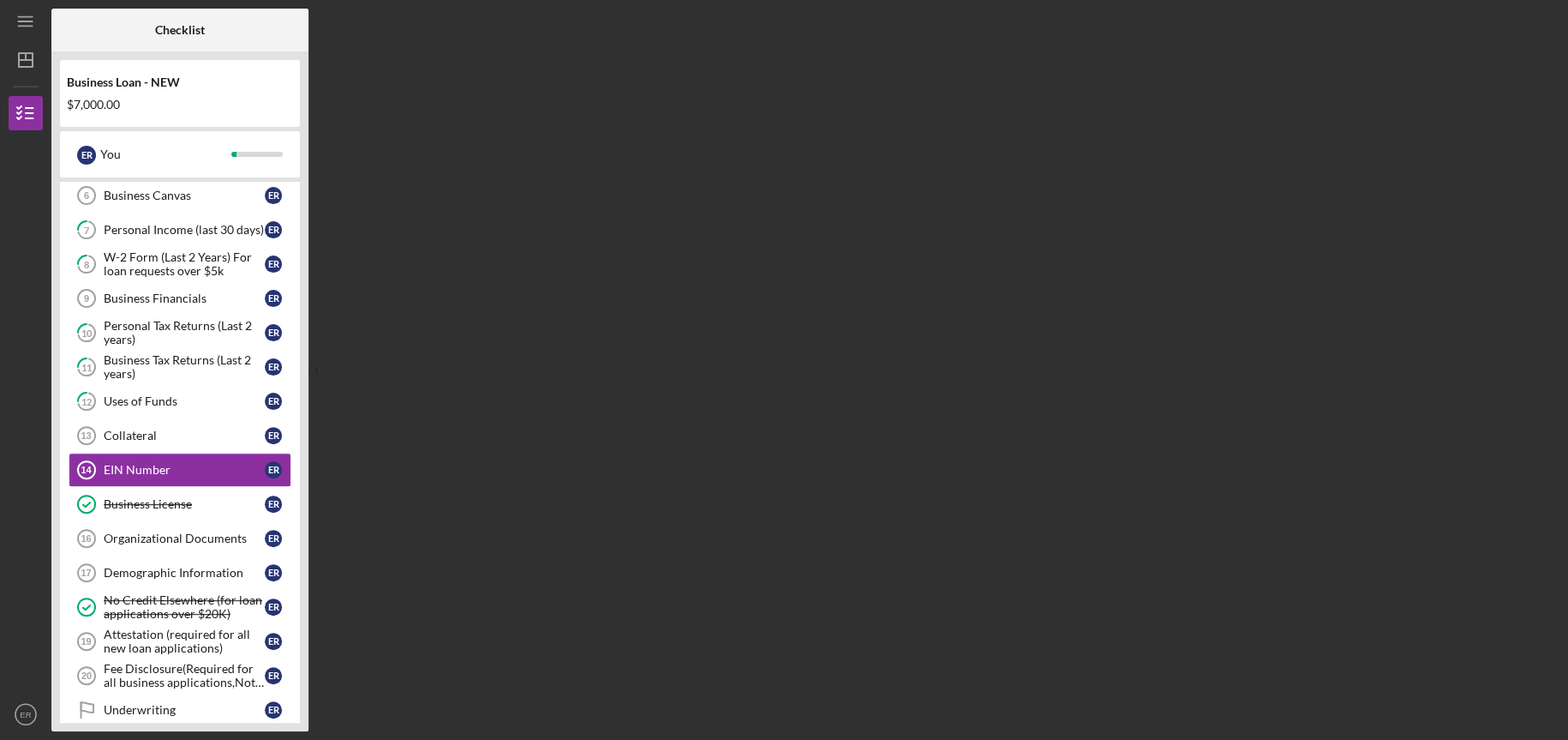
scroll to position [312, 0]
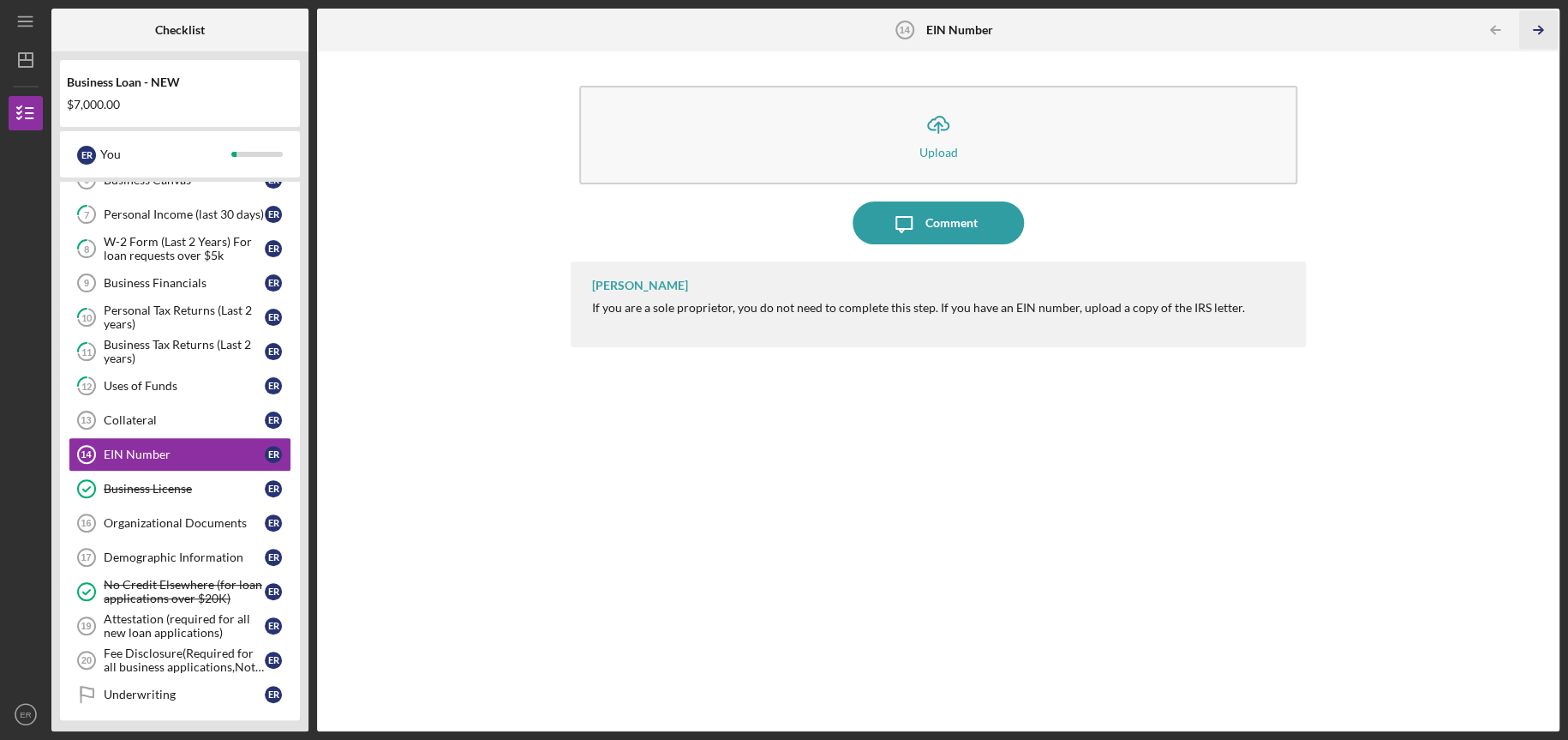
click at [1528, 34] on icon "Icon/Table Pagination Arrow" at bounding box center [1538, 31] width 39 height 39
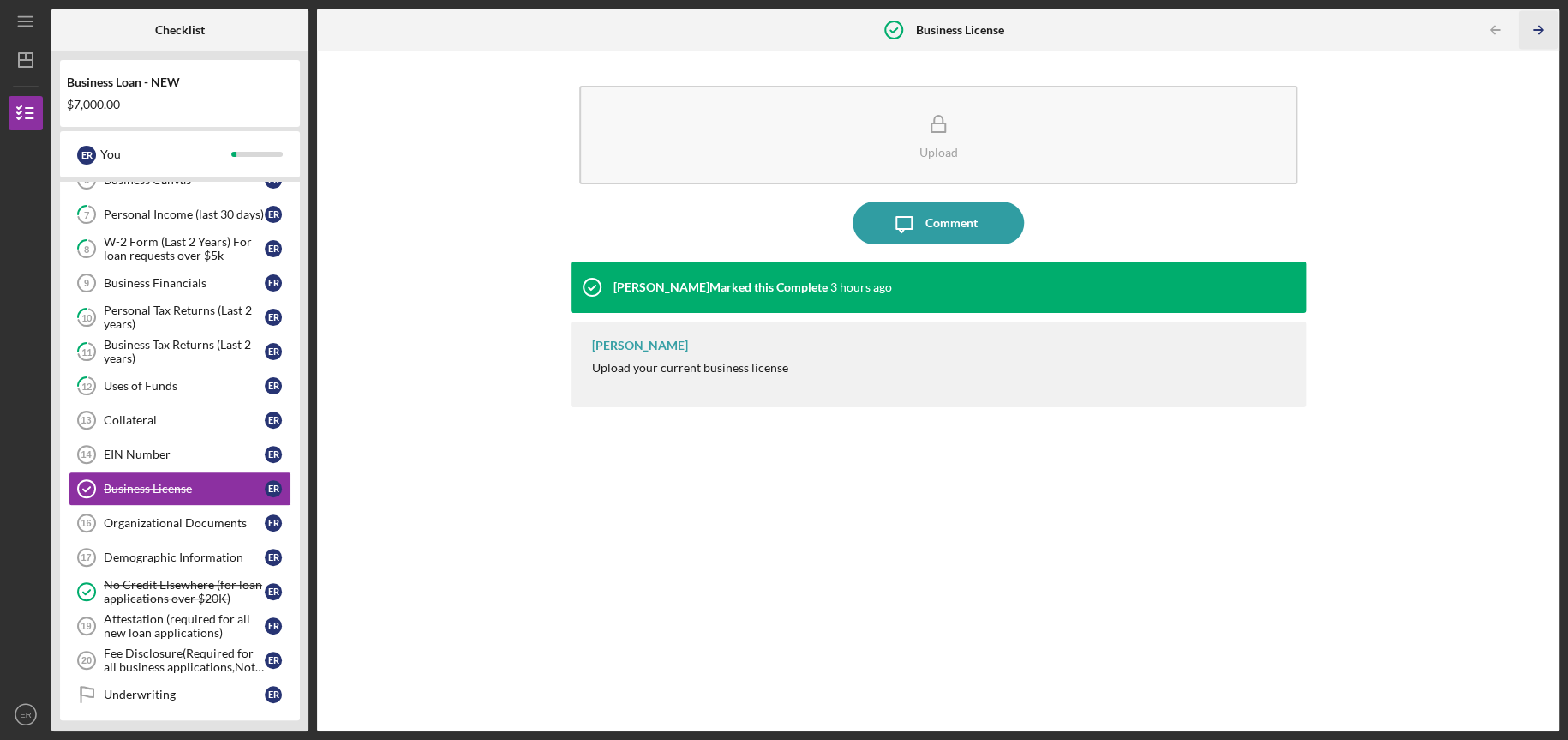
click at [1528, 34] on icon "Icon/Table Pagination Arrow" at bounding box center [1538, 31] width 39 height 39
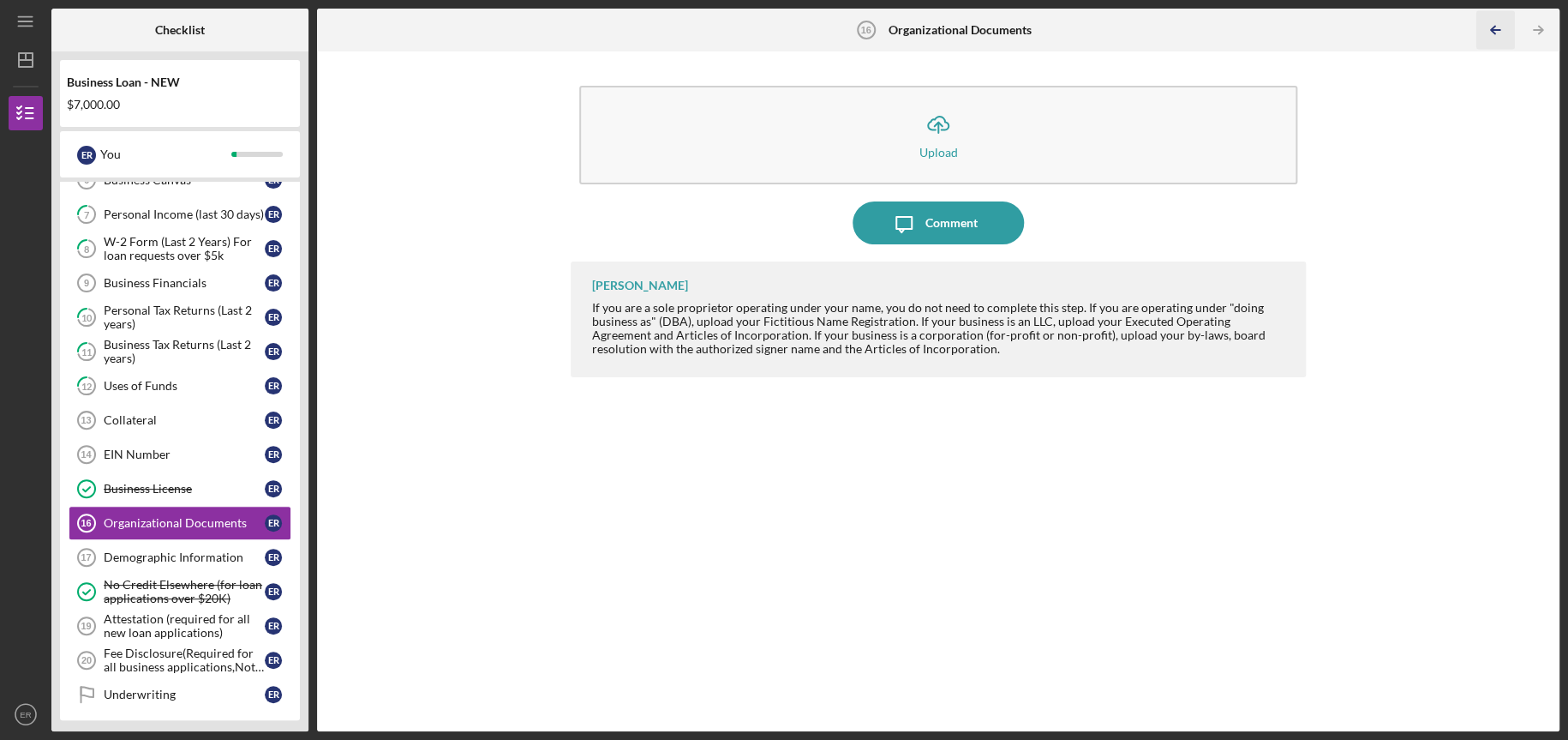
click at [1495, 34] on icon "Icon/Table Pagination Arrow" at bounding box center [1495, 31] width 39 height 39
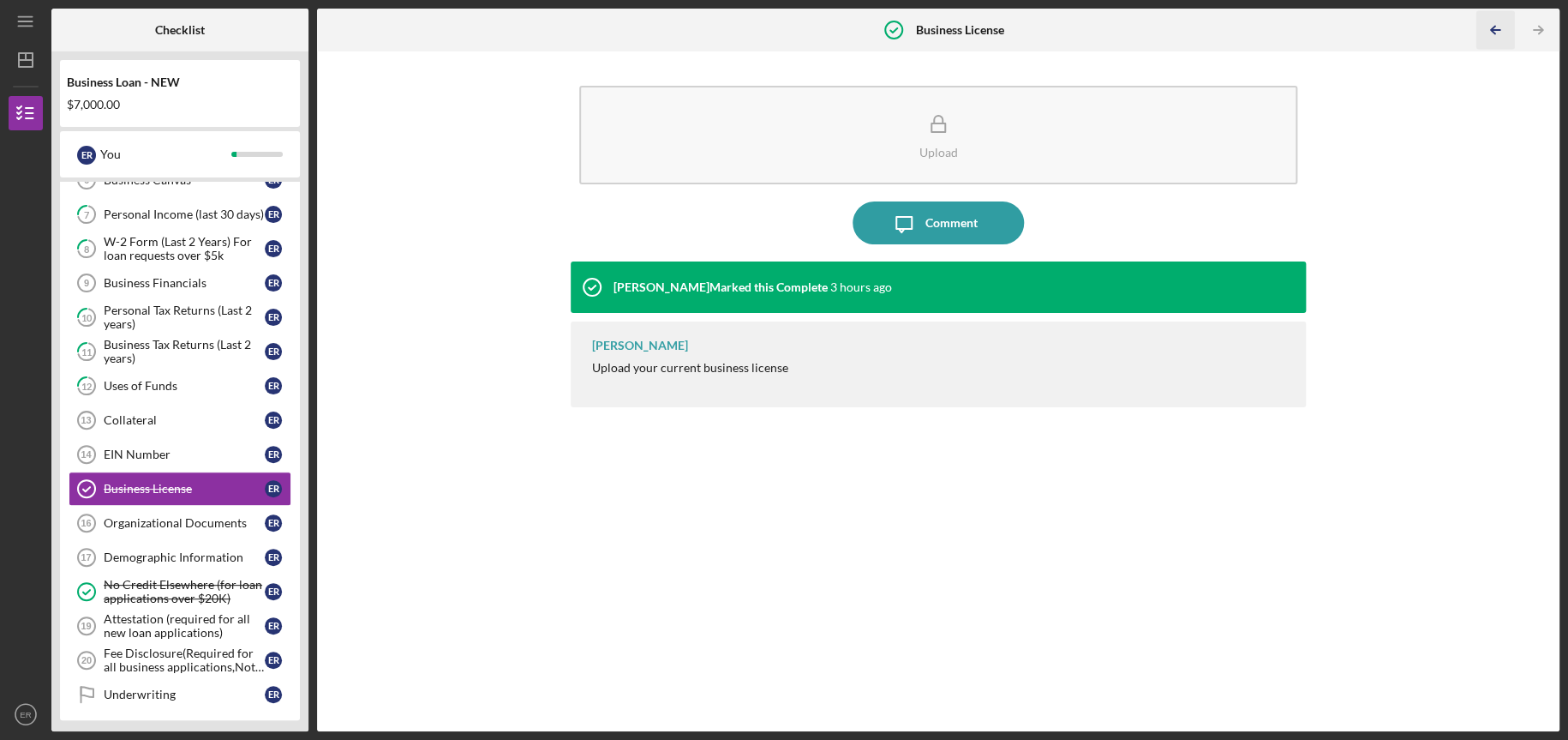
click at [1495, 34] on icon "Icon/Table Pagination Arrow" at bounding box center [1495, 31] width 39 height 39
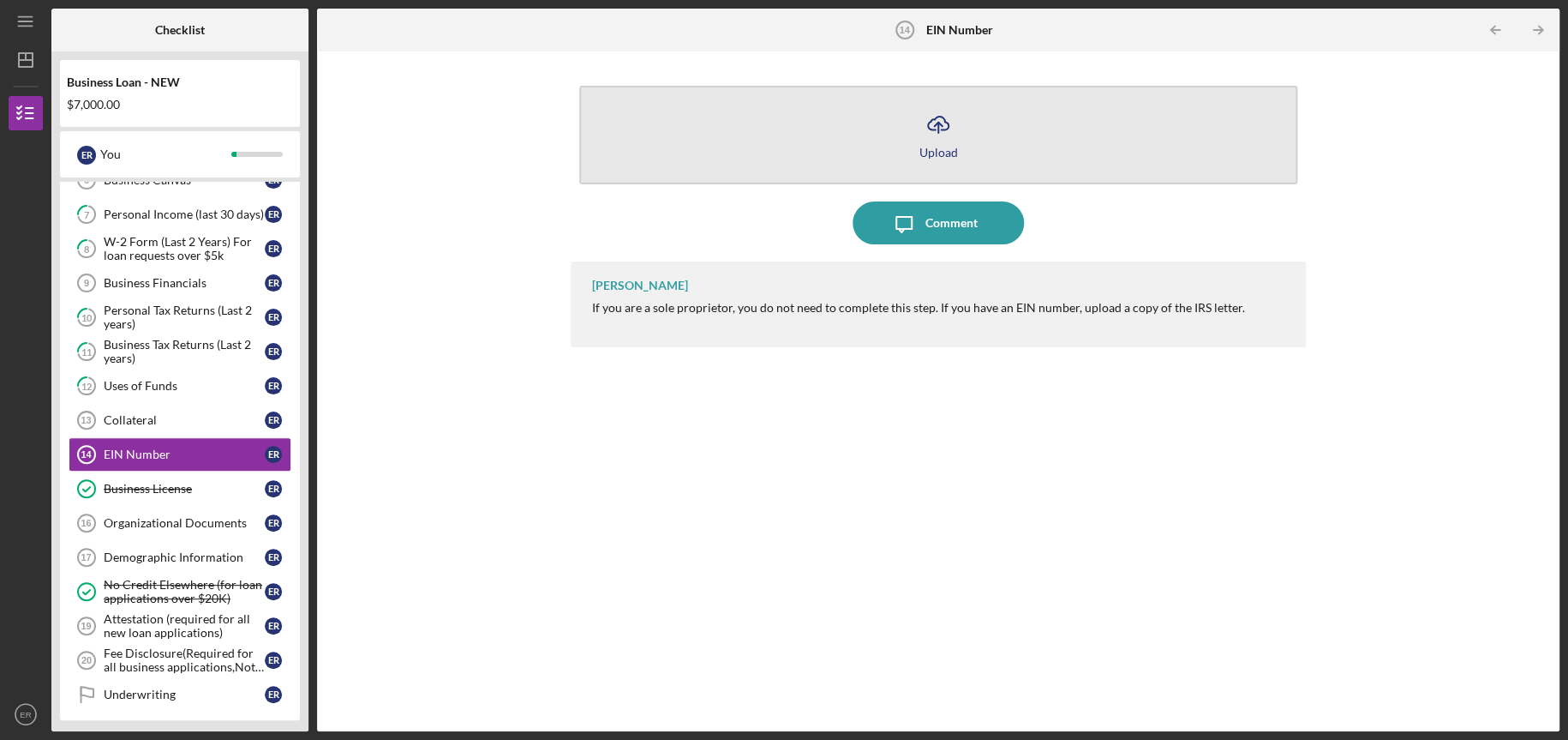
click at [953, 141] on icon "Icon/Upload" at bounding box center [938, 124] width 43 height 43
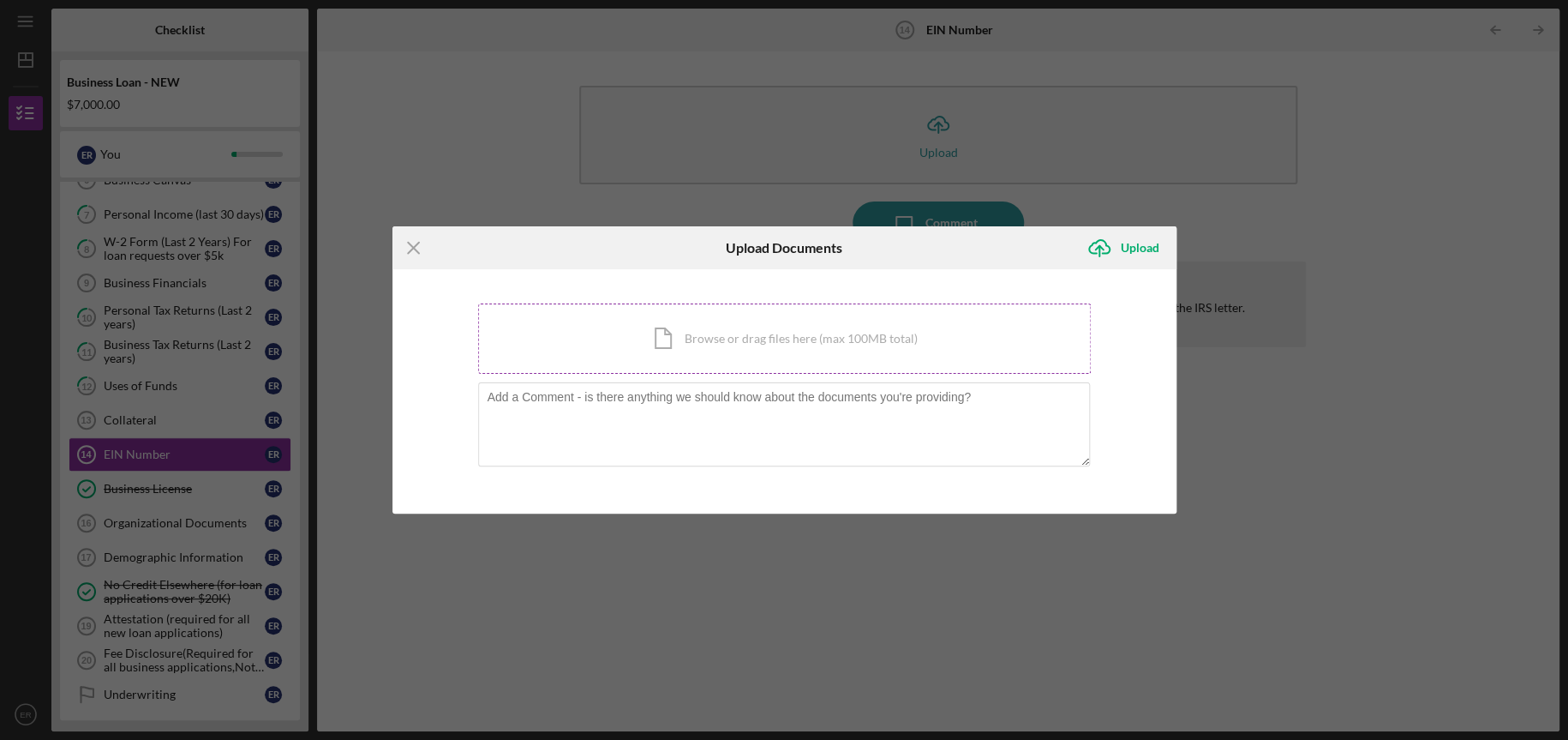
click at [689, 346] on div "Icon/Document Browse or drag files here (max 100MB total) Tap to choose files o…" at bounding box center [785, 338] width 613 height 70
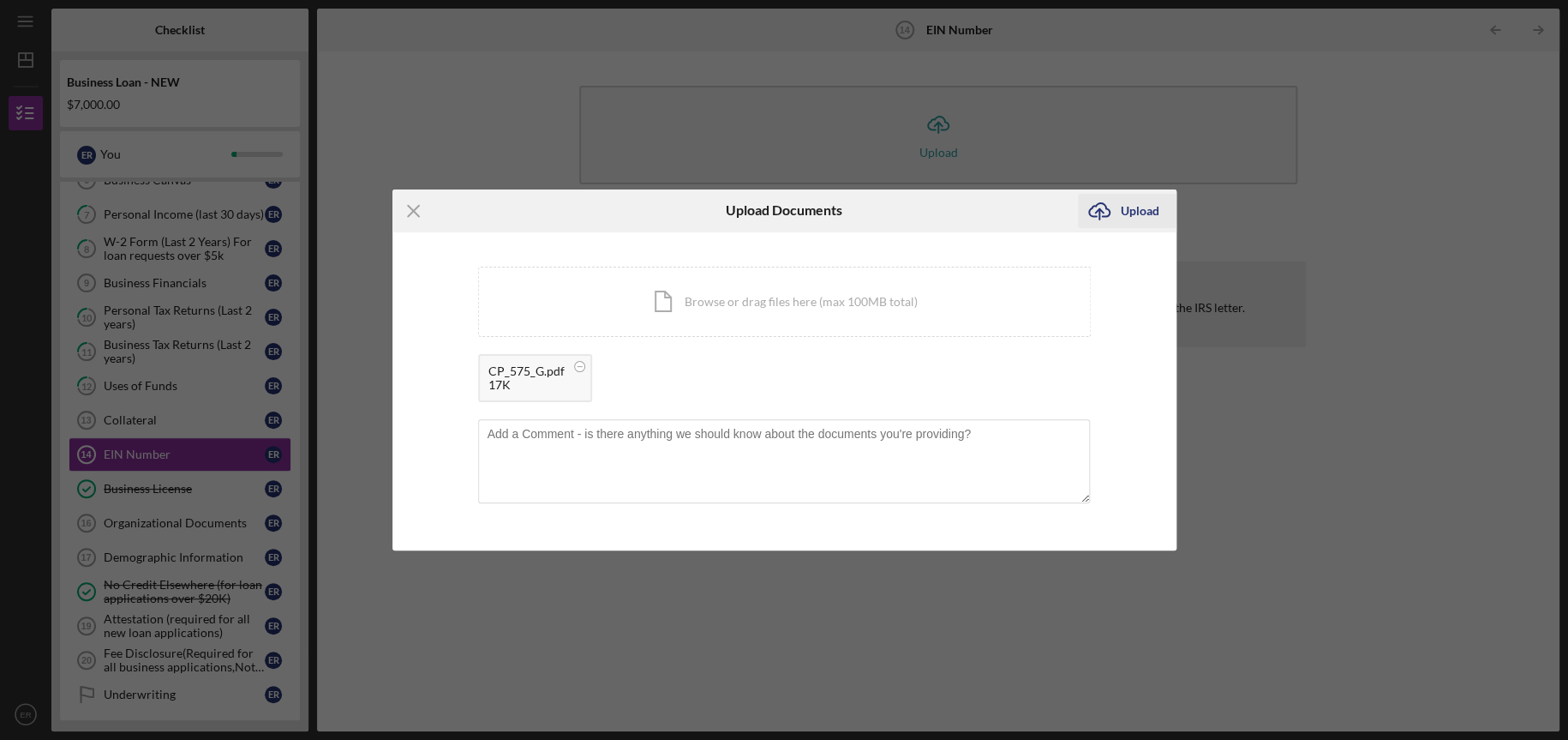
click at [1142, 209] on div "Upload" at bounding box center [1140, 211] width 39 height 35
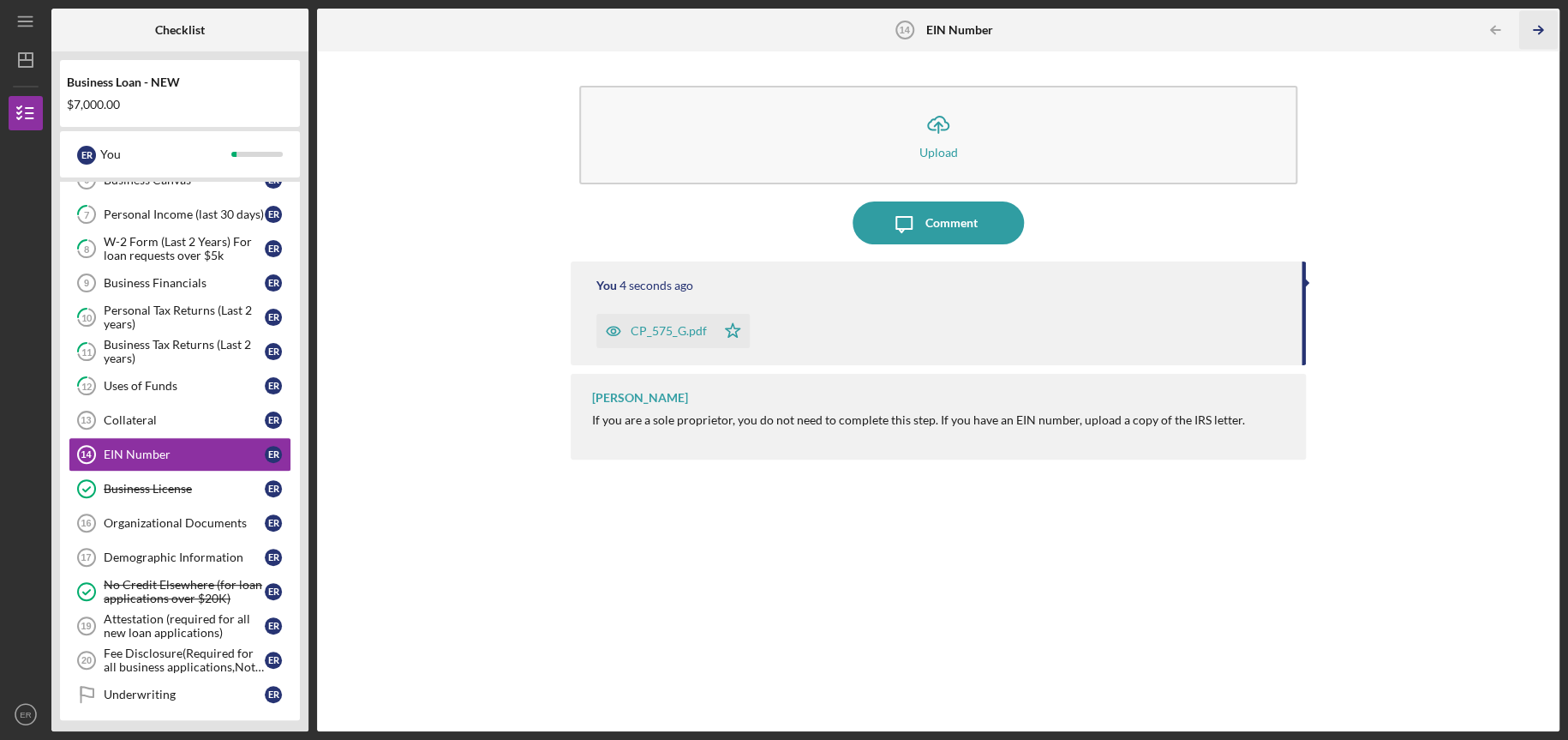
click at [1542, 33] on icon "Icon/Table Pagination Arrow" at bounding box center [1538, 31] width 39 height 39
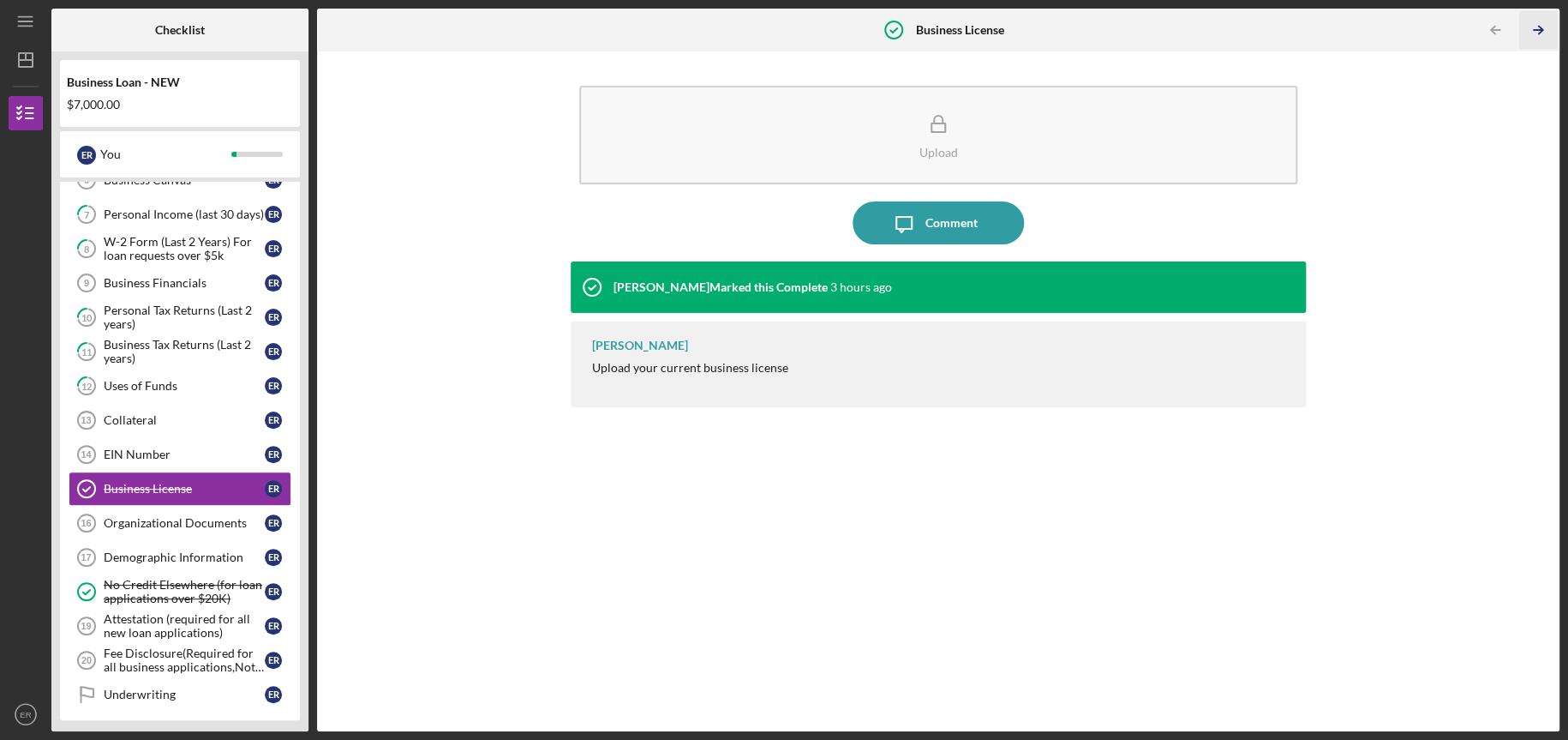
click at [1542, 33] on icon "Icon/Table Pagination Arrow" at bounding box center [1538, 31] width 39 height 39
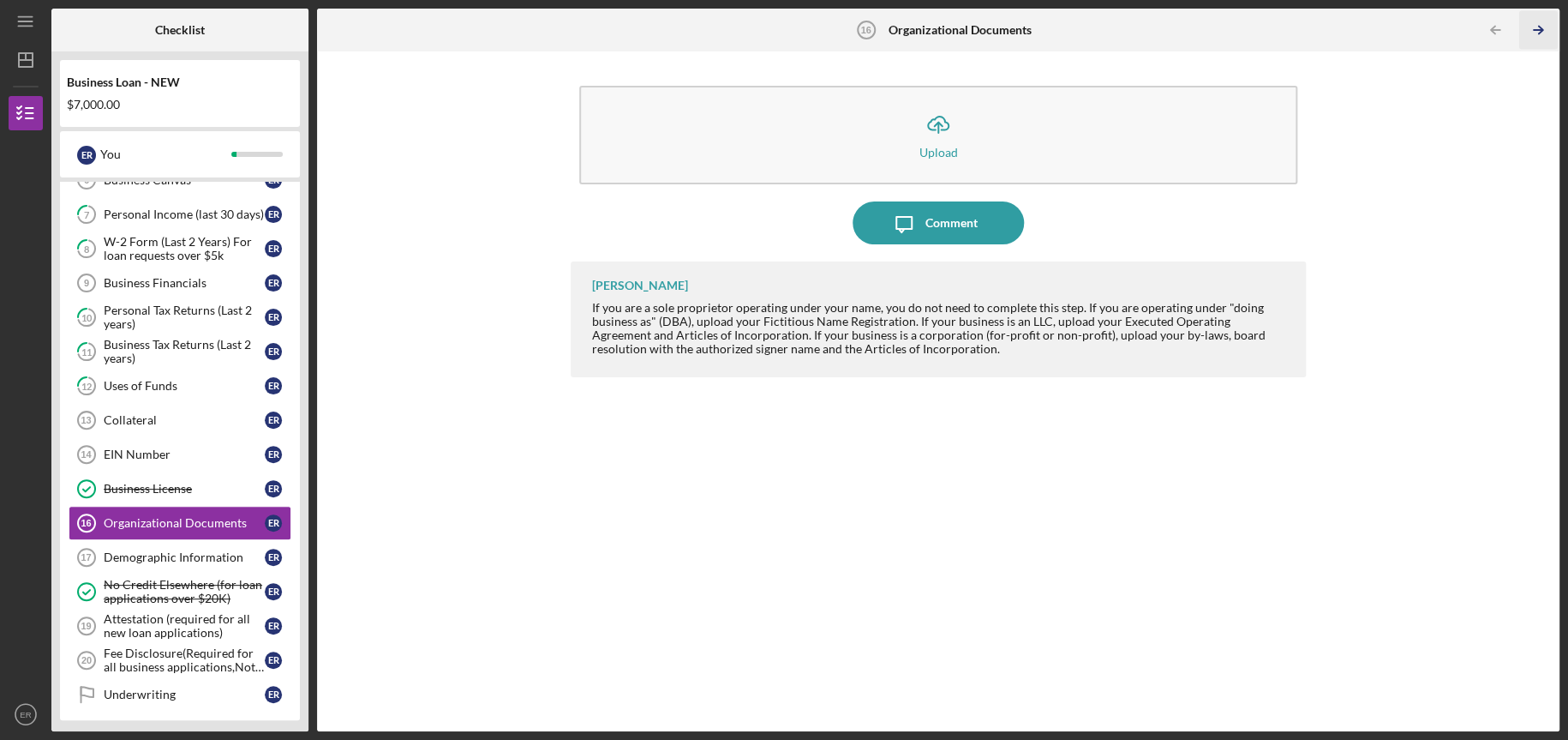
click at [1542, 33] on icon "Icon/Table Pagination Arrow" at bounding box center [1538, 31] width 39 height 39
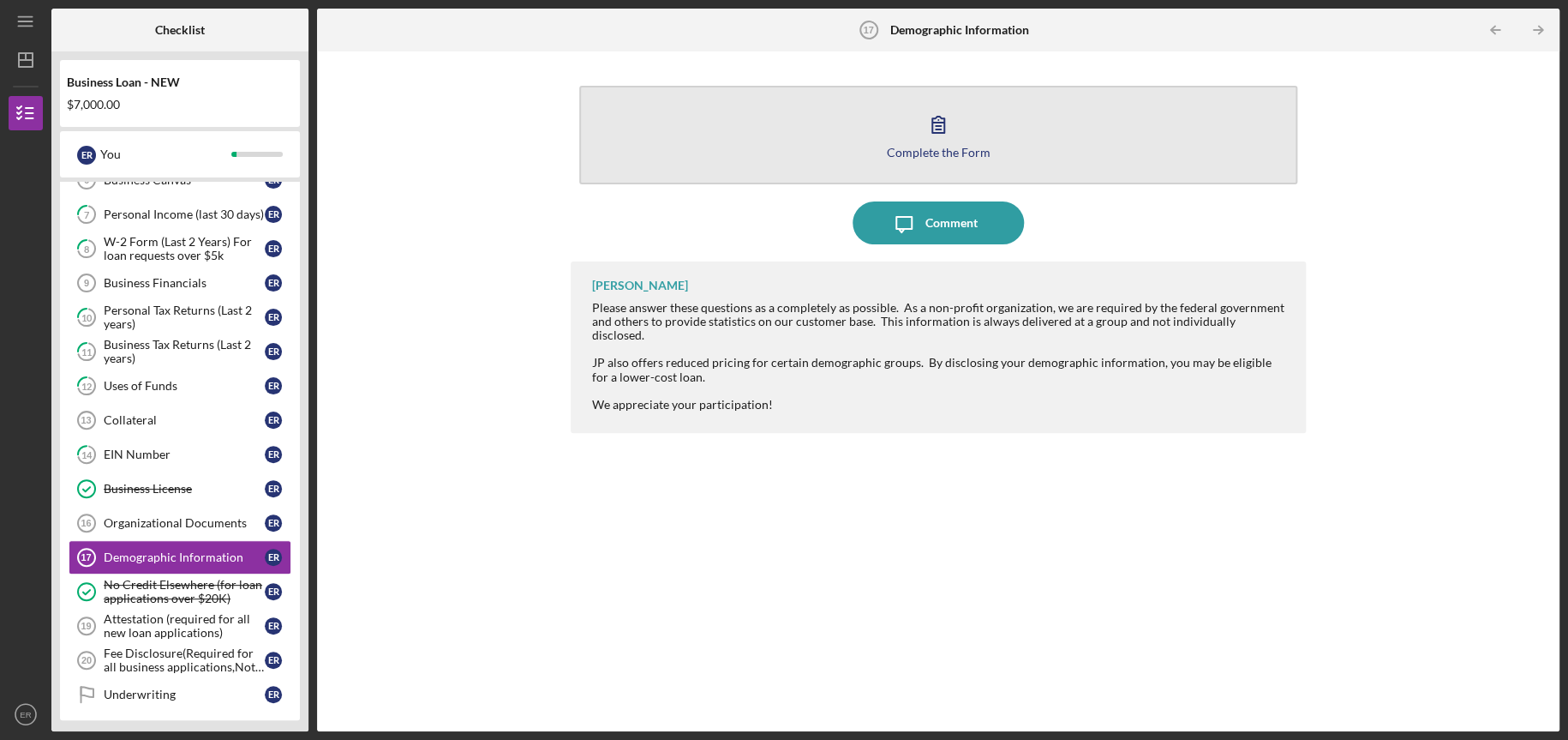
click at [895, 146] on div "Complete the Form" at bounding box center [938, 152] width 104 height 13
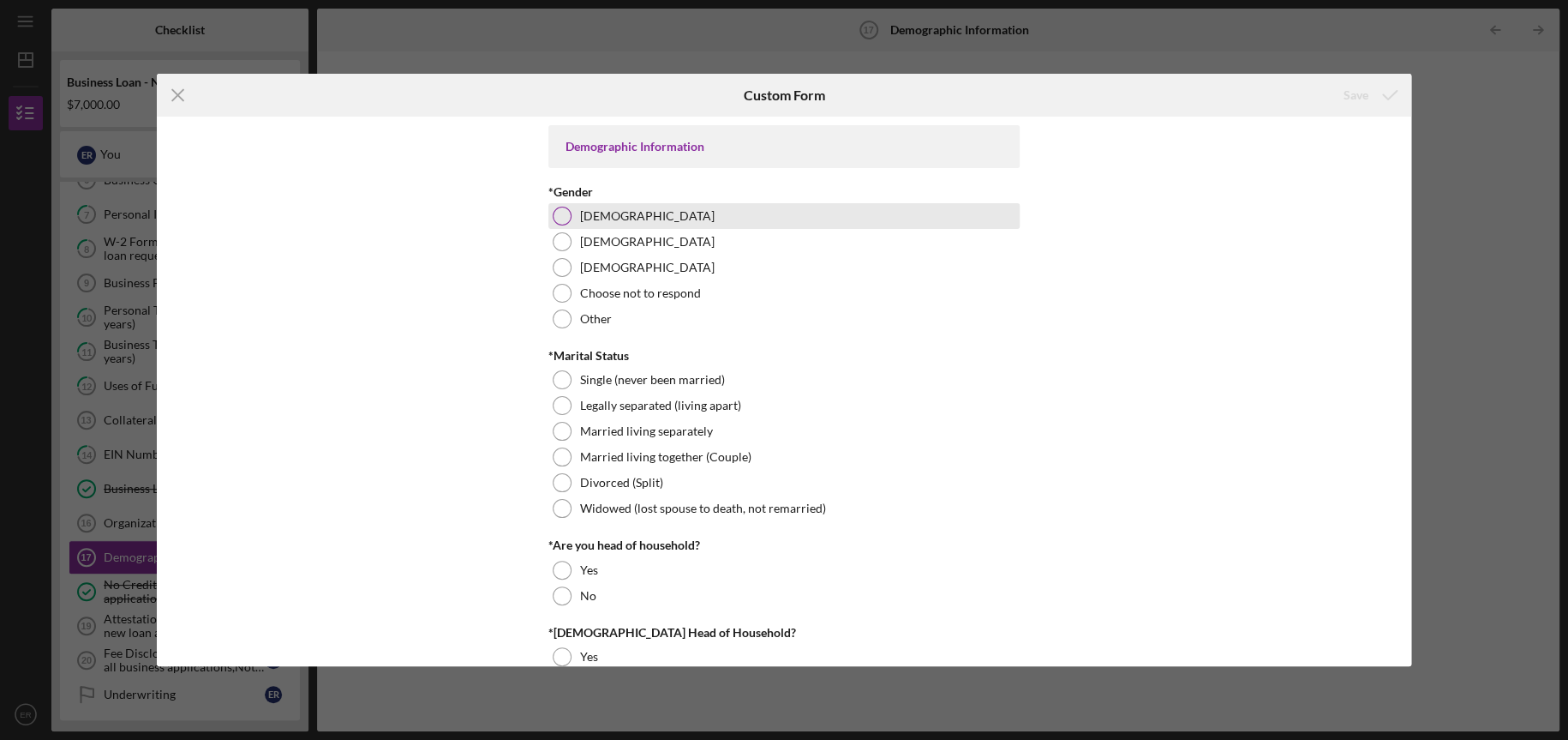
click at [553, 221] on div at bounding box center [562, 215] width 19 height 19
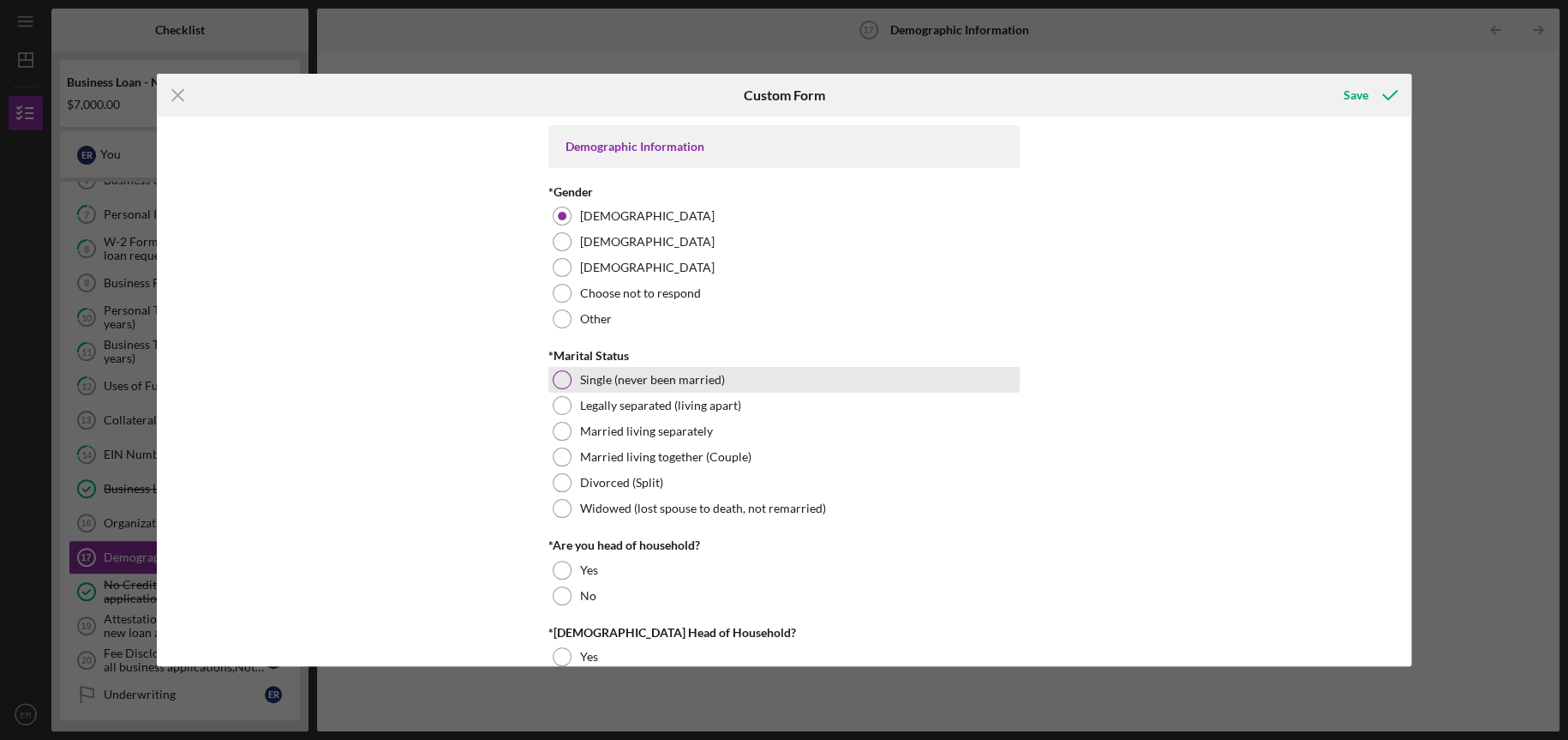
click at [553, 372] on div at bounding box center [562, 379] width 19 height 19
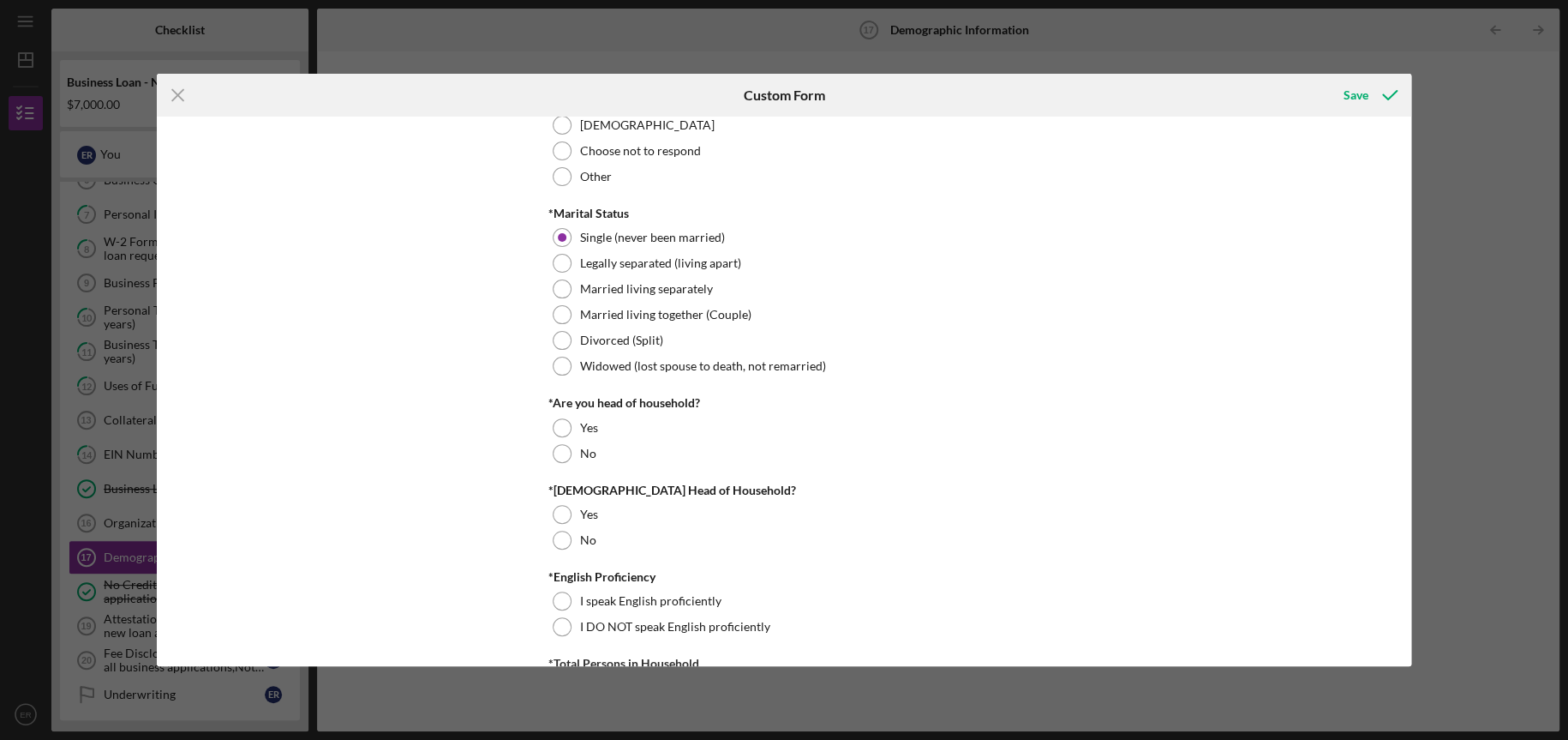
scroll to position [285, 0]
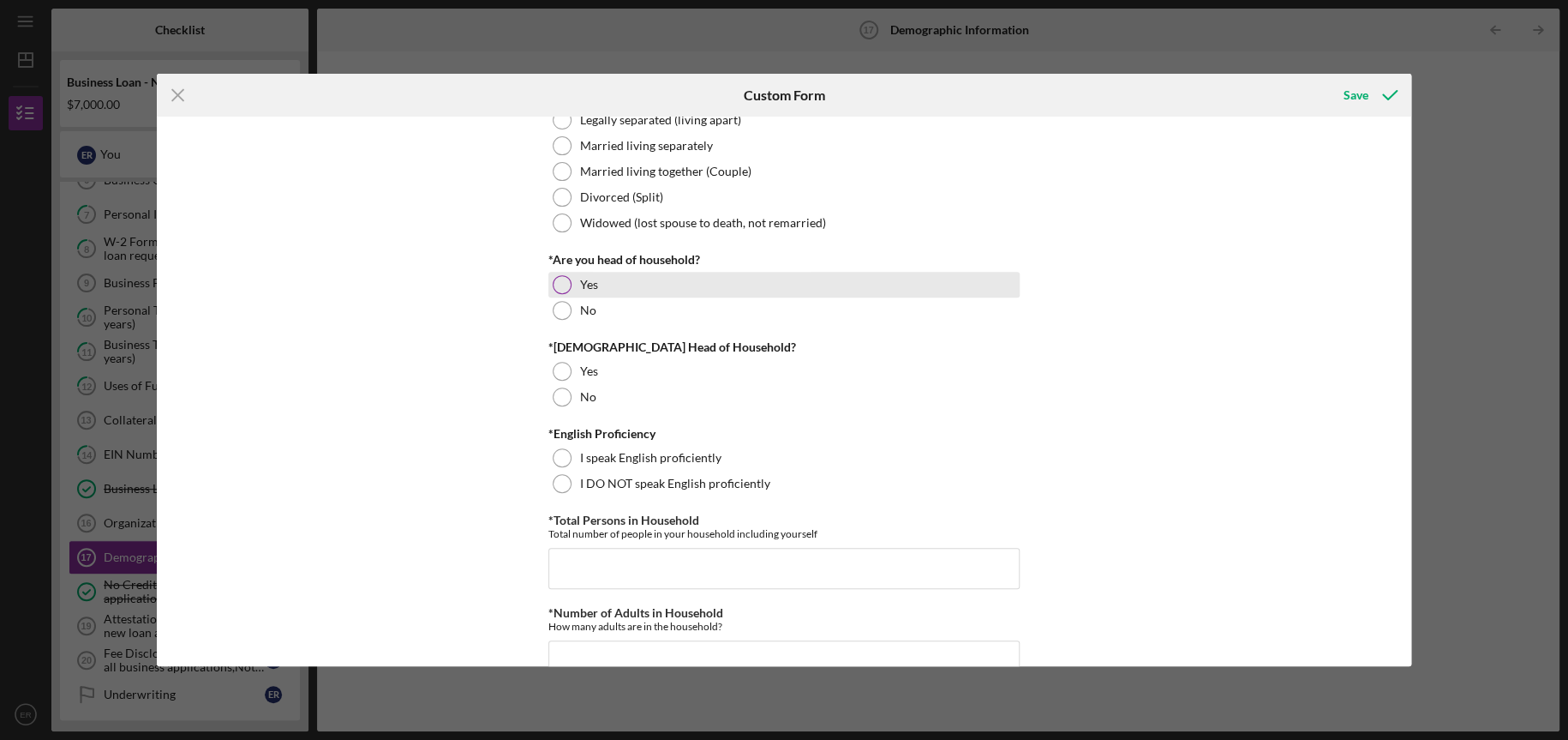
click at [554, 285] on div at bounding box center [562, 284] width 19 height 19
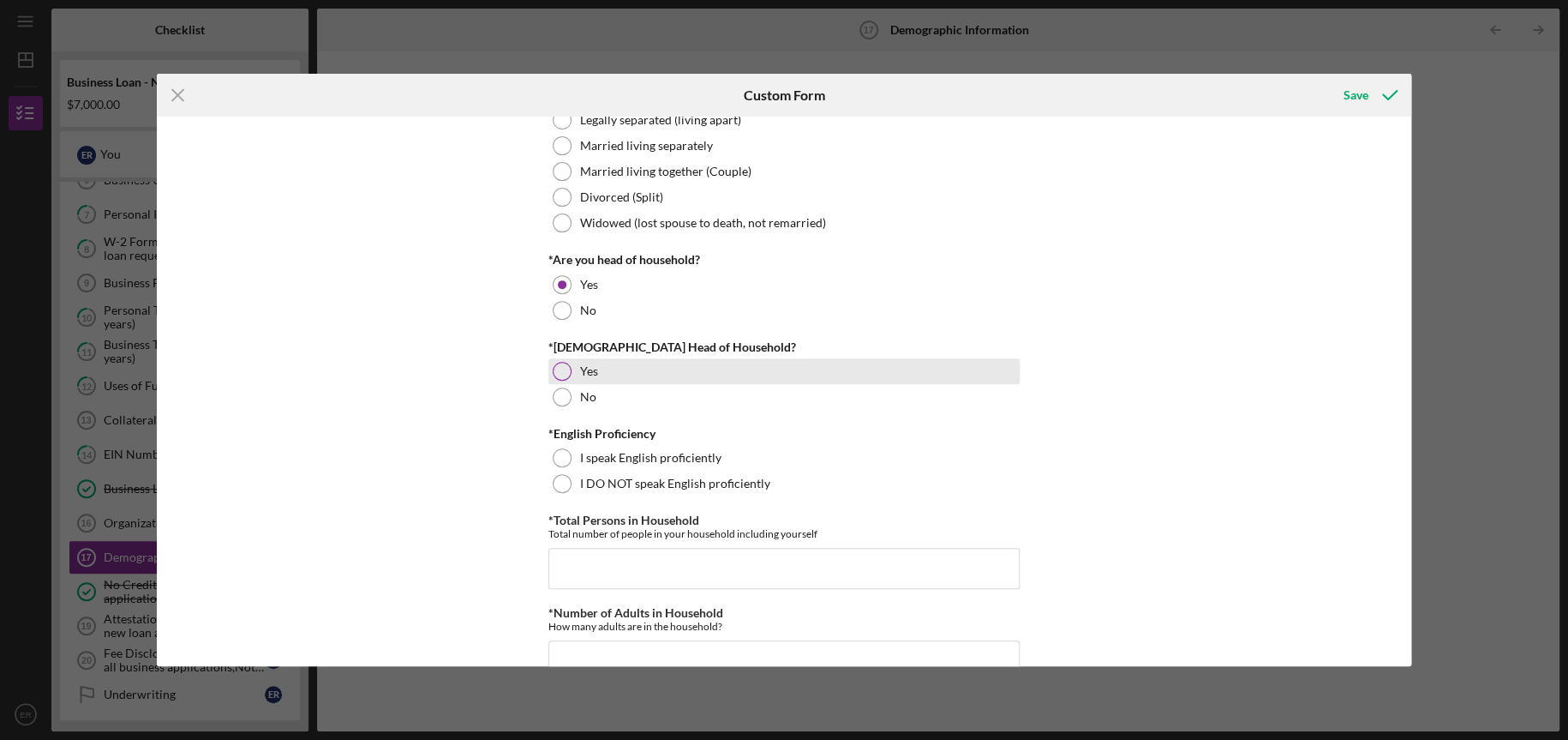
click at [563, 375] on div at bounding box center [562, 370] width 19 height 19
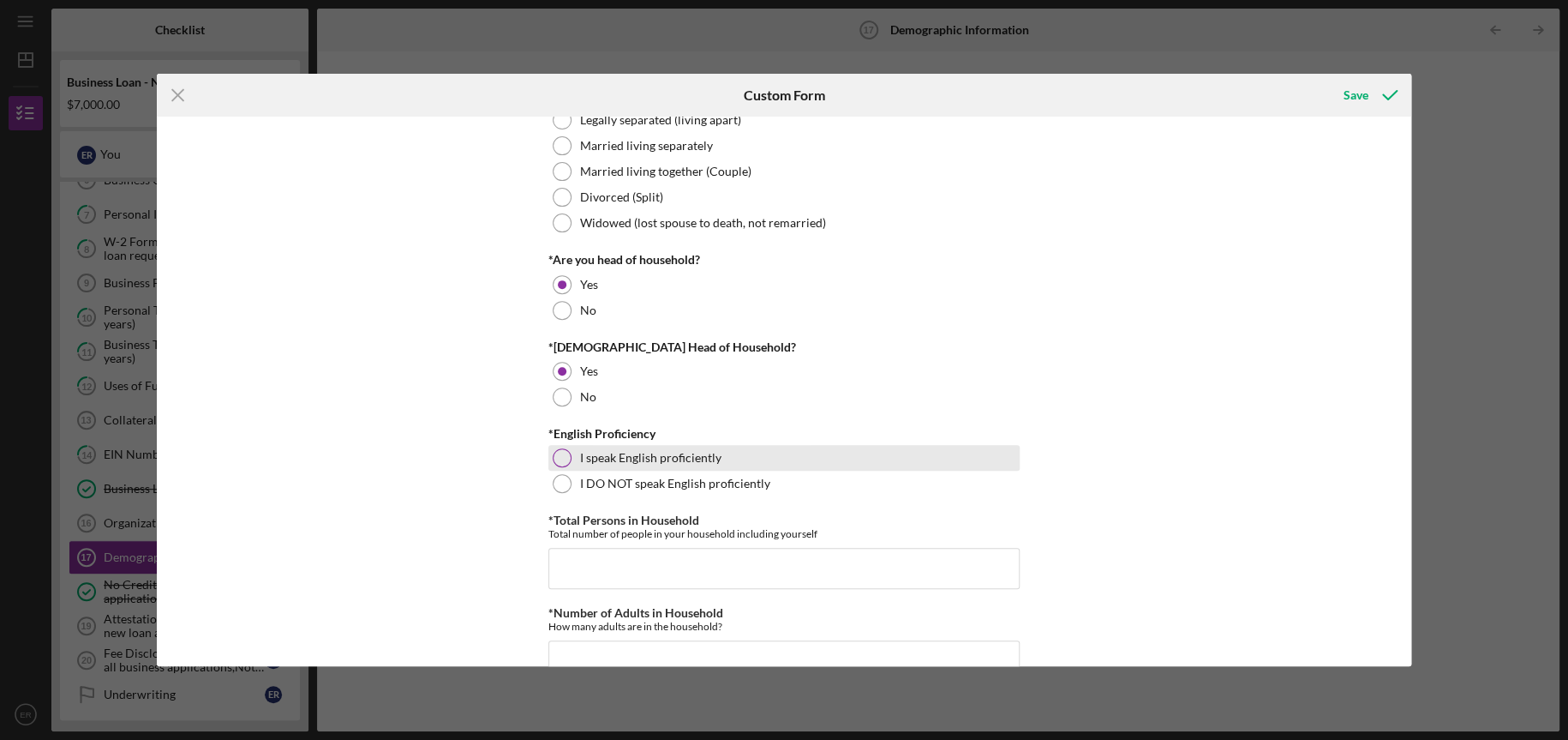
click at [562, 457] on div at bounding box center [562, 457] width 19 height 19
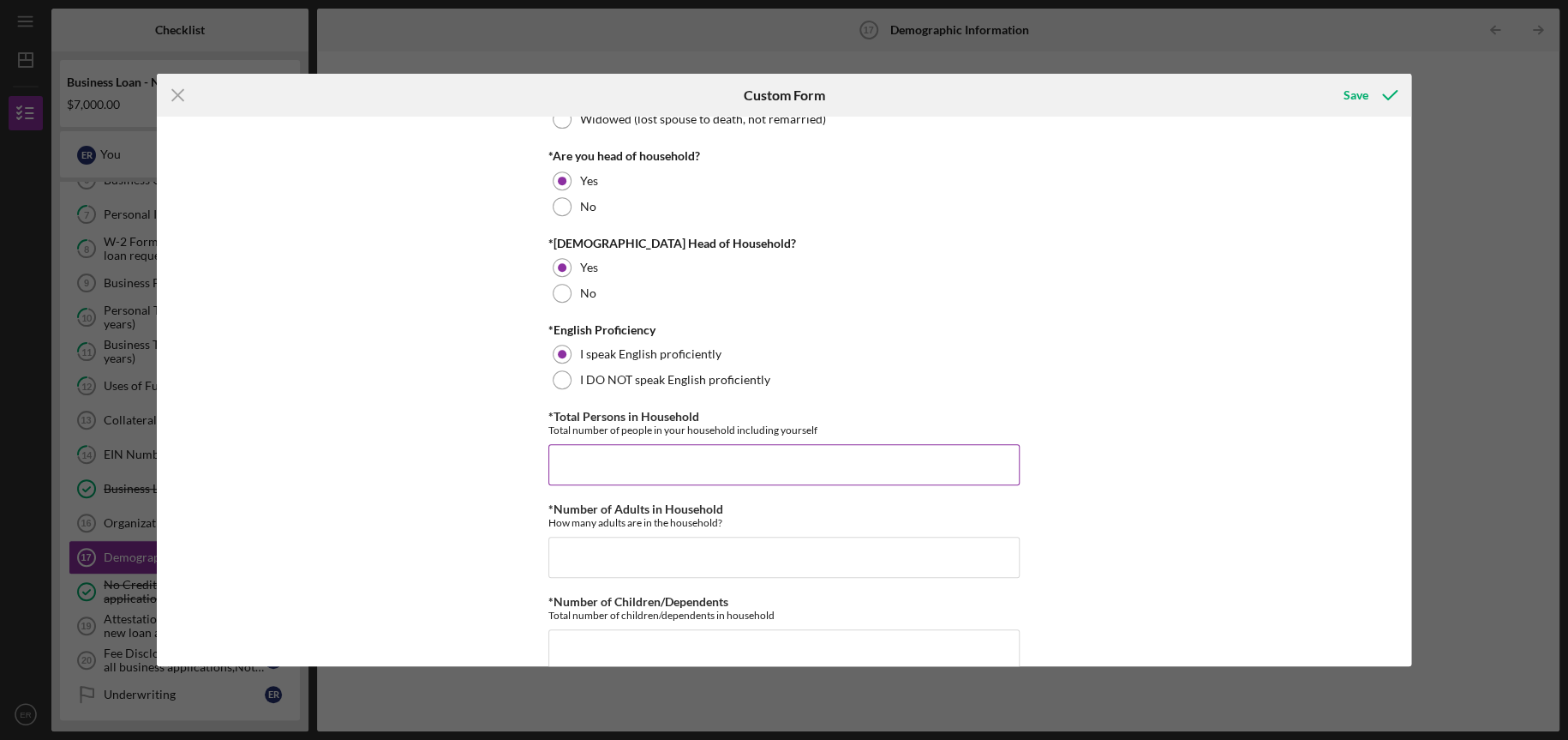
scroll to position [429, 0]
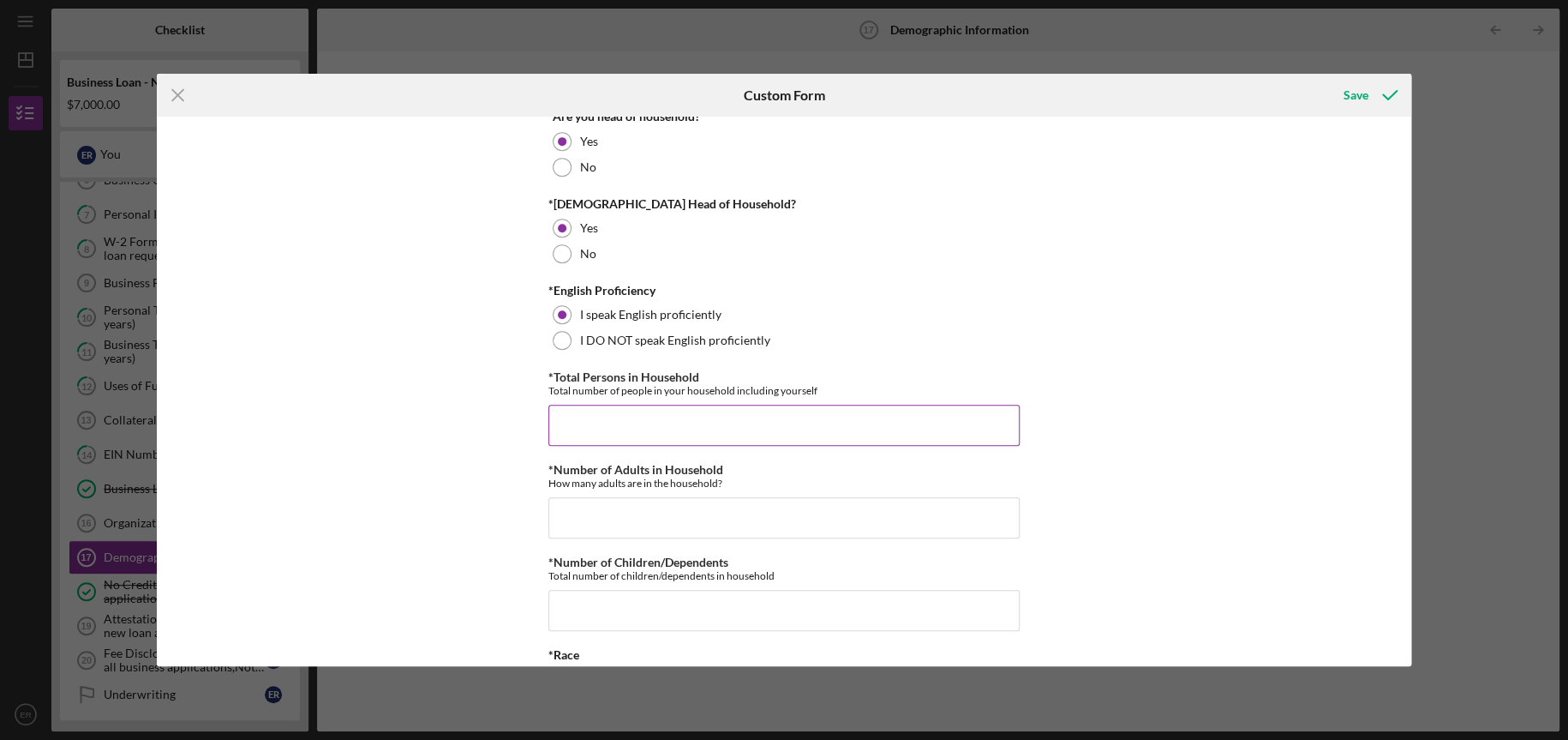
click at [780, 419] on input "*Total Persons in Household" at bounding box center [784, 425] width 471 height 41
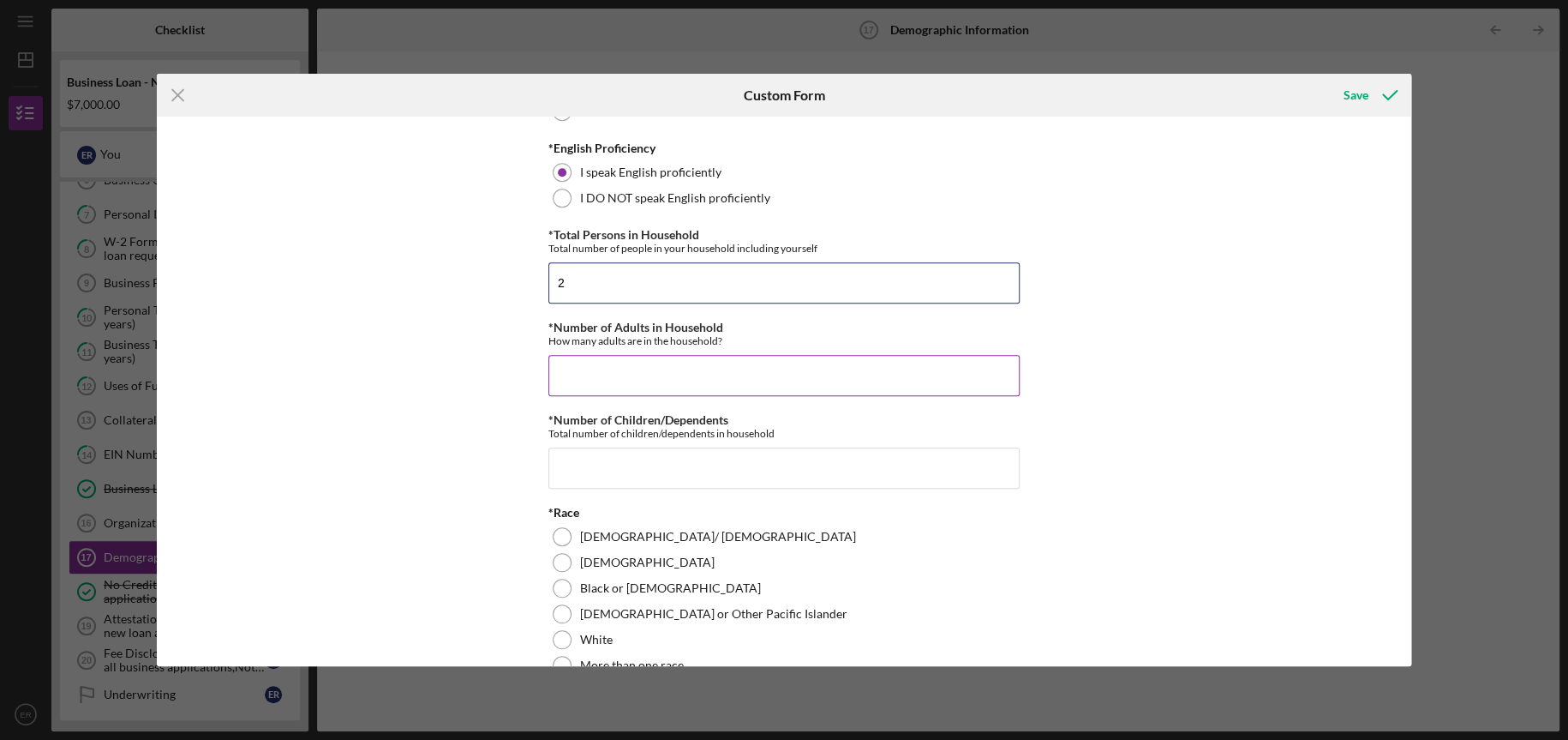
type input "2"
click at [734, 376] on input "*Number of Adults in Household" at bounding box center [784, 375] width 471 height 41
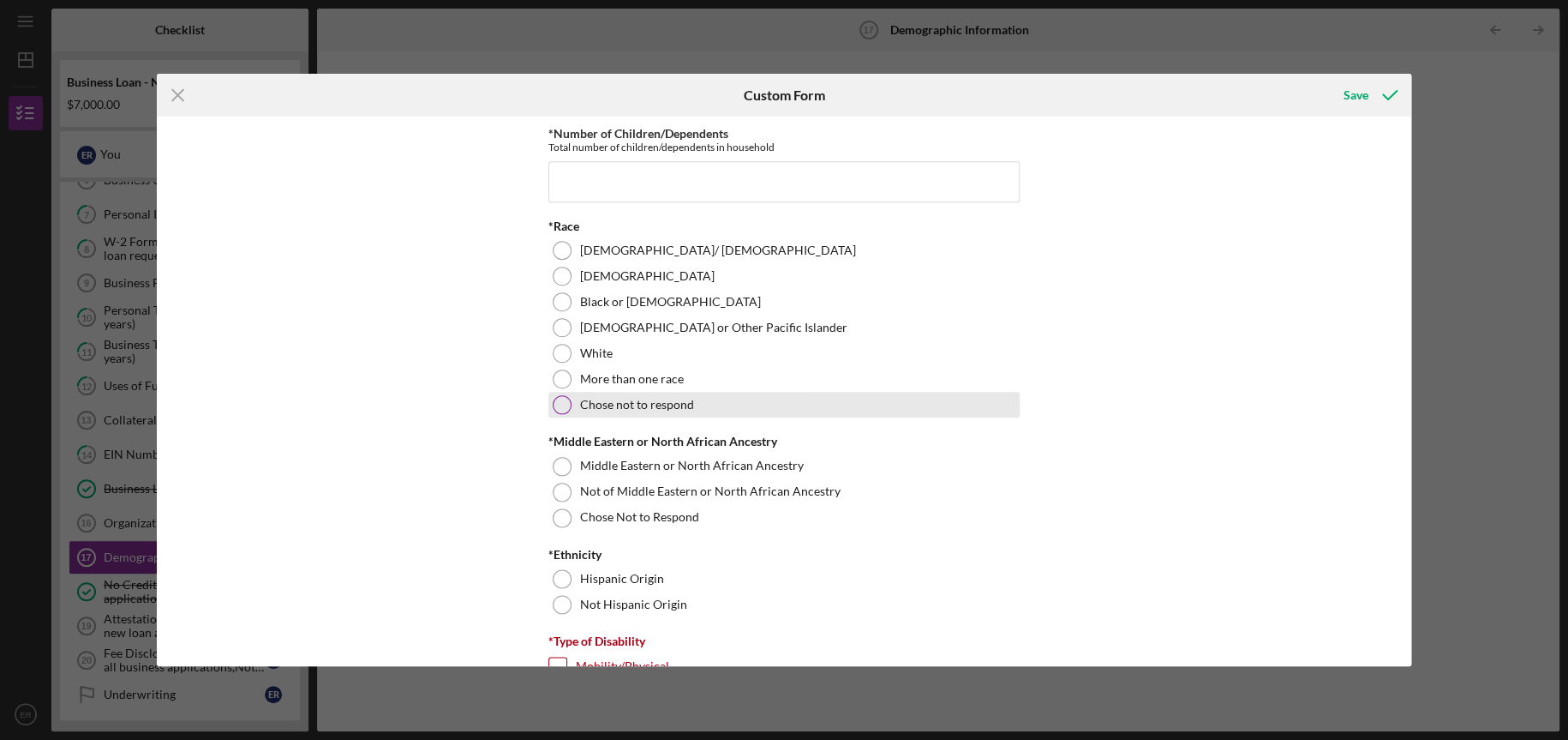
scroll to position [714, 0]
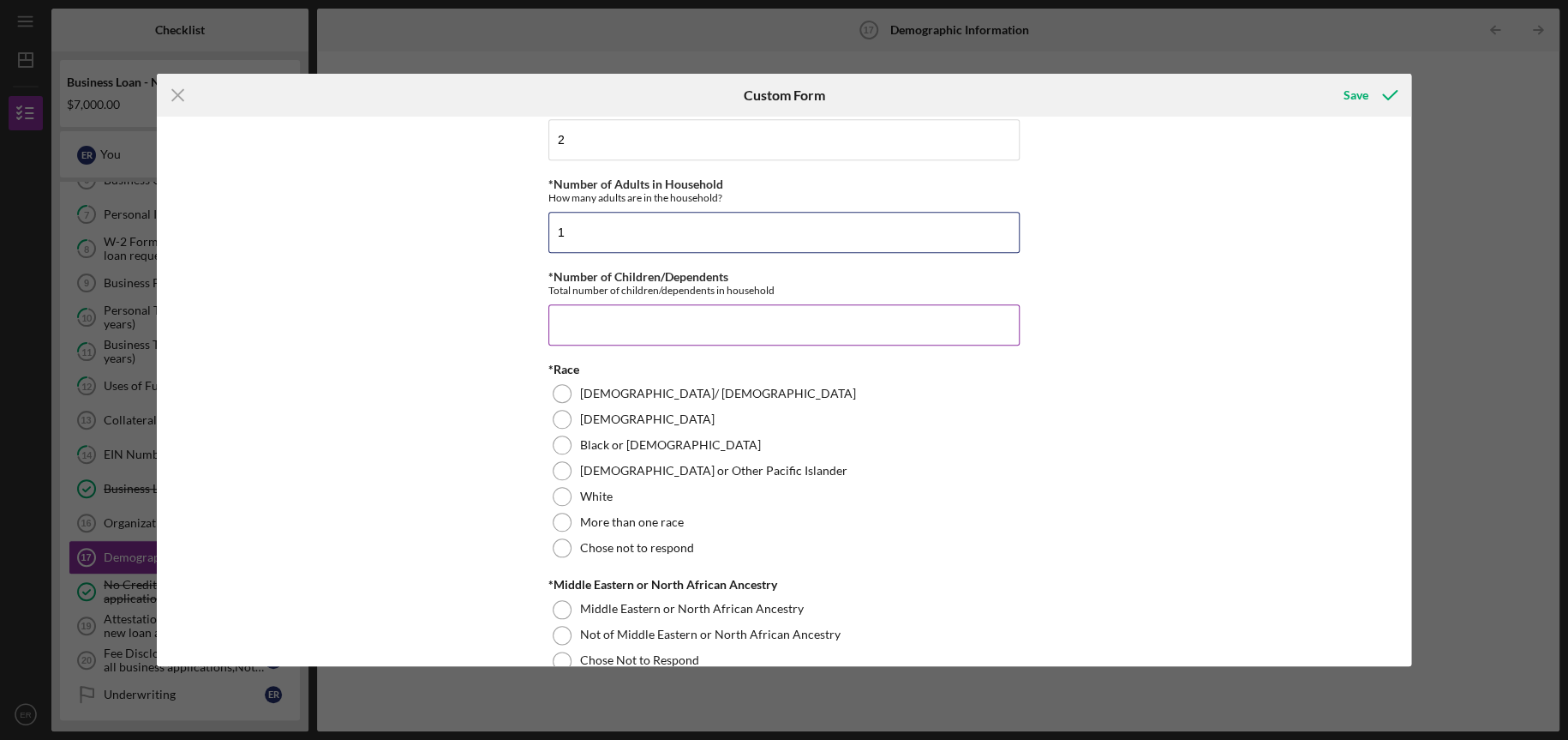
type input "1"
click at [718, 337] on input "*Number of Children/Dependents" at bounding box center [784, 324] width 471 height 41
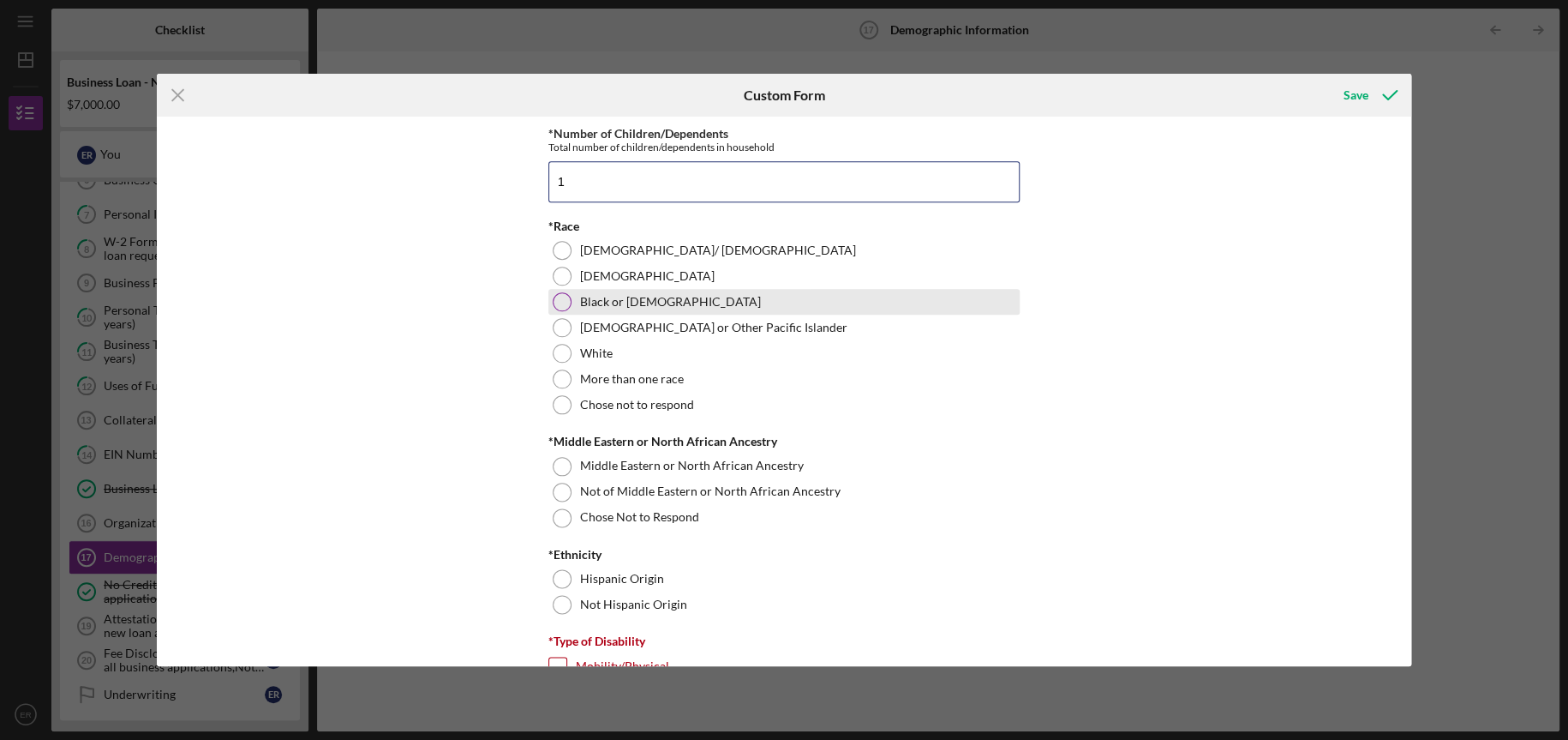
type input "1"
click at [555, 300] on div at bounding box center [562, 301] width 19 height 19
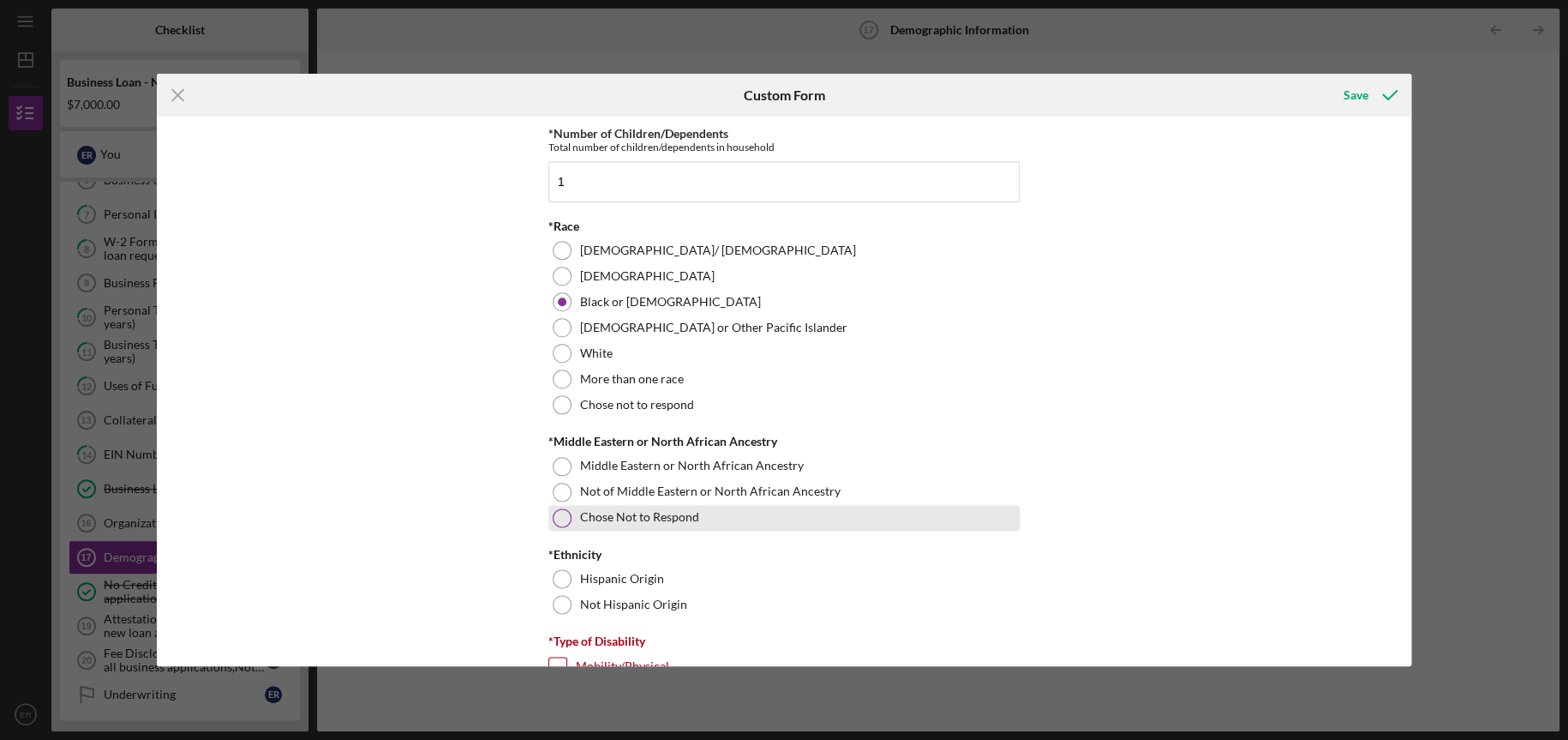
click at [561, 522] on div at bounding box center [562, 518] width 19 height 19
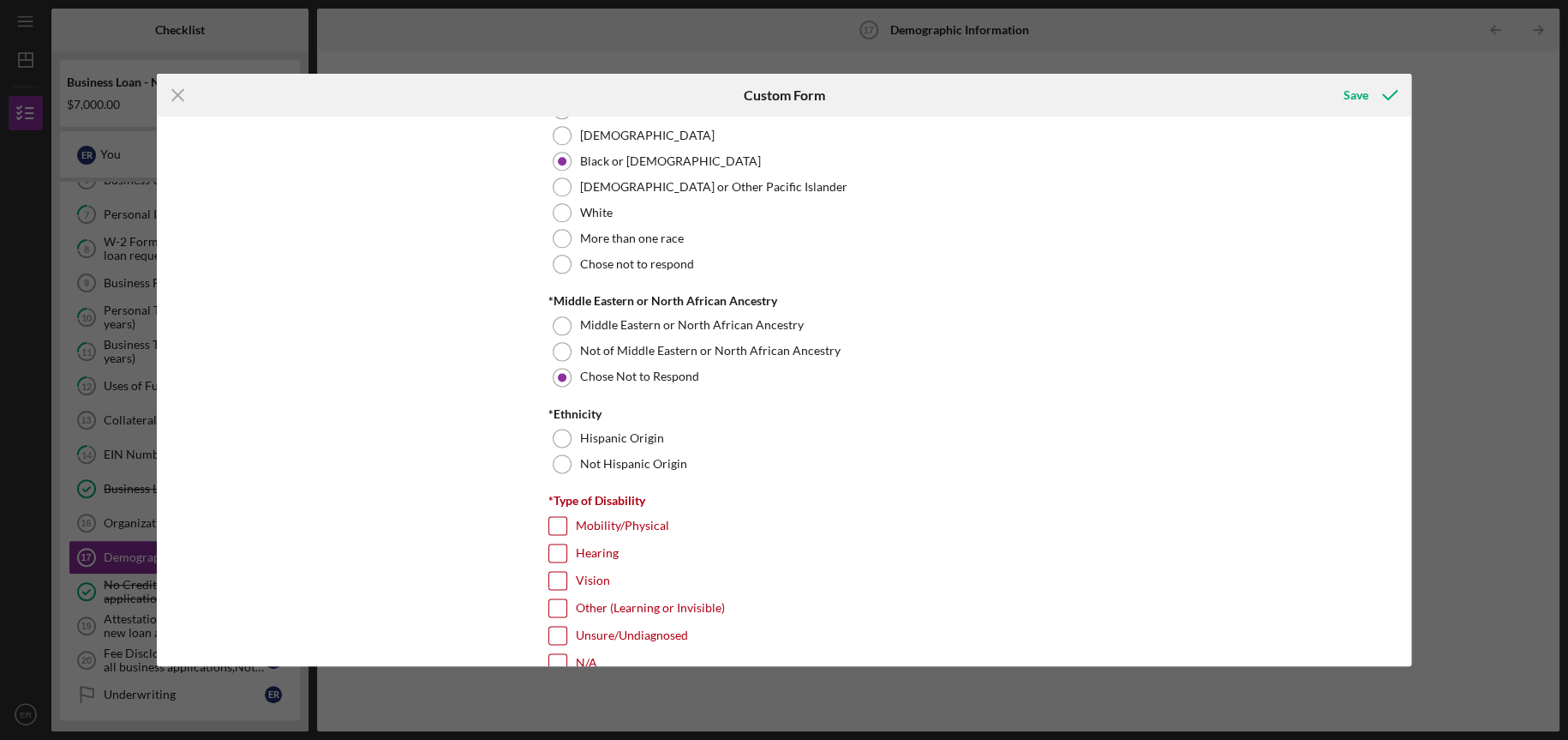
scroll to position [1000, 0]
click at [554, 458] on div at bounding box center [562, 462] width 19 height 19
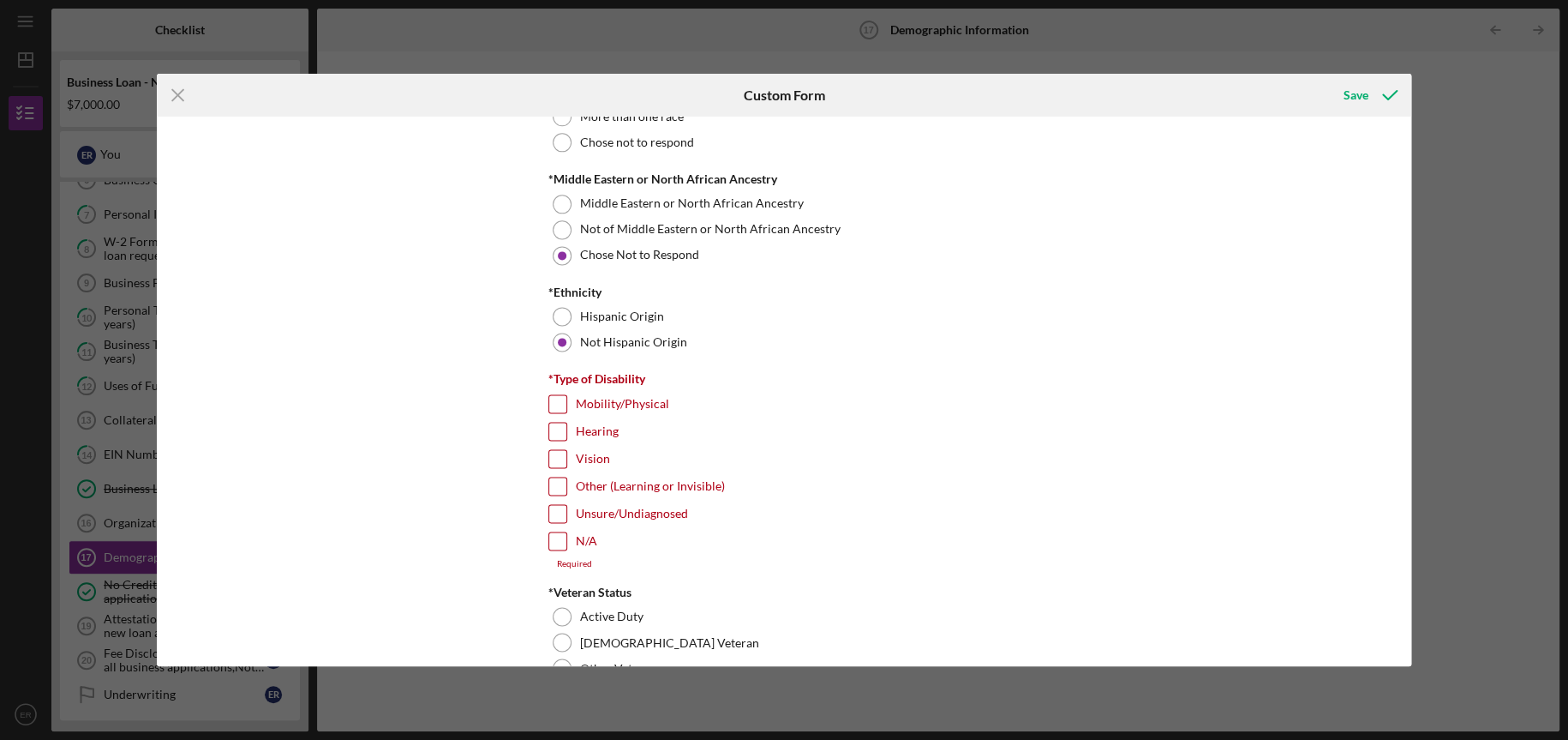
scroll to position [1196, 0]
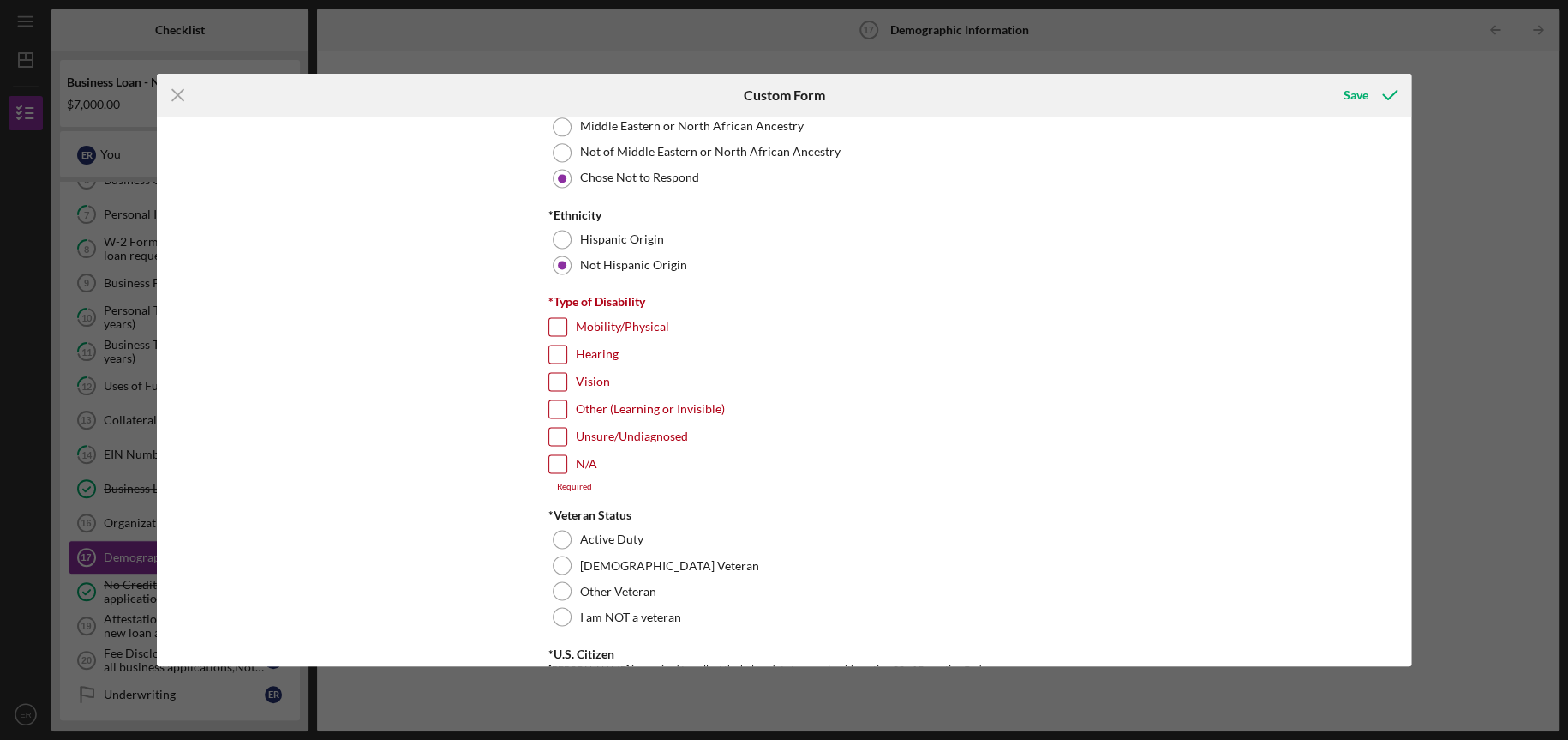
click at [543, 460] on div "Demographic Information *Gender Female Male Nonbinary Choose not to respond Oth…" at bounding box center [784, 391] width 1254 height 549
click at [551, 459] on input "N/A" at bounding box center [557, 463] width 17 height 17
checkbox input "true"
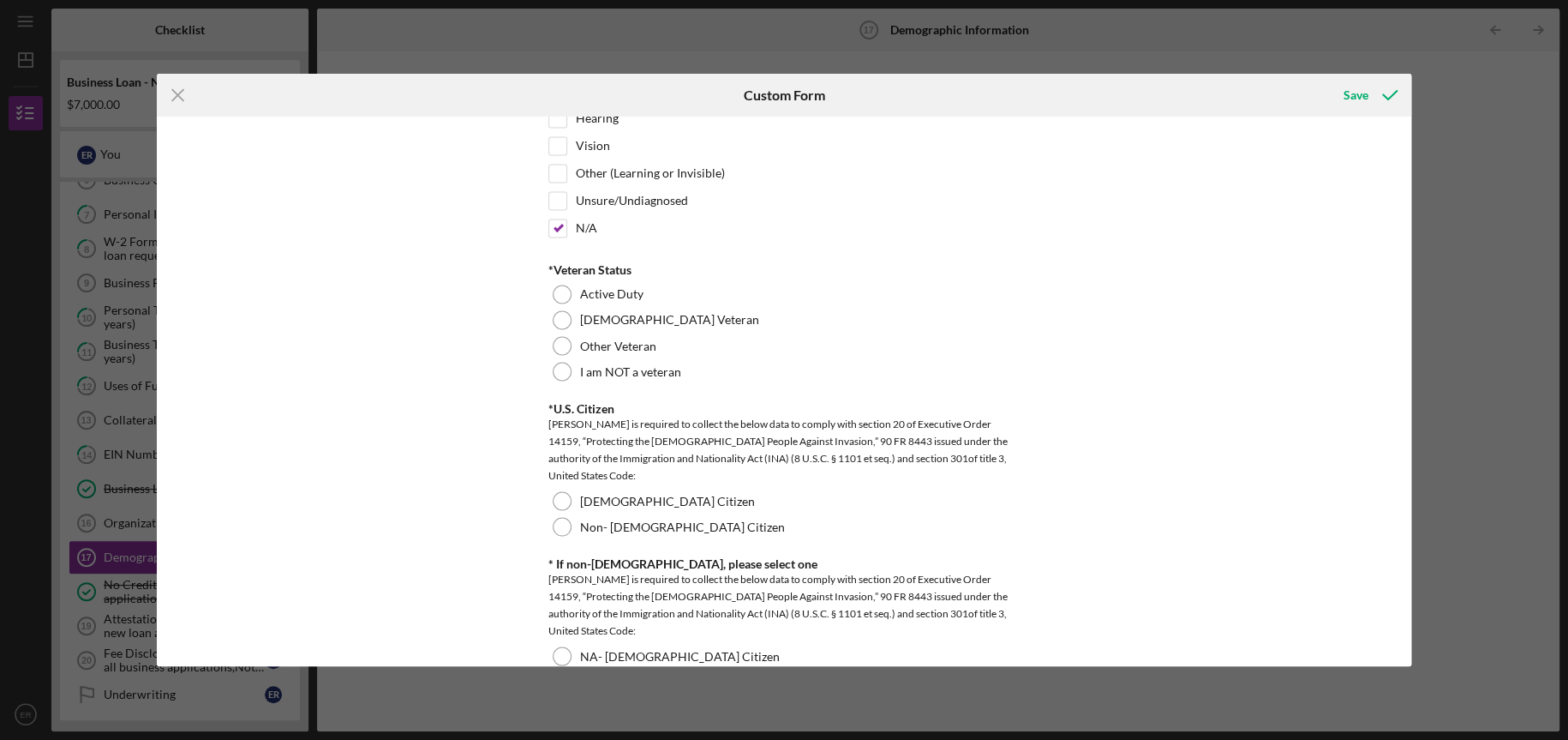
scroll to position [1445, 0]
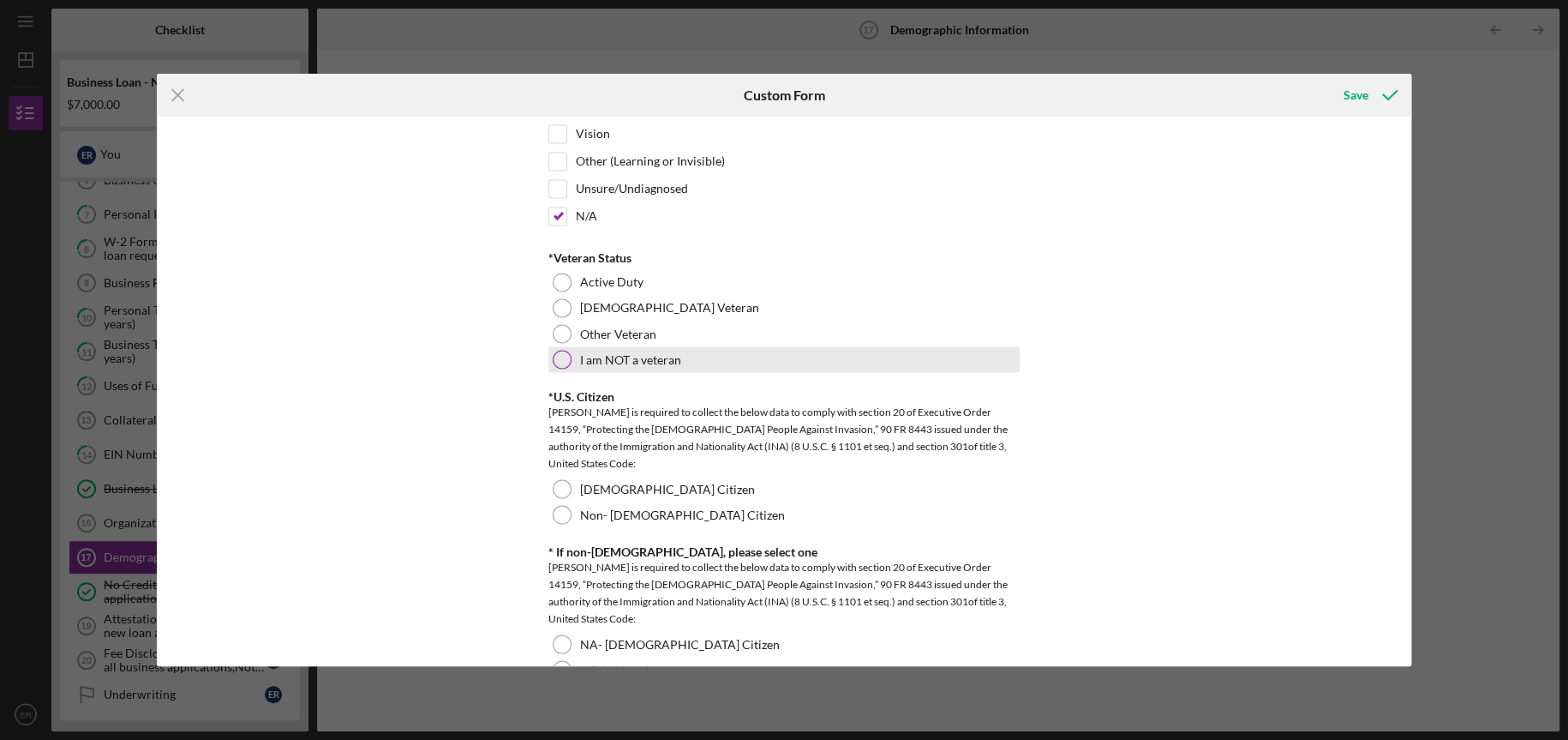
click at [569, 358] on div "I am NOT a veteran" at bounding box center [784, 359] width 471 height 26
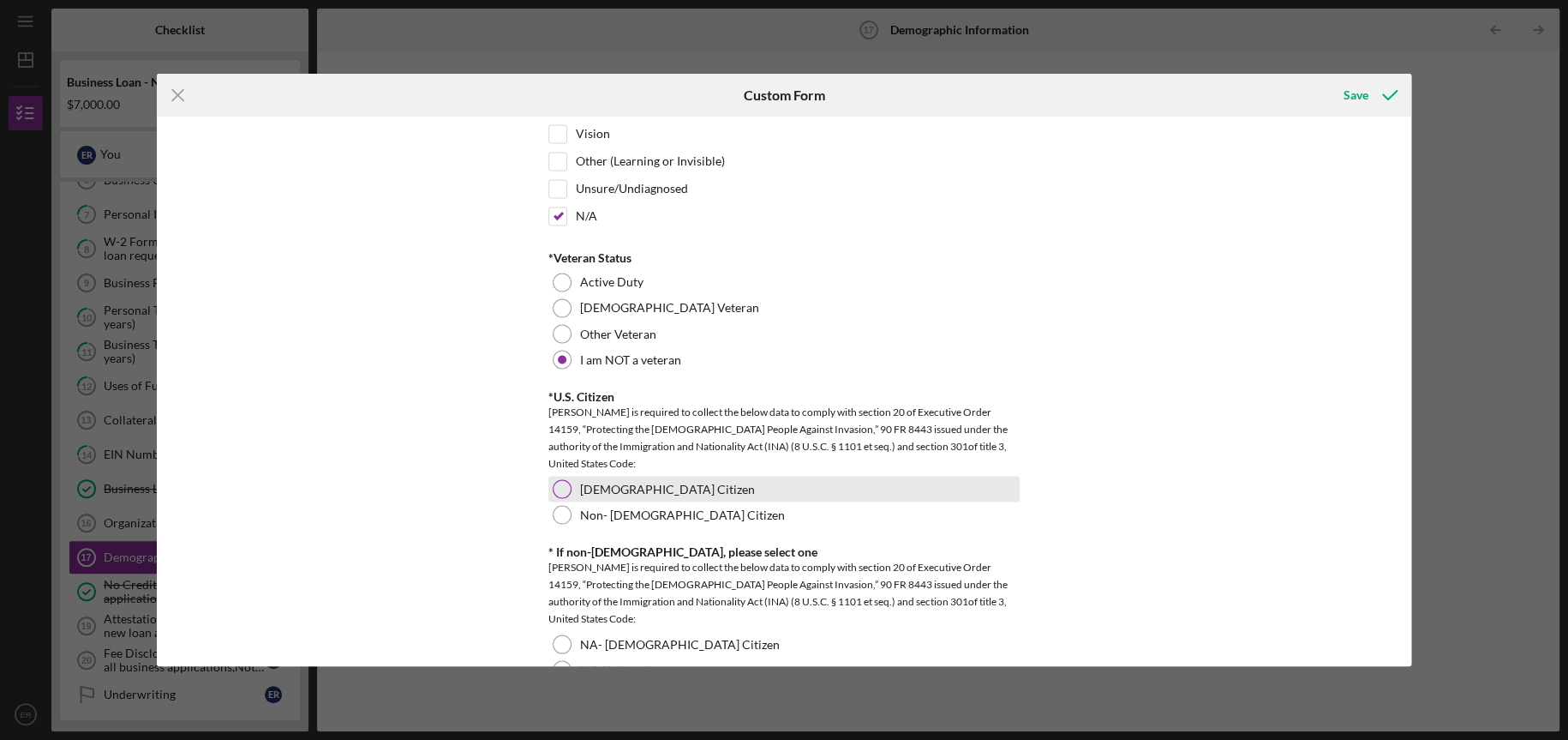
click at [564, 481] on div at bounding box center [562, 488] width 19 height 19
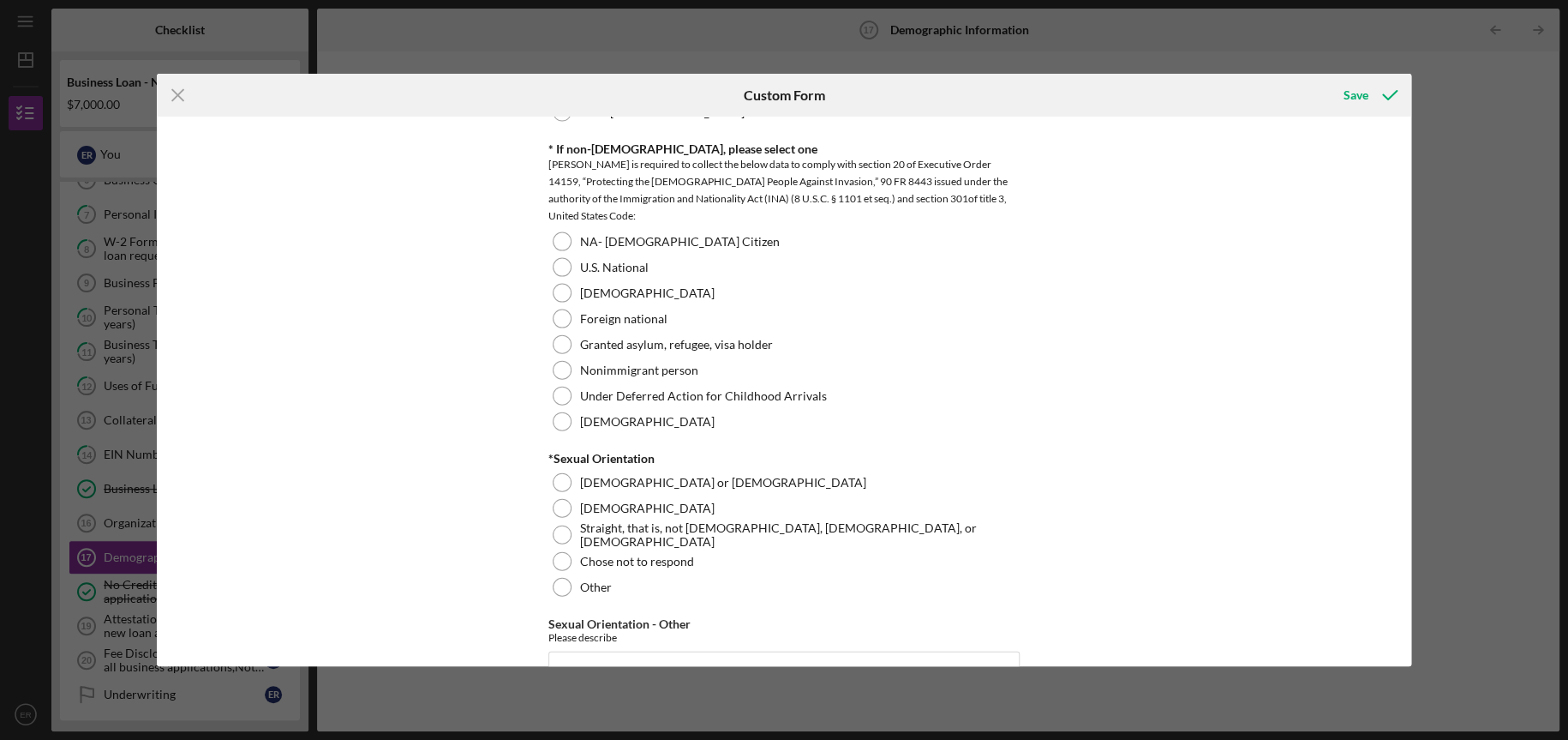
scroll to position [1852, 0]
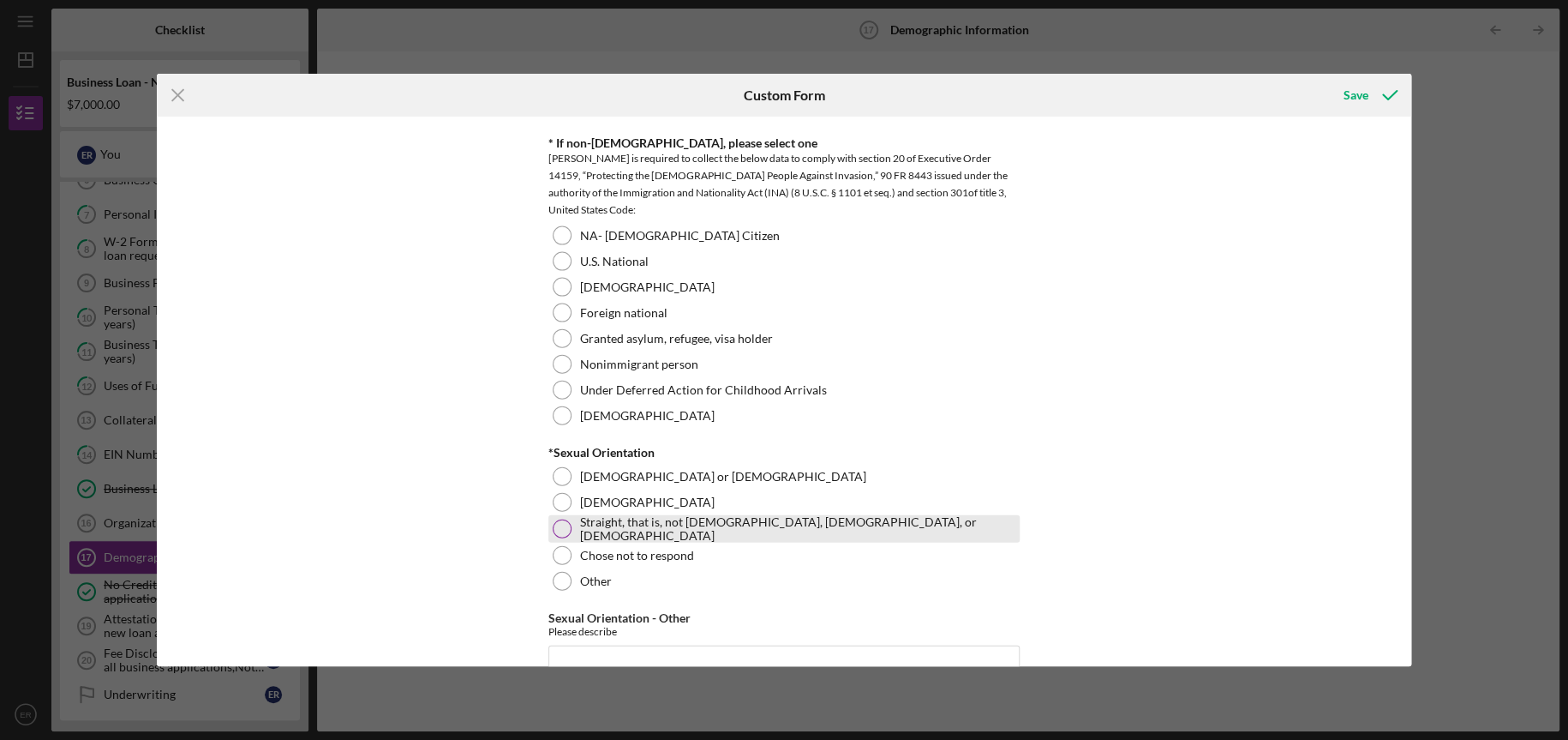
click at [731, 519] on label "Straight, that is, not gay, lesbian, or bisexual" at bounding box center [797, 528] width 435 height 27
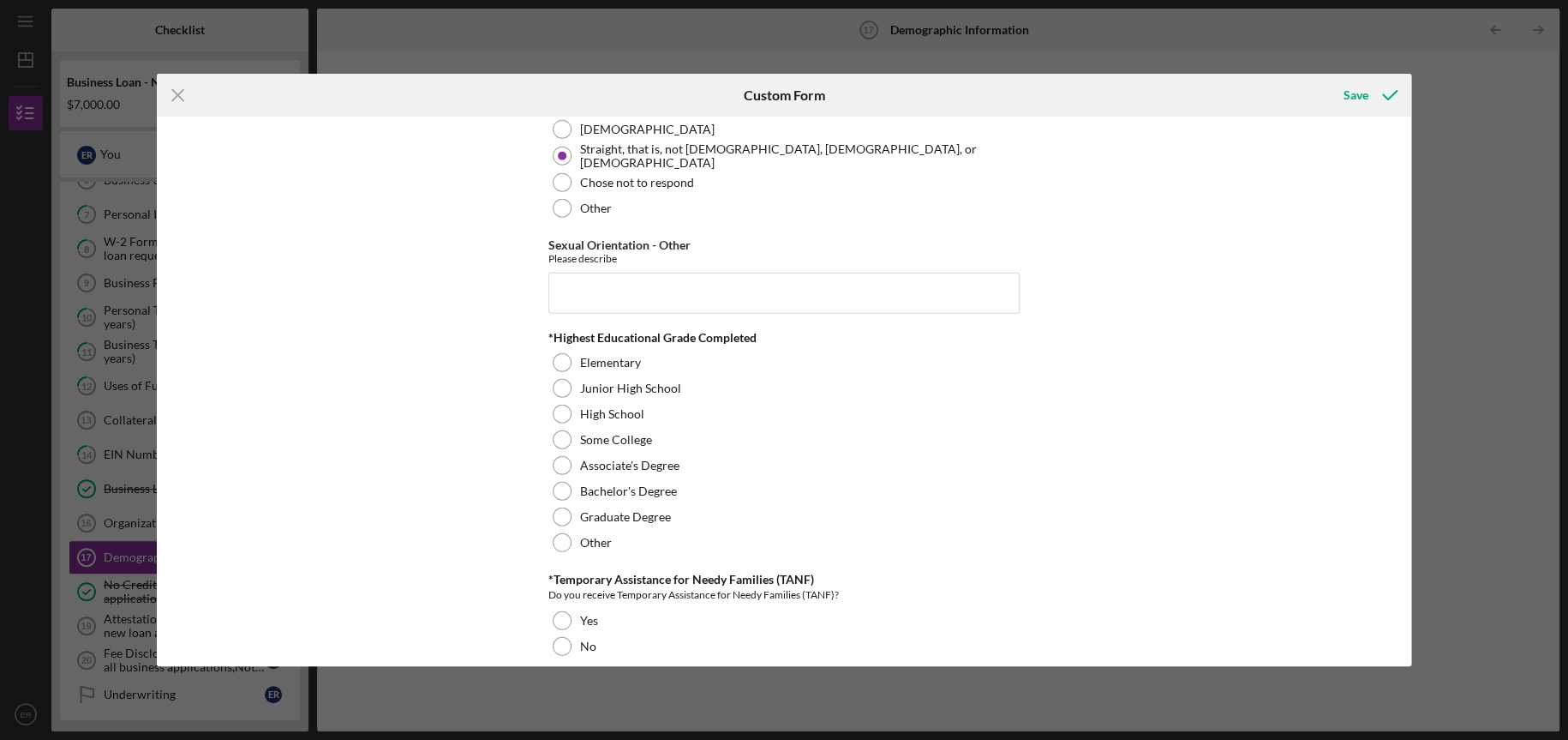
scroll to position [2237, 0]
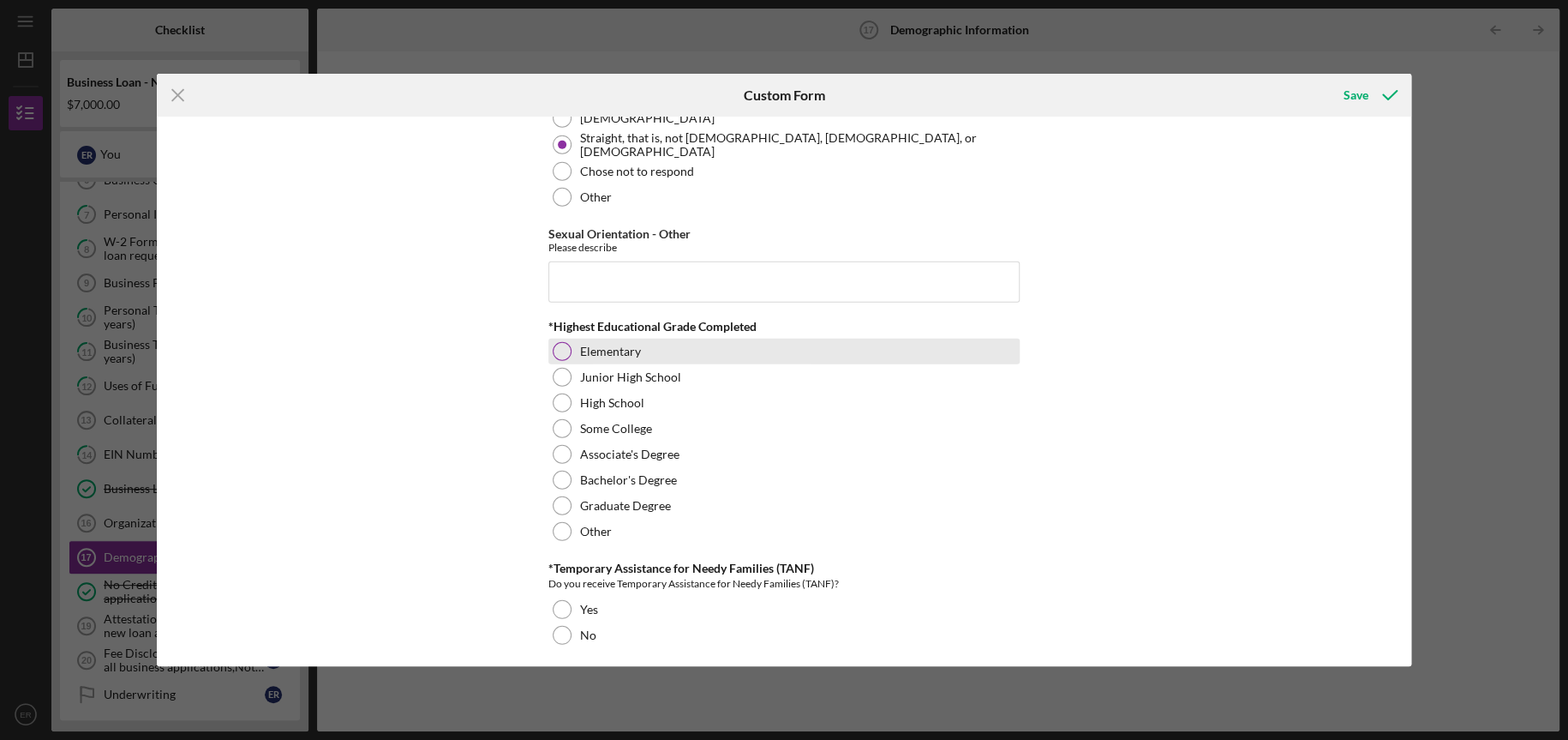
click at [561, 347] on div at bounding box center [562, 351] width 19 height 19
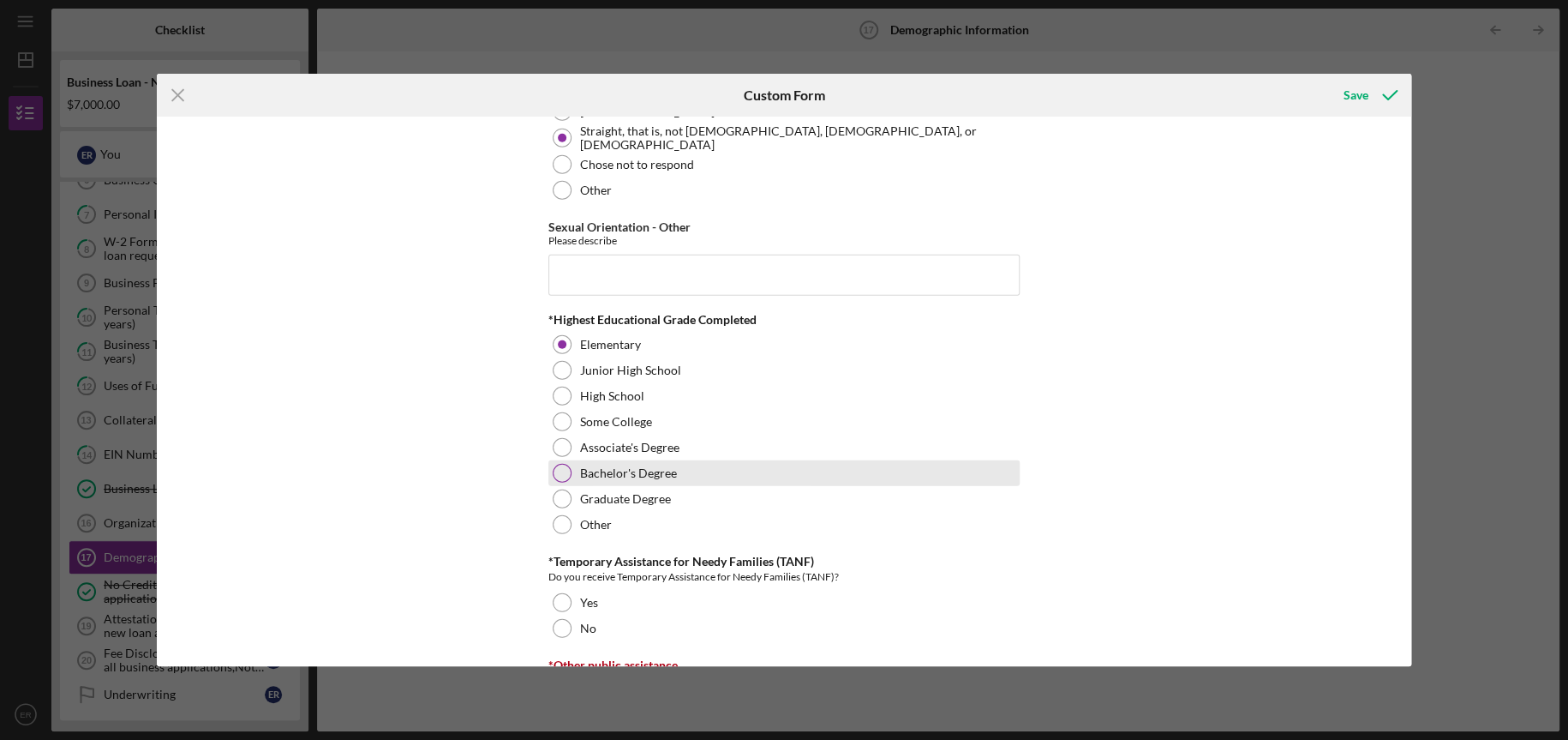
click at [558, 463] on div at bounding box center [562, 472] width 19 height 19
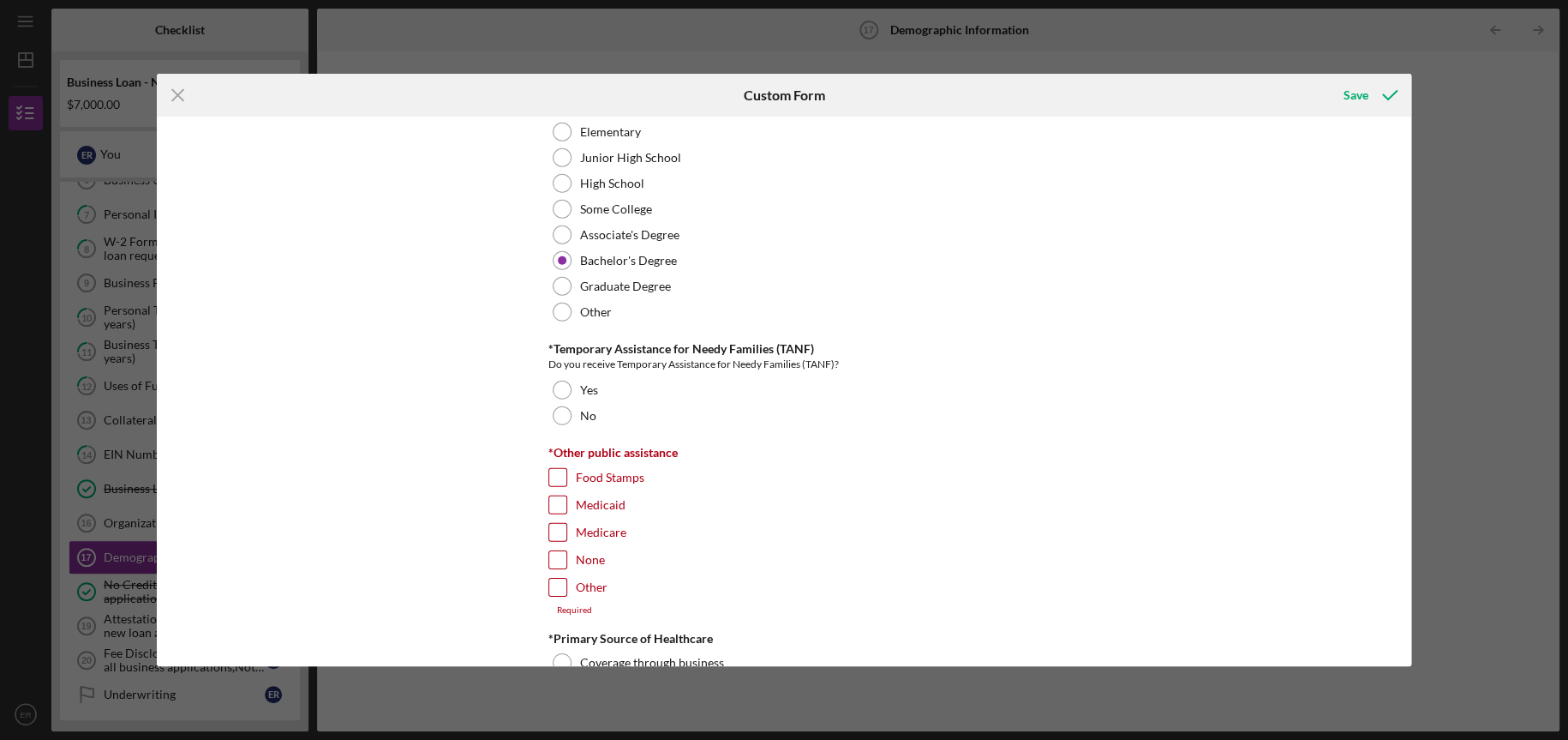
scroll to position [2473, 0]
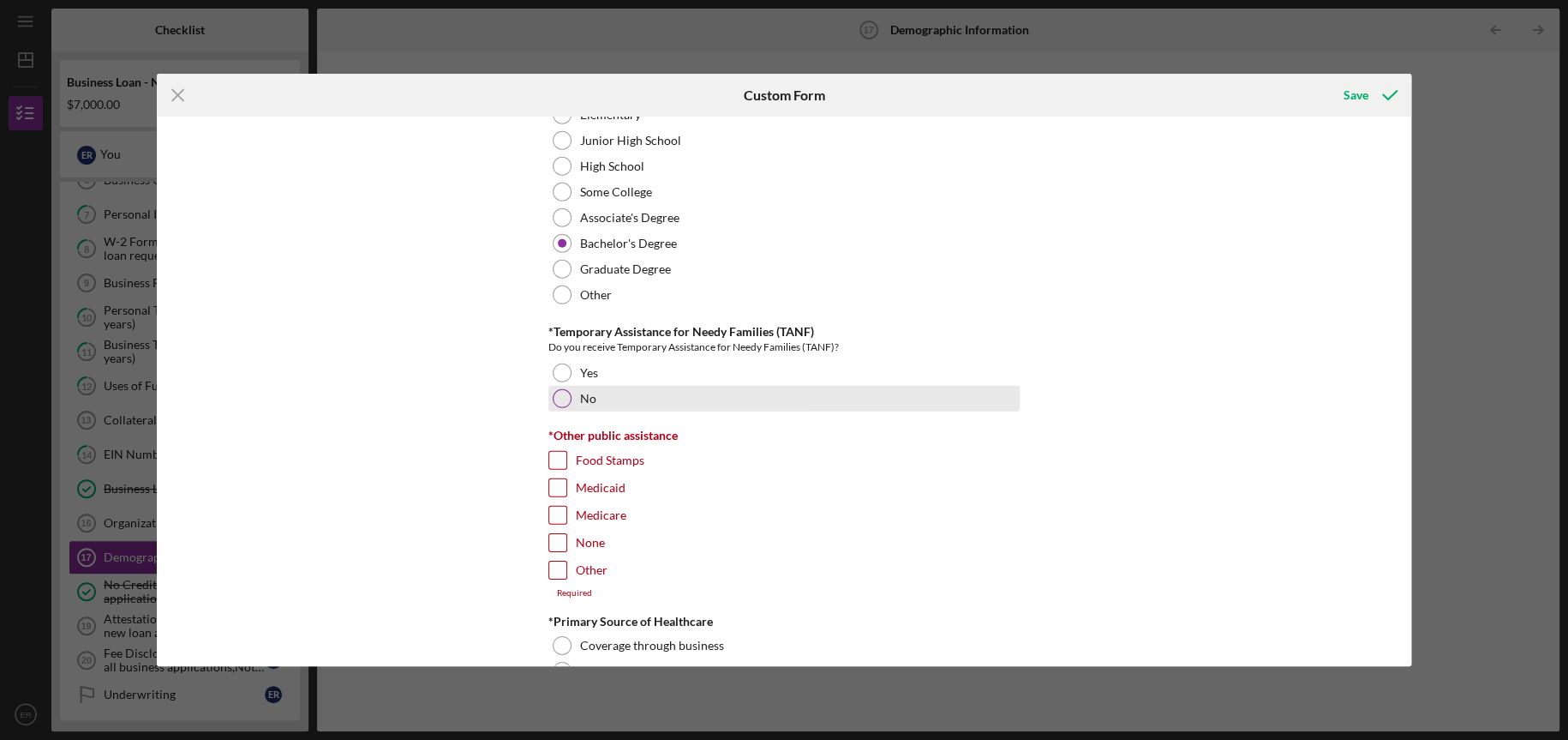
click at [555, 396] on div at bounding box center [562, 398] width 19 height 19
click at [549, 537] on input "None" at bounding box center [557, 542] width 17 height 17
checkbox input "true"
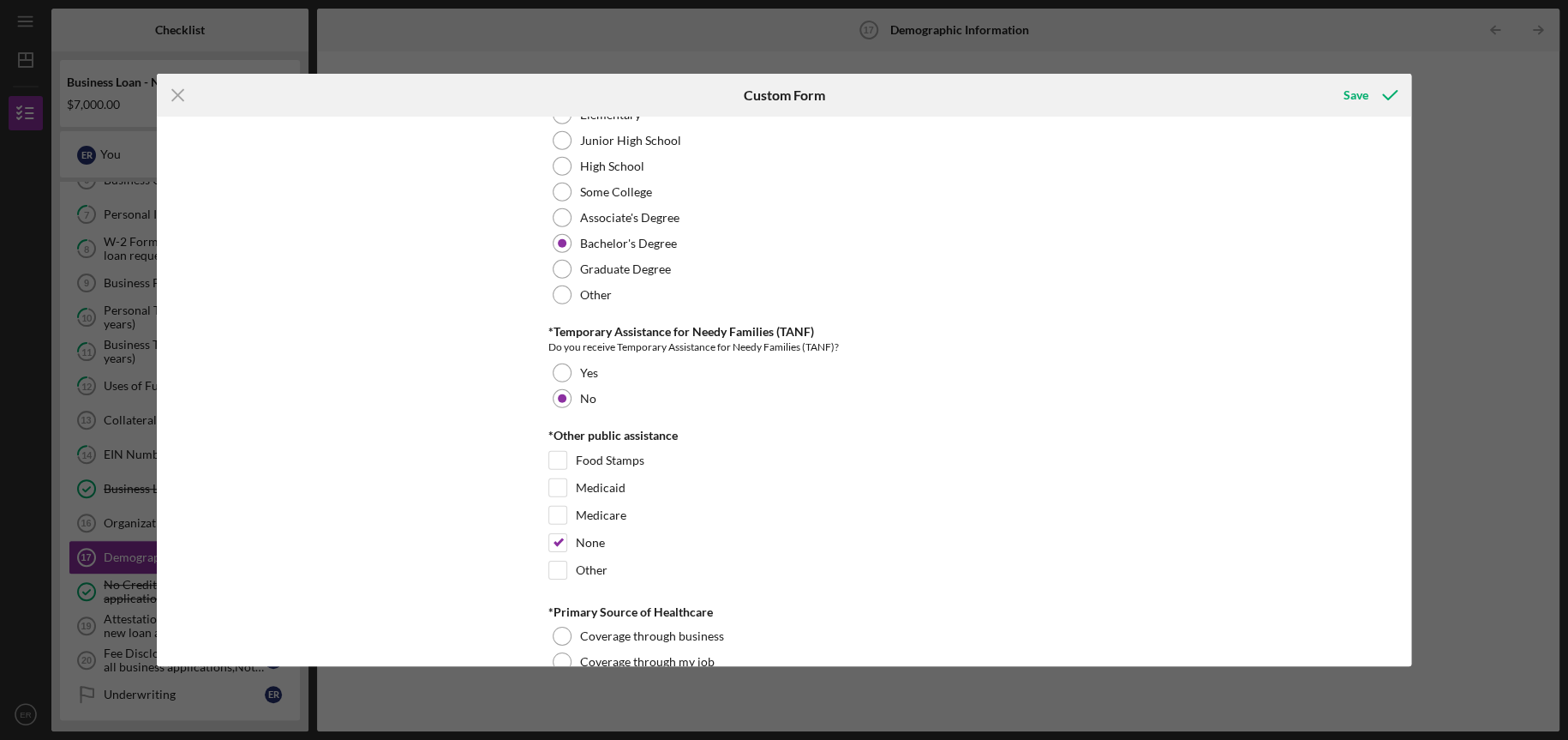
drag, startPoint x: 1405, startPoint y: 479, endPoint x: 1397, endPoint y: 500, distance: 22.5
click at [1397, 500] on div "Demographic Information *Gender Female Male Nonbinary Choose not to respond Oth…" at bounding box center [784, 391] width 1254 height 549
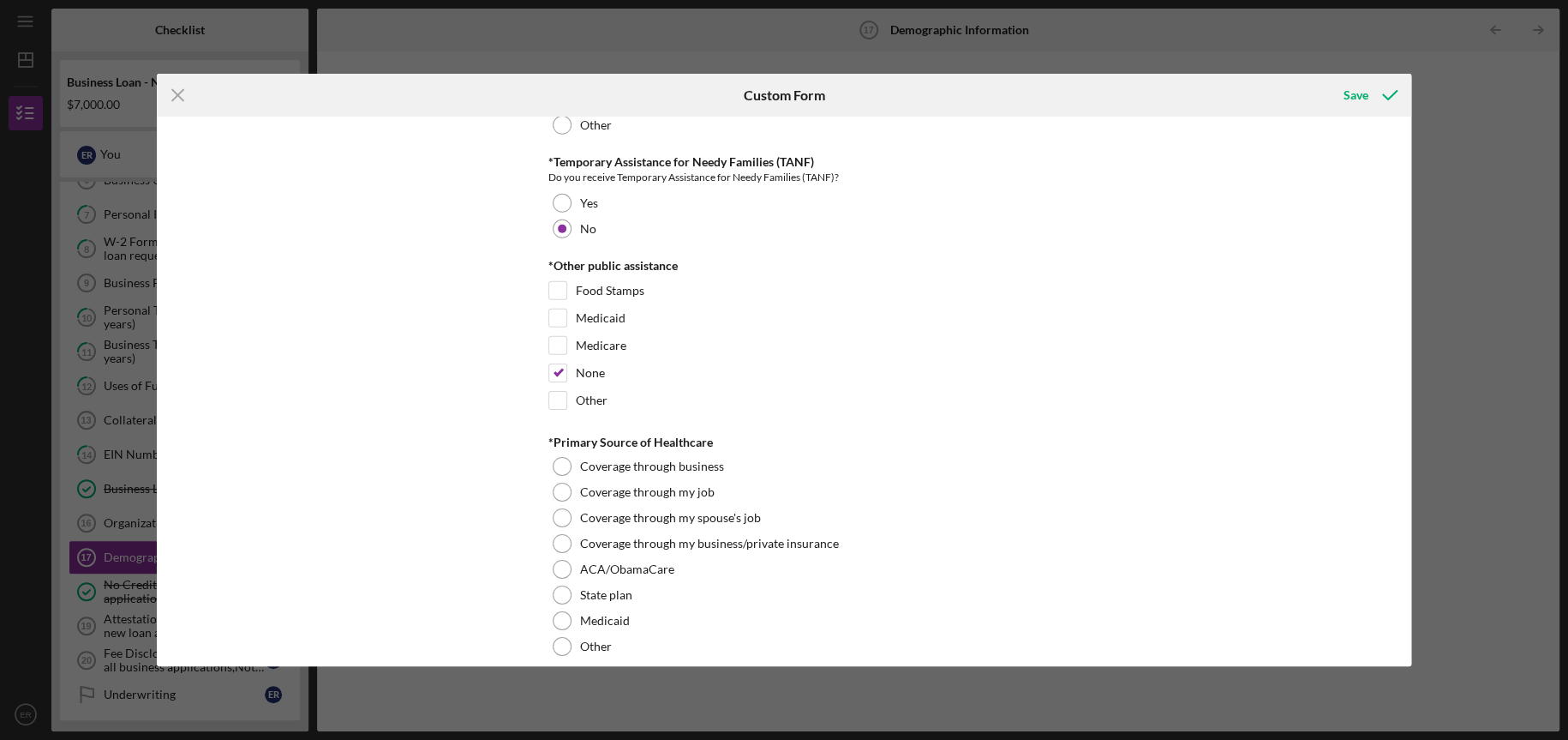
scroll to position [2684, 0]
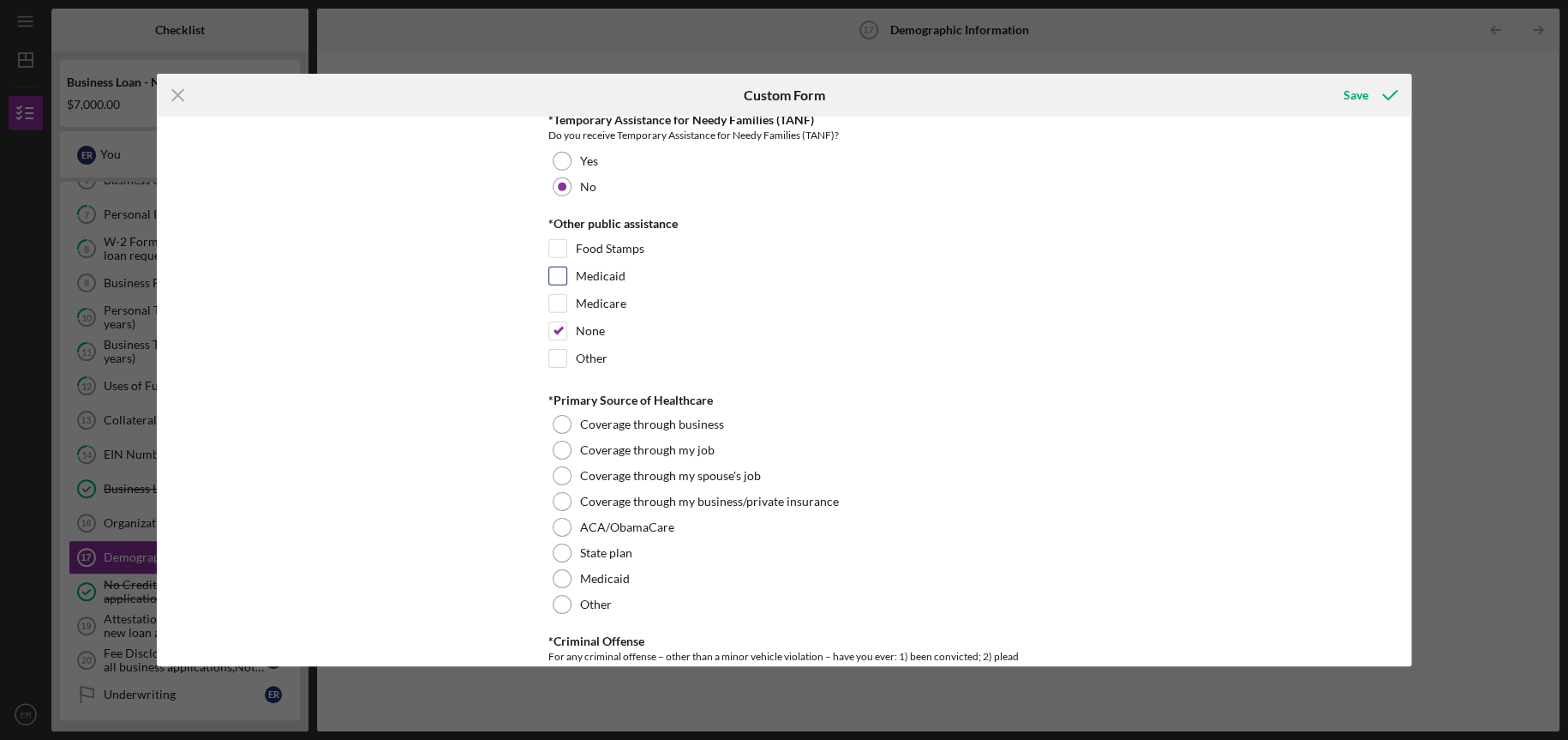
click at [559, 275] on input "Medicaid" at bounding box center [557, 276] width 17 height 17
checkbox input "true"
click at [556, 327] on input "None" at bounding box center [557, 331] width 17 height 17
checkbox input "false"
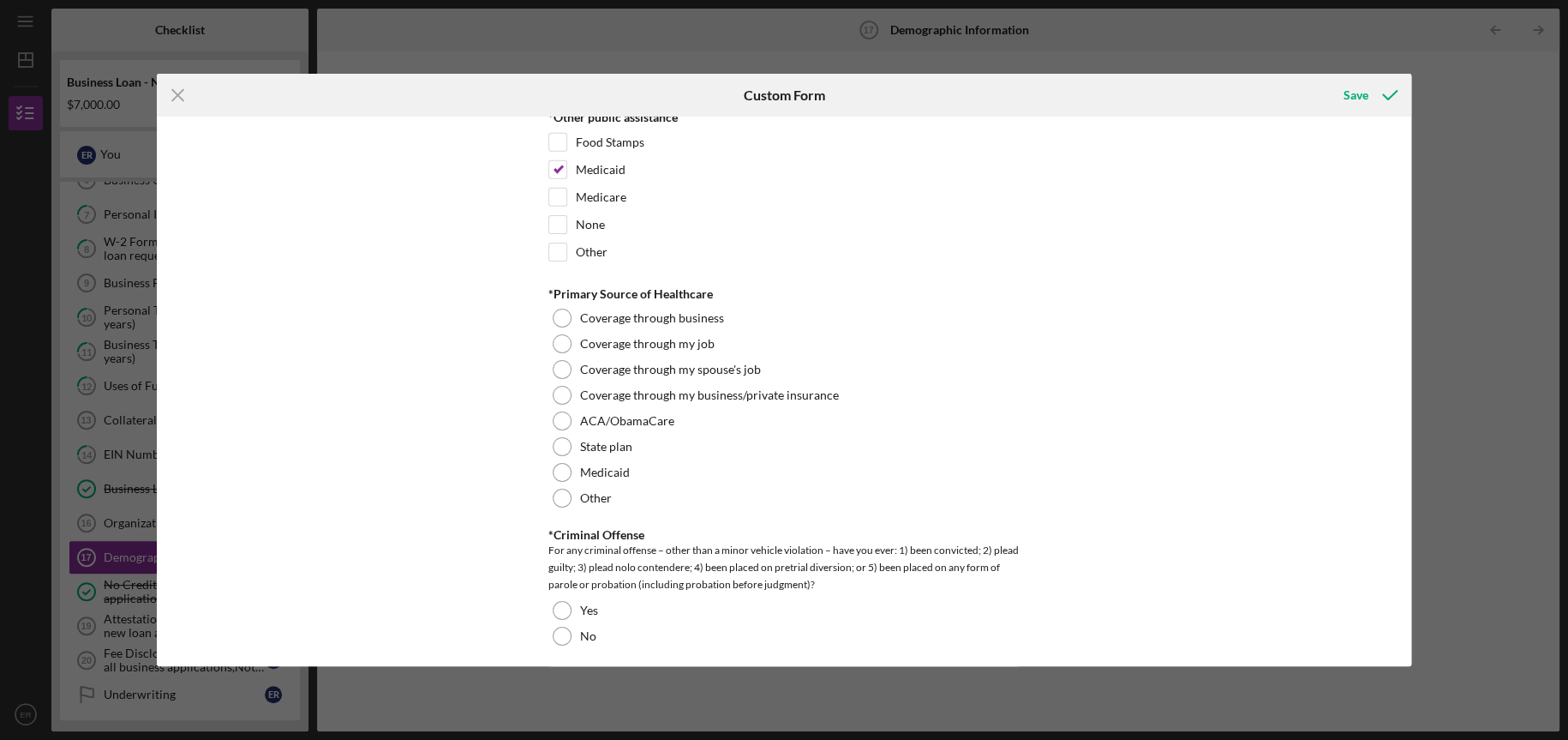
scroll to position [2796, 0]
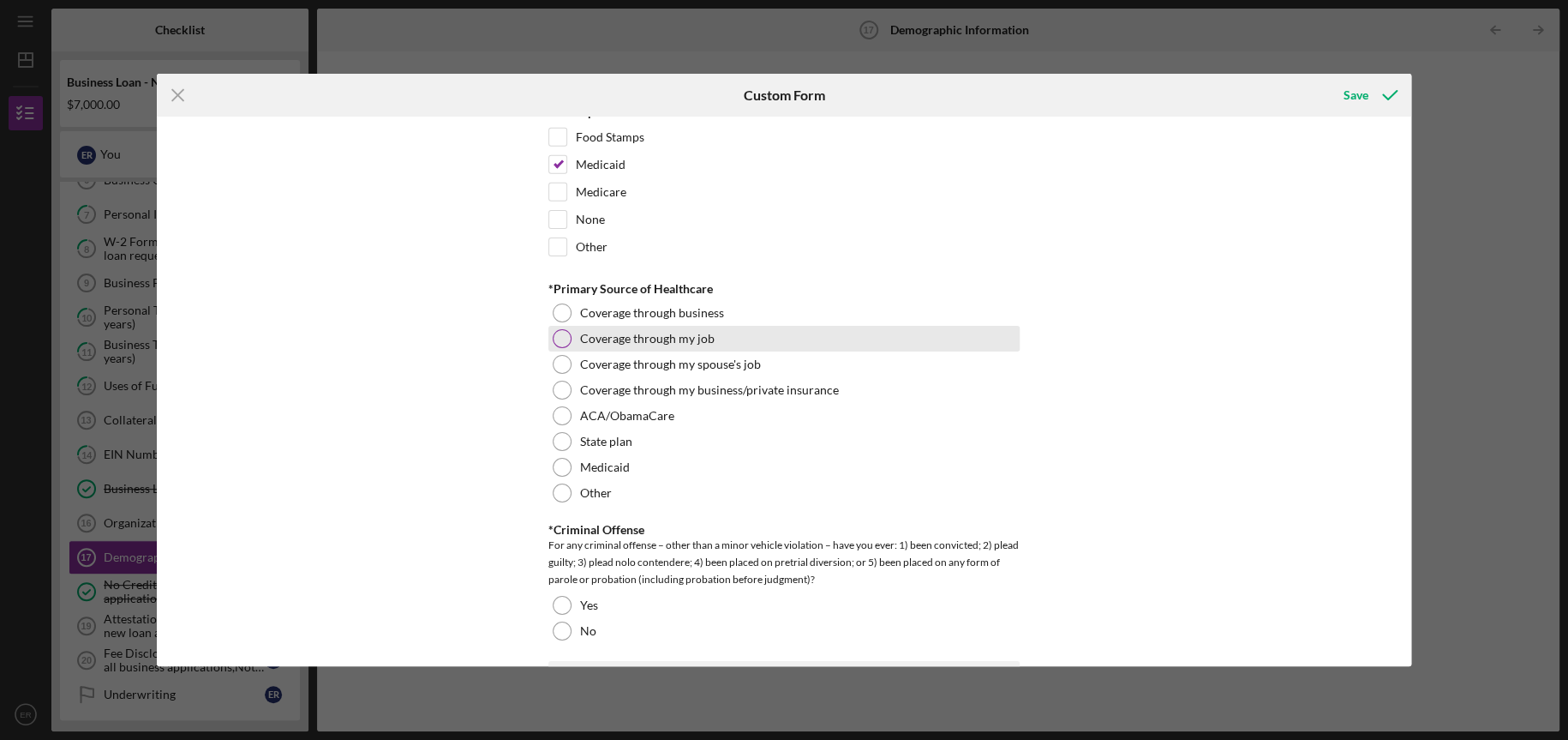
click at [563, 329] on div at bounding box center [562, 338] width 19 height 19
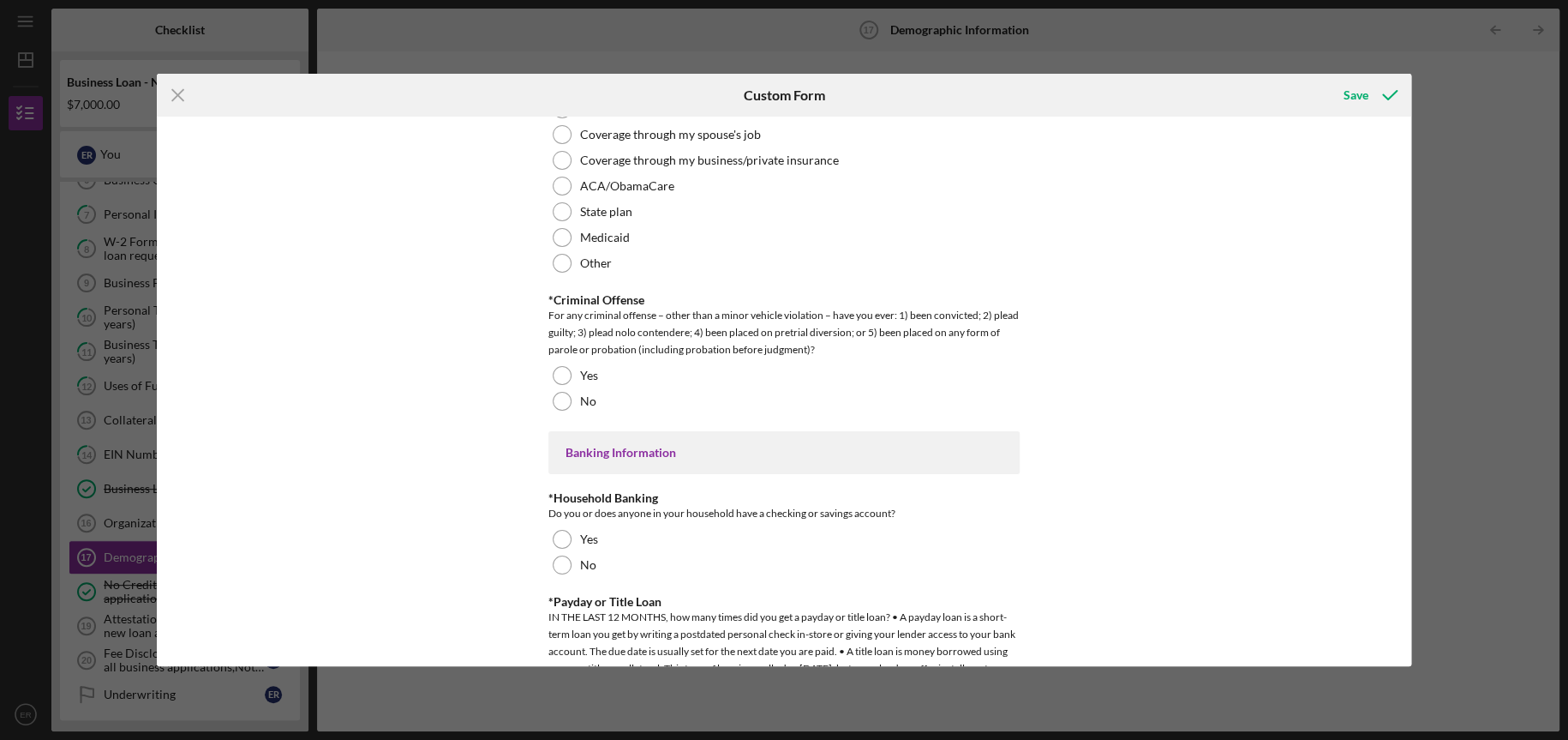
scroll to position [3034, 0]
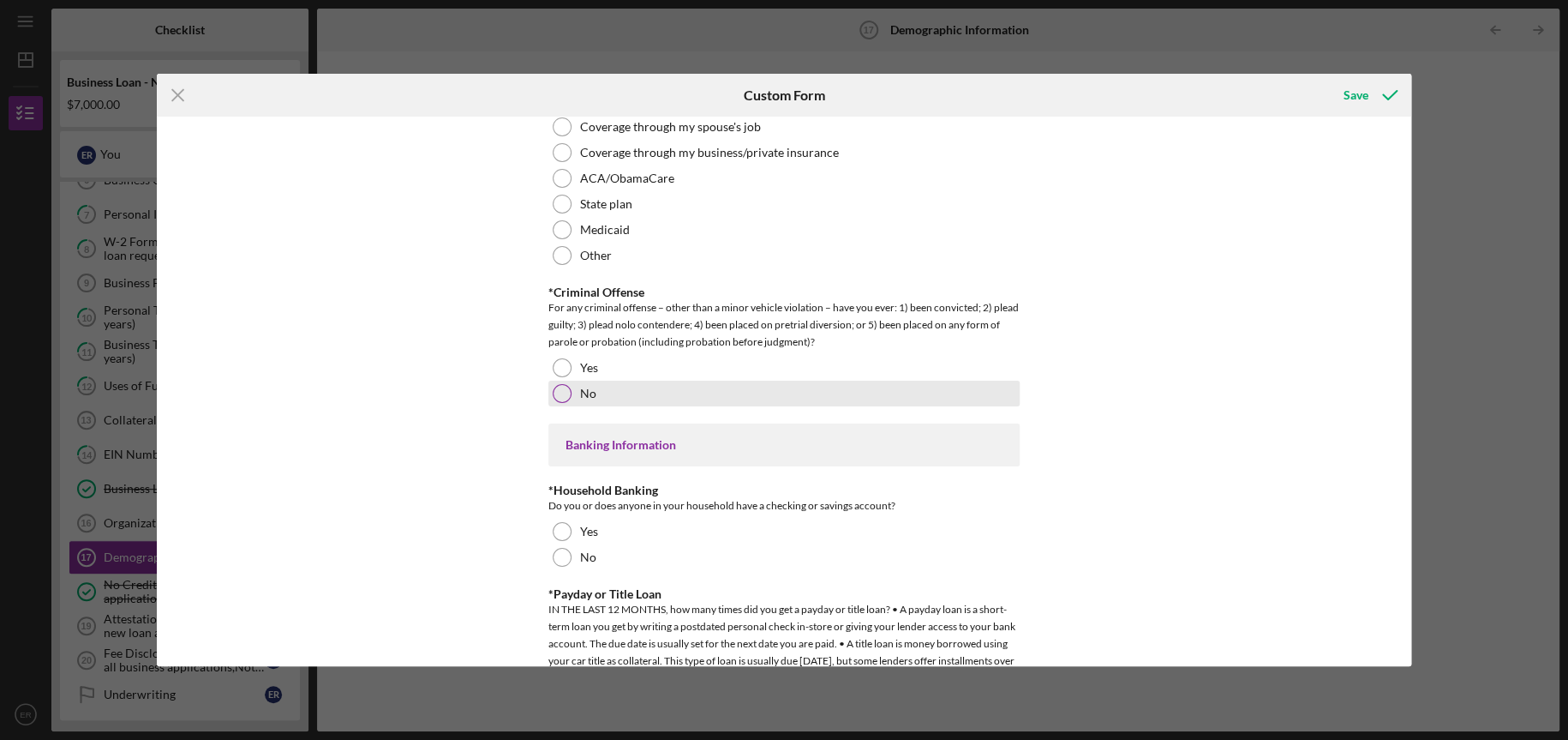
click at [555, 393] on div at bounding box center [562, 393] width 19 height 19
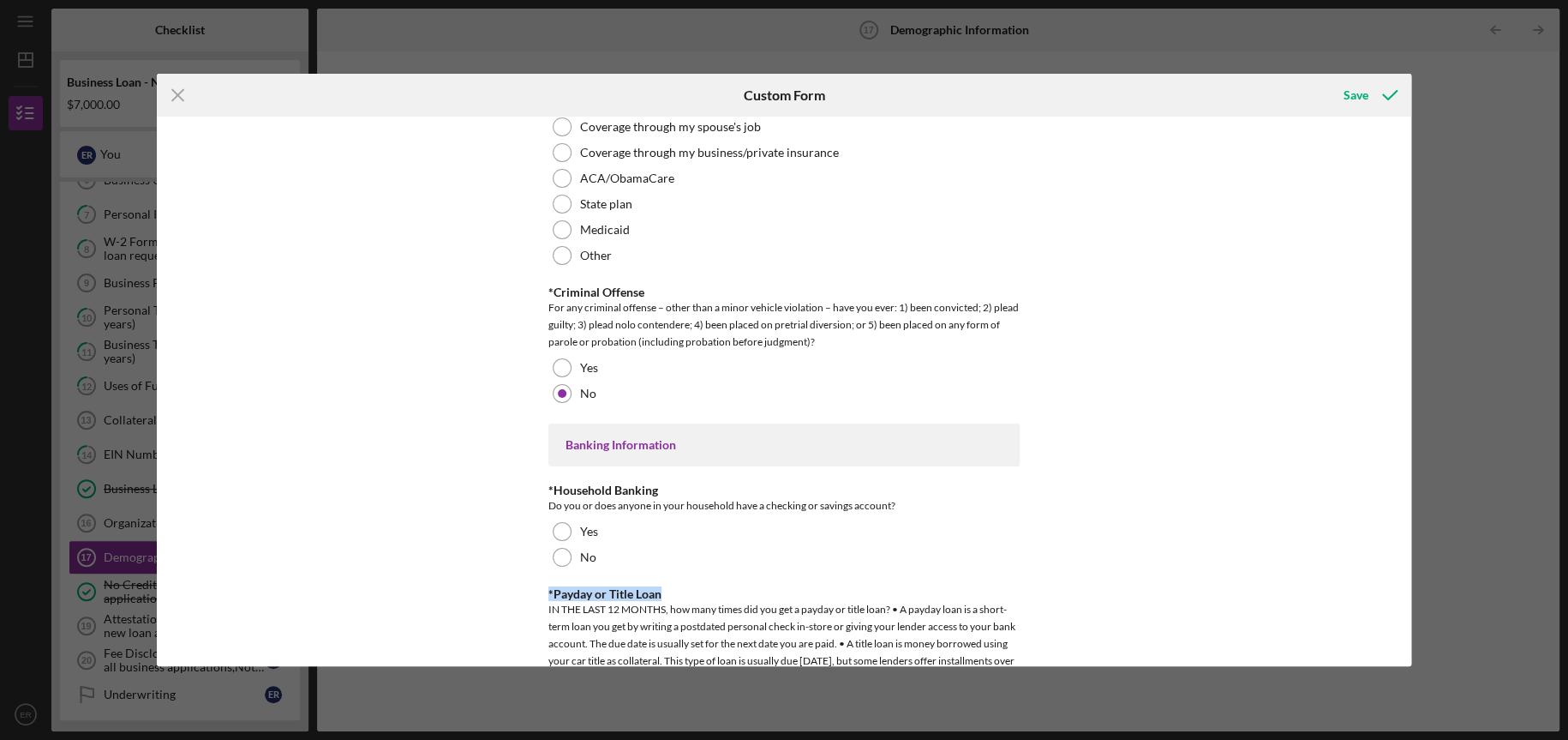
drag, startPoint x: 1404, startPoint y: 550, endPoint x: 1404, endPoint y: 570, distance: 20.0
click at [1404, 570] on div "Demographic Information *Gender Female Male Nonbinary Choose not to respond Oth…" at bounding box center [784, 391] width 1254 height 549
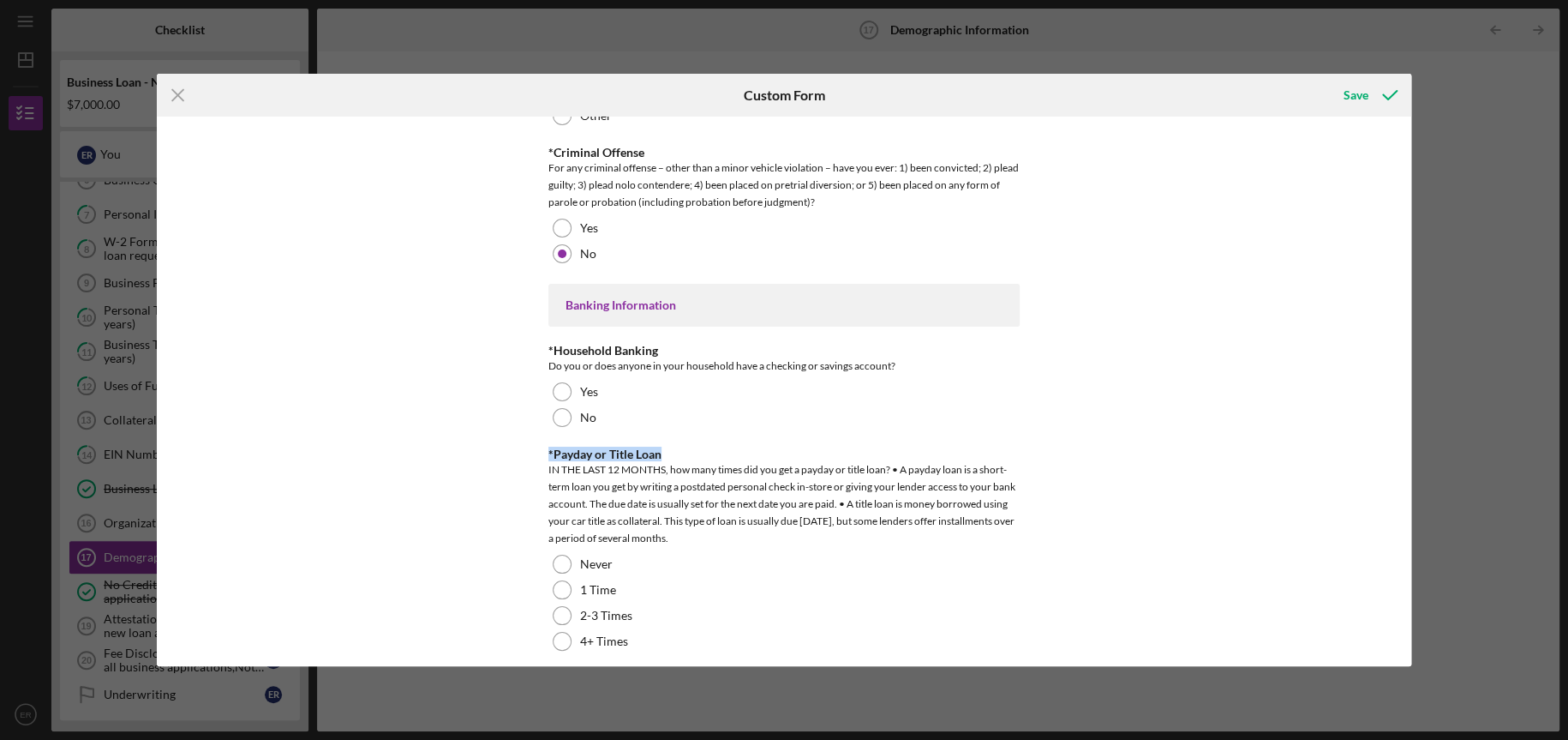
scroll to position [3186, 0]
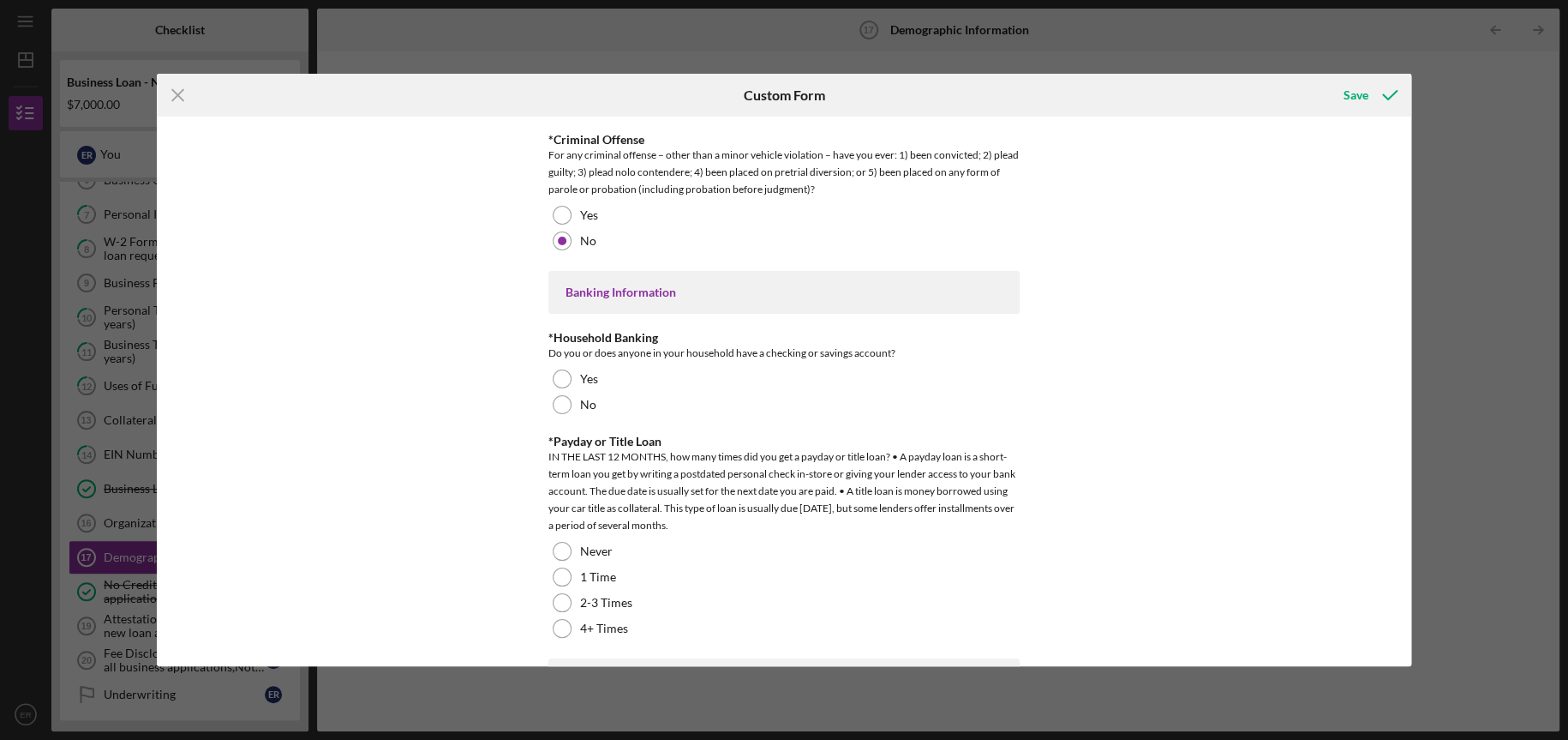
click at [1199, 466] on div "Demographic Information *Gender Female Male Nonbinary Choose not to respond Oth…" at bounding box center [784, 391] width 1254 height 549
click at [563, 373] on div at bounding box center [562, 378] width 19 height 19
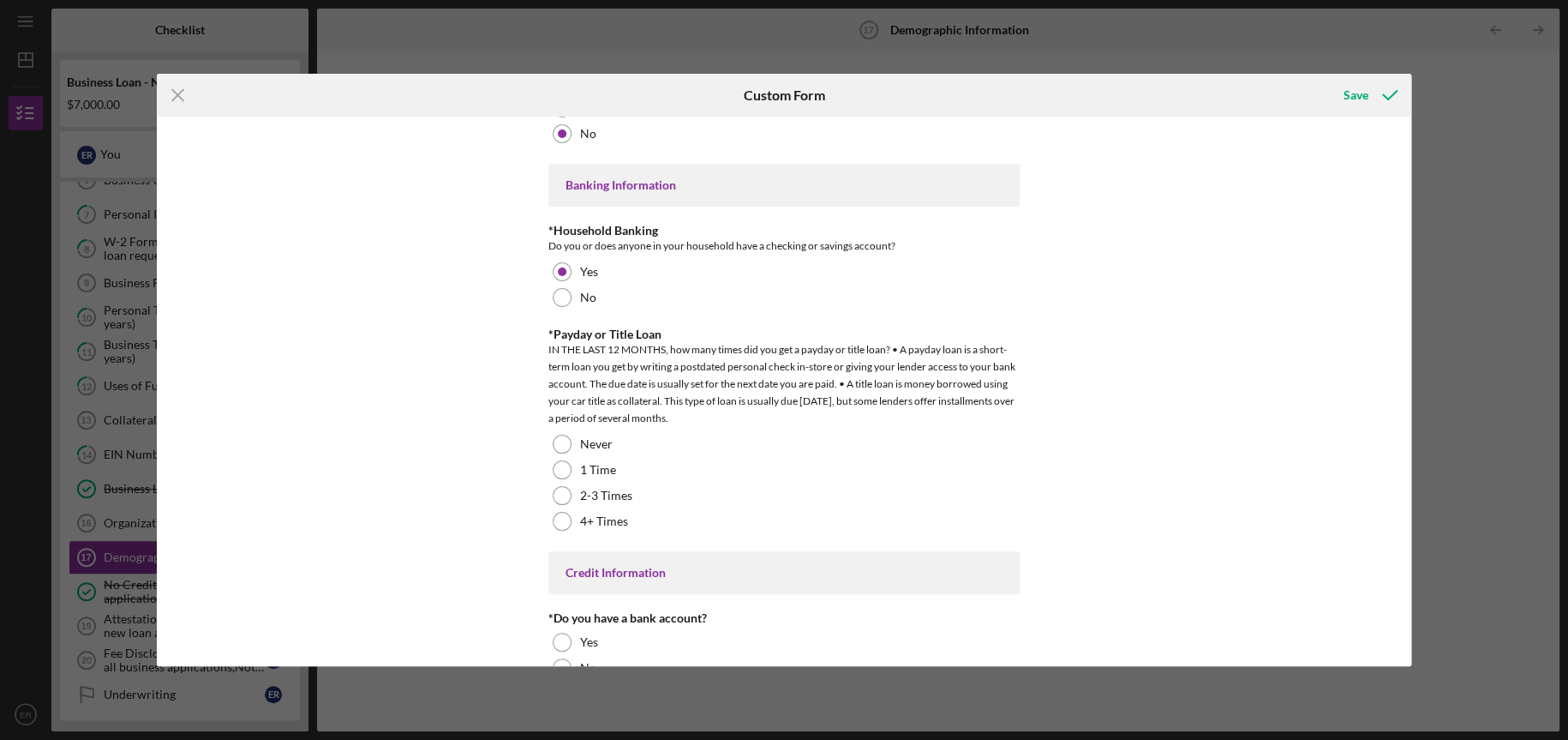
scroll to position [3329, 0]
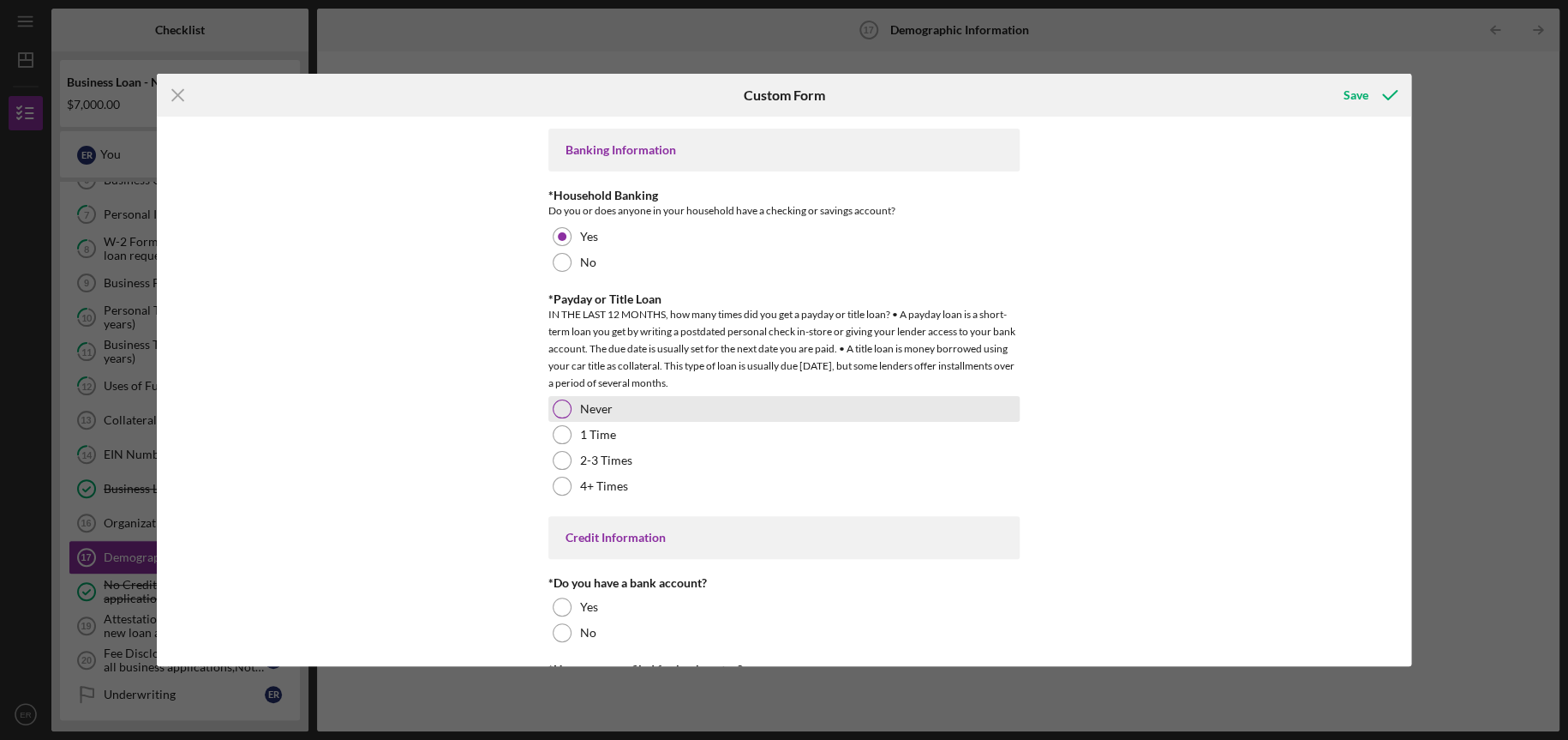
click at [555, 402] on div at bounding box center [562, 409] width 19 height 19
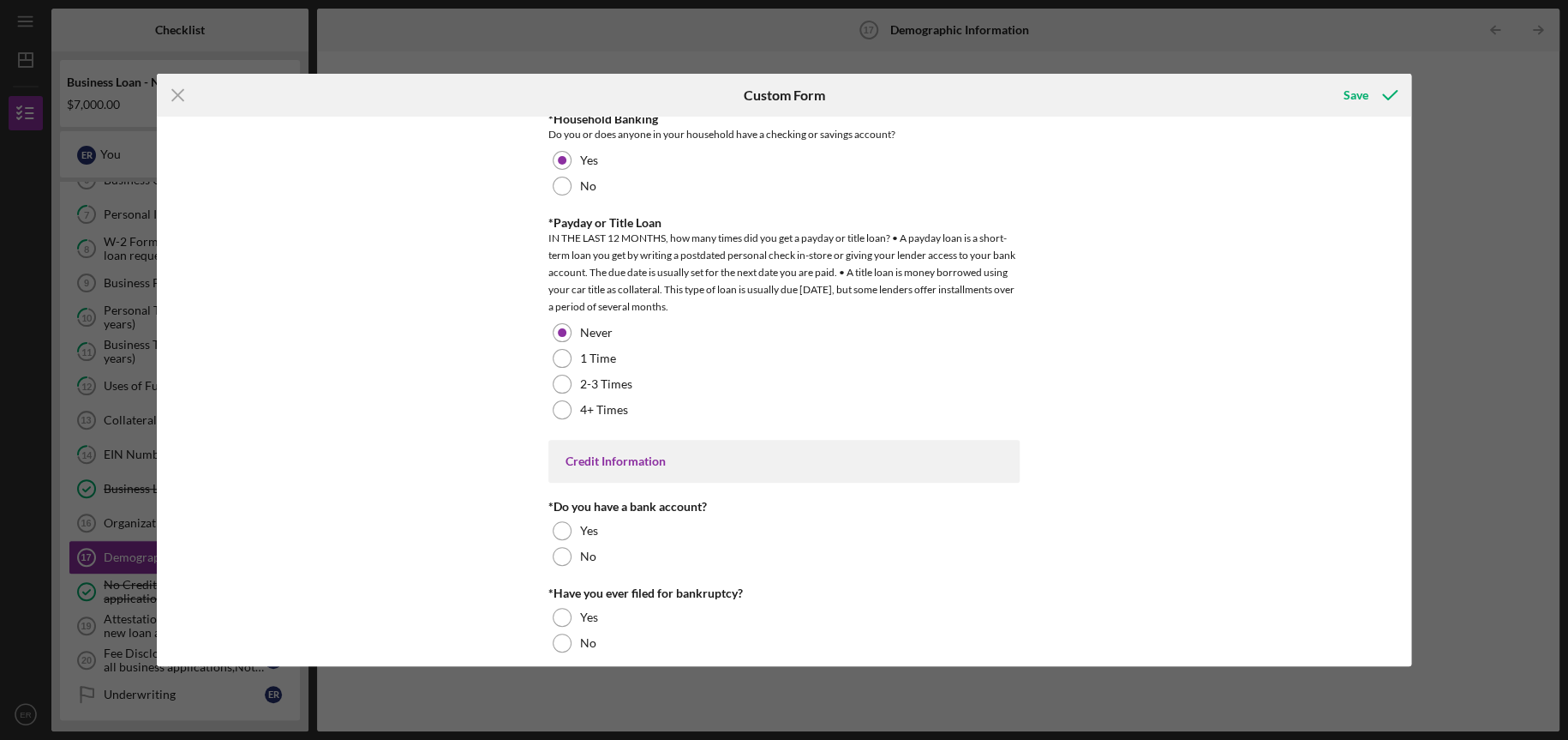
scroll to position [3416, 0]
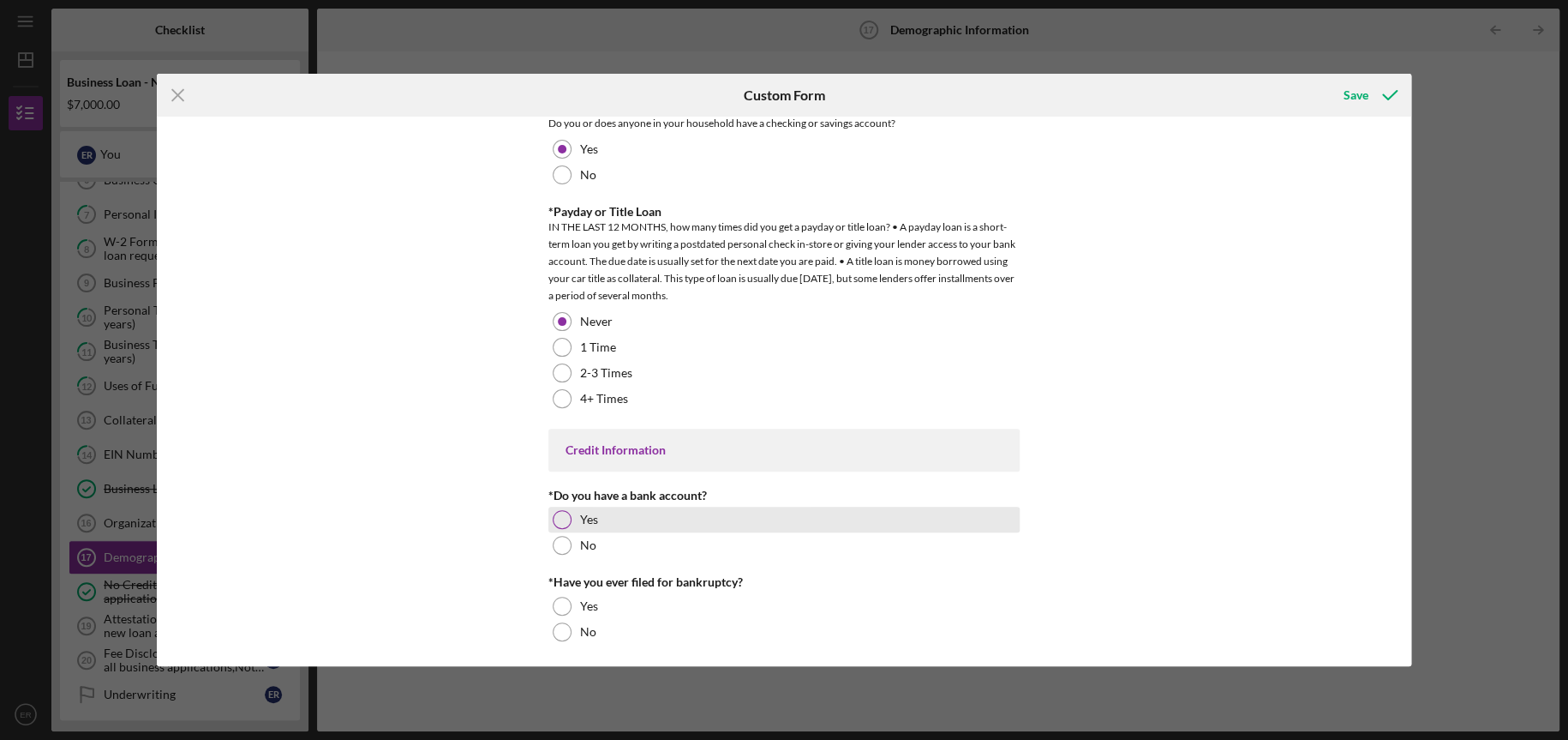
click at [553, 512] on div at bounding box center [562, 519] width 19 height 19
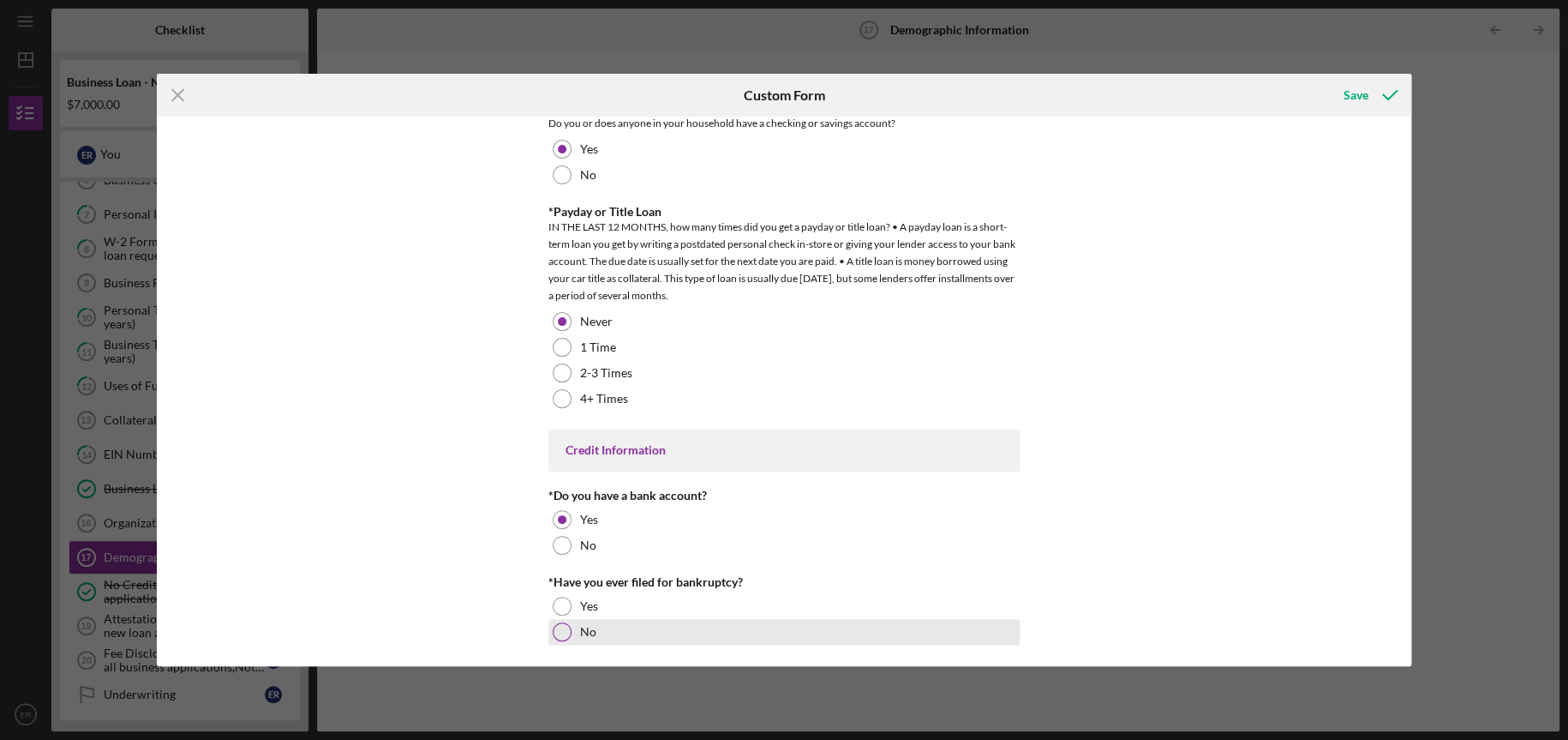
click at [560, 624] on div at bounding box center [562, 631] width 19 height 19
click at [1363, 91] on div "Save" at bounding box center [1356, 95] width 25 height 35
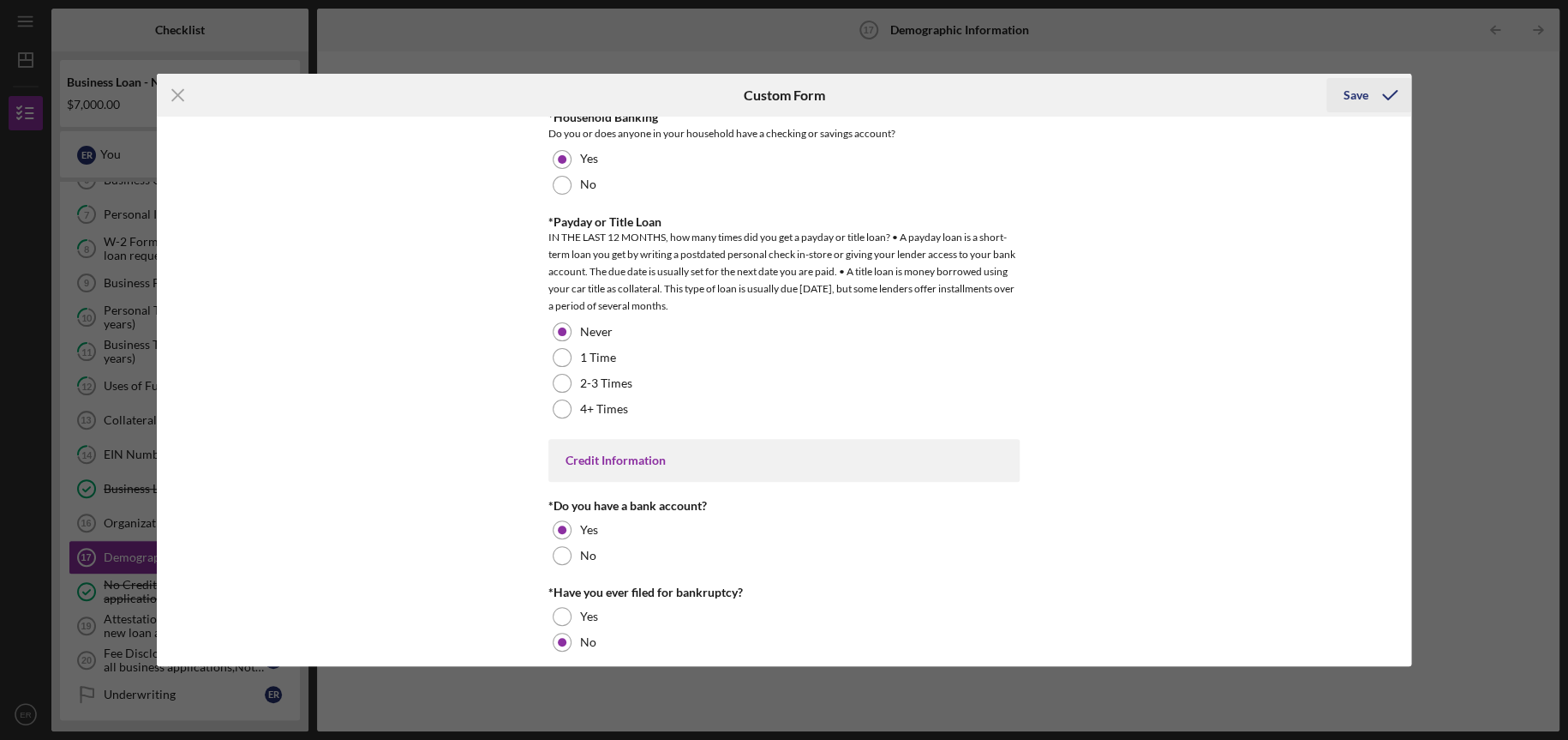
scroll to position [3426, 0]
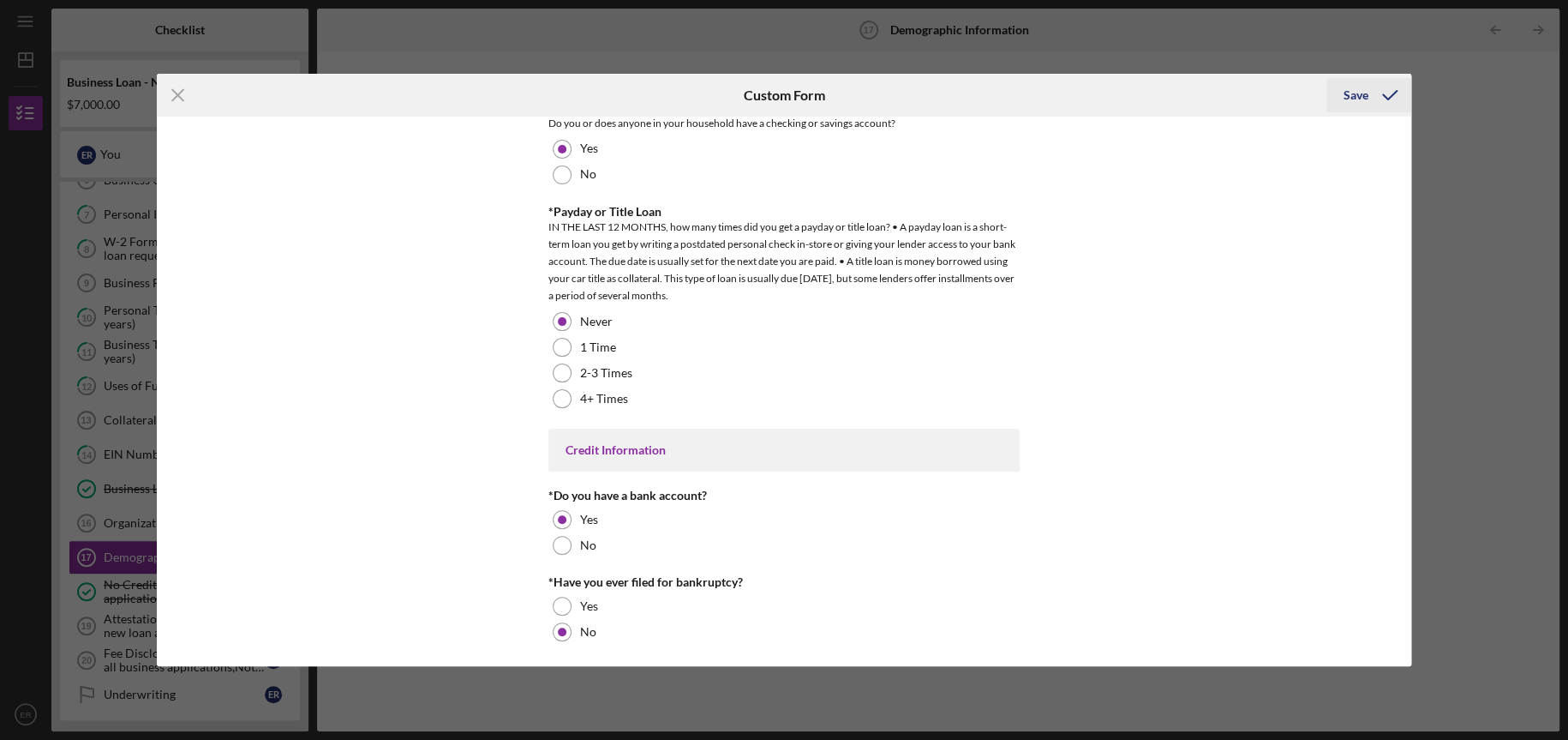
click at [1358, 98] on div "Save" at bounding box center [1356, 95] width 25 height 35
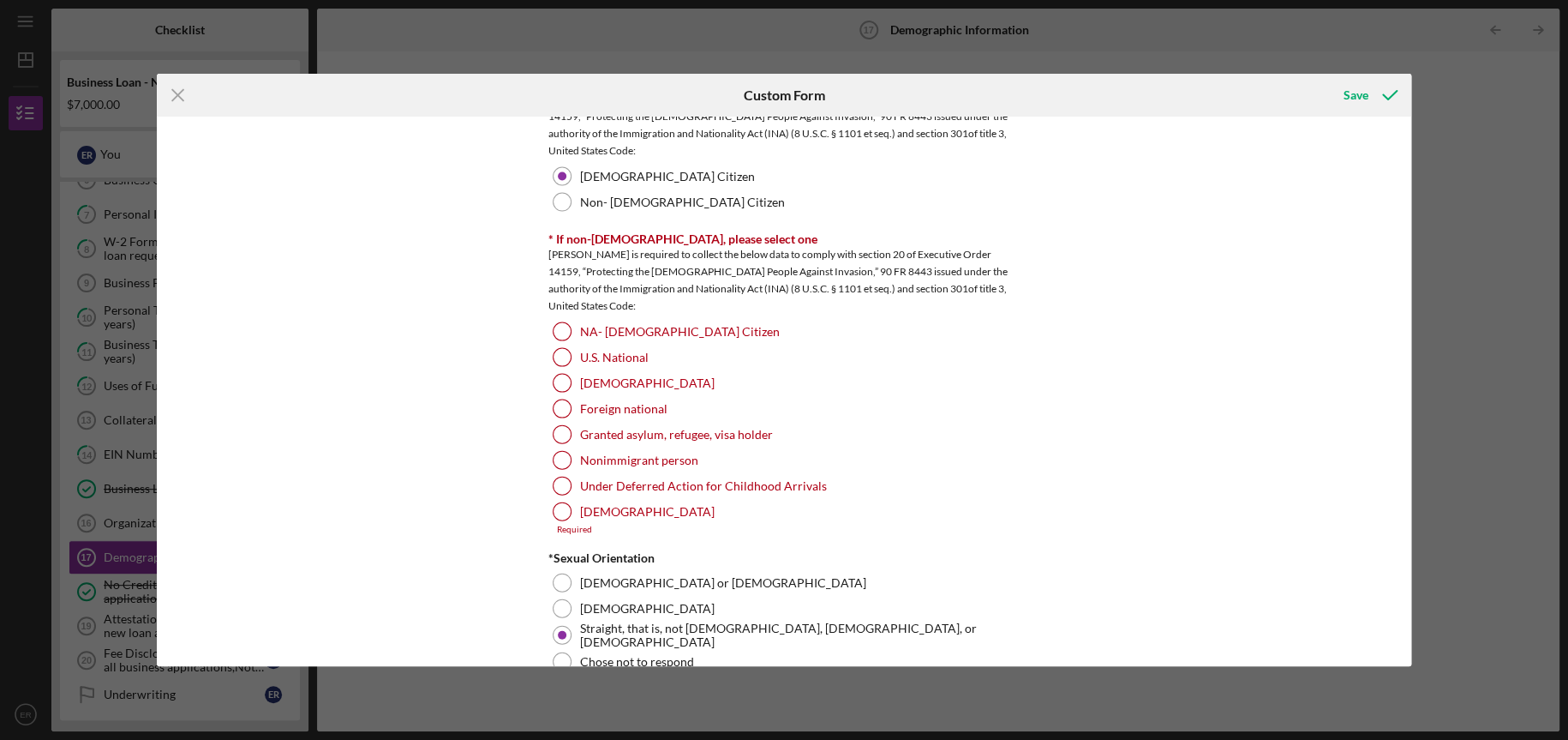
scroll to position [1675, 0]
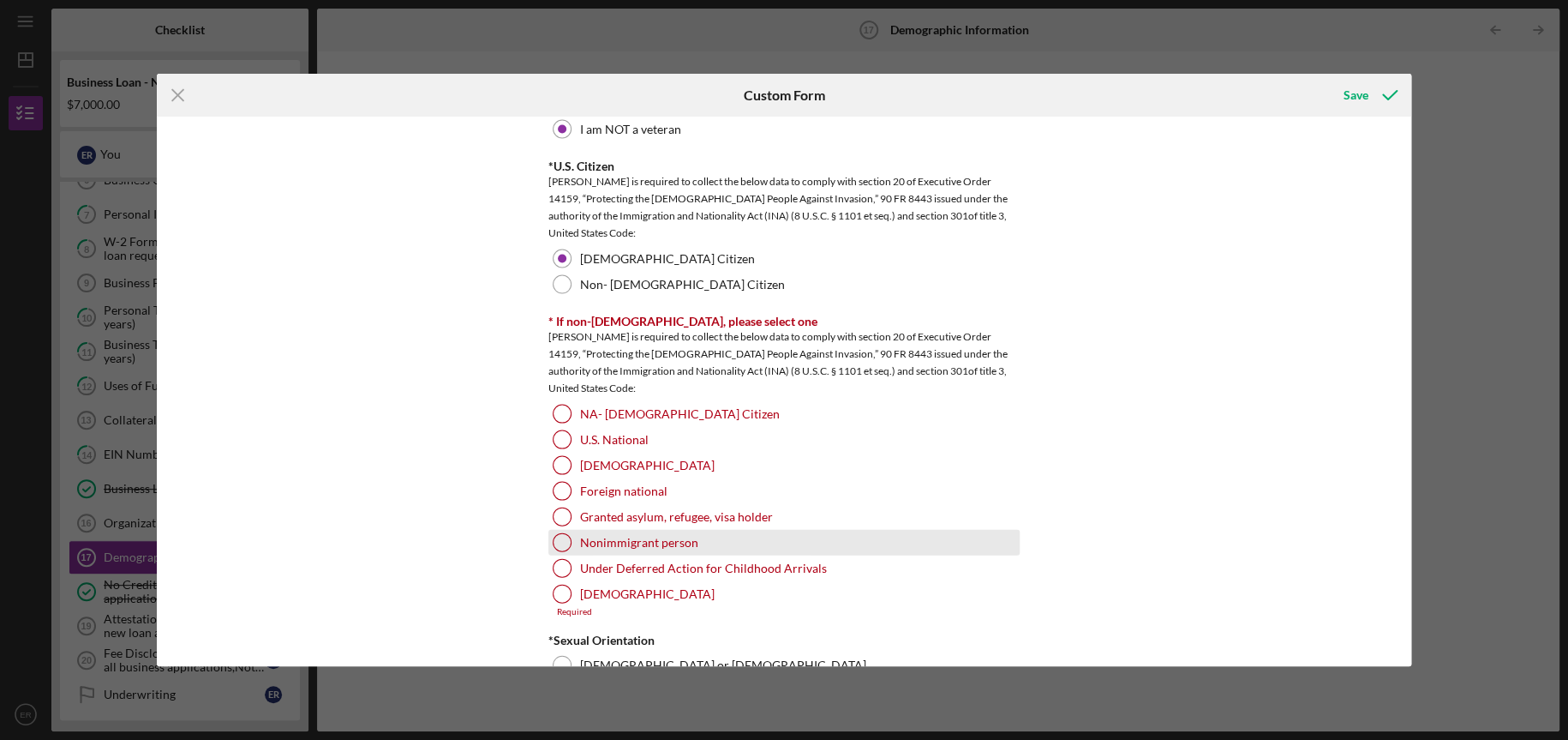
click at [560, 538] on div at bounding box center [562, 541] width 19 height 19
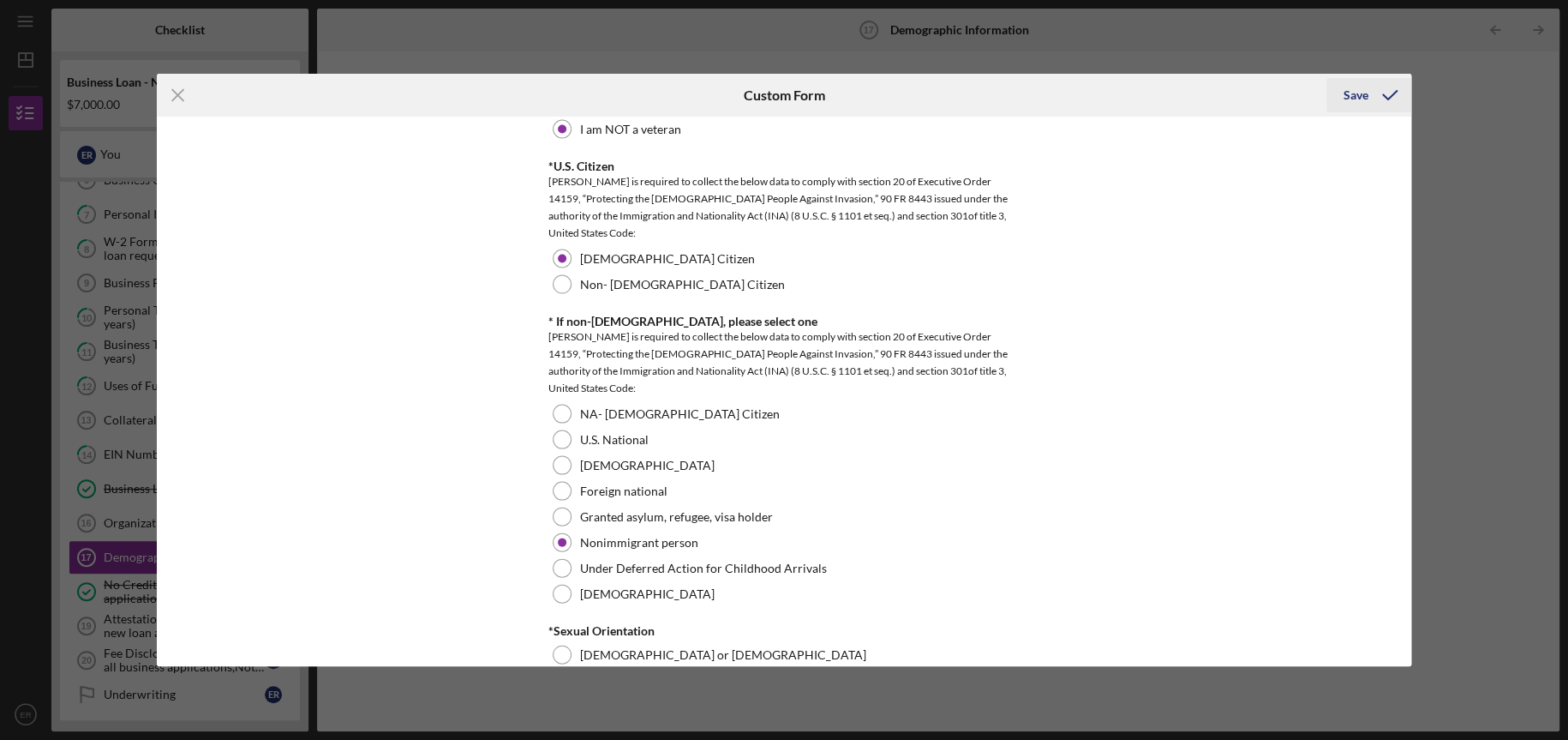
click at [1366, 90] on div "Save" at bounding box center [1356, 95] width 25 height 35
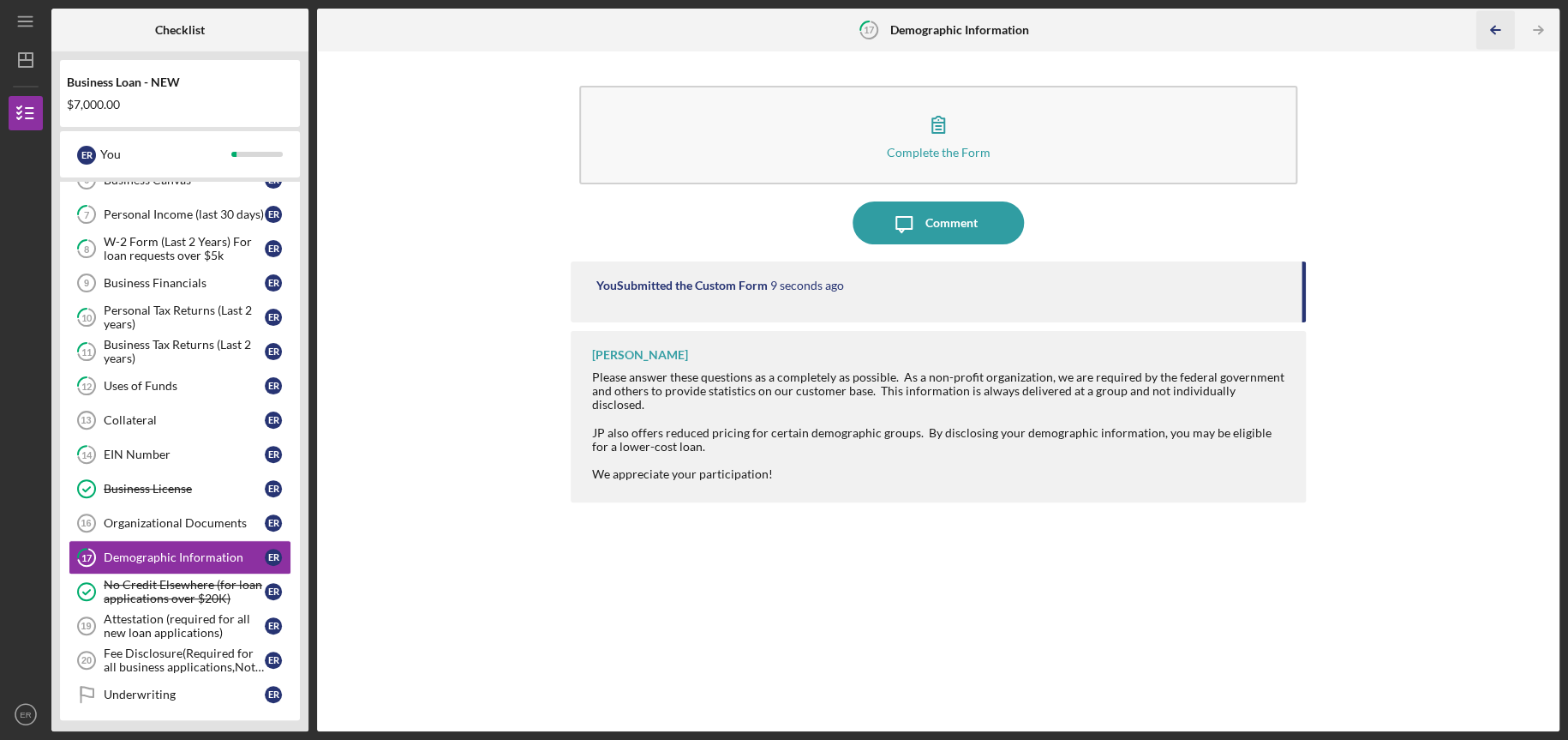
click at [1489, 29] on icon "Icon/Table Pagination Arrow" at bounding box center [1495, 31] width 39 height 39
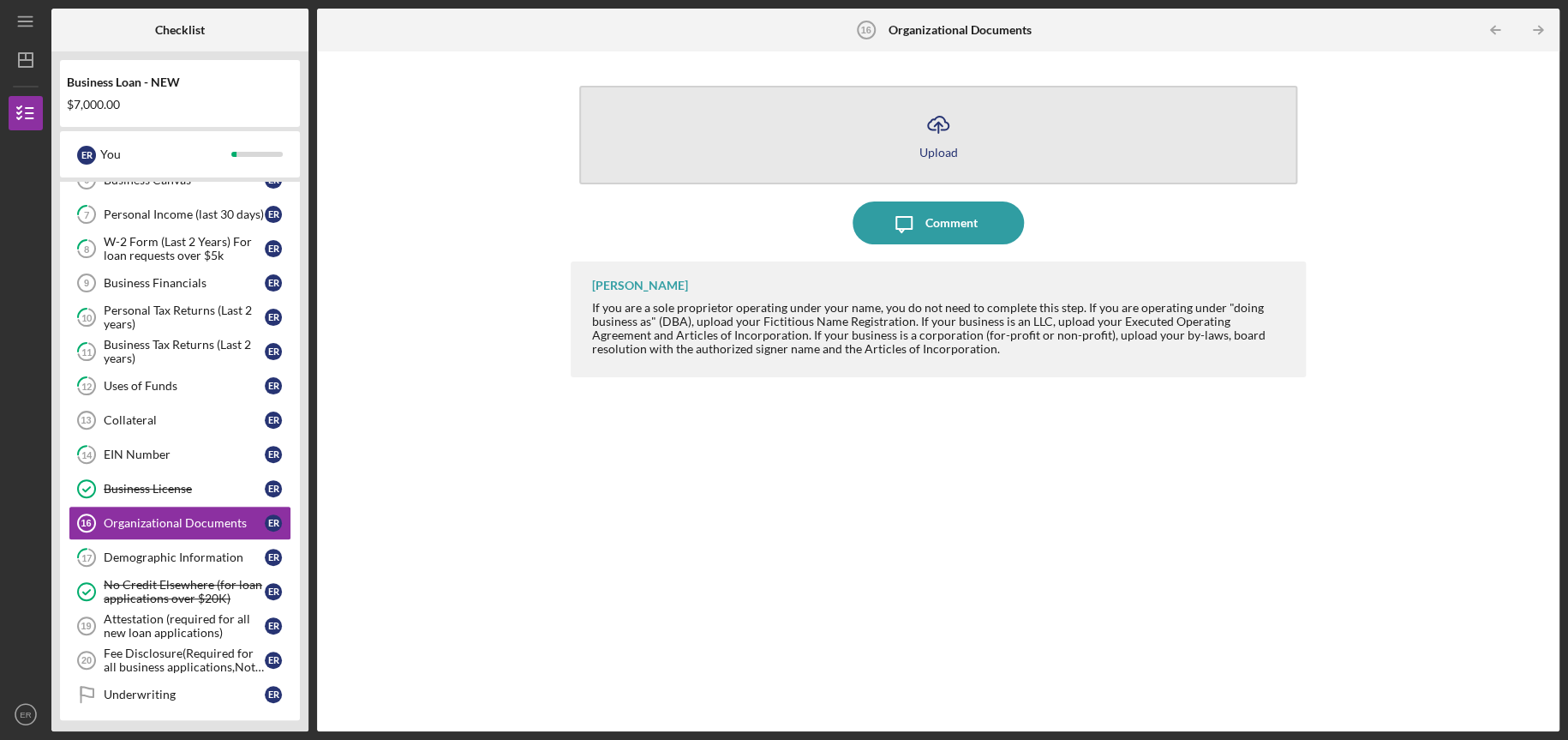
click at [935, 136] on icon "Icon/Upload" at bounding box center [938, 124] width 43 height 43
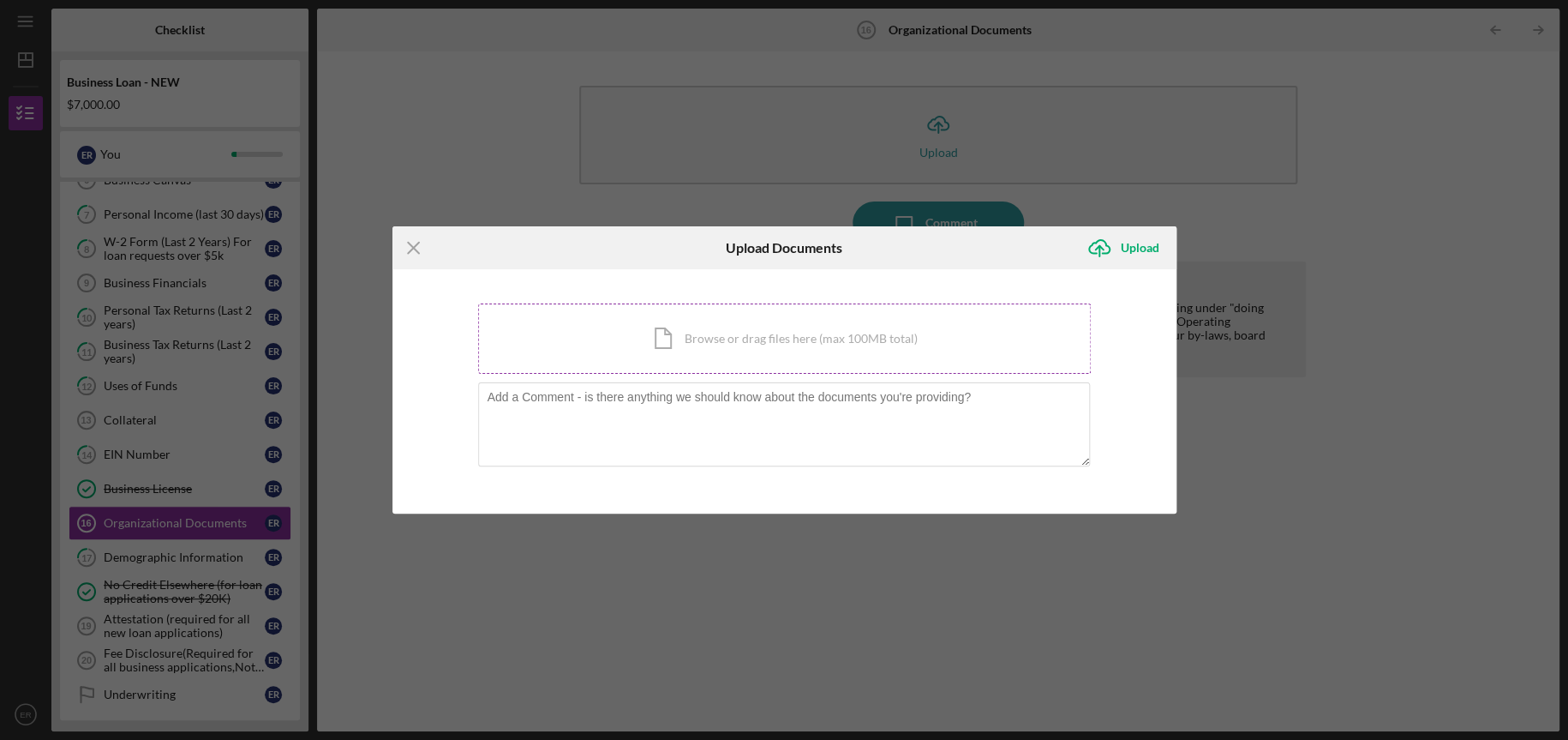
click at [694, 348] on div "Icon/Document Browse or drag files here (max 100MB total) Tap to choose files o…" at bounding box center [785, 338] width 613 height 70
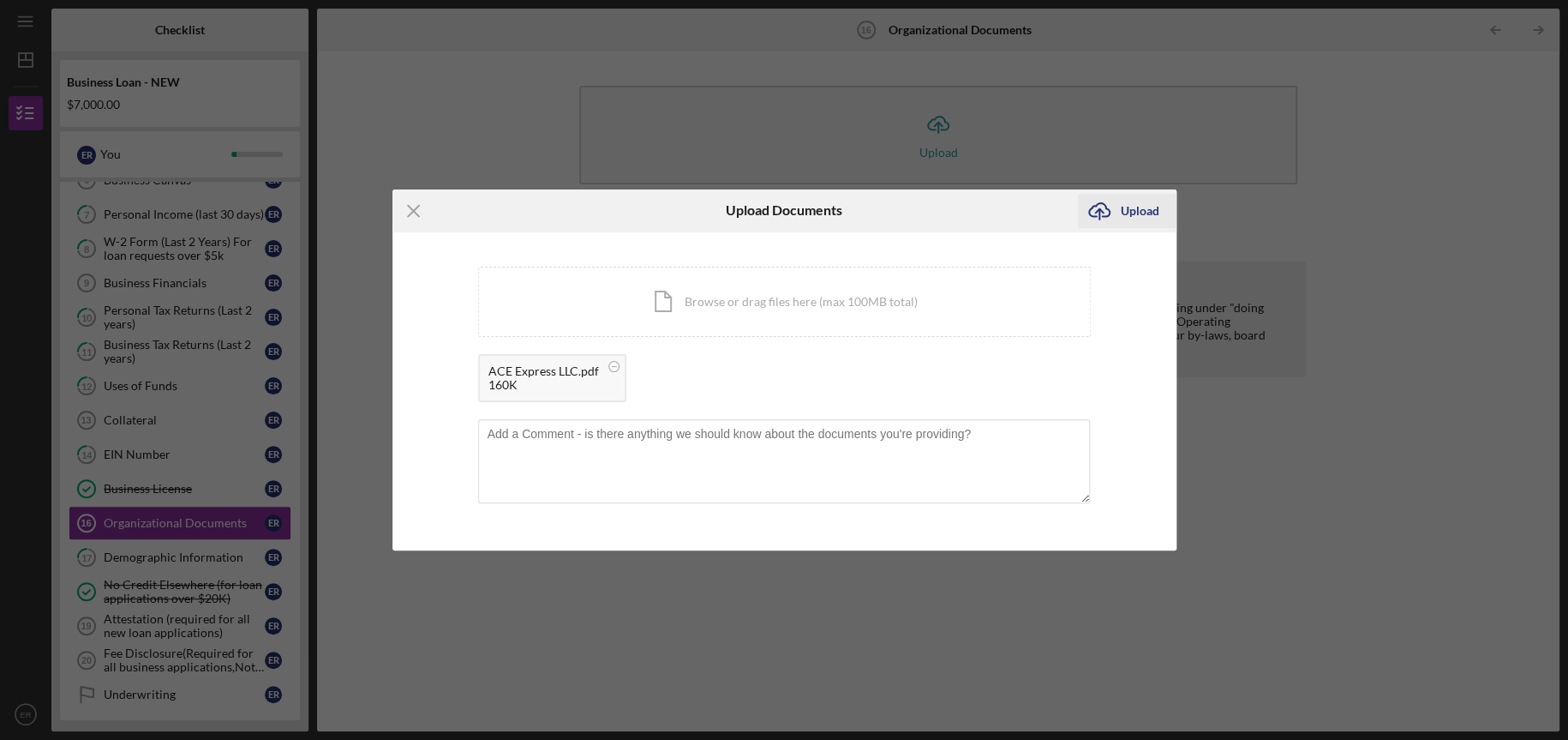
click at [1137, 217] on div "Upload" at bounding box center [1140, 211] width 39 height 35
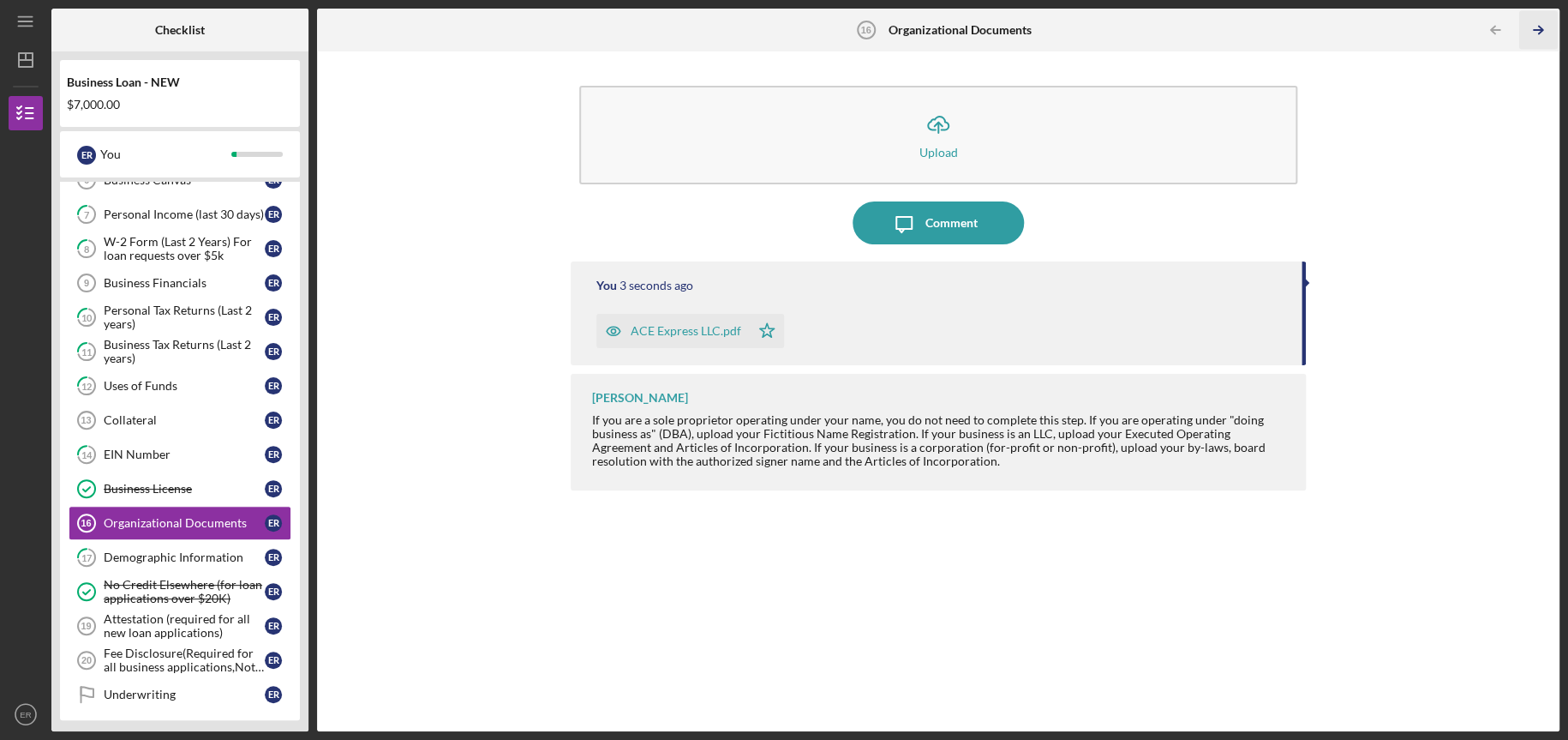
click at [1535, 28] on icon "Icon/Table Pagination Arrow" at bounding box center [1538, 31] width 39 height 39
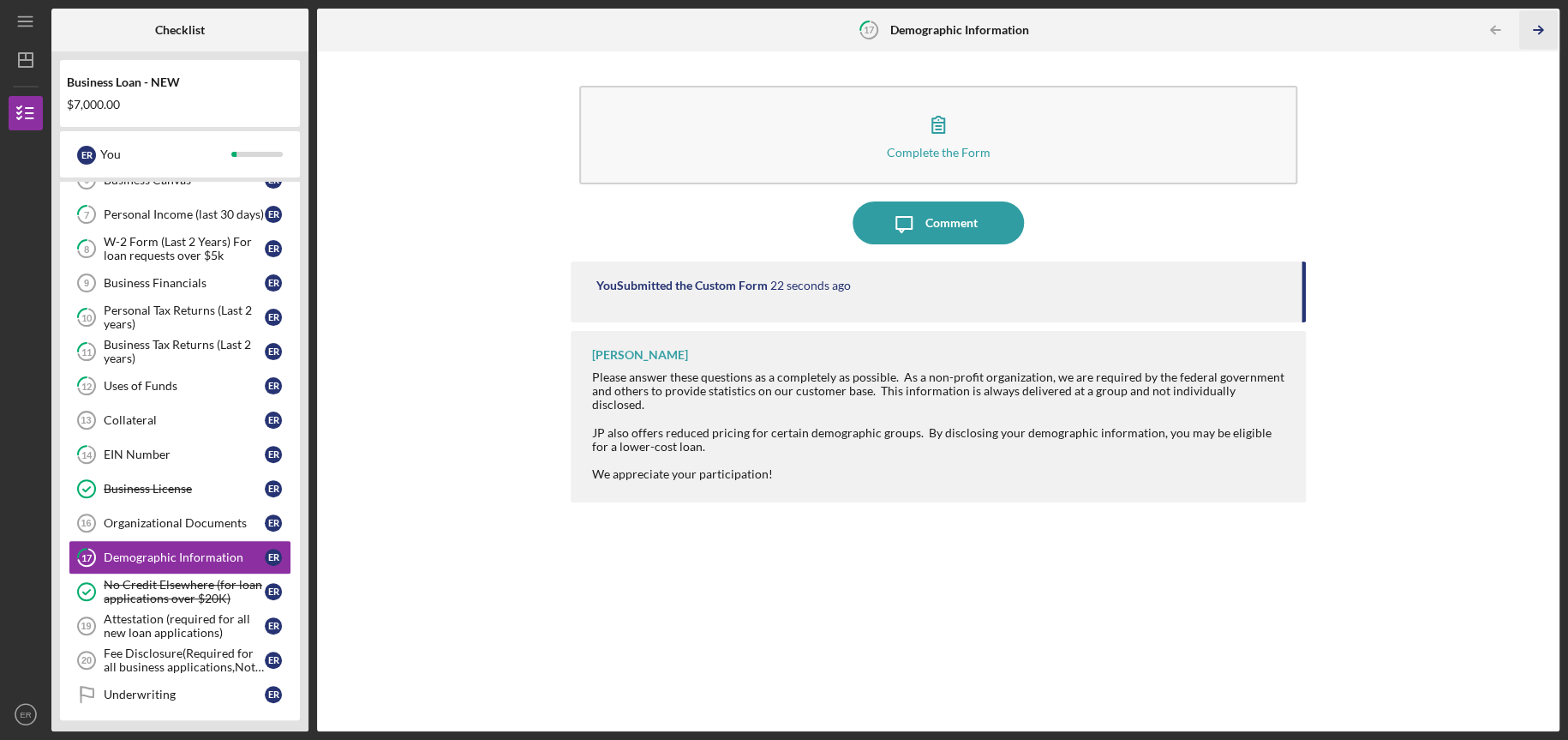
click at [1535, 28] on icon "Icon/Table Pagination Arrow" at bounding box center [1538, 31] width 39 height 39
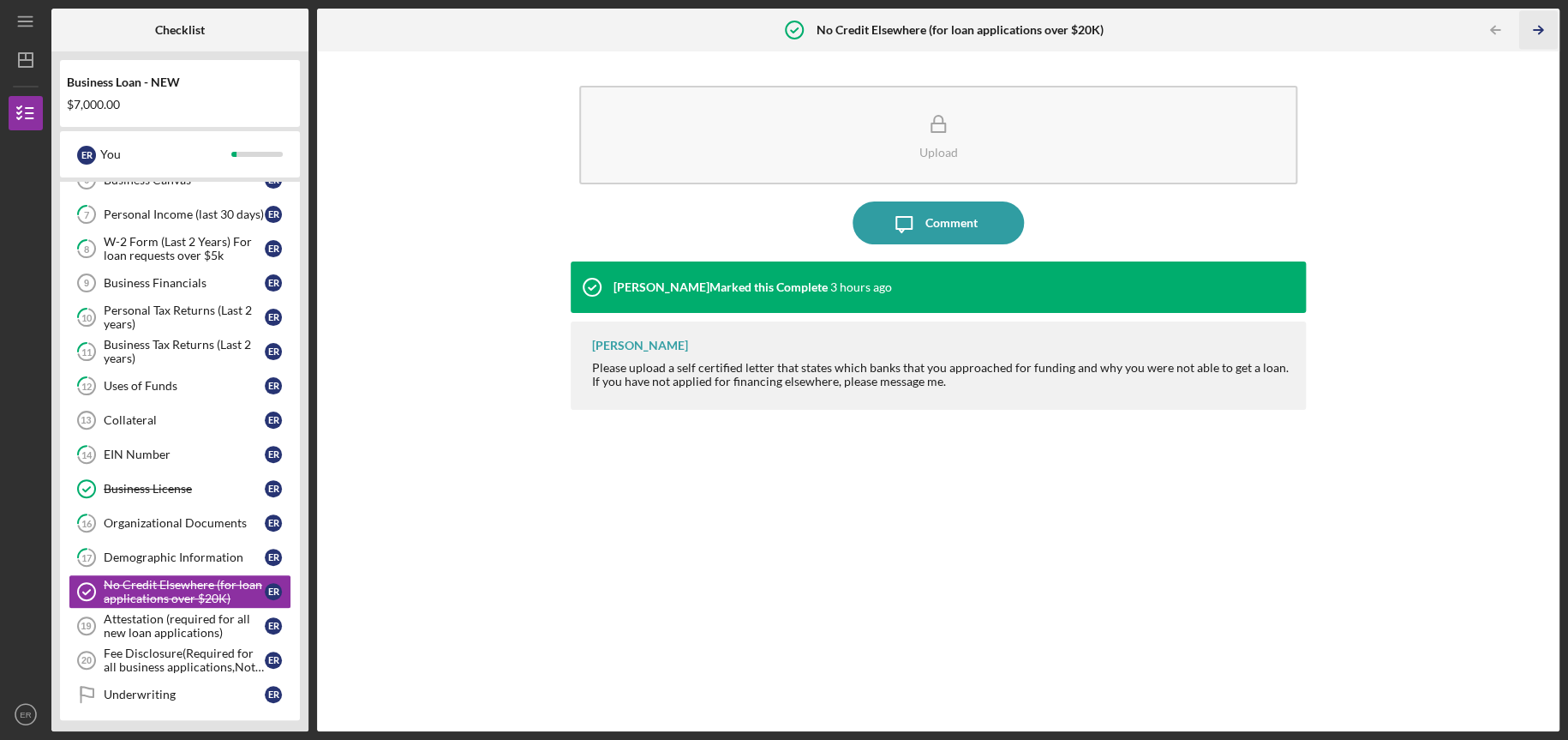
click at [1535, 28] on icon "Icon/Table Pagination Arrow" at bounding box center [1538, 31] width 39 height 39
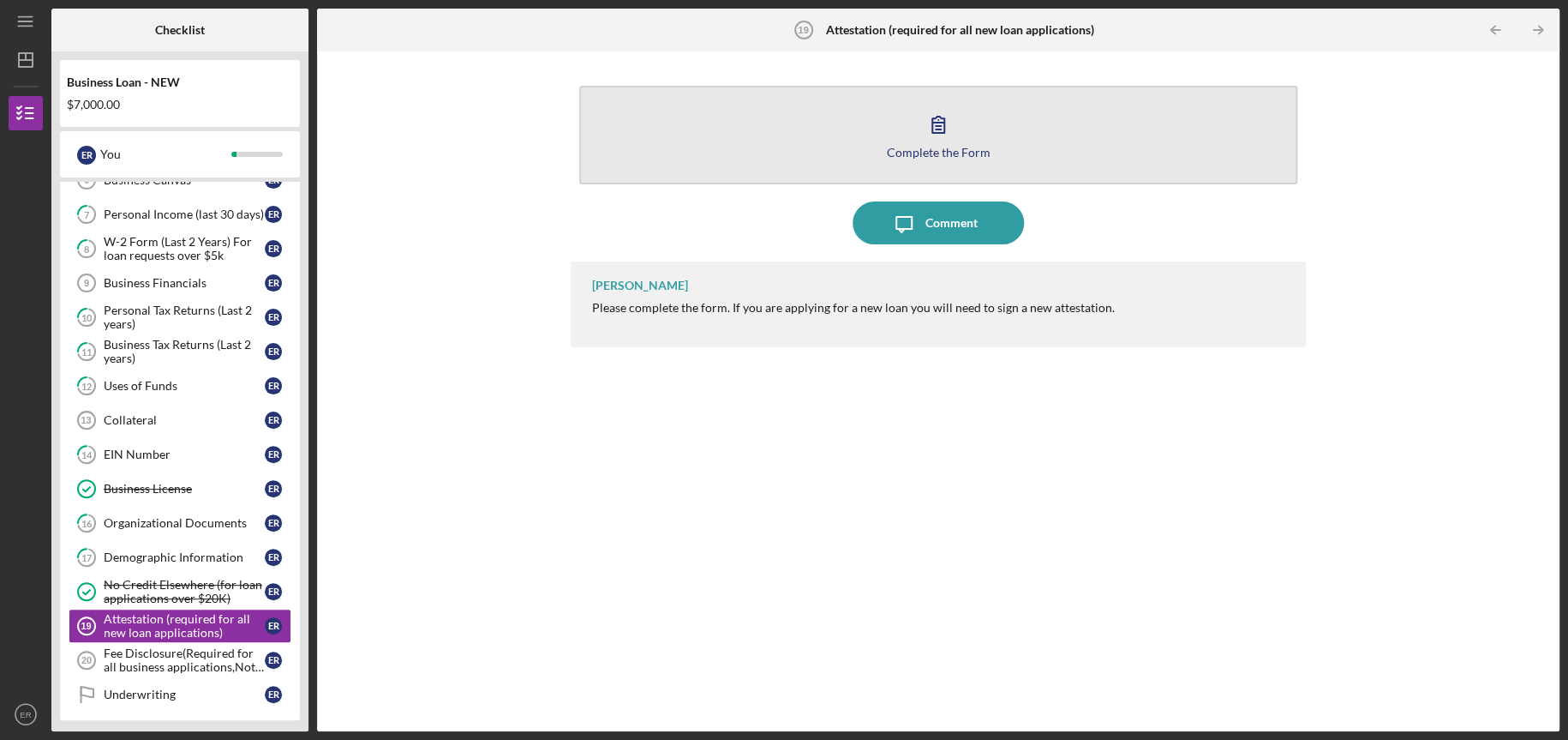
click at [866, 142] on button "Complete the Form Form" at bounding box center [938, 135] width 718 height 98
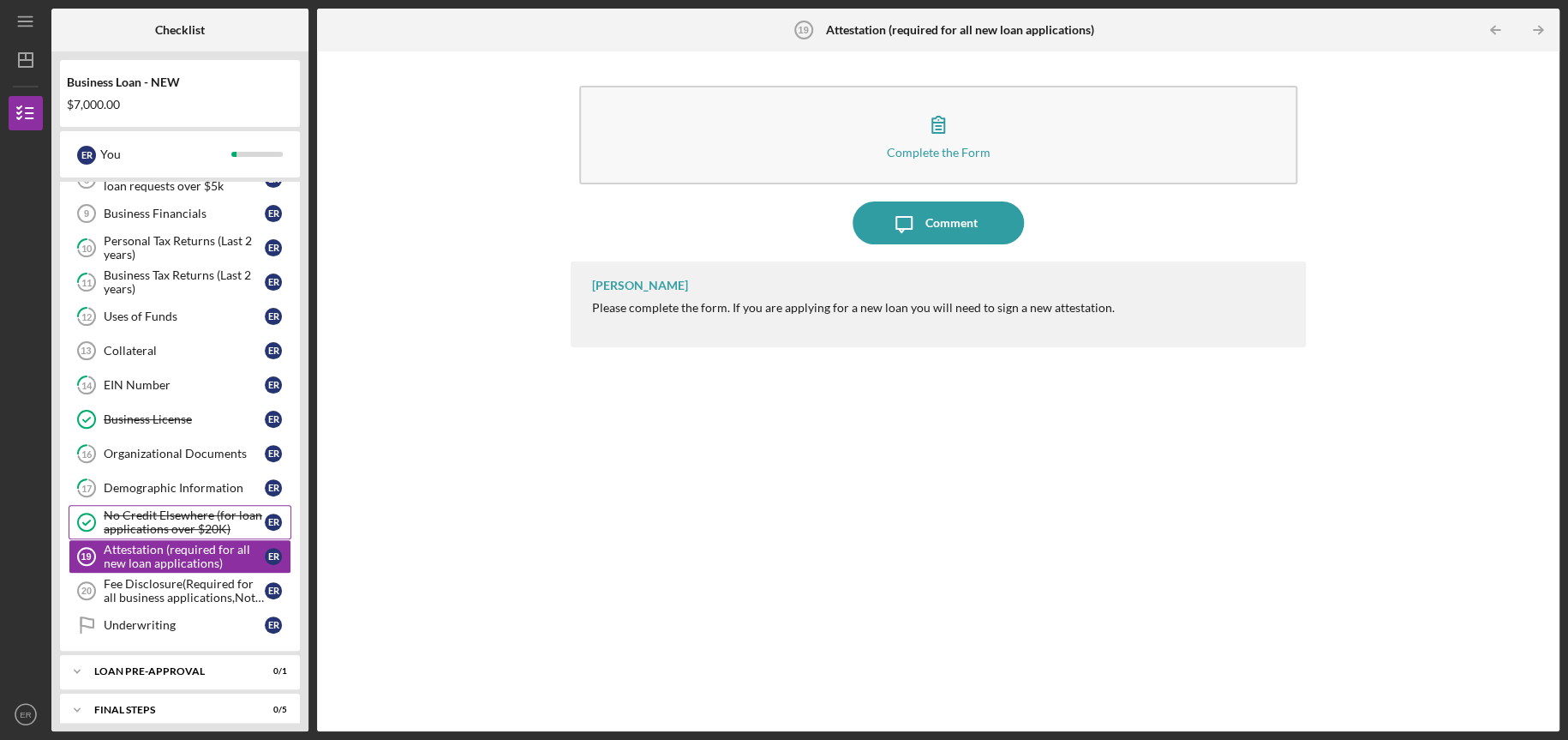
scroll to position [432, 0]
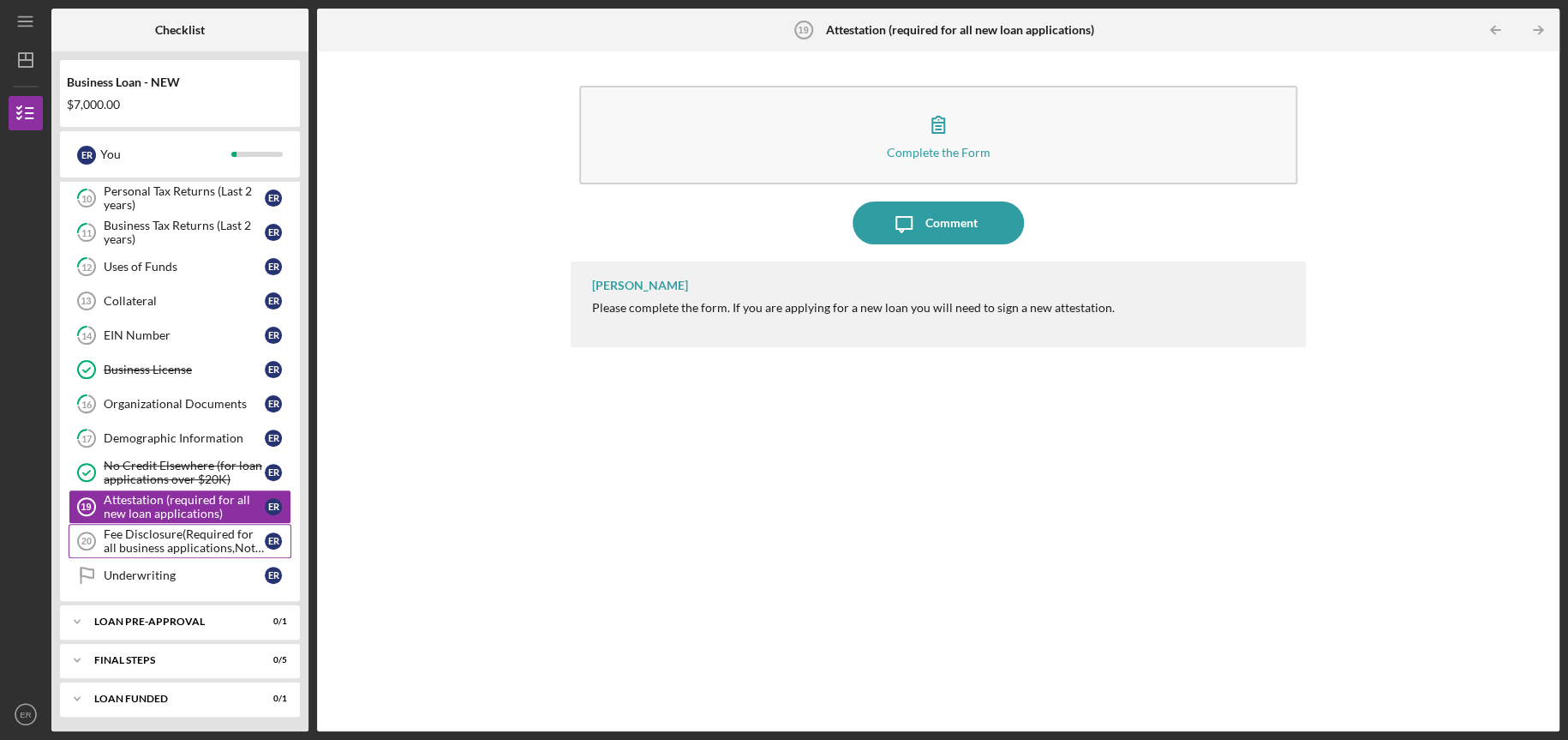
click at [131, 538] on div "Fee Disclosure(Required for all business applications,Not needed for Contractor…" at bounding box center [184, 541] width 161 height 27
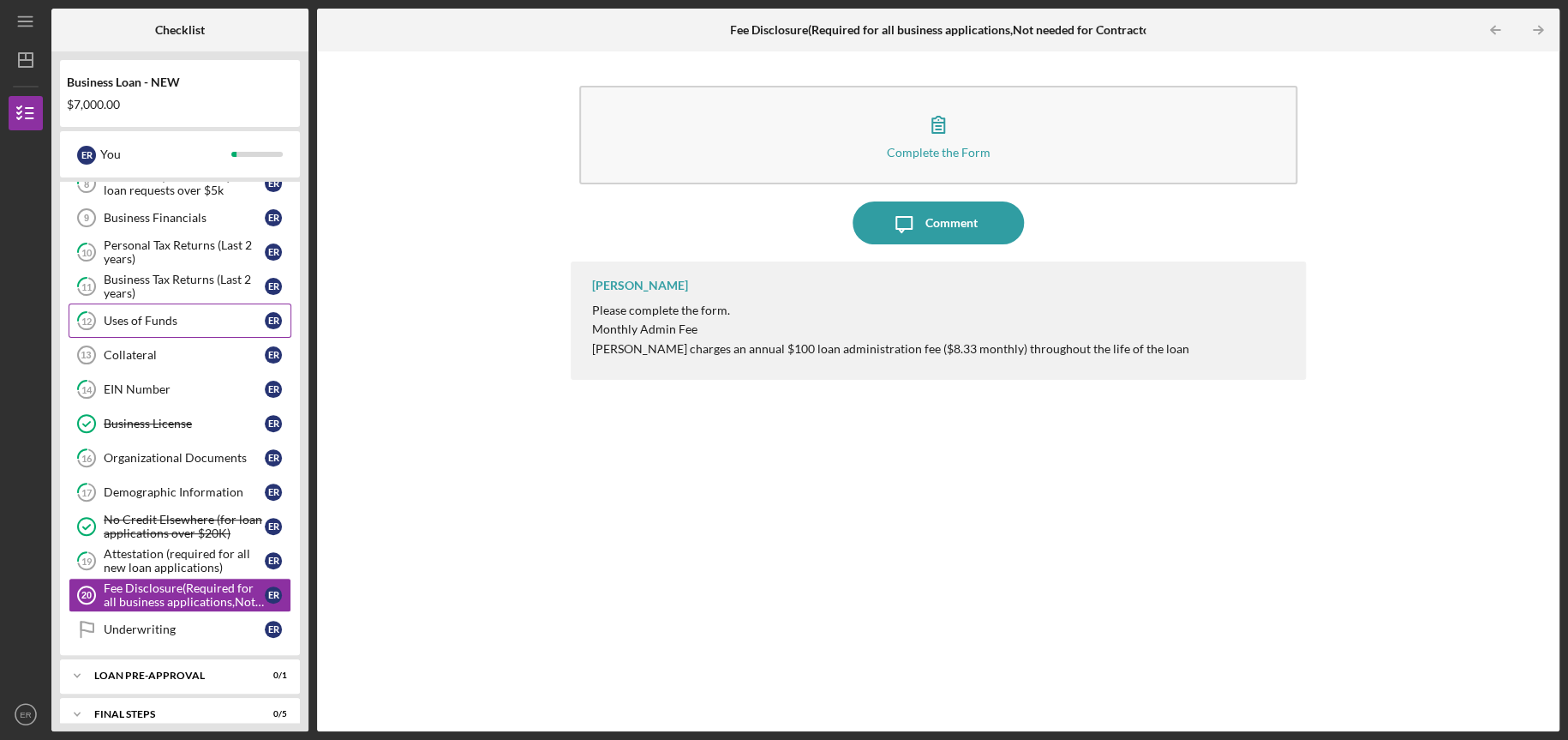
scroll to position [432, 0]
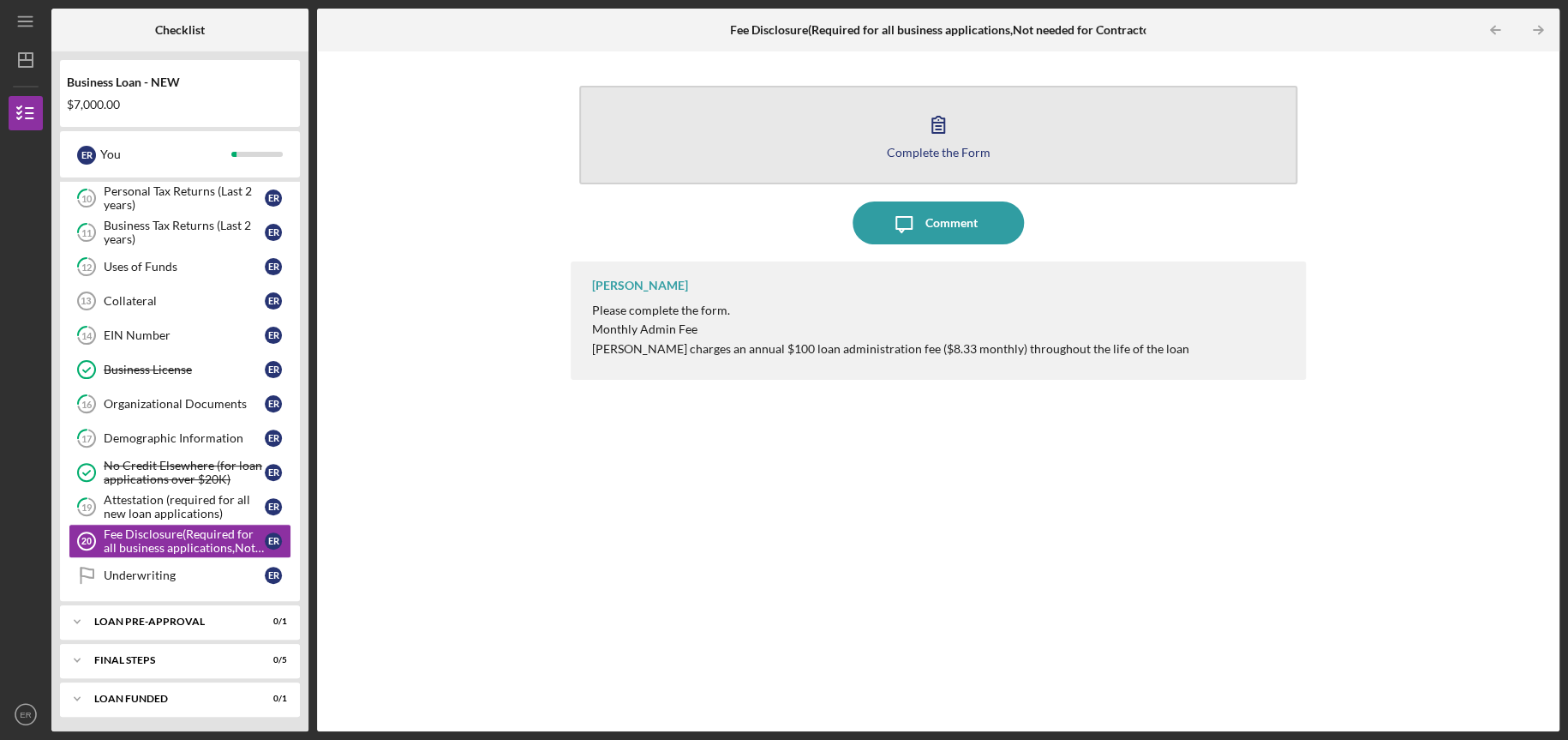
click at [881, 166] on button "Complete the Form Form" at bounding box center [938, 135] width 718 height 98
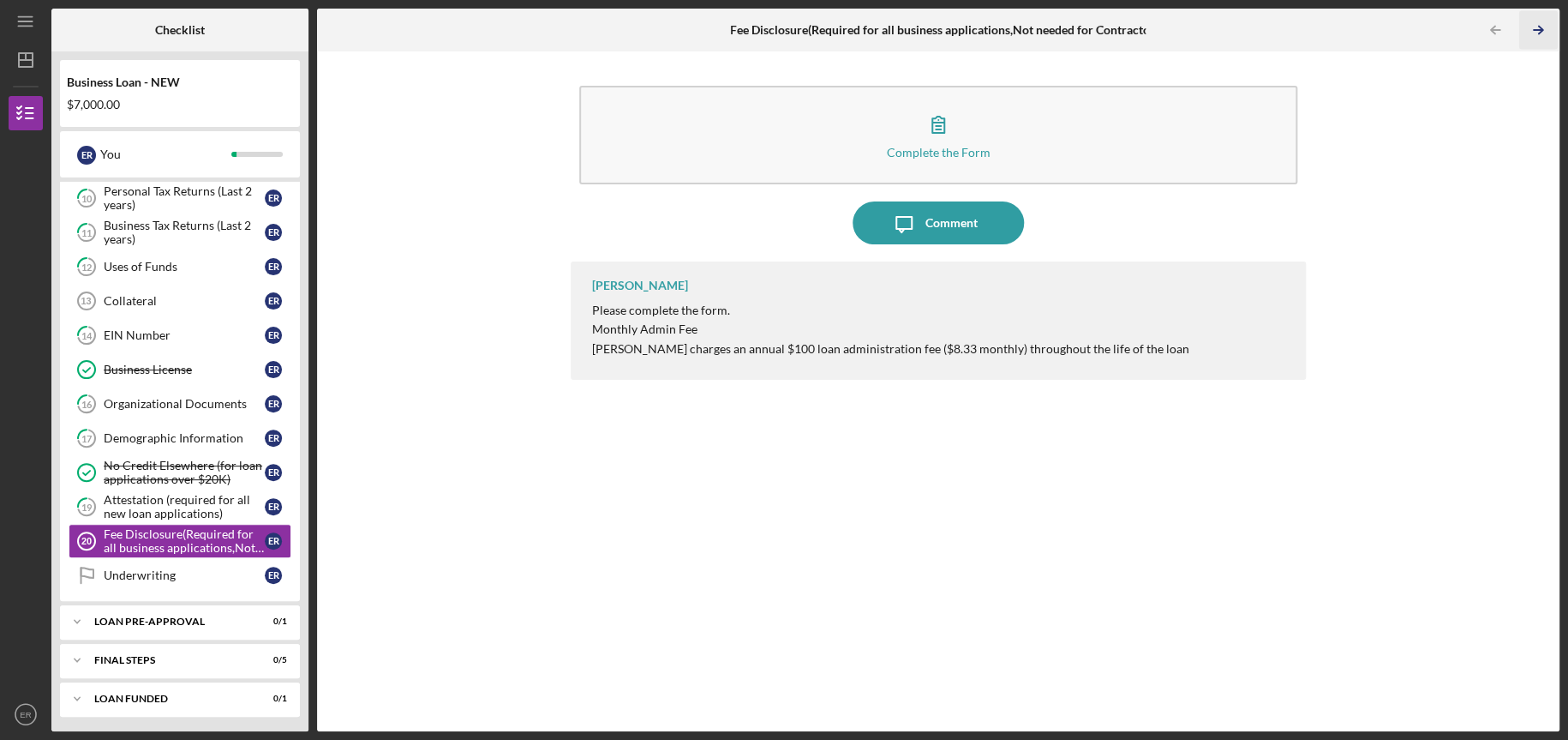
click at [1533, 26] on icon "Icon/Table Pagination Arrow" at bounding box center [1538, 31] width 39 height 39
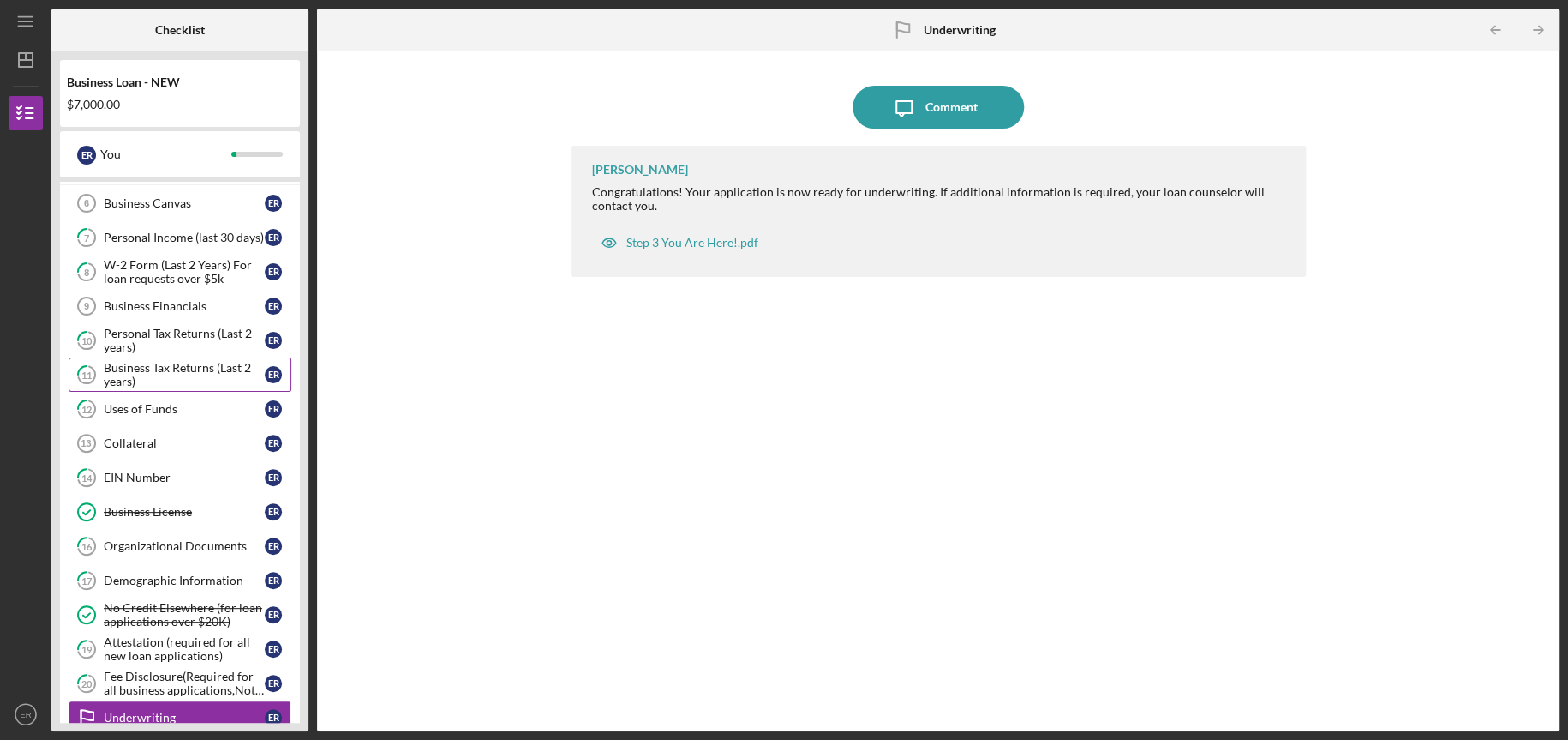
scroll to position [145, 0]
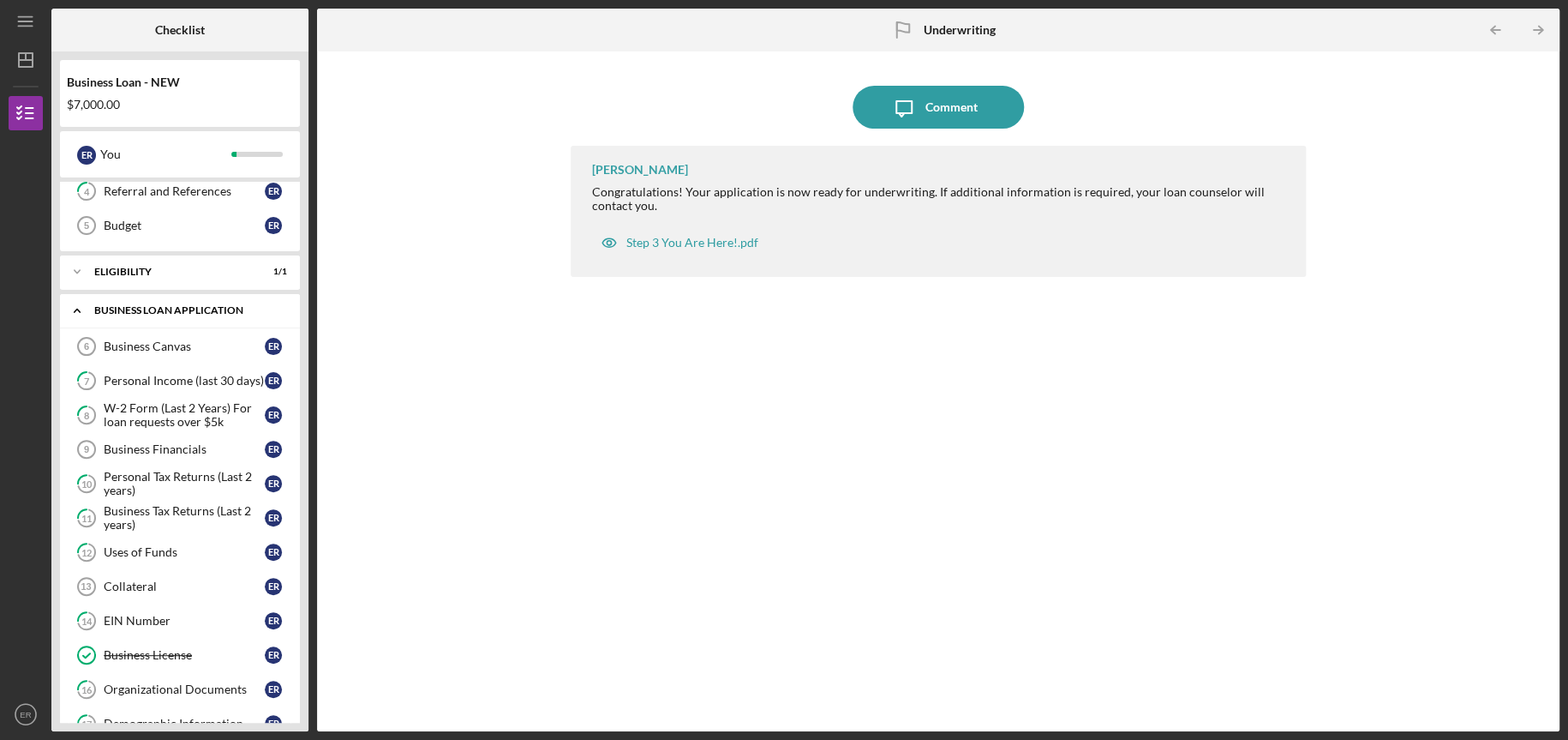
click at [170, 315] on div "Icon/Expander BUSINESS LOAN APPLICATION 2 / 16" at bounding box center [180, 311] width 240 height 35
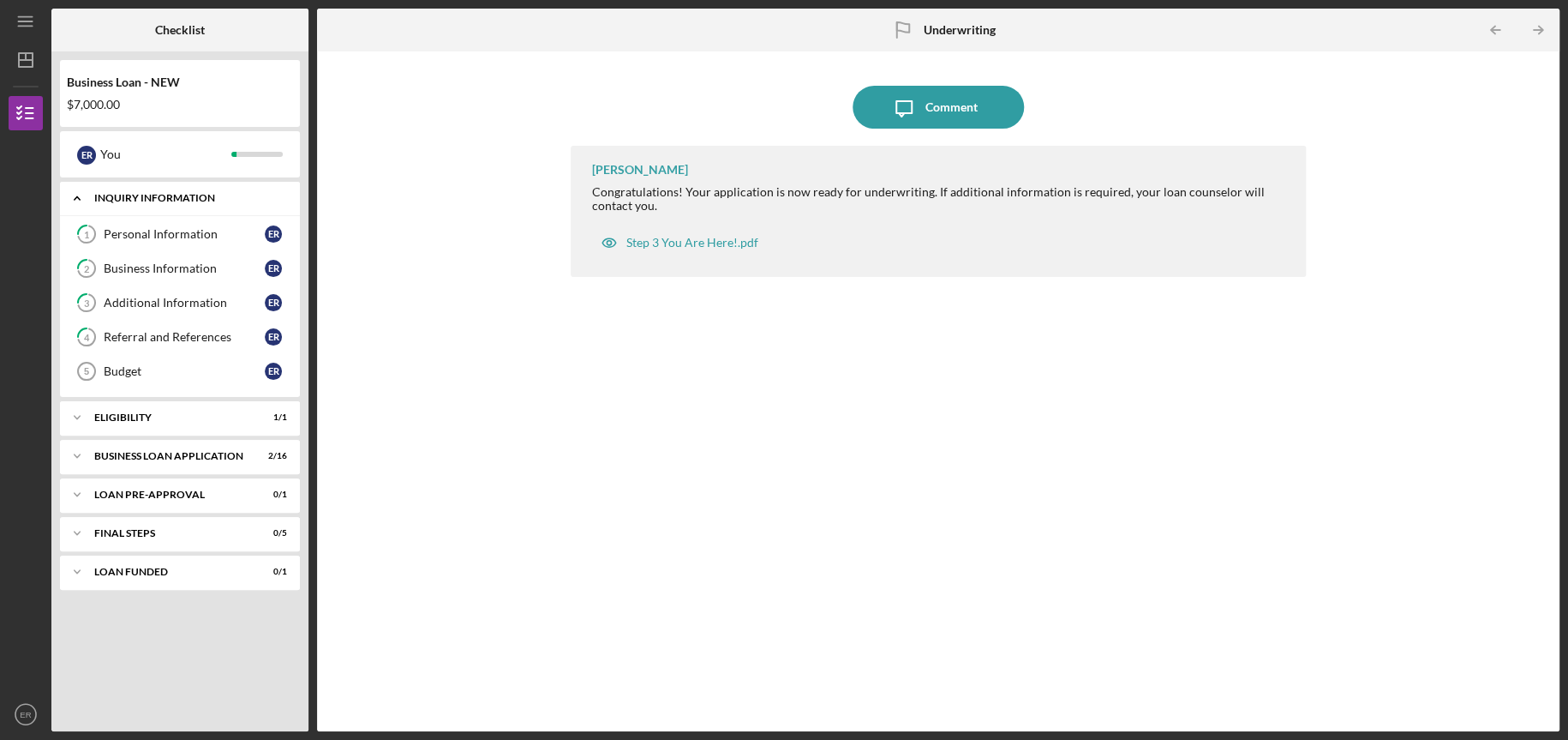
click at [130, 200] on div "INQUIRY INFORMATION" at bounding box center [186, 199] width 184 height 11
